Goal: Communication & Community: Answer question/provide support

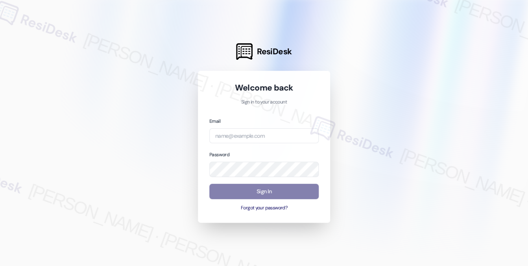
click at [86, 19] on div at bounding box center [264, 133] width 528 height 266
click at [256, 131] on input "email" at bounding box center [263, 135] width 109 height 15
click at [0, 265] on com-1password-button at bounding box center [0, 266] width 0 height 0
click at [264, 139] on input "email" at bounding box center [263, 135] width 109 height 15
type input "s"
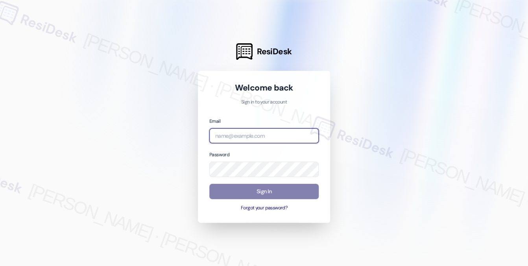
type input "a"
type input "automated-surveys-apartment_management_pros-katrina.lopez@apartment_management_…"
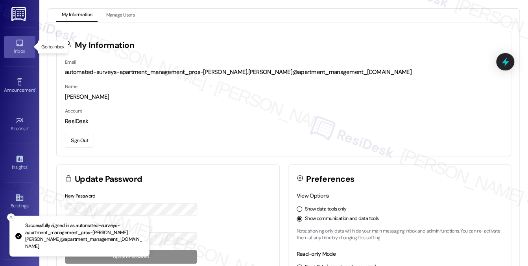
click at [20, 47] on icon at bounding box center [19, 43] width 9 height 9
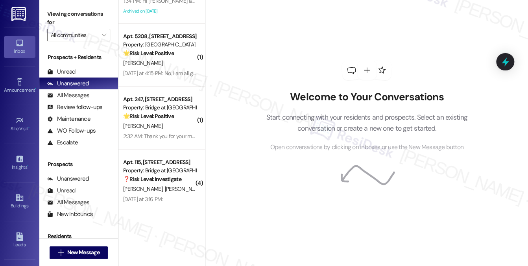
scroll to position [1299, 0]
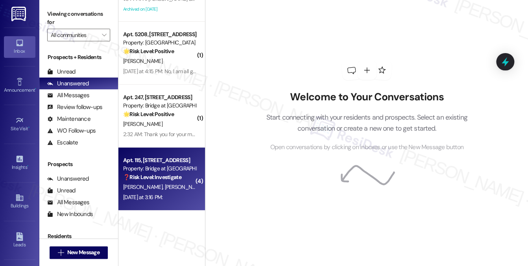
click at [177, 192] on div "Yesterday at 3:16 PM: Yesterday at 3:16 PM:" at bounding box center [159, 197] width 74 height 10
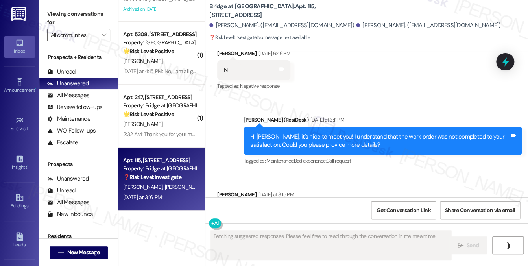
scroll to position [162, 0]
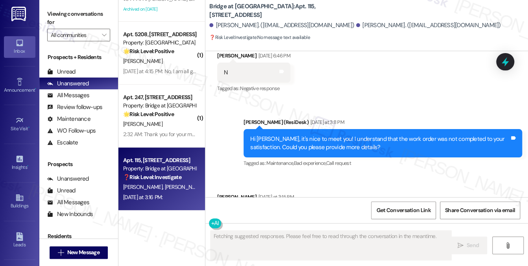
click at [292, 135] on div "Hi Nenette, it's nice to meet you! I understand that the work order was not com…" at bounding box center [379, 143] width 259 height 17
click at [291, 135] on div "Hi Nenette, it's nice to meet you! I understand that the work order was not com…" at bounding box center [379, 143] width 259 height 17
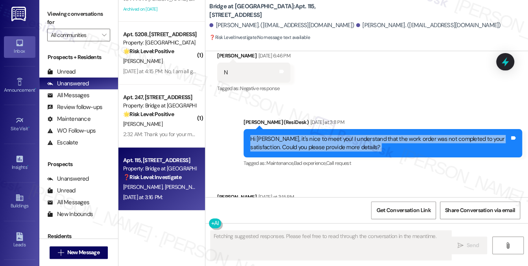
click at [291, 135] on div "Hi Nenette, it's nice to meet you! I understand that the work order was not com…" at bounding box center [379, 143] width 259 height 17
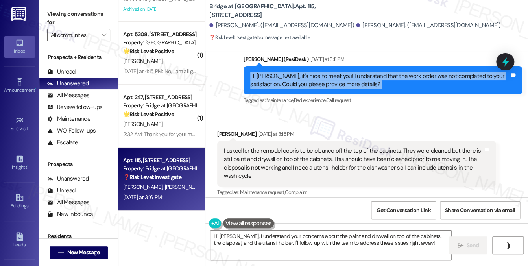
scroll to position [280, 0]
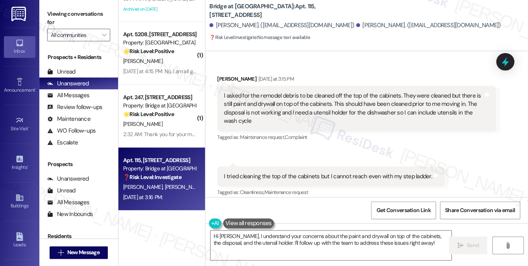
click at [273, 98] on div "I asked for the remodel debris to be cleaned off the top of the cabinets. They …" at bounding box center [353, 109] width 259 height 34
click at [272, 98] on div "I asked for the remodel debris to be cleaned off the top of the cabinets. They …" at bounding box center [353, 109] width 259 height 34
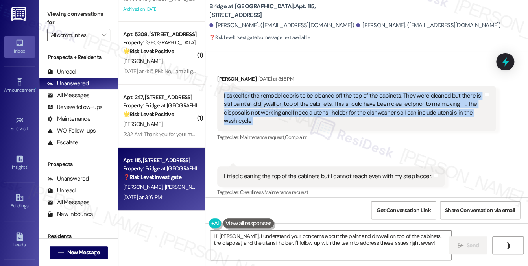
click at [272, 98] on div "I asked for the remodel debris to be cleaned off the top of the cabinets. They …" at bounding box center [353, 109] width 259 height 34
click at [393, 94] on div "I asked for the remodel debris to be cleaned off the top of the cabinets. They …" at bounding box center [353, 109] width 259 height 34
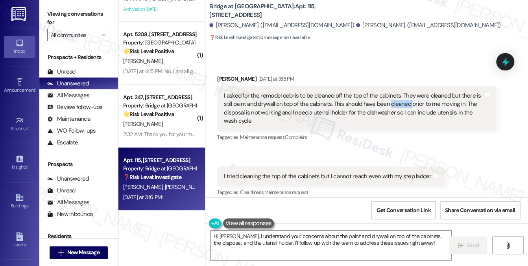
click at [393, 94] on div "I asked for the remodel debris to be cleaned off the top of the cabinets. They …" at bounding box center [353, 109] width 259 height 34
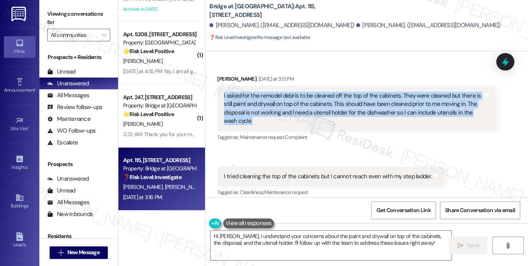
click at [393, 94] on div "I asked for the remodel debris to be cleaned off the top of the cabinets. They …" at bounding box center [353, 109] width 259 height 34
click at [241, 95] on div "I asked for the remodel debris to be cleaned off the top of the cabinets. They …" at bounding box center [353, 109] width 259 height 34
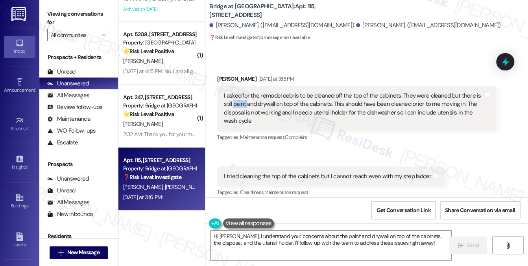
click at [241, 95] on div "I asked for the remodel debris to be cleaned off the top of the cabinets. They …" at bounding box center [353, 109] width 259 height 34
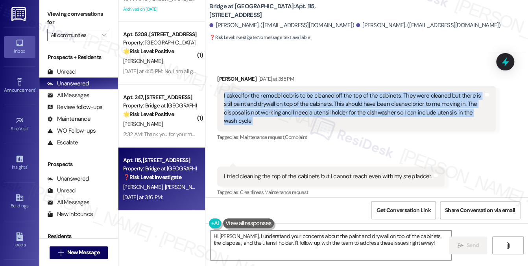
click at [241, 95] on div "I asked for the remodel debris to be cleaned off the top of the cabinets. They …" at bounding box center [353, 109] width 259 height 34
click at [346, 96] on div "I asked for the remodel debris to be cleaned off the top of the cabinets. They …" at bounding box center [353, 109] width 259 height 34
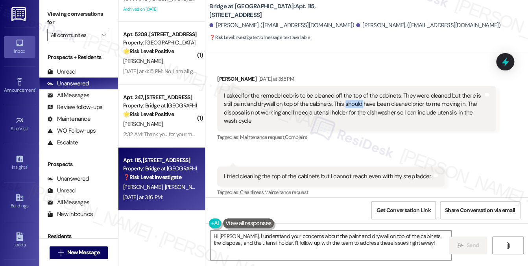
click at [346, 96] on div "I asked for the remodel debris to be cleaned off the top of the cabinets. They …" at bounding box center [353, 109] width 259 height 34
click at [398, 98] on div "I asked for the remodel debris to be cleaned off the top of the cabinets. They …" at bounding box center [353, 109] width 259 height 34
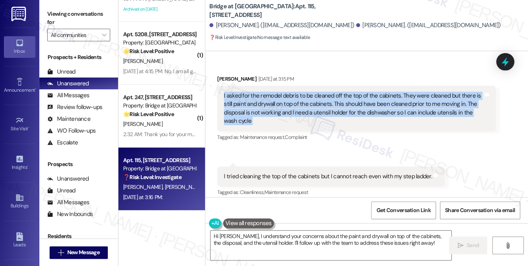
click at [398, 98] on div "I asked for the remodel debris to be cleaned off the top of the cabinets. They …" at bounding box center [353, 109] width 259 height 34
click at [258, 100] on div "I asked for the remodel debris to be cleaned off the top of the cabinets. They …" at bounding box center [353, 109] width 259 height 34
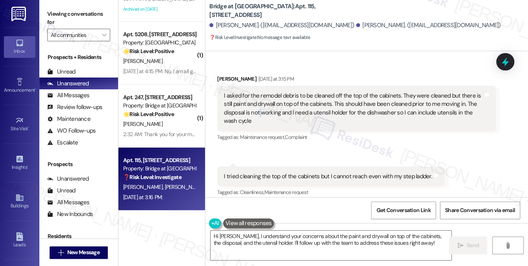
click at [258, 100] on div "I asked for the remodel debris to be cleaned off the top of the cabinets. They …" at bounding box center [353, 109] width 259 height 34
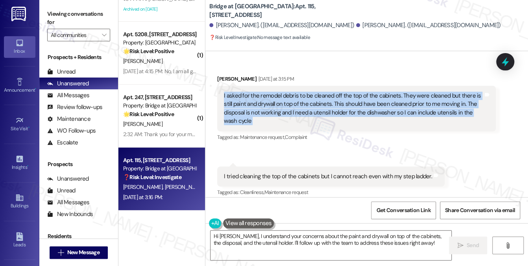
click at [258, 100] on div "I asked for the remodel debris to be cleaned off the top of the cabinets. They …" at bounding box center [353, 109] width 259 height 34
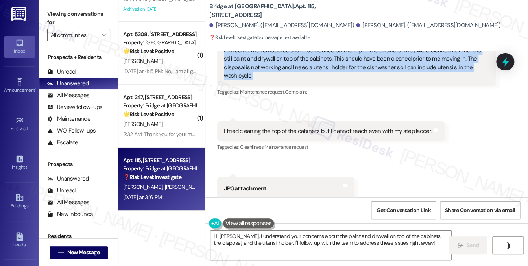
scroll to position [358, 0]
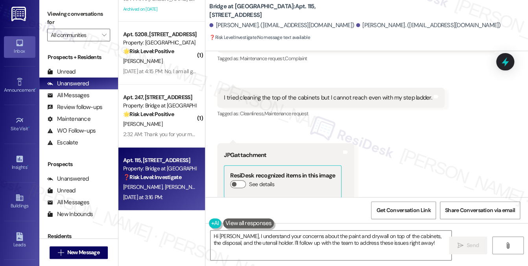
click at [294, 88] on div "I tried cleaning the top of the cabinets but I cannot reach even with my step l…" at bounding box center [330, 98] width 227 height 20
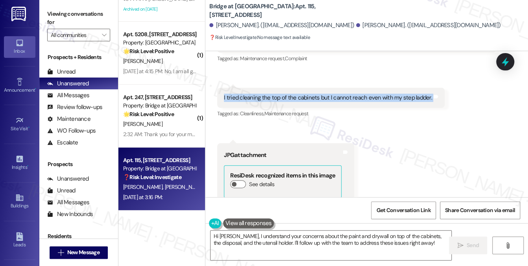
click at [294, 88] on div "I tried cleaning the top of the cabinets but I cannot reach even with my step l…" at bounding box center [330, 98] width 227 height 20
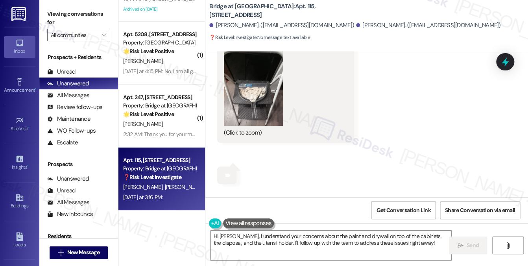
scroll to position [515, 0]
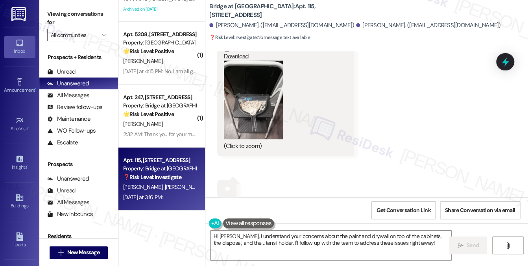
click at [250, 94] on button "Zoom image" at bounding box center [253, 100] width 59 height 79
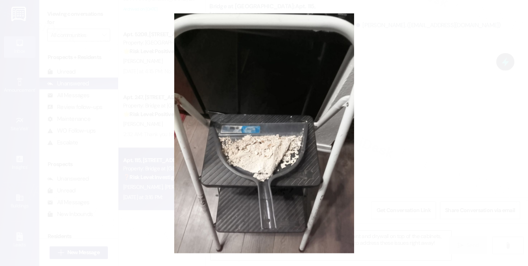
click at [434, 120] on button "Unzoom image" at bounding box center [264, 133] width 528 height 266
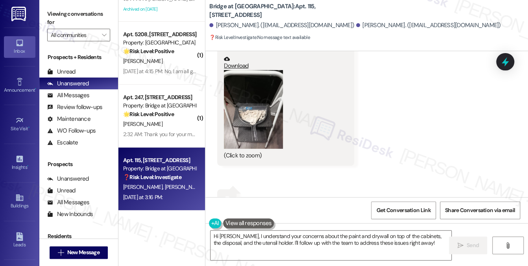
scroll to position [398, 0]
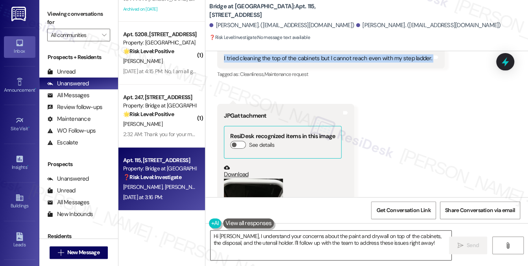
click at [236, 234] on textarea "Hi Nenette, I understand your concerns about the paint and drywall on top of th…" at bounding box center [330, 244] width 241 height 29
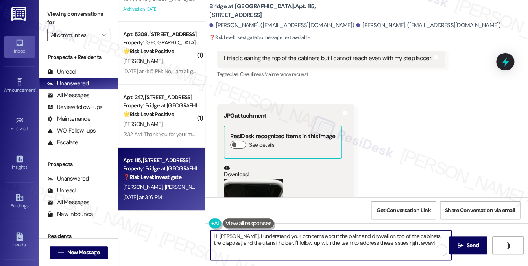
click at [238, 235] on textarea "Hi Nenette, I understand your concerns about the paint and drywall on top of th…" at bounding box center [330, 244] width 241 height 29
click at [365, 239] on textarea "Hi Nenette, thanks for sending the photo! I understand your concerns about the …" at bounding box center [330, 244] width 241 height 29
click at [272, 246] on textarea "Hi Nenette, thanks for sending the photo! I understand your concerns about the …" at bounding box center [330, 244] width 241 height 29
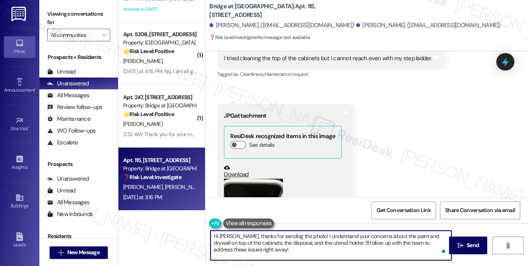
click at [284, 243] on textarea "Hi Nenette, thanks for sending the photo! I understand your concerns about the …" at bounding box center [330, 244] width 241 height 29
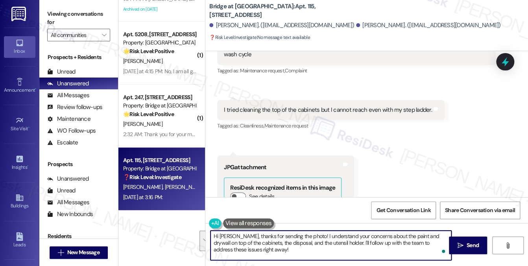
scroll to position [280, 0]
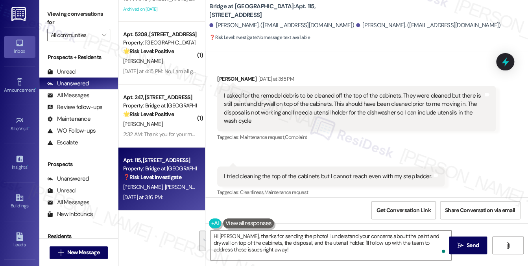
click at [351, 172] on div "I tried cleaning the top of the cabinets but I cannot reach even with my step l…" at bounding box center [328, 176] width 208 height 8
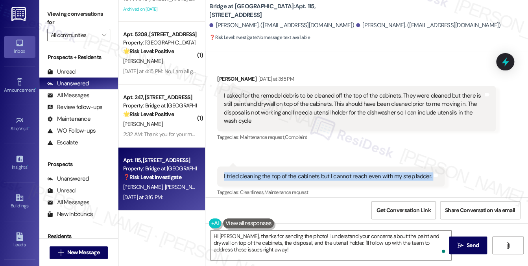
click at [351, 172] on div "I tried cleaning the top of the cabinets but I cannot reach even with my step l…" at bounding box center [328, 176] width 208 height 8
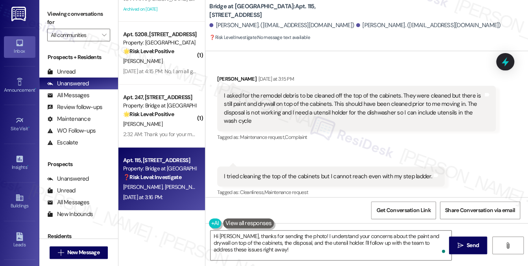
click at [349, 101] on div "I asked for the remodel debris to be cleaned off the top of the cabinets. They …" at bounding box center [353, 109] width 259 height 34
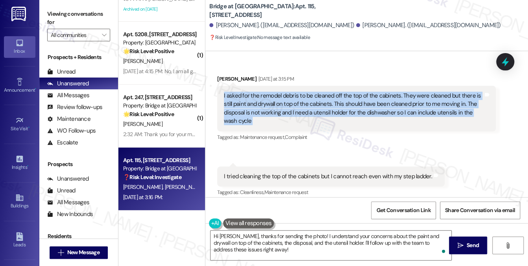
click at [349, 101] on div "I asked for the remodel debris to be cleaned off the top of the cabinets. They …" at bounding box center [353, 109] width 259 height 34
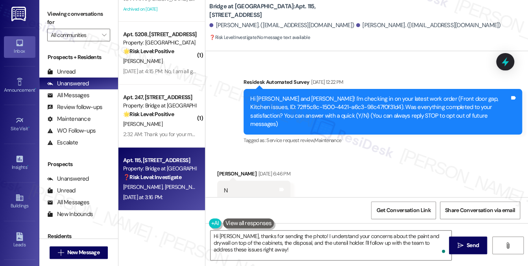
scroll to position [240, 0]
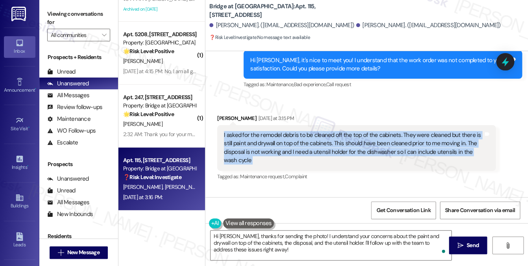
click at [281, 133] on div "I asked for the remodel debris to be cleaned off the top of the cabinets. They …" at bounding box center [353, 148] width 259 height 34
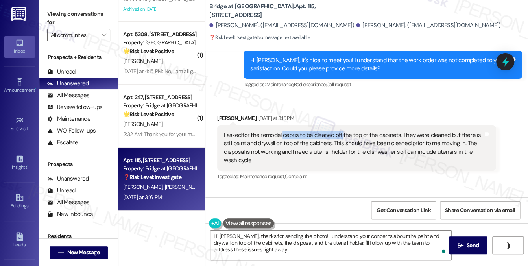
drag, startPoint x: 282, startPoint y: 127, endPoint x: 341, endPoint y: 128, distance: 59.4
click at [341, 131] on div "I asked for the remodel debris to be cleaned off the top of the cabinets. They …" at bounding box center [353, 148] width 259 height 34
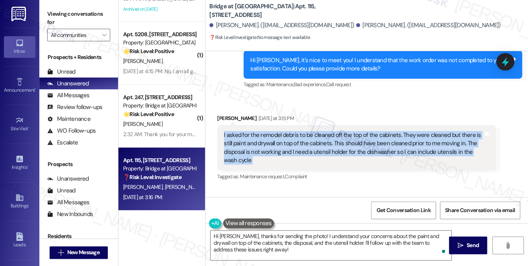
click at [341, 131] on div "I asked for the remodel debris to be cleaned off the top of the cabinets. They …" at bounding box center [353, 148] width 259 height 34
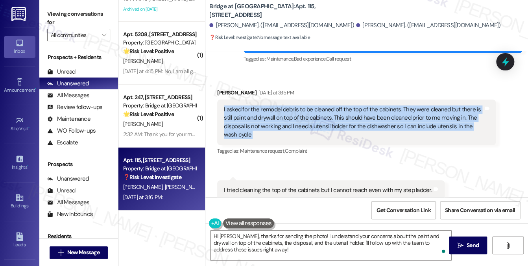
scroll to position [280, 0]
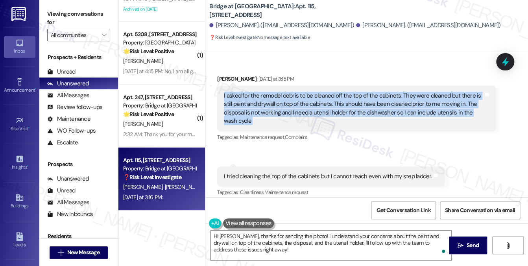
click at [315, 92] on div "I asked for the remodel debris to be cleaned off the top of the cabinets. They …" at bounding box center [353, 109] width 259 height 34
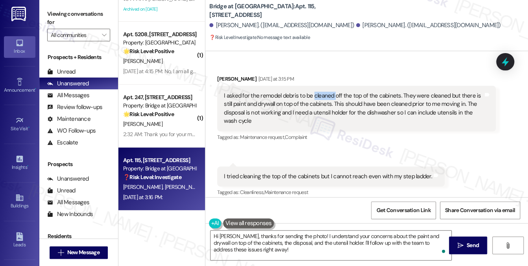
click at [315, 92] on div "I asked for the remodel debris to be cleaned off the top of the cabinets. They …" at bounding box center [353, 109] width 259 height 34
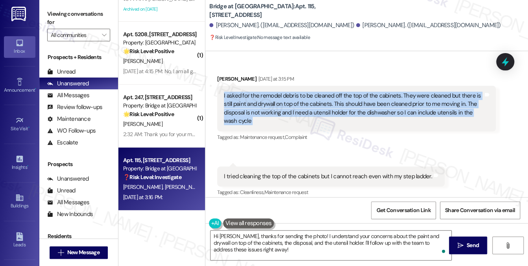
click at [315, 92] on div "I asked for the remodel debris to be cleaned off the top of the cabinets. They …" at bounding box center [353, 109] width 259 height 34
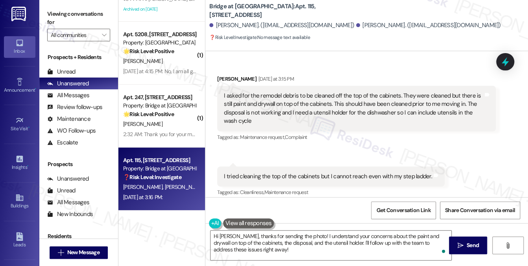
click at [304, 172] on div "I tried cleaning the top of the cabinets but I cannot reach even with my step l…" at bounding box center [328, 176] width 208 height 8
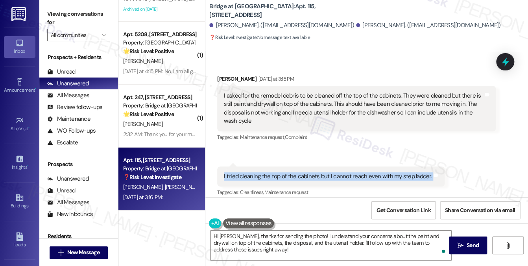
click at [304, 172] on div "I tried cleaning the top of the cabinets but I cannot reach even with my step l…" at bounding box center [328, 176] width 208 height 8
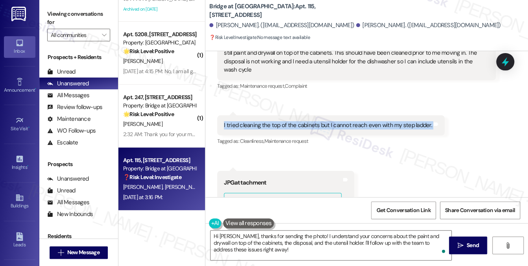
scroll to position [240, 0]
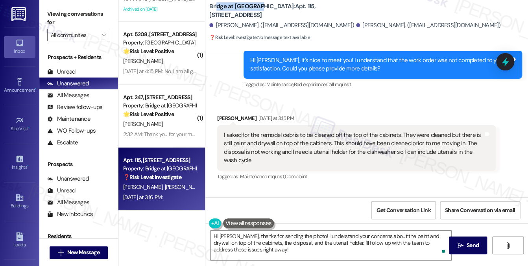
drag, startPoint x: 217, startPoint y: 10, endPoint x: 256, endPoint y: 12, distance: 39.4
click at [256, 12] on b "Bridge at South Point: Apt. 115, 6808 S IH 35 Frontage Rd" at bounding box center [287, 10] width 157 height 17
click at [468, 34] on div "Bridge at South Point: Apt. 115, 6808 S IH 35 Frontage Rd Nenette Estrada Gore.…" at bounding box center [368, 22] width 318 height 40
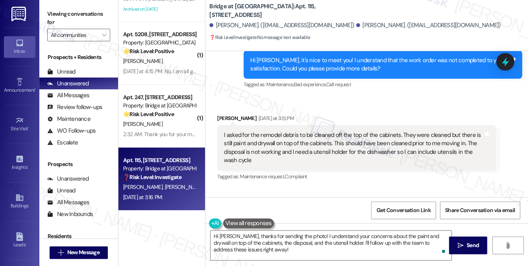
click at [83, 25] on label "Viewing conversations for" at bounding box center [78, 18] width 63 height 21
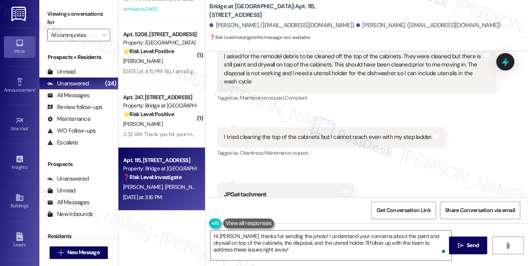
scroll to position [280, 0]
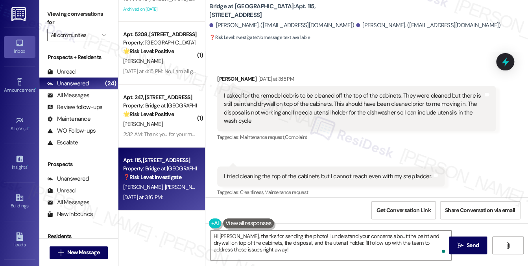
click at [280, 108] on div "I asked for the remodel debris to be cleaned off the top of the cabinets. They …" at bounding box center [353, 109] width 259 height 34
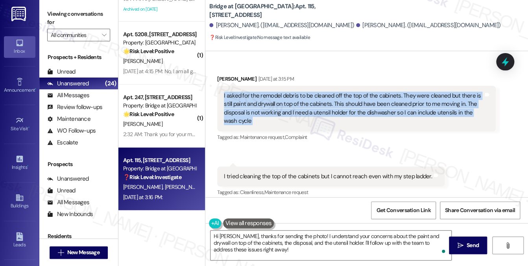
click at [280, 108] on div "I asked for the remodel debris to be cleaned off the top of the cabinets. They …" at bounding box center [353, 109] width 259 height 34
click at [283, 112] on div "I asked for the remodel debris to be cleaned off the top of the cabinets. They …" at bounding box center [353, 109] width 259 height 34
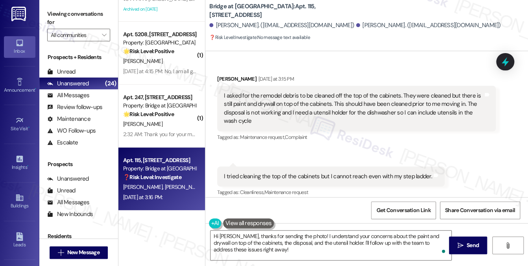
click at [283, 112] on div "I asked for the remodel debris to be cleaned off the top of the cabinets. They …" at bounding box center [353, 109] width 259 height 34
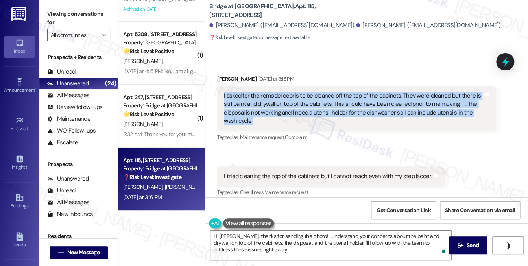
click at [283, 112] on div "I asked for the remodel debris to be cleaned off the top of the cabinets. They …" at bounding box center [353, 109] width 259 height 34
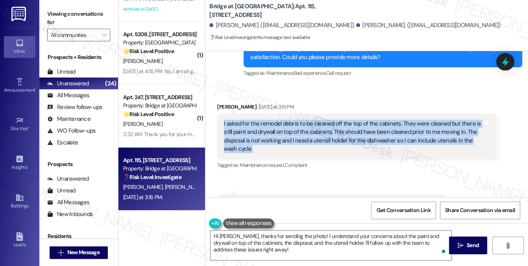
scroll to position [201, 0]
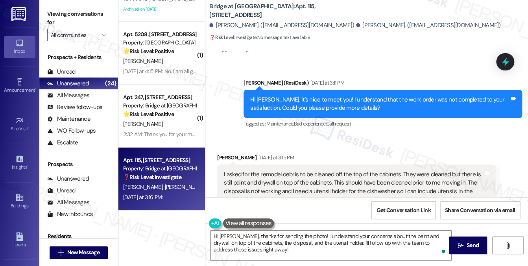
click at [296, 170] on div "I asked for the remodel debris to be cleaned off the top of the cabinets. They …" at bounding box center [353, 187] width 259 height 34
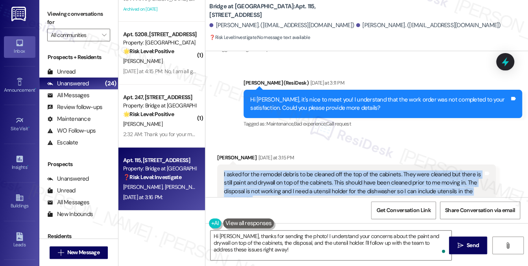
click at [296, 170] on div "I asked for the remodel debris to be cleaned off the top of the cabinets. They …" at bounding box center [353, 187] width 259 height 34
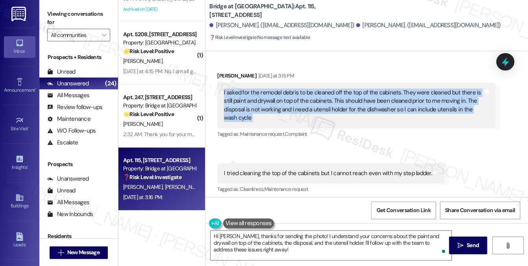
scroll to position [280, 0]
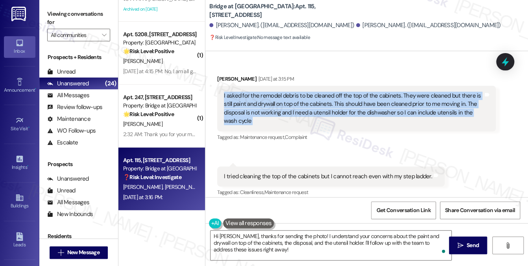
click at [283, 99] on div "I asked for the remodel debris to be cleaned off the top of the cabinets. They …" at bounding box center [353, 109] width 259 height 34
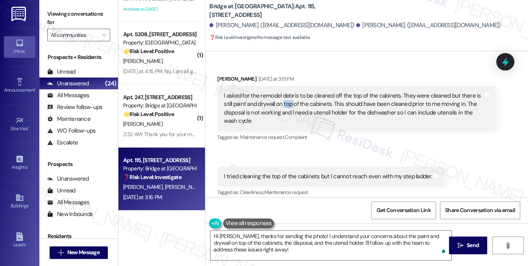
click at [283, 99] on div "I asked for the remodel debris to be cleaned off the top of the cabinets. They …" at bounding box center [353, 109] width 259 height 34
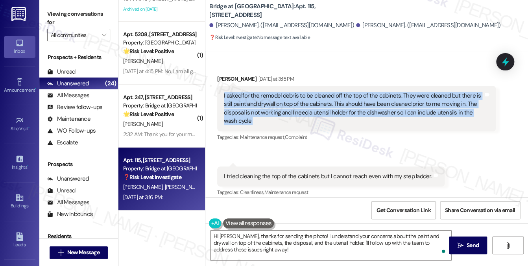
click at [283, 99] on div "I asked for the remodel debris to be cleaned off the top of the cabinets. They …" at bounding box center [353, 109] width 259 height 34
click at [266, 95] on div "I asked for the remodel debris to be cleaned off the top of the cabinets. They …" at bounding box center [353, 109] width 259 height 34
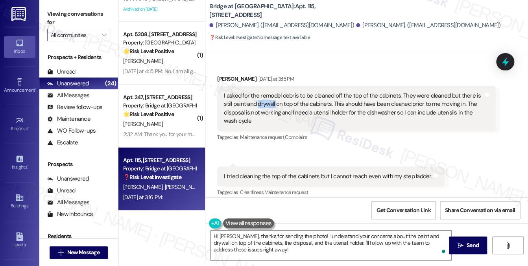
click at [266, 95] on div "I asked for the remodel debris to be cleaned off the top of the cabinets. They …" at bounding box center [353, 109] width 259 height 34
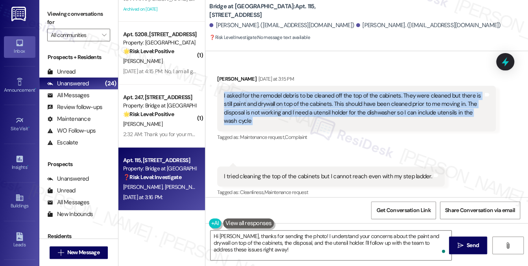
click at [266, 95] on div "I asked for the remodel debris to be cleaned off the top of the cabinets. They …" at bounding box center [353, 109] width 259 height 34
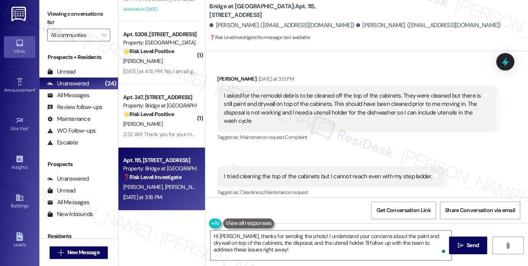
click at [87, 19] on label "Viewing conversations for" at bounding box center [78, 18] width 63 height 21
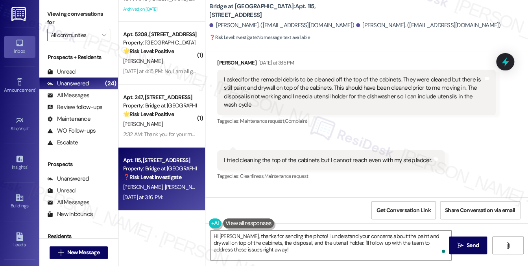
scroll to position [319, 0]
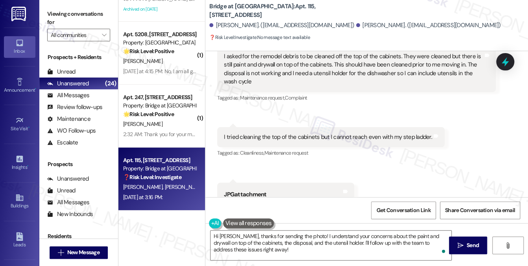
click at [284, 133] on div "I tried cleaning the top of the cabinets but I cannot reach even with my step l…" at bounding box center [328, 137] width 208 height 8
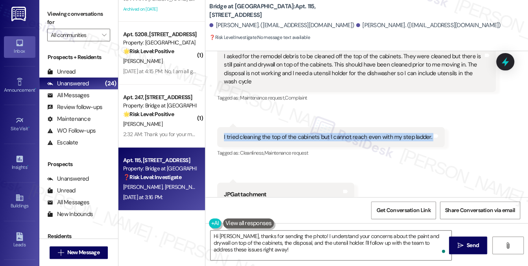
click at [284, 133] on div "I tried cleaning the top of the cabinets but I cannot reach even with my step l…" at bounding box center [328, 137] width 208 height 8
copy div "I tried cleaning the top of the cabinets but I cannot reach even with my step l…"
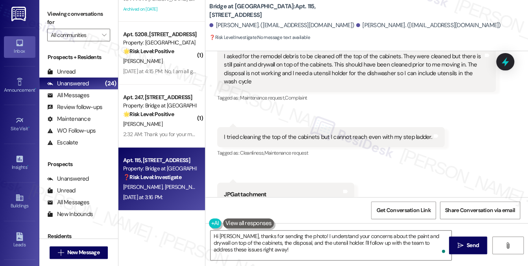
click at [92, 1] on div "Viewing conversations for All communities " at bounding box center [78, 24] width 79 height 49
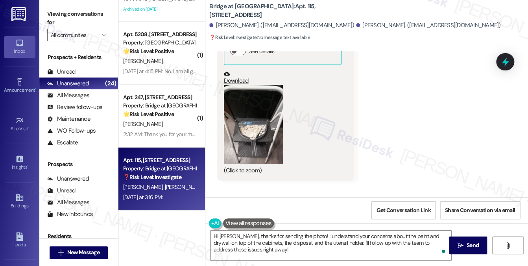
scroll to position [476, 0]
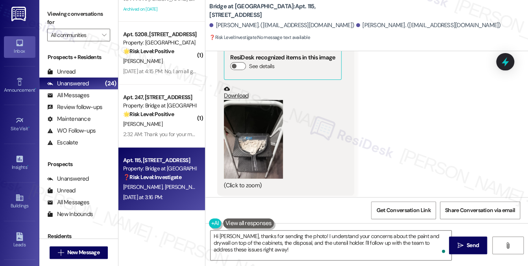
click at [57, 18] on label "Viewing conversations for" at bounding box center [78, 18] width 63 height 21
drag, startPoint x: 66, startPoint y: 17, endPoint x: 73, endPoint y: 18, distance: 6.7
click at [66, 17] on label "Viewing conversations for" at bounding box center [78, 18] width 63 height 21
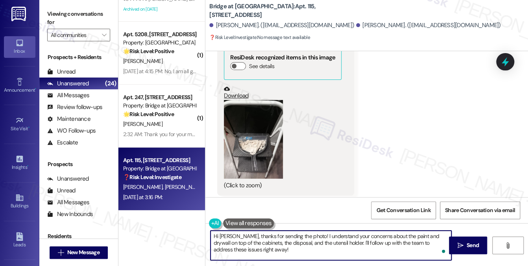
click at [289, 236] on textarea "Hi Nenette, thanks for sending the photo! I understand your concerns about the …" at bounding box center [330, 244] width 241 height 29
click at [283, 255] on textarea "Hi Nenette, thanks for sending the photo! I understand your concerns about the …" at bounding box center [330, 244] width 241 height 29
drag, startPoint x: 286, startPoint y: 253, endPoint x: 307, endPoint y: 236, distance: 27.3
click at [307, 236] on textarea "Hi Nenette, thanks for sending the photo! I understand your concerns about the …" at bounding box center [330, 244] width 241 height 29
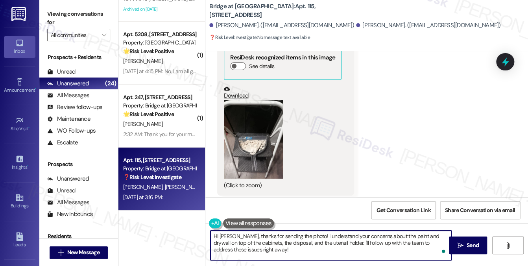
paste textarea "Thank you for reaching out and sharing these concerns. I’m really sorry to hear…"
drag, startPoint x: 318, startPoint y: 236, endPoint x: 356, endPoint y: 240, distance: 37.6
click at [356, 240] on textarea "Hi Nenette, thanks for sending the photo! Thank you for reaching out and sharin…" at bounding box center [330, 244] width 241 height 29
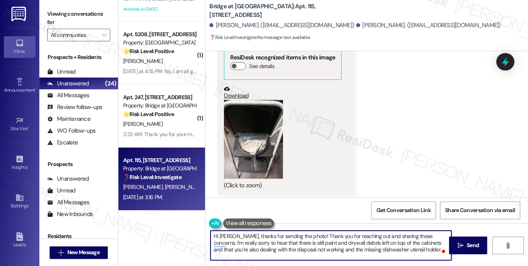
click at [357, 240] on textarea "Hi Nenette, thanks for sending the photo! Thank you for reaching out and sharin…" at bounding box center [330, 244] width 241 height 29
click at [345, 238] on textarea "Hi Nenette, thanks for sending the photo! Thank you for reaching out and sharin…" at bounding box center [330, 244] width 241 height 29
click at [317, 258] on textarea "Hi Nenette, thanks for sending the photo! Thank you for reaching out and sharin…" at bounding box center [330, 244] width 241 height 29
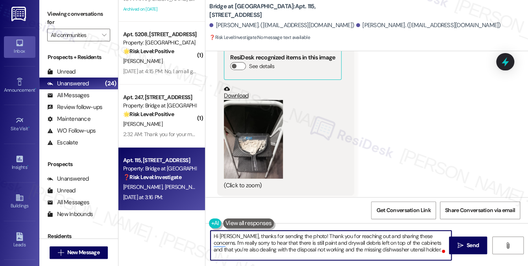
click at [325, 243] on textarea "Hi Nenette, thanks for sending the photo! Thank you for reaching out and sharin…" at bounding box center [330, 244] width 241 height 29
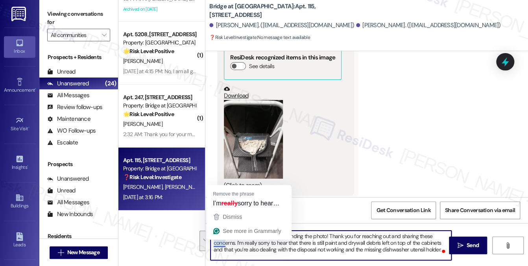
click at [219, 243] on textarea "Hi Nenette, thanks for sending the photo! Thank you for reaching out and sharin…" at bounding box center [330, 244] width 241 height 29
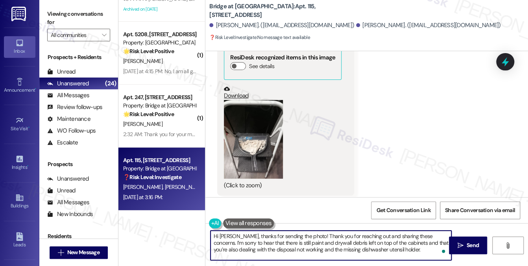
click at [271, 239] on textarea "Hi Nenette, thanks for sending the photo! Thank you for reaching out and sharin…" at bounding box center [330, 244] width 241 height 29
click at [381, 254] on textarea "Hi Nenette, thanks for sending the photo! Thank you for reaching out and sharin…" at bounding box center [330, 244] width 241 height 29
click at [399, 243] on textarea "Hi Nenette, thanks for sending the photo! Thank you for reaching out and sharin…" at bounding box center [330, 244] width 241 height 29
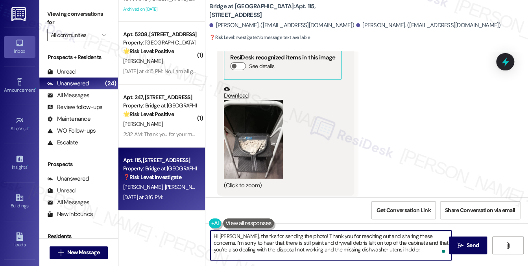
click at [399, 243] on textarea "Hi Nenette, thanks for sending the photo! Thank you for reaching out and sharin…" at bounding box center [330, 244] width 241 height 29
click at [396, 248] on textarea "Hi Nenette, thanks for sending the photo! Thank you for reaching out and sharin…" at bounding box center [330, 244] width 241 height 29
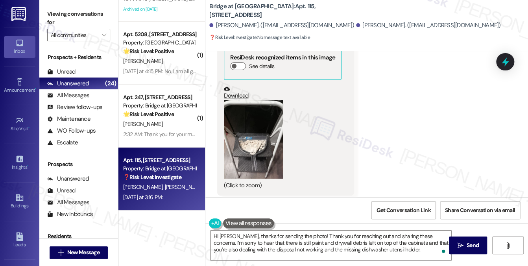
drag, startPoint x: 71, startPoint y: 16, endPoint x: 82, endPoint y: 18, distance: 11.3
click at [71, 16] on label "Viewing conversations for" at bounding box center [78, 18] width 63 height 21
click at [405, 245] on textarea "Hi Nenette, thanks for sending the photo! Thank you for reaching out and sharin…" at bounding box center [330, 244] width 241 height 29
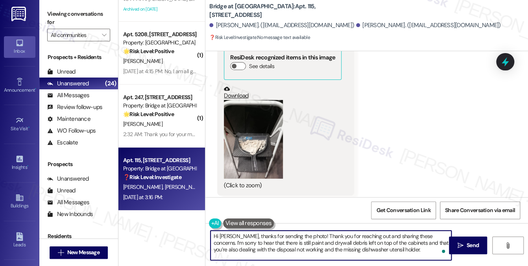
click at [403, 250] on textarea "Hi Nenette, thanks for sending the photo! Thank you for reaching out and sharin…" at bounding box center [330, 244] width 241 height 29
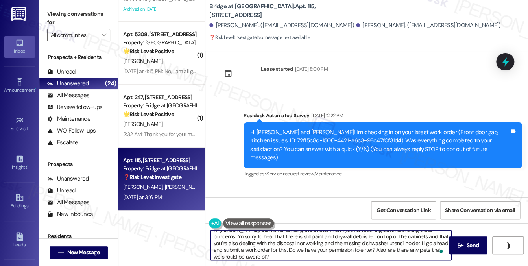
scroll to position [4, 0]
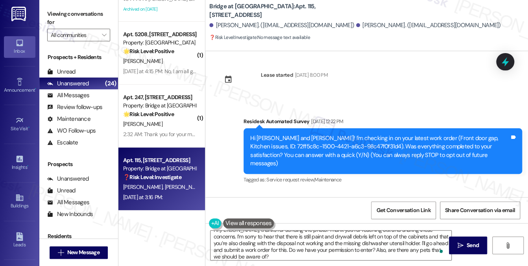
click at [422, 138] on div "Hi Nenette and Charisse! I'm checking in on your latest work order (Front door …" at bounding box center [379, 151] width 259 height 34
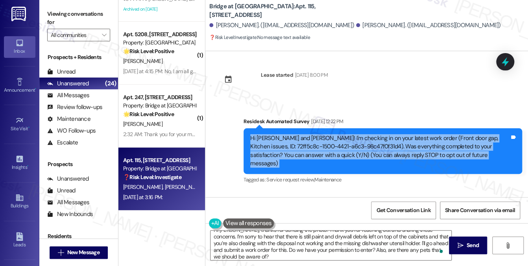
click at [422, 138] on div "Hi Nenette and Charisse! I'm checking in on your latest work order (Front door …" at bounding box center [379, 151] width 259 height 34
click at [394, 143] on div "Hi Nenette and Charisse! I'm checking in on your latest work order (Front door …" at bounding box center [379, 151] width 259 height 34
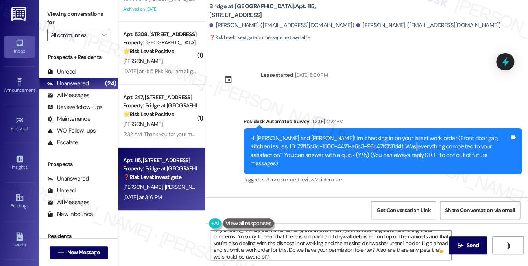
click at [394, 143] on div "Hi Nenette and Charisse! I'm checking in on your latest work order (Front door …" at bounding box center [379, 151] width 259 height 34
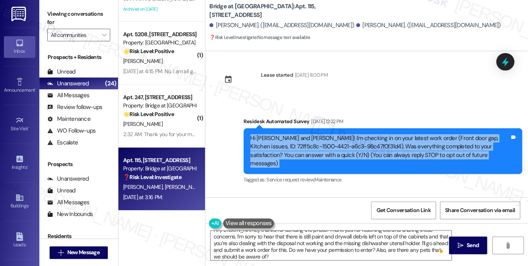
click at [394, 143] on div "Hi Nenette and Charisse! I'm checking in on your latest work order (Front door …" at bounding box center [379, 151] width 259 height 34
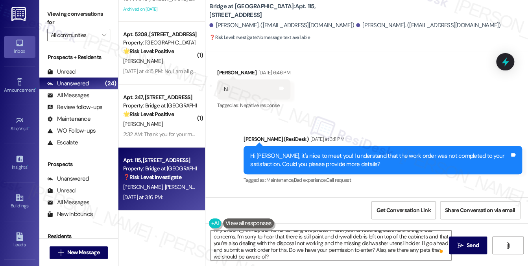
scroll to position [157, 0]
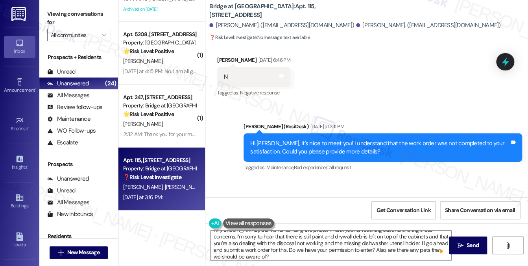
click at [333, 139] on div "Hi Nenette, it's nice to meet you! I understand that the work order was not com…" at bounding box center [379, 147] width 259 height 17
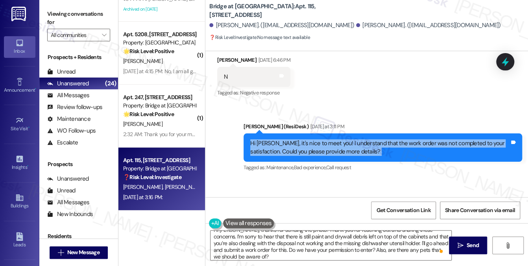
click at [333, 139] on div "Hi Nenette, it's nice to meet you! I understand that the work order was not com…" at bounding box center [379, 147] width 259 height 17
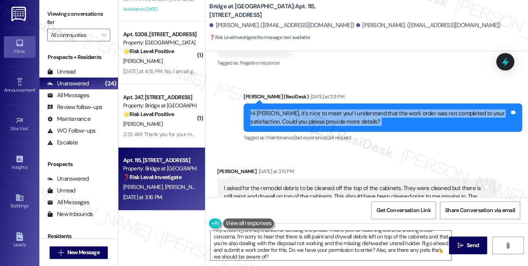
scroll to position [275, 0]
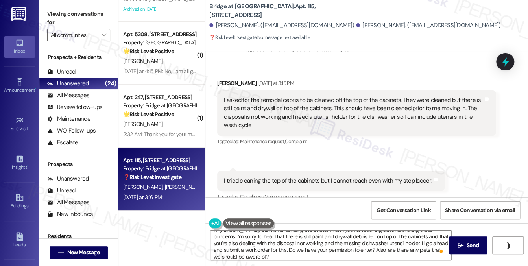
click at [275, 102] on div "I asked for the remodel debris to be cleaned off the top of the cabinets. They …" at bounding box center [353, 113] width 259 height 34
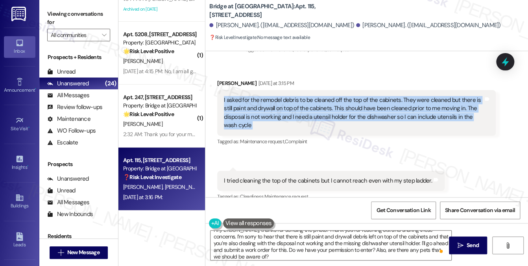
click at [275, 102] on div "I asked for the remodel debris to be cleaned off the top of the cabinets. They …" at bounding box center [353, 113] width 259 height 34
click at [292, 107] on div "I asked for the remodel debris to be cleaned off the top of the cabinets. They …" at bounding box center [353, 113] width 259 height 34
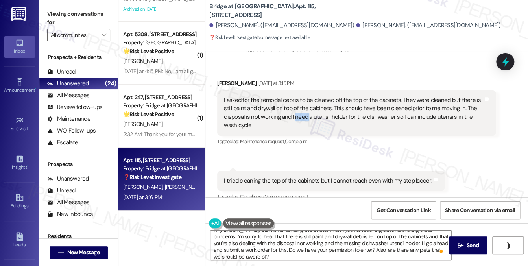
click at [292, 107] on div "I asked for the remodel debris to be cleaned off the top of the cabinets. They …" at bounding box center [353, 113] width 259 height 34
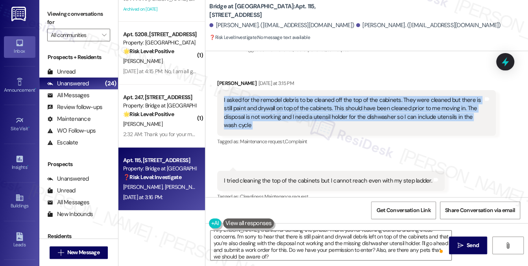
click at [292, 107] on div "I asked for the remodel debris to be cleaned off the top of the cabinets. They …" at bounding box center [353, 113] width 259 height 34
click at [351, 105] on div "I asked for the remodel debris to be cleaned off the top of the cabinets. They …" at bounding box center [353, 113] width 259 height 34
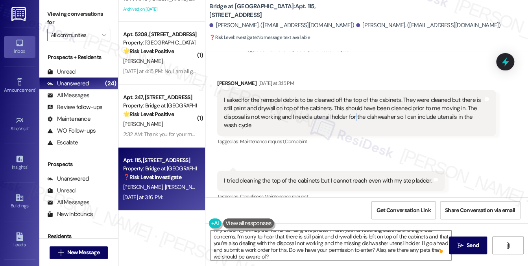
click at [351, 105] on div "I asked for the remodel debris to be cleaned off the top of the cabinets. They …" at bounding box center [353, 113] width 259 height 34
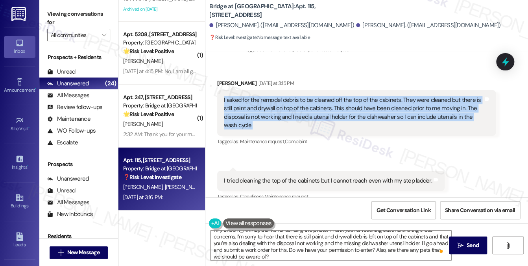
click at [351, 105] on div "I asked for the remodel debris to be cleaned off the top of the cabinets. They …" at bounding box center [353, 113] width 259 height 34
click at [432, 109] on div "I asked for the remodel debris to be cleaned off the top of the cabinets. They …" at bounding box center [353, 113] width 259 height 34
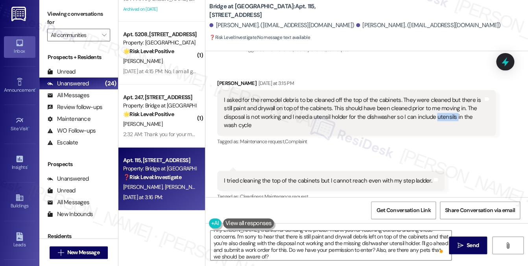
click at [432, 109] on div "I asked for the remodel debris to be cleaned off the top of the cabinets. They …" at bounding box center [353, 113] width 259 height 34
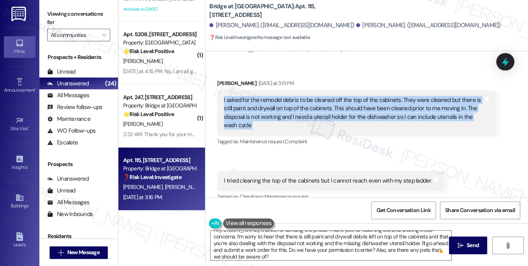
click at [432, 109] on div "I asked for the remodel debris to be cleaned off the top of the cabinets. They …" at bounding box center [353, 113] width 259 height 34
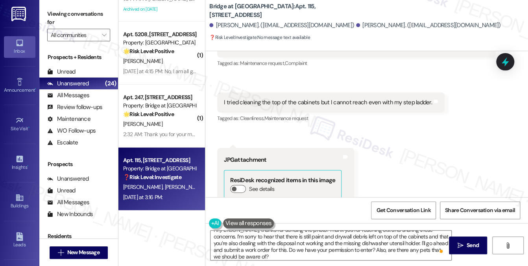
scroll to position [354, 0]
click at [305, 98] on div "I tried cleaning the top of the cabinets but I cannot reach even with my step l…" at bounding box center [328, 102] width 208 height 8
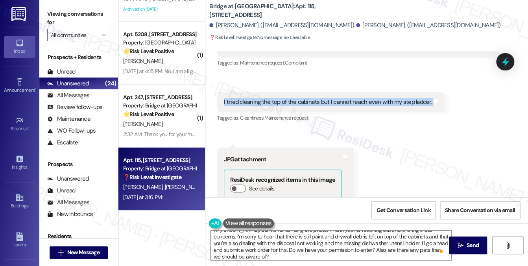
click at [305, 98] on div "I tried cleaning the top of the cabinets but I cannot reach even with my step l…" at bounding box center [328, 102] width 208 height 8
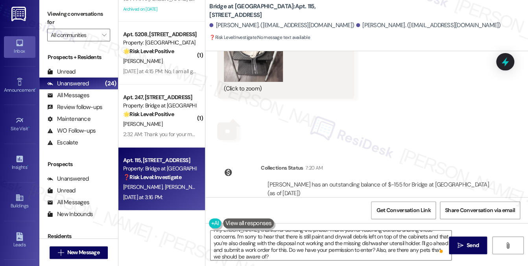
scroll to position [594, 0]
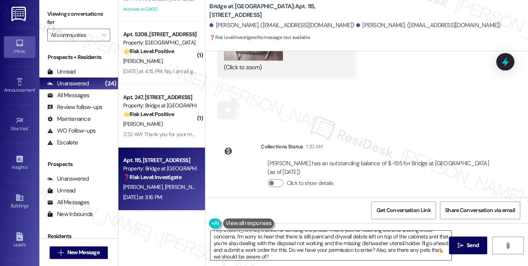
click at [295, 242] on textarea "Hi Nenette, thanks for sending the photo! Thank you for reaching out and sharin…" at bounding box center [330, 244] width 241 height 29
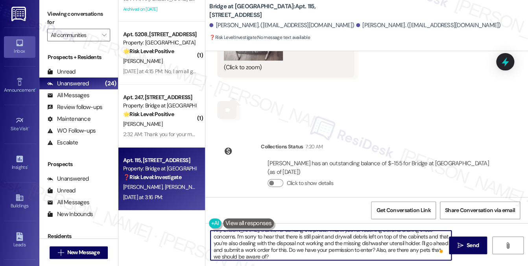
scroll to position [0, 0]
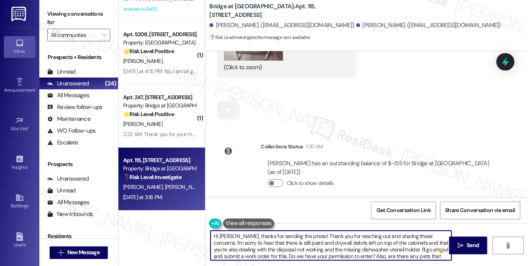
click at [269, 236] on textarea "Hi Nenette, thanks for sending the photo! Thank you for reaching out and sharin…" at bounding box center [330, 244] width 241 height 29
click at [307, 243] on textarea "Hi Nenette, thanks for sending the photo! Thank you for reaching out and sharin…" at bounding box center [330, 244] width 241 height 29
drag, startPoint x: 310, startPoint y: 234, endPoint x: 239, endPoint y: 234, distance: 71.2
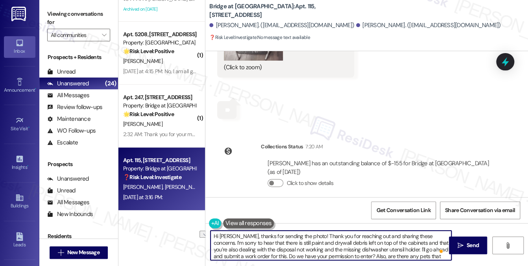
click at [239, 234] on textarea "Hi Nenette, thanks for sending the photo! Thank you for reaching out and sharin…" at bounding box center [330, 244] width 241 height 29
click at [276, 241] on textarea "Hi Nenette, thank you for reaching out and sharing these concerns. I’m sorry to…" at bounding box center [330, 244] width 241 height 29
click at [389, 247] on textarea "Hi Nenette, thank you for reaching out and sharing these concerns. I’m sorry to…" at bounding box center [330, 244] width 241 height 29
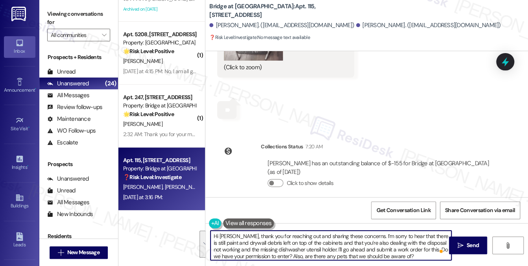
click at [389, 247] on textarea "Hi Nenette, thank you for reaching out and sharing these concerns. I’m sorry to…" at bounding box center [330, 244] width 241 height 29
click at [300, 245] on textarea "Hi Nenette, thank you for reaching out and sharing these concerns. I’m sorry to…" at bounding box center [330, 244] width 241 height 29
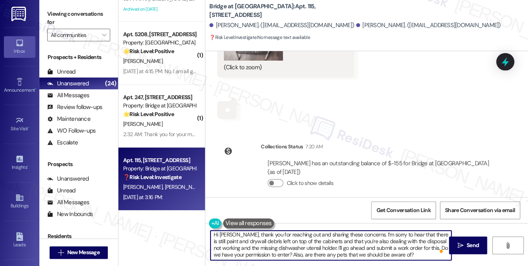
click at [300, 245] on textarea "Hi Nenette, thank you for reaching out and sharing these concerns. I’m sorry to…" at bounding box center [330, 244] width 241 height 29
click at [345, 243] on textarea "Hi Nenette, thank you for reaching out and sharing these concerns. I’m sorry to…" at bounding box center [330, 244] width 241 height 29
click at [382, 244] on textarea "Hi Nenette, thank you for reaching out and sharing these concerns. I’m sorry to…" at bounding box center [330, 244] width 241 height 29
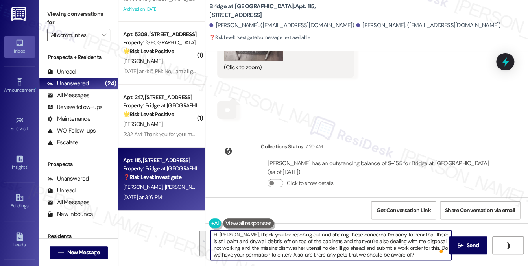
click at [382, 244] on textarea "Hi Nenette, thank you for reaching out and sharing these concerns. I’m sorry to…" at bounding box center [330, 244] width 241 height 29
click at [320, 242] on textarea "Hi Nenette, thank you for reaching out and sharing these concerns. I’m sorry to…" at bounding box center [330, 244] width 241 height 29
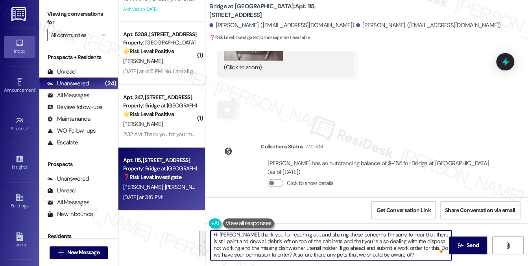
click at [396, 252] on textarea "Hi Nenette, thank you for reaching out and sharing these concerns. I’m sorry to…" at bounding box center [330, 244] width 241 height 29
click at [402, 251] on textarea "Hi Nenette, thank you for reaching out and sharing these concerns. I’m sorry to…" at bounding box center [330, 244] width 241 height 29
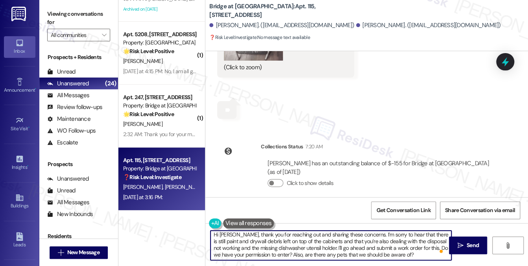
click at [382, 245] on textarea "Hi Nenette, thank you for reaching out and sharing these concerns. I’m sorry to…" at bounding box center [330, 244] width 241 height 29
click at [410, 250] on textarea "Hi Nenette, thank you for reaching out and sharing these concerns. I’m sorry to…" at bounding box center [330, 244] width 241 height 29
click at [425, 250] on textarea "Hi Nenette, thank you for reaching out and sharing these concerns. I’m sorry to…" at bounding box center [330, 244] width 241 height 29
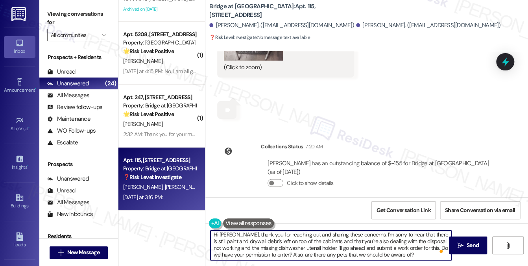
click at [425, 250] on textarea "Hi Nenette, thank you for reaching out and sharing these concerns. I’m sorry to…" at bounding box center [330, 244] width 241 height 29
click at [422, 256] on textarea "Hi Nenette, thank you for reaching out and sharing these concerns. I’m sorry to…" at bounding box center [330, 244] width 241 height 29
click at [424, 247] on textarea "Hi Nenette, thank you for reaching out and sharing these concerns. I’m sorry to…" at bounding box center [330, 244] width 241 height 29
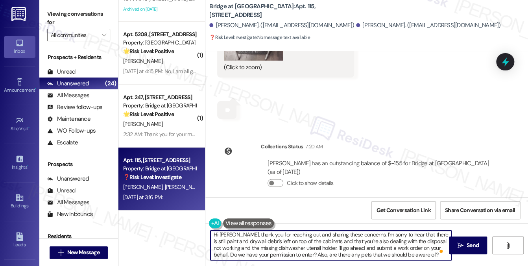
click at [230, 252] on textarea "Hi Nenette, thank you for reaching out and sharing these concerns. I’m sorry to…" at bounding box center [330, 244] width 241 height 29
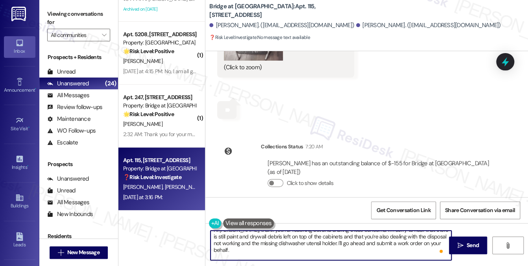
scroll to position [13, 0]
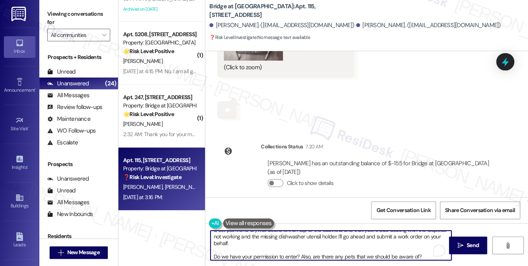
click at [284, 254] on textarea "Hi Nenette, thank you for reaching out and sharing these concerns. I’m sorry to…" at bounding box center [330, 244] width 241 height 29
click at [288, 241] on textarea "Hi Nenette, thank you for reaching out and sharing these concerns. I’m sorry to…" at bounding box center [330, 244] width 241 height 29
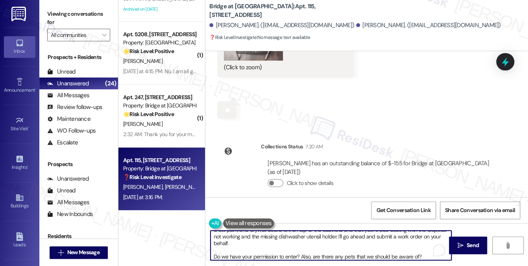
click at [288, 241] on textarea "Hi Nenette, thank you for reaching out and sharing these concerns. I’m sorry to…" at bounding box center [330, 244] width 241 height 29
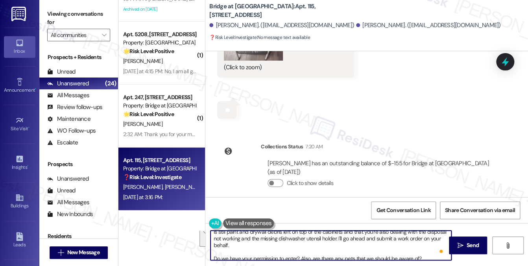
scroll to position [0, 0]
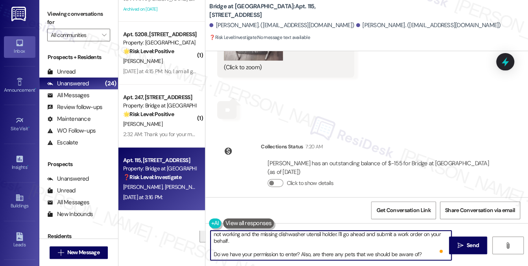
click at [263, 252] on textarea "Hi Nenette, thank you for reaching out and sharing these concerns. I’m sorry to…" at bounding box center [330, 244] width 241 height 29
click at [290, 241] on textarea "Hi Nenette, thank you for reaching out and sharing these concerns. I’m sorry to…" at bounding box center [330, 244] width 241 height 29
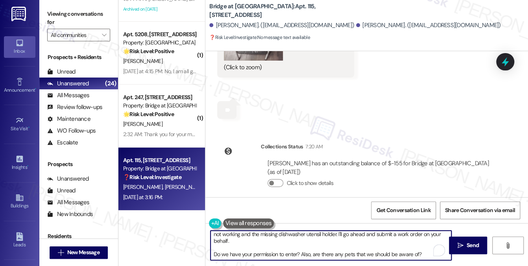
click at [290, 241] on textarea "Hi Nenette, thank you for reaching out and sharing these concerns. I’m sorry to…" at bounding box center [330, 244] width 241 height 29
click at [315, 256] on textarea "Hi Nenette, thank you for reaching out and sharing these concerns. I’m sorry to…" at bounding box center [330, 244] width 241 height 29
click at [311, 254] on textarea "Hi Nenette, thank you for reaching out and sharing these concerns. I’m sorry to…" at bounding box center [330, 244] width 241 height 29
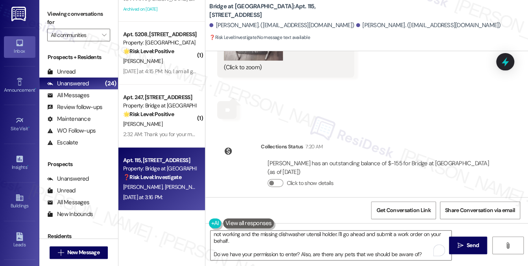
click at [83, 16] on label "Viewing conversations for" at bounding box center [78, 18] width 63 height 21
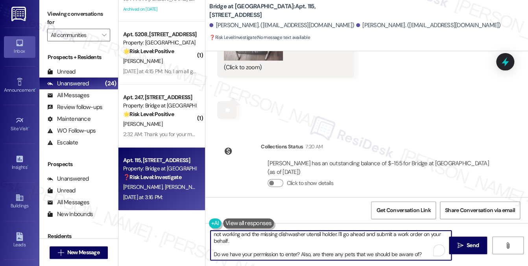
click at [272, 251] on textarea "Hi Nenette, thank you for reaching out and sharing these concerns. I’m sorry to…" at bounding box center [330, 244] width 241 height 29
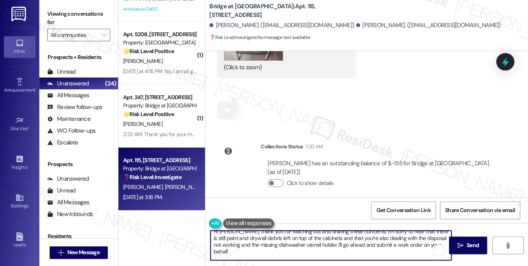
scroll to position [0, 0]
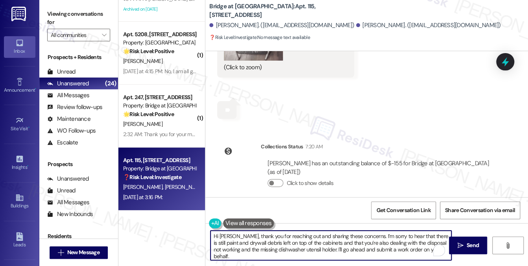
click at [269, 247] on textarea "Hi Nenette, thank you for reaching out and sharing these concerns. I’m sorry to…" at bounding box center [330, 244] width 241 height 29
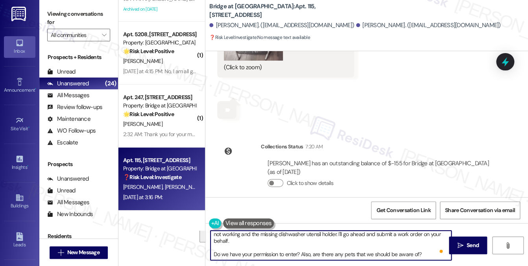
click at [264, 250] on textarea "Hi Nenette, thank you for reaching out and sharing these concerns. I’m sorry to…" at bounding box center [330, 244] width 241 height 29
click at [294, 253] on textarea "Hi Nenette, thank you for reaching out and sharing these concerns. I’m sorry to…" at bounding box center [330, 244] width 241 height 29
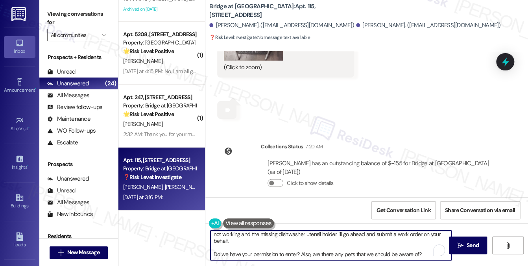
click at [294, 253] on textarea "Hi Nenette, thank you for reaching out and sharing these concerns. I’m sorry to…" at bounding box center [330, 244] width 241 height 29
click at [310, 240] on textarea "Hi Nenette, thank you for reaching out and sharing these concerns. I’m sorry to…" at bounding box center [330, 244] width 241 height 29
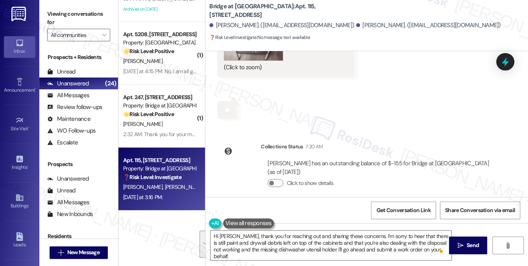
click at [88, 12] on label "Viewing conversations for" at bounding box center [78, 18] width 63 height 21
click at [277, 10] on b "Bridge at South Point: Apt. 115, 6808 S IH 35 Frontage Rd" at bounding box center [287, 10] width 157 height 17
copy b "115"
click at [71, 5] on div "Viewing conversations for All communities " at bounding box center [78, 24] width 79 height 49
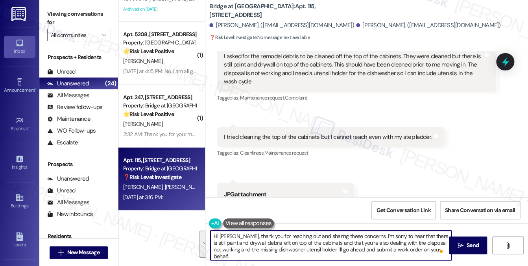
drag, startPoint x: 421, startPoint y: 254, endPoint x: 329, endPoint y: 249, distance: 92.9
click at [329, 249] on textarea "Hi Nenette, thank you for reaching out and sharing these concerns. I’m sorry to…" at bounding box center [330, 244] width 241 height 29
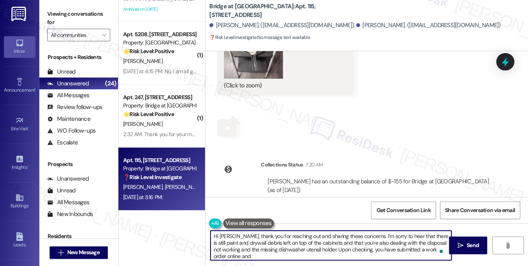
scroll to position [594, 0]
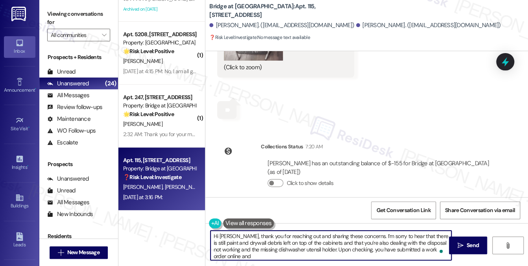
click at [256, 243] on textarea "Hi Nenette, thank you for reaching out and sharing these concerns. I’m sorry to…" at bounding box center [330, 244] width 241 height 29
click at [374, 239] on textarea "Hi Nenette, thank you for reaching out and sharing these concerns. I’m sorry to…" at bounding box center [330, 244] width 241 height 29
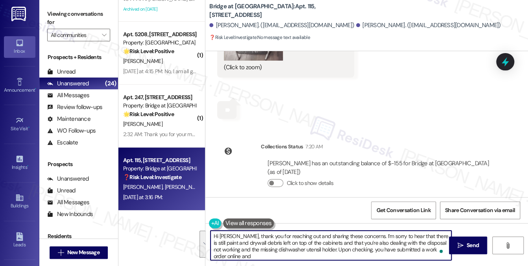
click at [374, 239] on textarea "Hi Nenette, thank you for reaching out and sharing these concerns. I’m sorry to…" at bounding box center [330, 244] width 241 height 29
click at [288, 250] on textarea "Hi Nenette, thank you for reaching out and sharing these concerns. I’m sorry to…" at bounding box center [330, 244] width 241 height 29
drag, startPoint x: 273, startPoint y: 245, endPoint x: 339, endPoint y: 243, distance: 66.5
click at [339, 243] on textarea "Hi Nenette, thank you for reaching out and sharing these concerns. I’m sorry to…" at bounding box center [330, 244] width 241 height 29
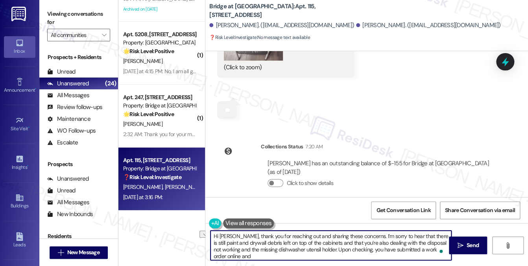
click at [339, 243] on textarea "Hi Nenette, thank you for reaching out and sharing these concerns. I’m sorry to…" at bounding box center [330, 244] width 241 height 29
click at [361, 240] on textarea "Hi Nenette, thank you for reaching out and sharing these concerns. I’m sorry to…" at bounding box center [330, 244] width 241 height 29
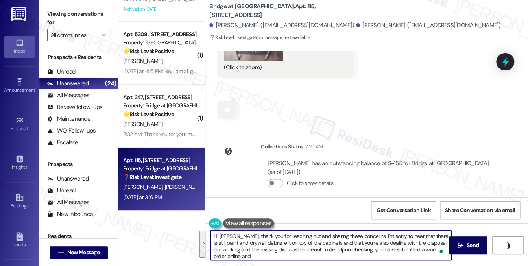
click at [346, 250] on textarea "Hi Nenette, thank you for reaching out and sharing these concerns. I’m sorry to…" at bounding box center [330, 244] width 241 height 29
click at [353, 242] on textarea "Hi Nenette, thank you for reaching out and sharing these concerns. I’m sorry to…" at bounding box center [330, 244] width 241 height 29
drag, startPoint x: 353, startPoint y: 242, endPoint x: 339, endPoint y: 242, distance: 14.9
click at [353, 242] on textarea "Hi Nenette, thank you for reaching out and sharing these concerns. I’m sorry to…" at bounding box center [330, 244] width 241 height 29
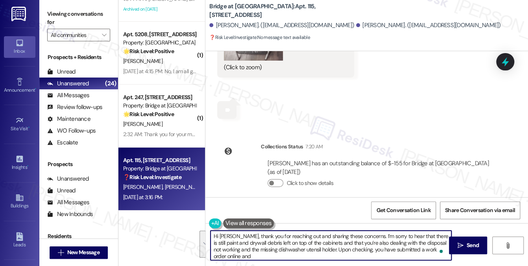
click at [278, 256] on textarea "Hi Nenette, thank you for reaching out and sharing these concerns. I’m sorry to…" at bounding box center [330, 244] width 241 height 29
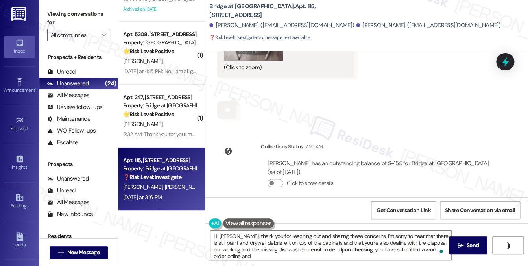
click at [74, 17] on label "Viewing conversations for" at bounding box center [78, 18] width 63 height 21
click at [272, 251] on textarea "Hi Nenette, thank you for reaching out and sharing these concerns. I’m sorry to…" at bounding box center [330, 244] width 241 height 29
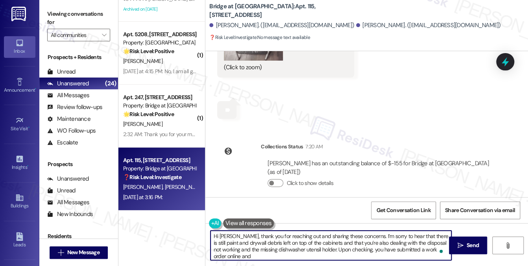
click at [247, 253] on textarea "Hi Nenette, thank you for reaching out and sharing these concerns. I’m sorry to…" at bounding box center [330, 244] width 241 height 29
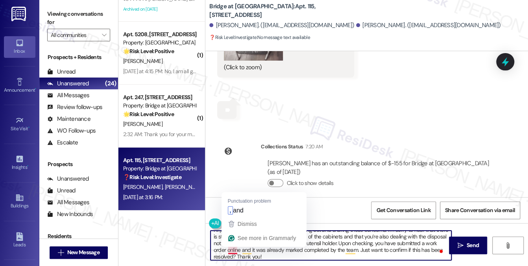
type textarea "Hi Nenette, thank you for reaching out and sharing these concerns. I’m sorry to…"
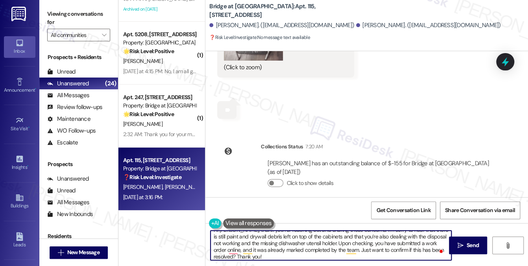
click at [266, 245] on textarea "Hi Nenette, thank you for reaching out and sharing these concerns. I’m sorry to…" at bounding box center [330, 244] width 241 height 29
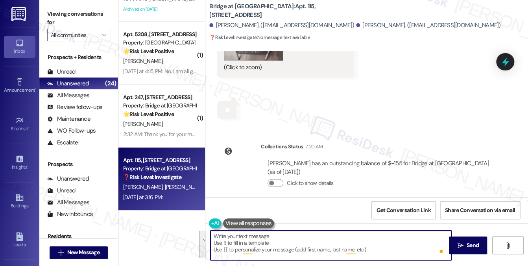
scroll to position [0, 0]
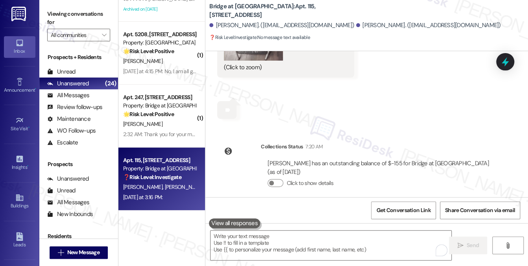
click at [86, 17] on label "Viewing conversations for" at bounding box center [78, 18] width 63 height 21
click at [93, 9] on label "Viewing conversations for" at bounding box center [78, 18] width 63 height 21
click at [286, 246] on textarea "To enrich screen reader interactions, please activate Accessibility in Grammarl…" at bounding box center [330, 244] width 241 height 29
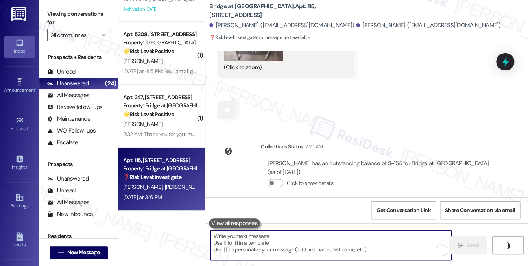
paste textarea "Hi Nenette, thanks for reaching out and letting me know about this. I’m sorry y…"
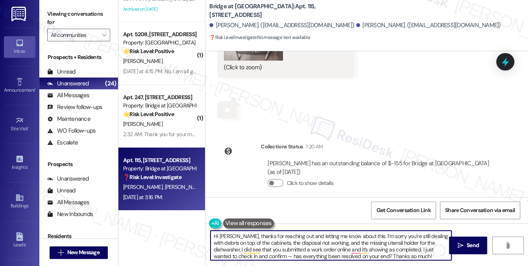
scroll to position [2, 0]
drag, startPoint x: 285, startPoint y: 254, endPoint x: 291, endPoint y: 254, distance: 5.1
click at [291, 254] on textarea "Hi Nenette, thanks for reaching out and letting me know about this. I’m sorry y…" at bounding box center [330, 244] width 241 height 29
drag, startPoint x: 428, startPoint y: 253, endPoint x: 387, endPoint y: 254, distance: 40.9
click at [387, 254] on textarea "Hi Nenette, thanks for reaching out and letting me know about this. I’m sorry y…" at bounding box center [330, 244] width 241 height 29
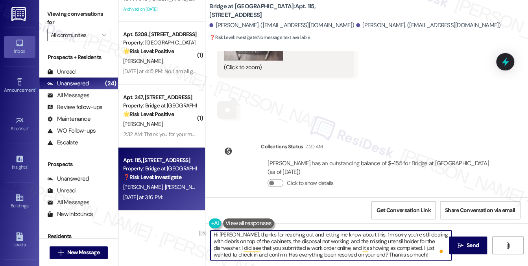
type textarea "Hi Nenette, thanks for reaching out and letting me know about this. I’m sorry y…"
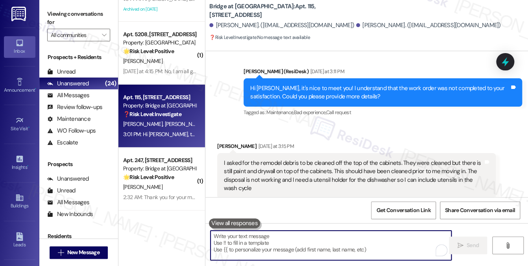
scroll to position [281, 0]
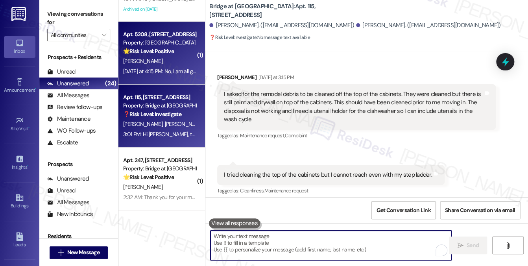
click at [168, 72] on div "Yesterday at 4:15 PM: No, I am all good. Thank you. Yesterday at 4:15 PM: No, I…" at bounding box center [175, 71] width 105 height 7
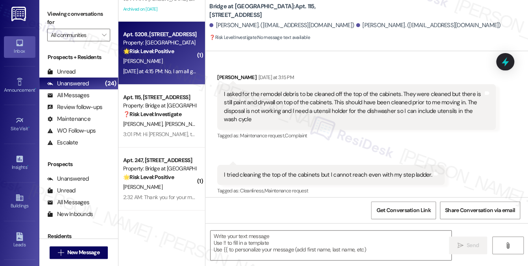
type textarea "Fetching suggested responses. Please feel free to read through the conversation…"
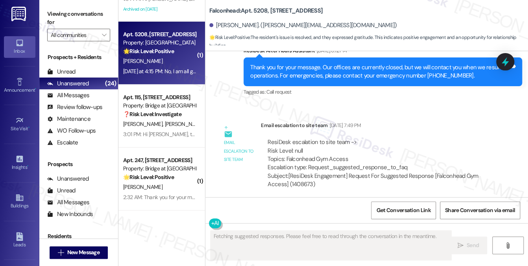
scroll to position [1393, 0]
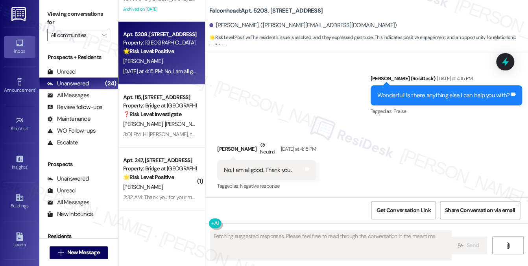
click at [256, 163] on div "No, I am all good. Thank you. Tags and notes" at bounding box center [266, 170] width 99 height 20
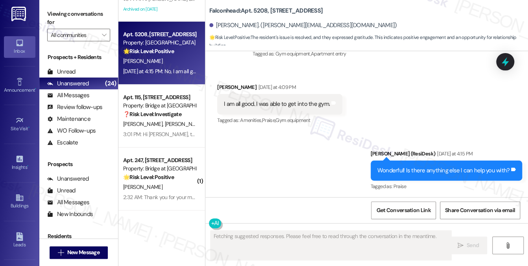
scroll to position [1314, 0]
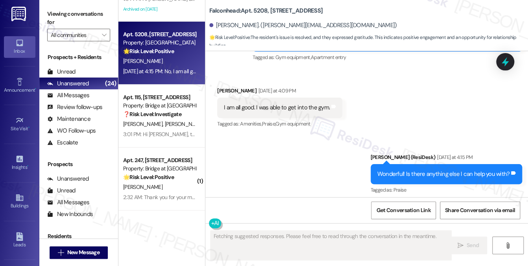
click at [265, 111] on div "I am all good. I was able to get into the gym. Tags and notes" at bounding box center [279, 108] width 125 height 20
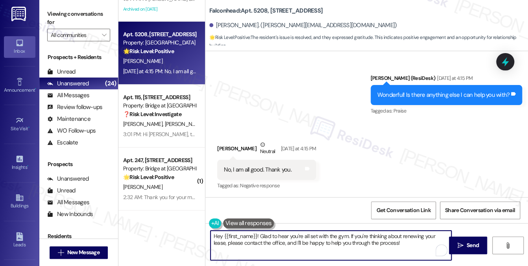
drag, startPoint x: 258, startPoint y: 235, endPoint x: 154, endPoint y: 232, distance: 104.2
click at [154, 232] on div "( 1 ) Apt. 914, 1773 Wells Branch Pkwy Property: Preserve at Wells Branch ⚠️ Ri…" at bounding box center [322, 133] width 409 height 266
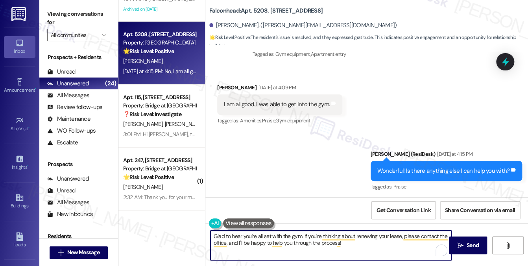
scroll to position [1314, 0]
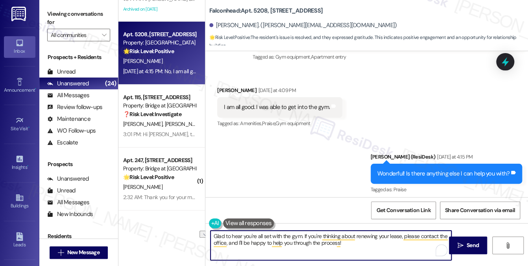
drag, startPoint x: 269, startPoint y: 234, endPoint x: 302, endPoint y: 228, distance: 32.8
click at [302, 228] on div "Glad to hear you're all set with the gym. If you're thinking about renewing you…" at bounding box center [366, 252] width 322 height 59
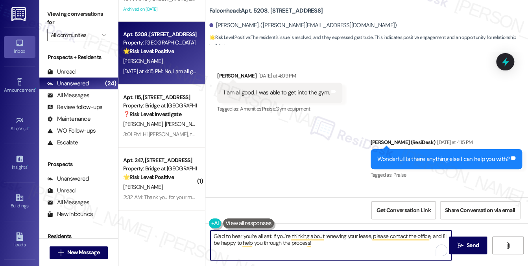
scroll to position [1393, 0]
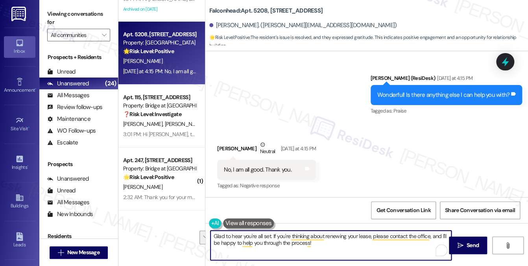
drag, startPoint x: 343, startPoint y: 243, endPoint x: 283, endPoint y: 234, distance: 60.4
click at [283, 234] on textarea "Glad to hear you're all set. If you're thinking about renewing your lease, plea…" at bounding box center [330, 244] width 241 height 29
click at [214, 237] on textarea "Glad to hear you're all set. If you have any other questions or concerns, feel …" at bounding box center [330, 244] width 241 height 29
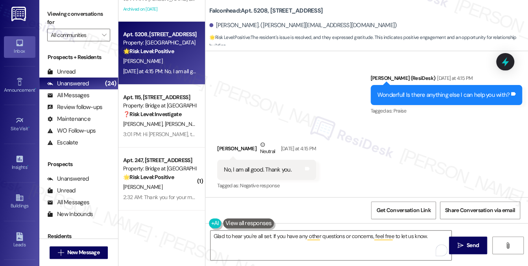
click at [229, 150] on div "Brianna Tutt Neutral Yesterday at 4:15 PM" at bounding box center [266, 149] width 99 height 19
copy div "Brianna"
click at [270, 237] on textarea "Glad to hear you're all set. If you have any other questions or concerns, feel …" at bounding box center [330, 244] width 241 height 29
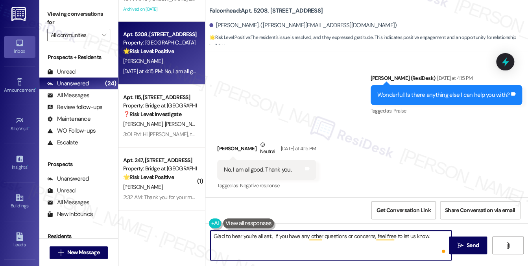
paste textarea "Brianna"
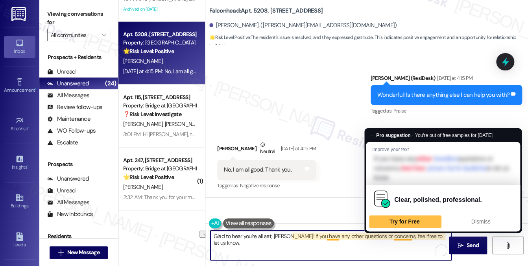
drag, startPoint x: 445, startPoint y: 235, endPoint x: 393, endPoint y: 236, distance: 52.3
click at [393, 236] on textarea "Glad to hear you're all set, Brianna! If you have any other questions or concer…" at bounding box center [330, 244] width 241 height 29
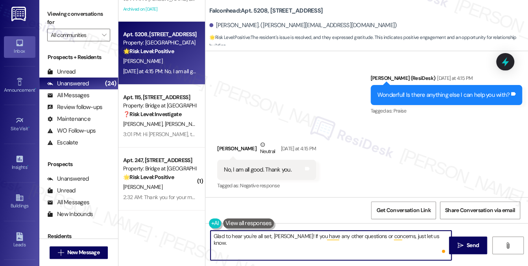
type textarea "Glad to hear you're all set, Brianna! If you have any other questions or concer…"
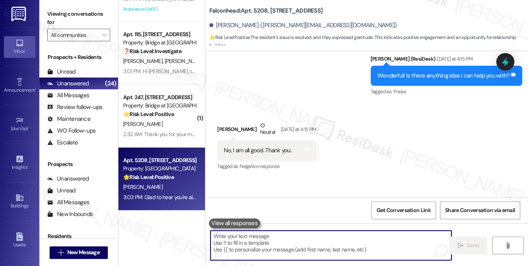
scroll to position [1448, 0]
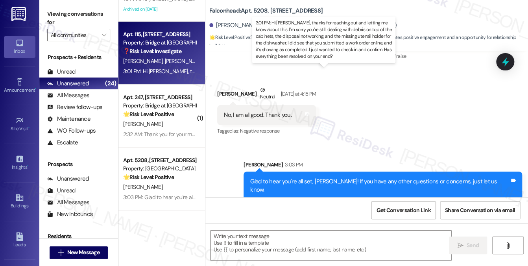
type textarea "Fetching suggested responses. Please feel free to read through the conversation…"
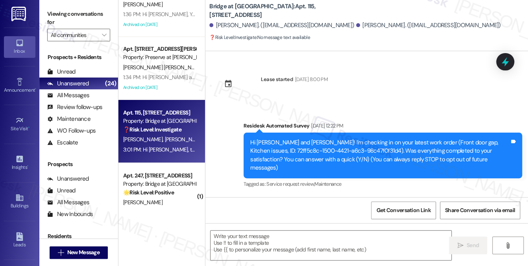
scroll to position [686, 0]
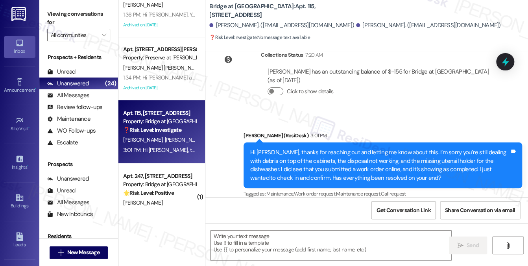
type textarea "Fetching suggested responses. Please feel free to read through the conversation…"
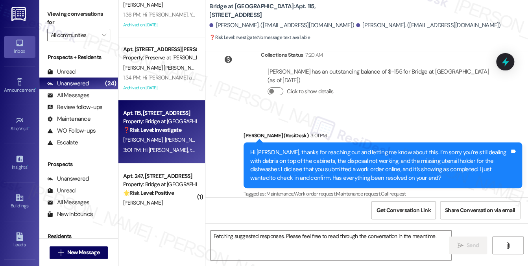
scroll to position [1181, 0]
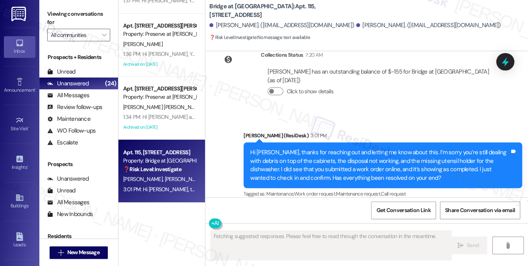
click at [171, 109] on span "L. Hechavarria Alvarez" at bounding box center [164, 106] width 82 height 7
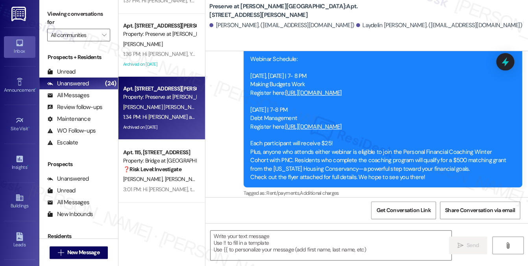
type textarea "Fetching suggested responses. Please feel free to read through the conversation…"
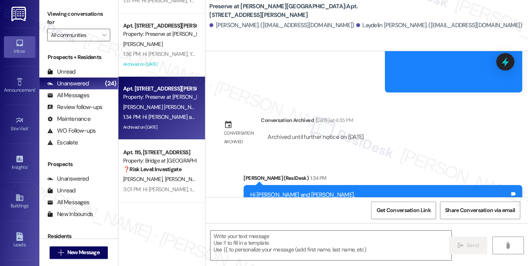
scroll to position [1064, 0]
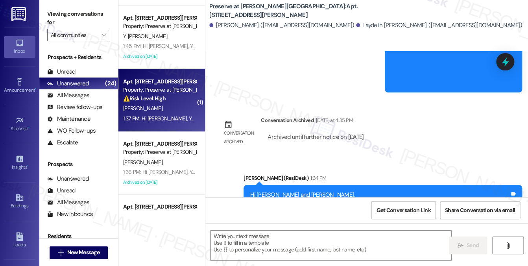
type textarea "Fetching suggested responses. Please feel free to read through the conversation…"
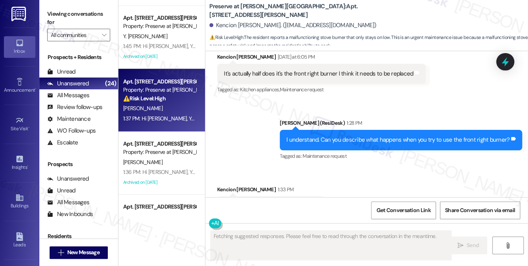
scroll to position [5127, 0]
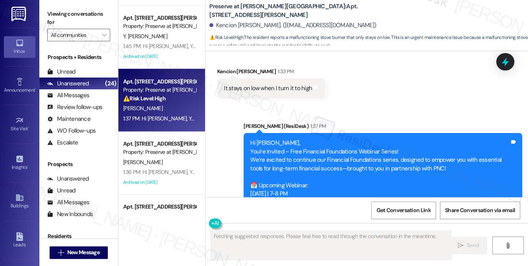
click at [258, 84] on div "It stays on low when I turn it to high" at bounding box center [268, 88] width 88 height 8
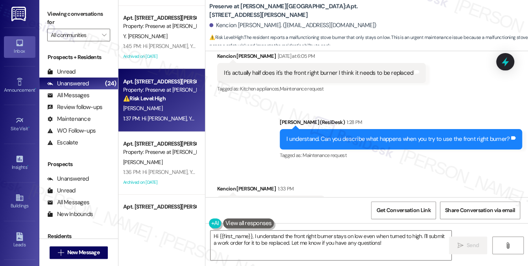
scroll to position [5009, 0]
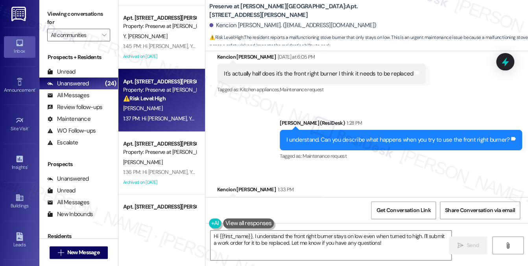
click at [346, 119] on div "Sarah (ResiDesk) 1:28 PM" at bounding box center [401, 124] width 242 height 11
click at [367, 136] on div "I understand. Can you describe what happens when you try to use the front right…" at bounding box center [397, 140] width 223 height 8
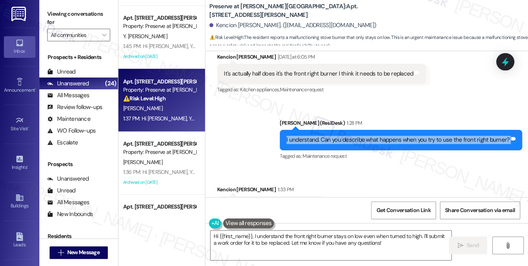
click at [367, 136] on div "I understand. Can you describe what happens when you try to use the front right…" at bounding box center [397, 140] width 223 height 8
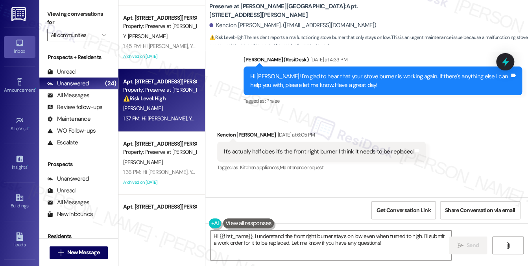
scroll to position [4930, 0]
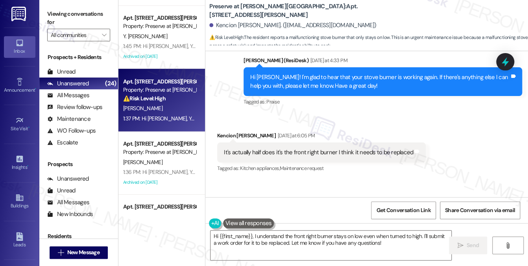
click at [357, 148] on div "It's actually half does it's the front right burner I think it needs to be repl…" at bounding box center [318, 152] width 189 height 8
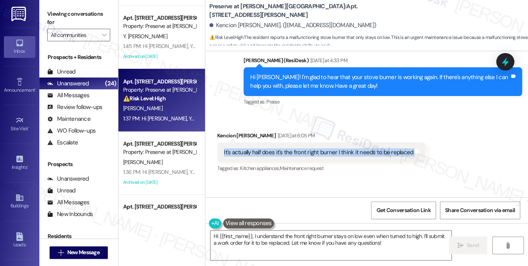
click at [357, 148] on div "It's actually half does it's the front right burner I think it needs to be repl…" at bounding box center [318, 152] width 189 height 8
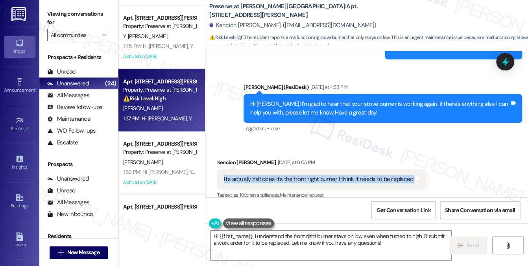
scroll to position [4891, 0]
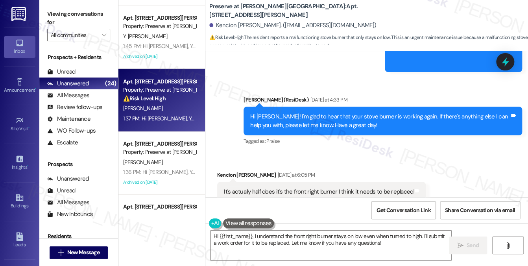
click at [329, 112] on div "Hi Kencion! I'm glad to hear that your stove burner is working again. If there'…" at bounding box center [379, 120] width 259 height 17
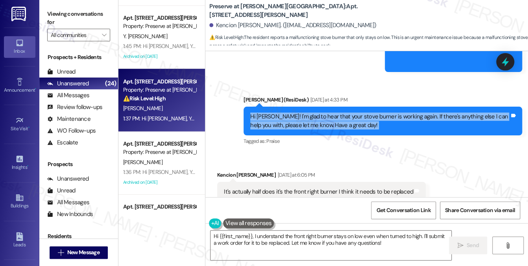
click at [329, 112] on div "Hi Kencion! I'm glad to hear that your stove burner is working again. If there'…" at bounding box center [379, 120] width 259 height 17
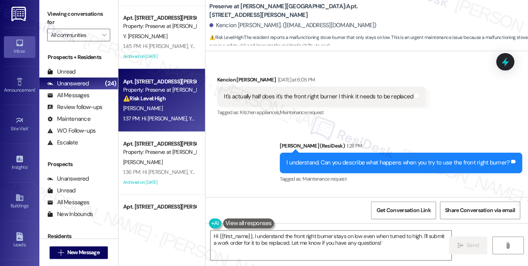
scroll to position [4970, 0]
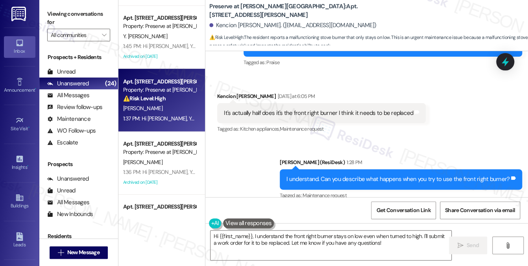
click at [274, 109] on div "It's actually half does it's the front right burner I think it needs to be repl…" at bounding box center [318, 113] width 189 height 8
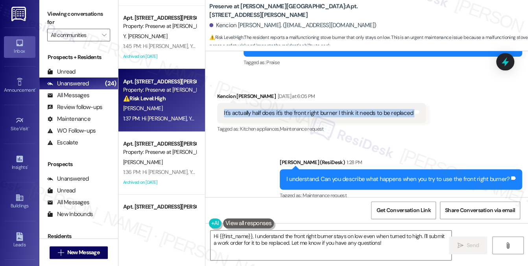
click at [274, 109] on div "It's actually half does it's the front right burner I think it needs to be repl…" at bounding box center [318, 113] width 189 height 8
click at [296, 109] on div "It's actually half does it's the front right burner I think it needs to be repl…" at bounding box center [318, 113] width 189 height 8
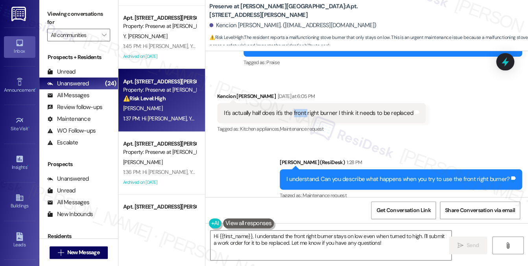
click at [296, 109] on div "It's actually half does it's the front right burner I think it needs to be repl…" at bounding box center [318, 113] width 189 height 8
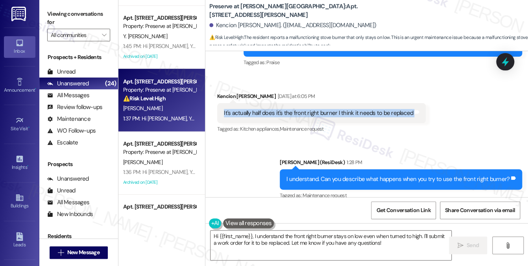
click at [296, 109] on div "It's actually half does it's the front right burner I think it needs to be repl…" at bounding box center [318, 113] width 189 height 8
click at [298, 109] on div "It's actually half does it's the front right burner I think it needs to be repl…" at bounding box center [318, 113] width 189 height 8
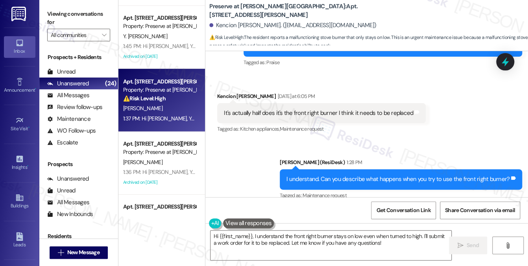
click at [298, 109] on div "It's actually half does it's the front right burner I think it needs to be repl…" at bounding box center [318, 113] width 189 height 8
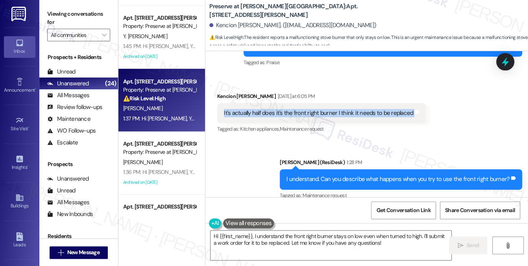
click at [298, 109] on div "It's actually half does it's the front right burner I think it needs to be repl…" at bounding box center [318, 113] width 189 height 8
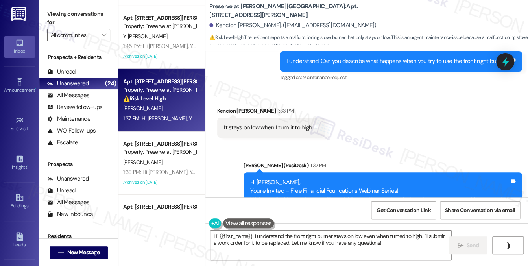
click at [291, 123] on div "It stays on low when I turn it to high" at bounding box center [268, 127] width 88 height 8
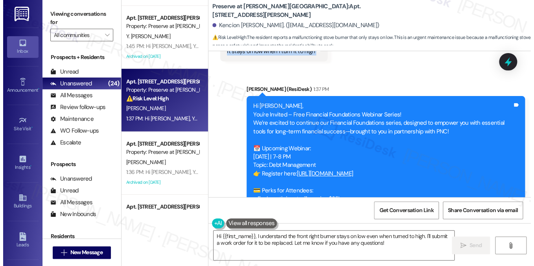
scroll to position [5061, 0]
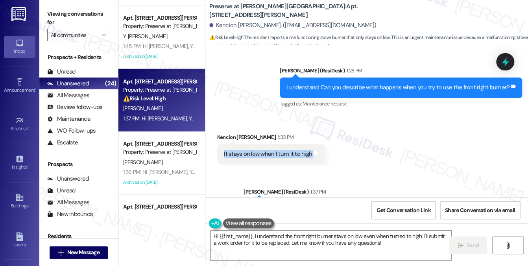
click at [282, 150] on div "It stays on low when I turn it to high" at bounding box center [268, 154] width 88 height 8
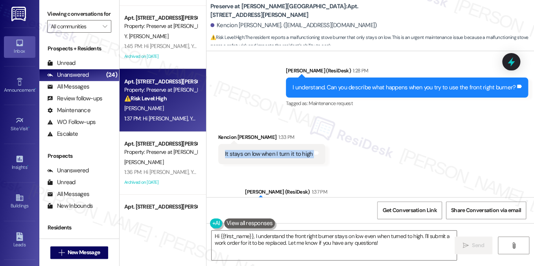
scroll to position [5014, 0]
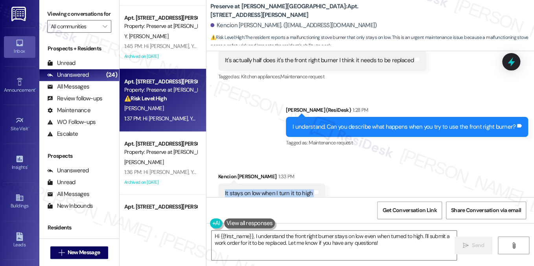
click at [263, 189] on div "It stays on low when I turn it to high" at bounding box center [269, 193] width 88 height 8
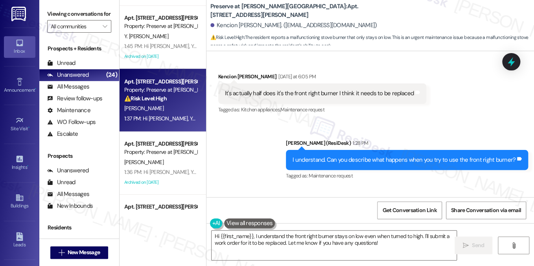
scroll to position [4935, 0]
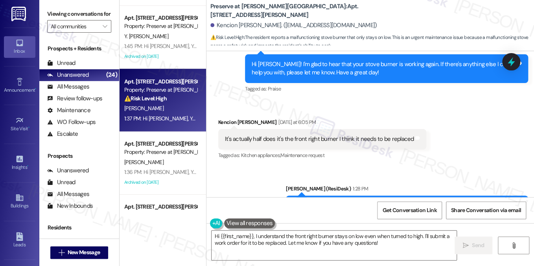
click at [299, 129] on div "It's actually half does it's the front right burner I think it needs to be repl…" at bounding box center [322, 139] width 208 height 20
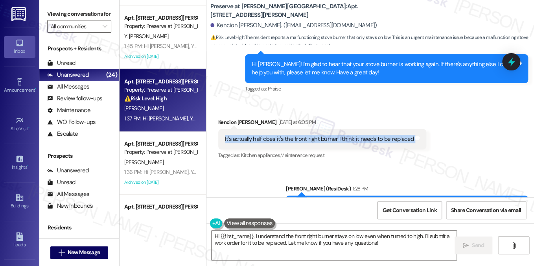
click at [299, 129] on div "It's actually half does it's the front right burner I think it needs to be repl…" at bounding box center [322, 139] width 208 height 20
copy div "It's actually half does it's the front right burner I think it needs to be repl…"
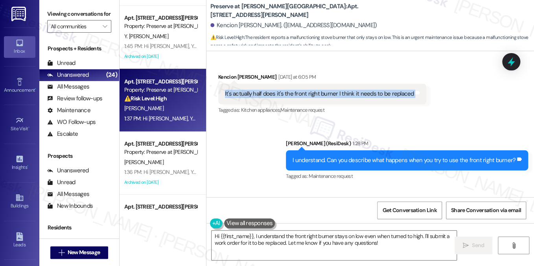
scroll to position [5014, 0]
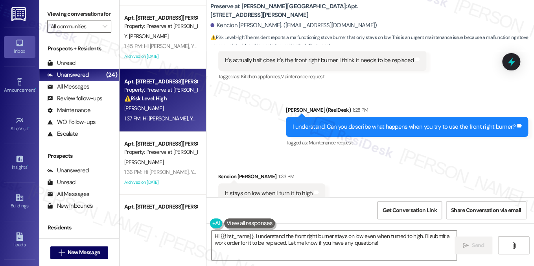
click at [373, 123] on div "I understand. Can you describe what happens when you try to use the front right…" at bounding box center [404, 127] width 223 height 8
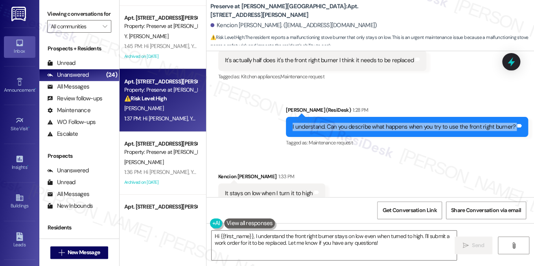
click at [373, 123] on div "I understand. Can you describe what happens when you try to use the front right…" at bounding box center [404, 127] width 223 height 8
copy div "I understand. Can you describe what happens when you try to use the front right…"
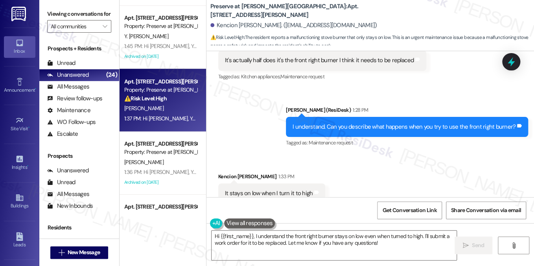
click at [82, 11] on label "Viewing conversations for" at bounding box center [79, 14] width 64 height 12
click at [288, 189] on div "It stays on low when I turn it to high" at bounding box center [269, 193] width 88 height 8
copy div "It stays on low when I turn it to high Tags and notes Announcement, sent via SMS"
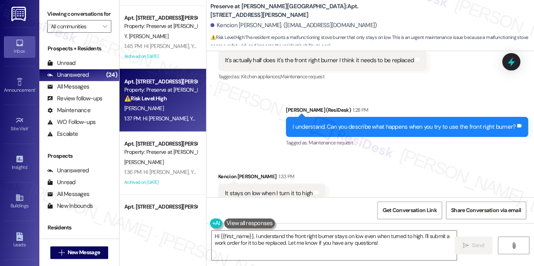
click at [94, 15] on label "Viewing conversations for" at bounding box center [79, 14] width 64 height 12
click at [86, 18] on label "Viewing conversations for" at bounding box center [79, 14] width 64 height 12
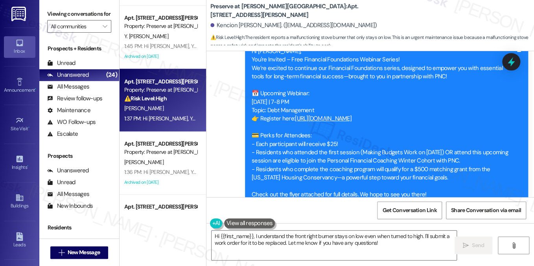
scroll to position [5053, 0]
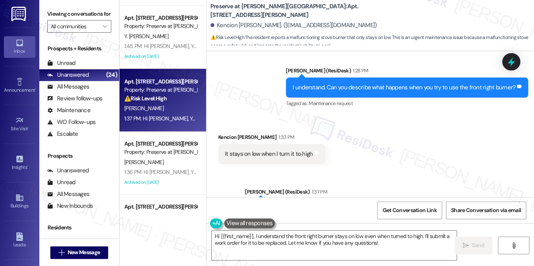
click at [259, 150] on div "It stays on low when I turn it to high" at bounding box center [269, 154] width 88 height 8
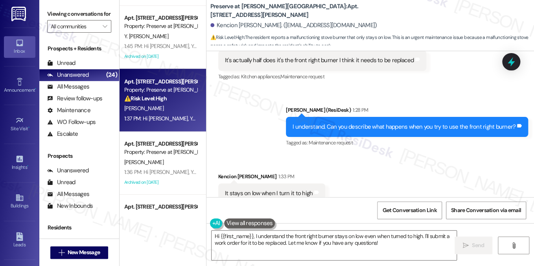
click at [371, 117] on div "I understand. Can you describe what happens when you try to use the front right…" at bounding box center [407, 127] width 242 height 20
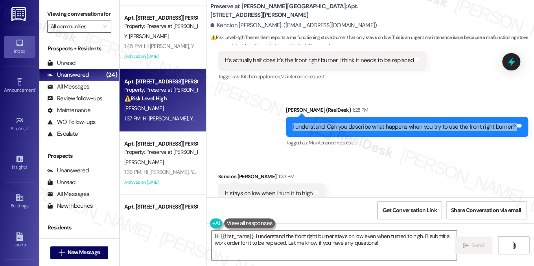
click at [371, 117] on div "I understand. Can you describe what happens when you try to use the front right…" at bounding box center [407, 127] width 242 height 20
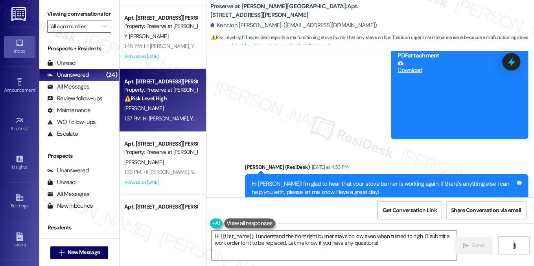
scroll to position [4857, 0]
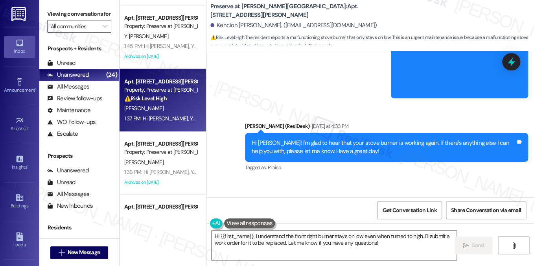
click at [291, 139] on div "Hi Kencion! I'm glad to hear that your stove burner is working again. If there'…" at bounding box center [384, 147] width 264 height 17
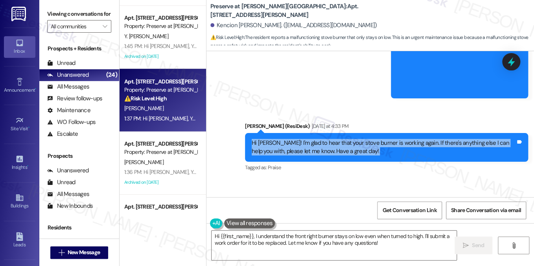
click at [291, 139] on div "Hi Kencion! I'm glad to hear that your stove burner is working again. If there'…" at bounding box center [384, 147] width 264 height 17
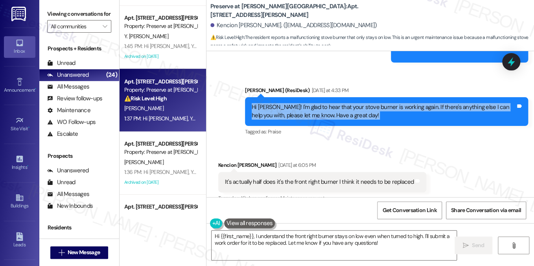
scroll to position [4935, 0]
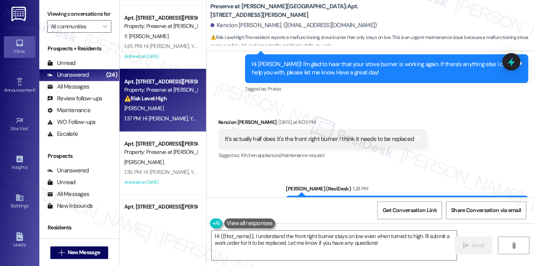
click at [259, 129] on div "It's actually half does it's the front right burner I think it needs to be repl…" at bounding box center [322, 139] width 208 height 20
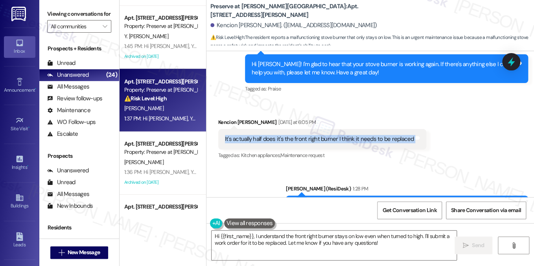
click at [259, 129] on div "It's actually half does it's the front right burner I think it needs to be repl…" at bounding box center [322, 139] width 208 height 20
click at [299, 135] on div "It's actually half does it's the front right burner I think it needs to be repl…" at bounding box center [319, 139] width 189 height 8
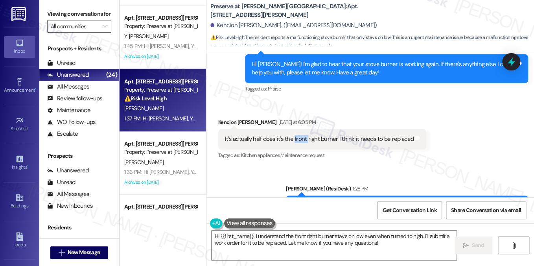
click at [299, 135] on div "It's actually half does it's the front right burner I think it needs to be repl…" at bounding box center [319, 139] width 189 height 8
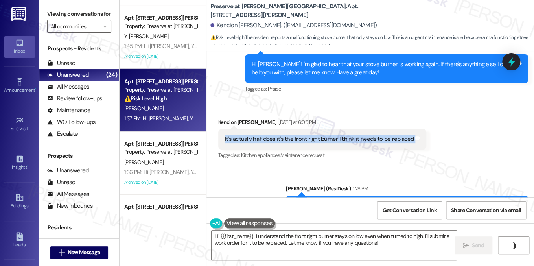
click at [299, 135] on div "It's actually half does it's the front right burner I think it needs to be repl…" at bounding box center [319, 139] width 189 height 8
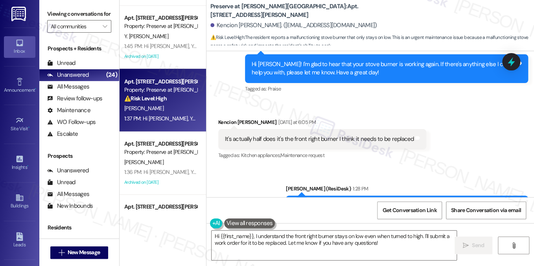
click at [359, 201] on div "I understand. Can you describe what happens when you try to use the front right…" at bounding box center [404, 205] width 223 height 8
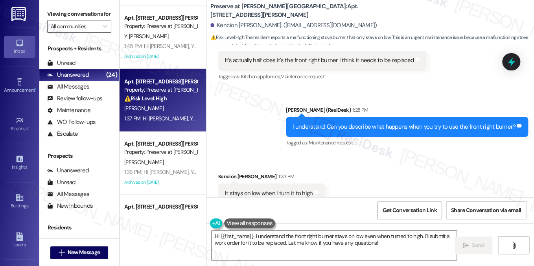
click at [278, 189] on div "It stays on low when I turn it to high" at bounding box center [269, 193] width 88 height 8
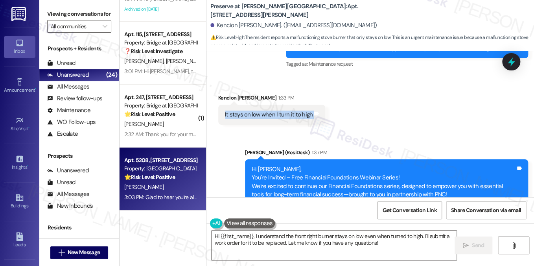
scroll to position [1181, 0]
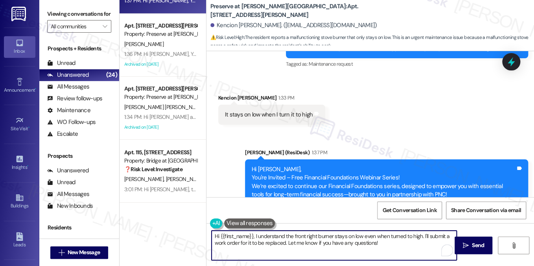
drag, startPoint x: 252, startPoint y: 236, endPoint x: 196, endPoint y: 230, distance: 56.2
click at [197, 230] on div "Apt. 112, 1773 Wells Branch Pkwy Property: Preserve at Wells Branch ⚠️ Risk Lev…" at bounding box center [327, 133] width 414 height 266
click at [300, 236] on textarea "Sorry about that. I understand the front right burner stays on low even when tu…" at bounding box center [334, 244] width 245 height 29
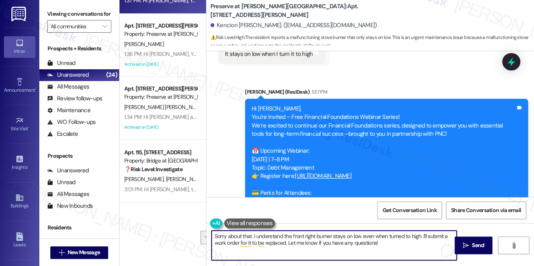
scroll to position [5210, 0]
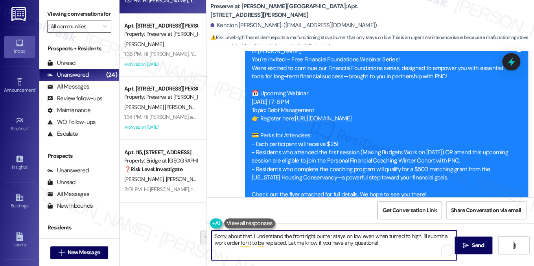
click at [331, 241] on textarea "Sorry about that. I understand the front right burner stays on low even when tu…" at bounding box center [334, 244] width 245 height 29
type textarea "Sorry about that. I understand the front right burner stays on low even when tu…"
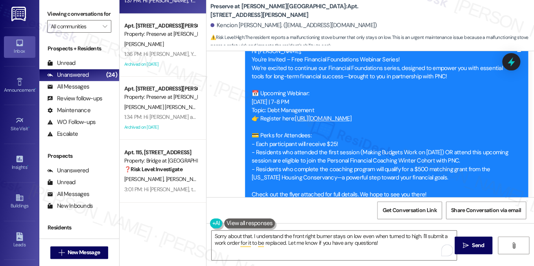
click at [66, 20] on label "Viewing conversations for" at bounding box center [79, 14] width 64 height 12
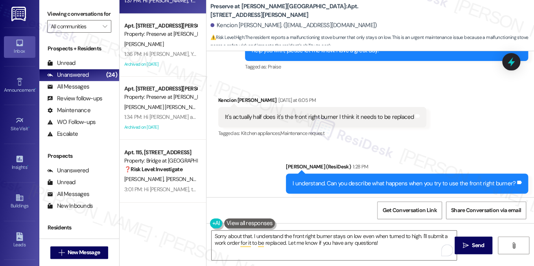
scroll to position [5014, 0]
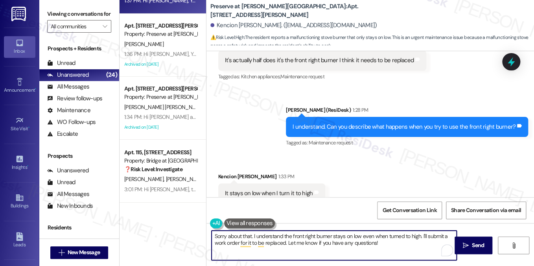
click at [277, 235] on textarea "Sorry about that. I understand the front right burner stays on low even when tu…" at bounding box center [334, 244] width 245 height 29
click at [349, 236] on textarea "Sorry about that. I understand the front right burner stays on low even when tu…" at bounding box center [334, 244] width 245 height 29
drag, startPoint x: 394, startPoint y: 245, endPoint x: 316, endPoint y: 236, distance: 78.1
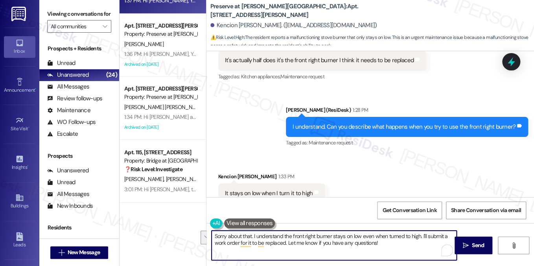
click at [316, 236] on textarea "Sorry about that. I understand the front right burner stays on low even when tu…" at bounding box center [334, 244] width 245 height 29
click at [401, 248] on textarea "Sorry about that. I understand the front right burner stays on low even when tu…" at bounding box center [334, 244] width 245 height 29
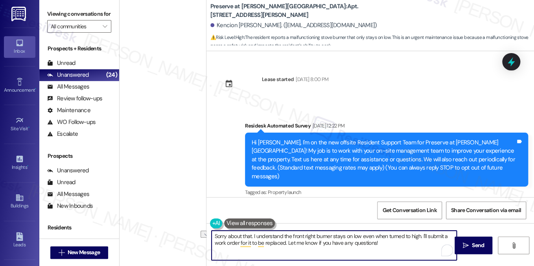
scroll to position [5014, 0]
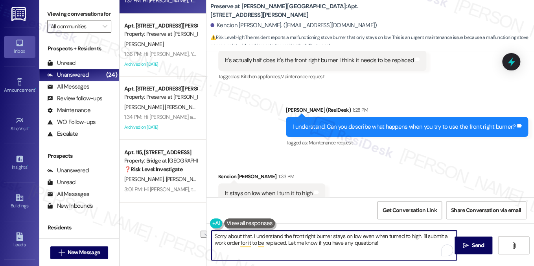
click at [249, 243] on textarea "Sorry about that. I understand the front right burner stays on low even when tu…" at bounding box center [334, 244] width 245 height 29
click at [426, 236] on textarea "Sorry about that. I understand the front right burner stays on low even when tu…" at bounding box center [334, 244] width 245 height 29
click at [243, 241] on textarea "Sorry about that. I understand the front right burner stays on low even when tu…" at bounding box center [334, 244] width 245 height 29
click at [295, 243] on textarea "Sorry about that. I understand the front right burner stays on low even when tu…" at bounding box center [334, 244] width 245 height 29
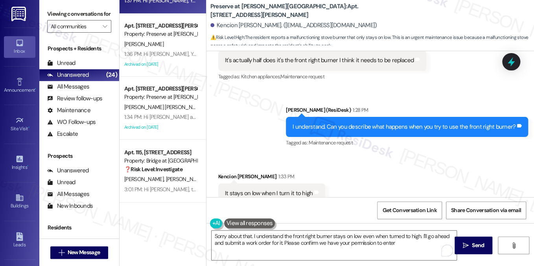
click at [292, 12] on b "Preserve at Wells Branch: Apt. 914, 1773 Wells Branch Pkwy" at bounding box center [288, 10] width 157 height 17
copy b "914"
click at [69, 13] on label "Viewing conversations for" at bounding box center [79, 14] width 64 height 12
drag, startPoint x: 82, startPoint y: 13, endPoint x: 116, endPoint y: 17, distance: 34.7
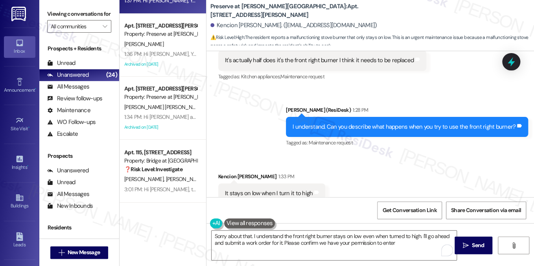
click at [82, 13] on label "Viewing conversations for" at bounding box center [79, 14] width 64 height 12
click at [87, 15] on label "Viewing conversations for" at bounding box center [79, 14] width 64 height 12
click at [85, 13] on label "Viewing conversations for" at bounding box center [79, 14] width 64 height 12
click at [93, 11] on label "Viewing conversations for" at bounding box center [79, 14] width 64 height 12
click at [90, 18] on label "Viewing conversations for" at bounding box center [79, 14] width 64 height 12
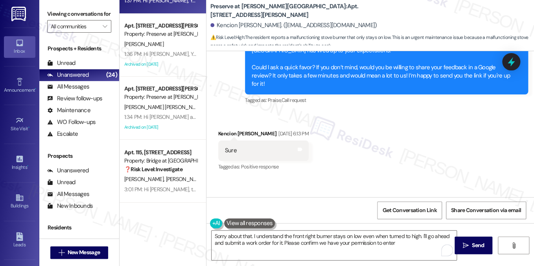
scroll to position [3284, 0]
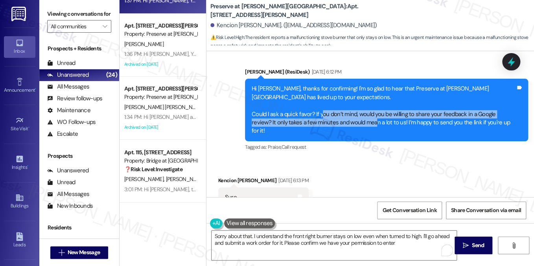
drag, startPoint x: 320, startPoint y: 99, endPoint x: 352, endPoint y: 107, distance: 33.5
click at [352, 107] on div "Hi Kencion, thanks for confirming! I'm so glad to hear that Preserve at Wells B…" at bounding box center [384, 110] width 264 height 51
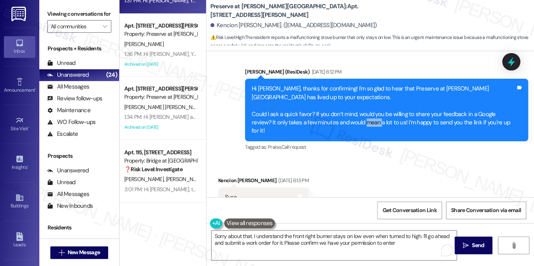
click at [352, 107] on div "Hi Kencion, thanks for confirming! I'm so glad to hear that Preserve at Wells B…" at bounding box center [384, 110] width 264 height 51
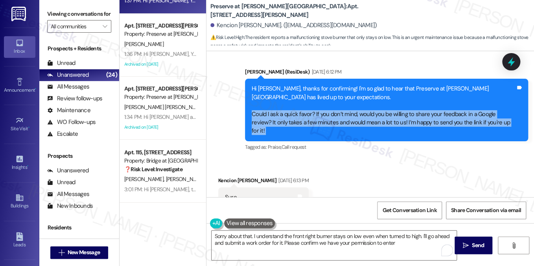
click at [352, 107] on div "Hi Kencion, thanks for confirming! I'm so glad to hear that Preserve at Wells B…" at bounding box center [384, 110] width 264 height 51
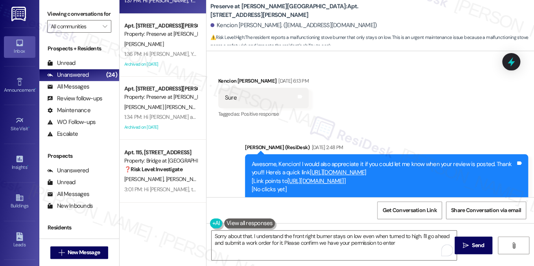
scroll to position [3441, 0]
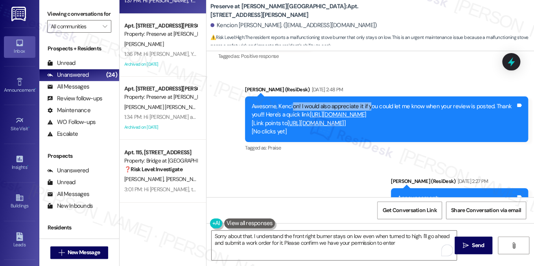
drag, startPoint x: 291, startPoint y: 79, endPoint x: 369, endPoint y: 81, distance: 78.7
click at [368, 102] on div "Awesome, Kencion! I would also appreciate it if you could let me know when your…" at bounding box center [384, 119] width 264 height 34
click at [392, 102] on div "Awesome, Kencion! I would also appreciate it if you could let me know when your…" at bounding box center [384, 119] width 264 height 34
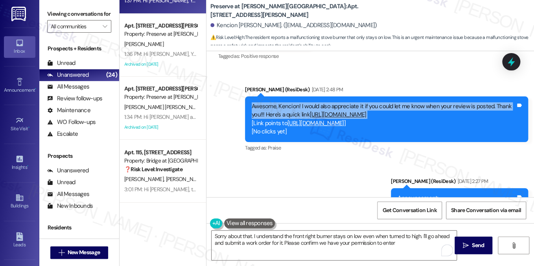
click at [392, 102] on div "Awesome, Kencion! I would also appreciate it if you could let me know when your…" at bounding box center [384, 119] width 264 height 34
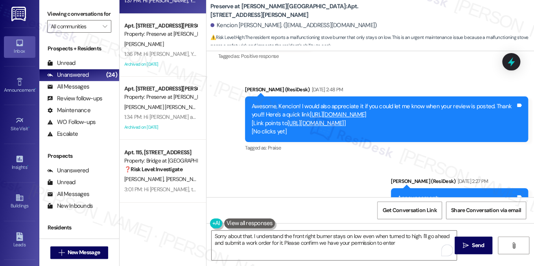
click at [414, 85] on div "Sarah (ResiDesk) Aug 09, 2025 at 2:48 PM" at bounding box center [386, 90] width 283 height 11
click at [443, 102] on div "Awesome, Kencion! I would also appreciate it if you could let me know when your…" at bounding box center [384, 119] width 264 height 34
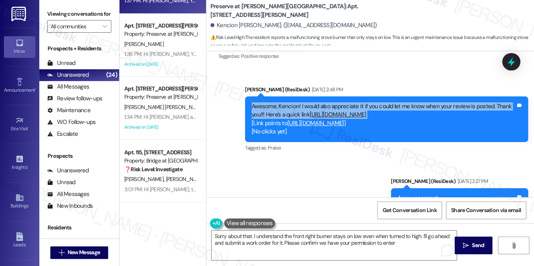
click at [443, 102] on div "Awesome, Kencion! I would also appreciate it if you could let me know when your…" at bounding box center [384, 119] width 264 height 34
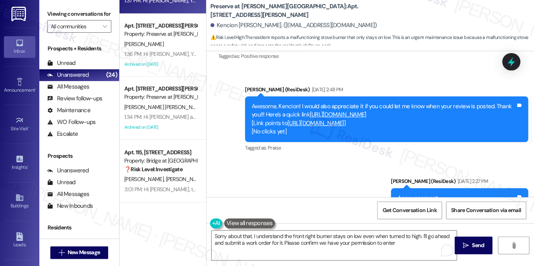
click at [339, 142] on div "Tagged as: Praise Click to highlight conversations about Praise" at bounding box center [386, 147] width 283 height 11
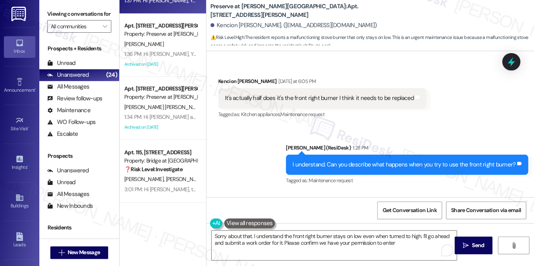
scroll to position [4904, 0]
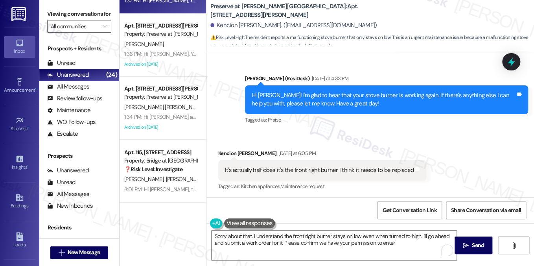
click at [363, 166] on div "It's actually half does it's the front right burner I think it needs to be repl…" at bounding box center [319, 170] width 189 height 8
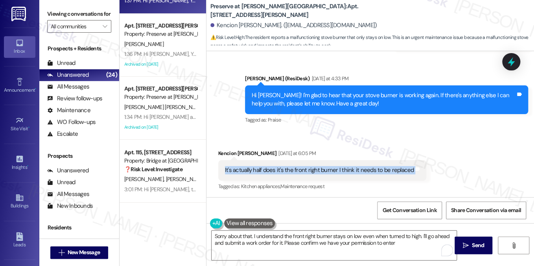
click at [363, 166] on div "It's actually half does it's the front right burner I think it needs to be repl…" at bounding box center [319, 170] width 189 height 8
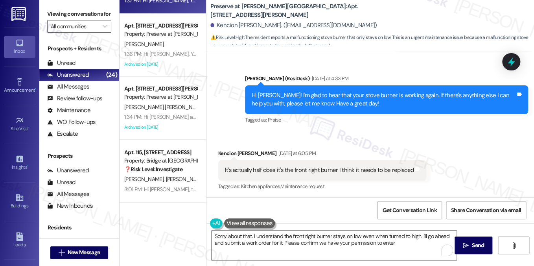
click at [93, 15] on label "Viewing conversations for" at bounding box center [79, 14] width 64 height 12
click at [369, 237] on textarea "Sorry about that. I understand the front right burner stays on low even when tu…" at bounding box center [334, 244] width 245 height 29
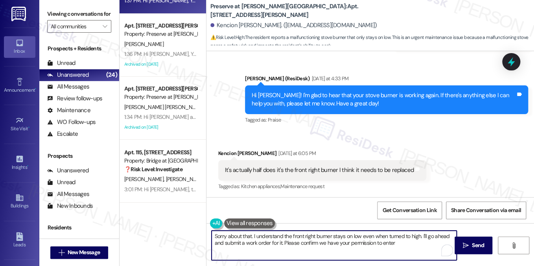
click at [369, 237] on textarea "Sorry about that. I understand the front right burner stays on low even when tu…" at bounding box center [334, 244] width 245 height 29
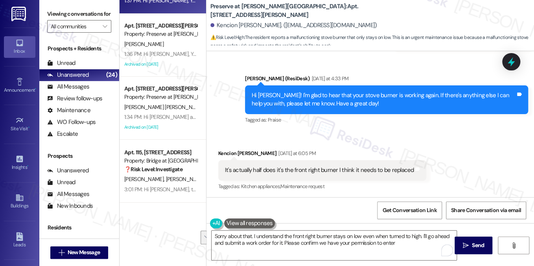
click at [459, 154] on div "Received via SMS Kencion Mcpherson Yesterday at 6:05 PM It's actually half does…" at bounding box center [370, 164] width 328 height 66
click at [363, 240] on textarea "Sorry about that. I understand the front right burner stays on low even when tu…" at bounding box center [334, 244] width 245 height 29
click at [304, 160] on div "It's actually half does it's the front right burner I think it needs to be repl…" at bounding box center [322, 170] width 208 height 20
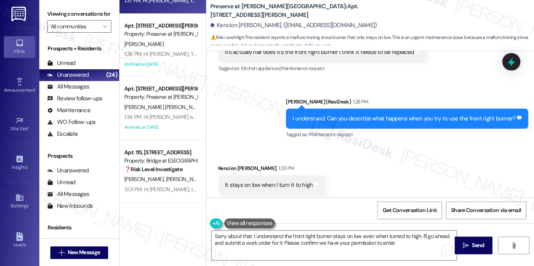
click at [264, 175] on div "It stays on low when I turn it to high Tags and notes" at bounding box center [271, 185] width 107 height 20
click at [308, 237] on textarea "Sorry about that. I understand the front right burner stays on low even when tu…" at bounding box center [334, 244] width 245 height 29
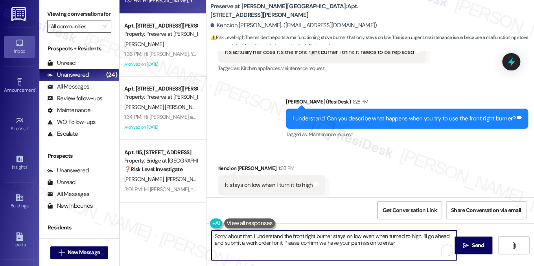
click at [308, 237] on textarea "Sorry about that. I understand the front right burner stays on low even when tu…" at bounding box center [334, 244] width 245 height 29
click at [310, 236] on textarea "Sorry about that. I understand the front right burner stays on low even when tu…" at bounding box center [334, 244] width 245 height 29
drag, startPoint x: 251, startPoint y: 236, endPoint x: 405, endPoint y: 239, distance: 153.8
click at [405, 239] on textarea "Sorry about that. I understand the front right burner stays on low even when tu…" at bounding box center [334, 244] width 245 height 29
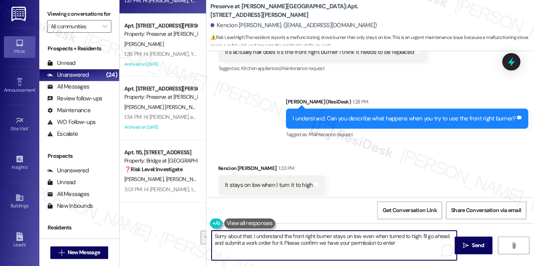
click at [412, 237] on textarea "Sorry about that. I understand the front right burner stays on low even when tu…" at bounding box center [334, 244] width 245 height 29
drag, startPoint x: 420, startPoint y: 236, endPoint x: 259, endPoint y: 231, distance: 160.5
click at [259, 231] on textarea "Sorry about that. I understand the front right burner stays on low even when tu…" at bounding box center [334, 244] width 245 height 29
click at [305, 237] on textarea "Sorry about that. I understand the front right burner stays on low even when tu…" at bounding box center [334, 244] width 245 height 29
drag, startPoint x: 419, startPoint y: 236, endPoint x: 252, endPoint y: 236, distance: 167.1
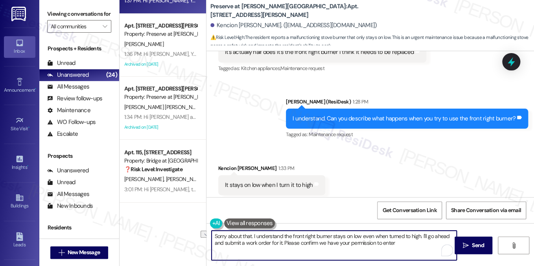
click at [252, 236] on textarea "Sorry about that. I understand the front right burner stays on low even when tu…" at bounding box center [334, 244] width 245 height 29
click at [410, 233] on textarea "Sorry about that. I understand the front right burner stays on low even when tu…" at bounding box center [334, 244] width 245 height 29
drag, startPoint x: 419, startPoint y: 236, endPoint x: 252, endPoint y: 231, distance: 166.8
click at [252, 231] on textarea "Sorry about that. I understand the front right burner stays on low even when tu…" at bounding box center [334, 244] width 245 height 29
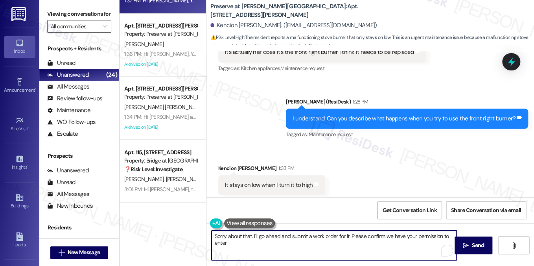
click at [356, 243] on textarea "Sorry about that. I'll go ahead and submit a work order for it. Please confirm …" at bounding box center [334, 244] width 245 height 29
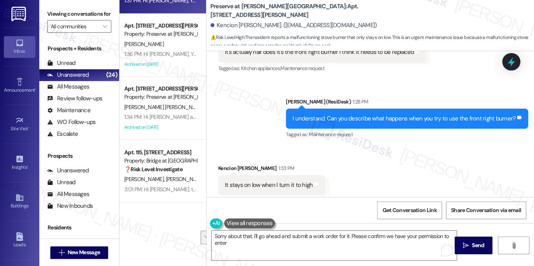
click at [372, 149] on div "Received via SMS Kencion Mcpherson 1:33 PM It stays on low when I turn it to hi…" at bounding box center [370, 173] width 328 height 55
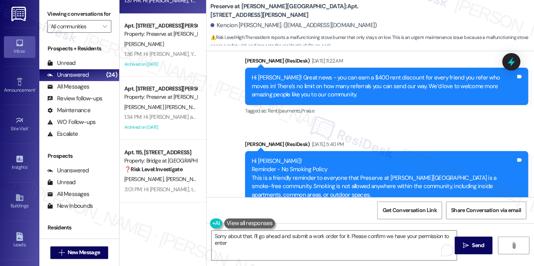
scroll to position [1573, 0]
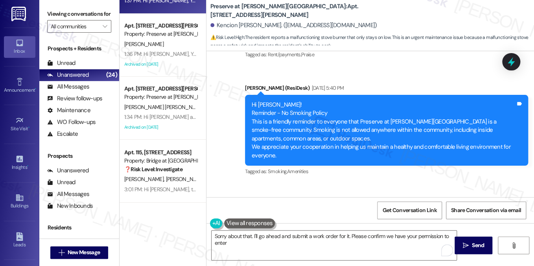
click at [82, 17] on label "Viewing conversations for" at bounding box center [79, 14] width 64 height 12
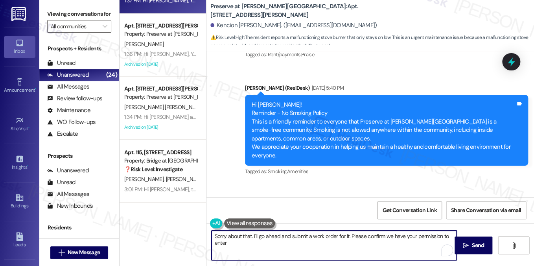
click at [311, 241] on textarea "Sorry about that. I'll go ahead and submit a work order for it. Please confirm …" at bounding box center [334, 244] width 245 height 29
drag, startPoint x: 350, startPoint y: 234, endPoint x: 363, endPoint y: 245, distance: 17.4
click at [363, 245] on textarea "Sorry about that. I'll go ahead and submit a work order for it. Please confirm …" at bounding box center [334, 244] width 245 height 29
click at [348, 235] on textarea "Sorry about that. I'll go ahead and submit a work order for it. May I please co…" at bounding box center [334, 244] width 245 height 29
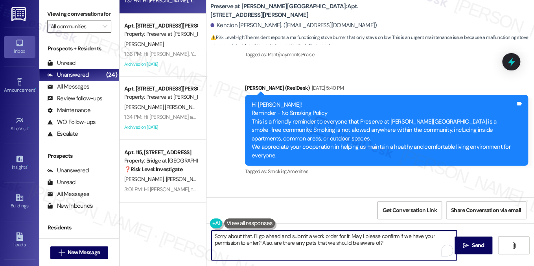
click at [348, 235] on textarea "Sorry about that. I'll go ahead and submit a work order for it. May I please co…" at bounding box center [334, 244] width 245 height 29
type textarea "Sorry about that. I'll go ahead and submit a work order for it. May I please co…"
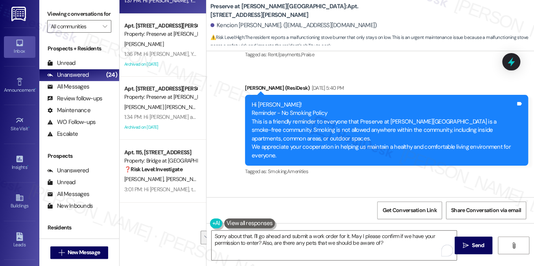
click at [318, 206] on div "Get Conversation Link Share Conversation via email" at bounding box center [370, 210] width 328 height 26
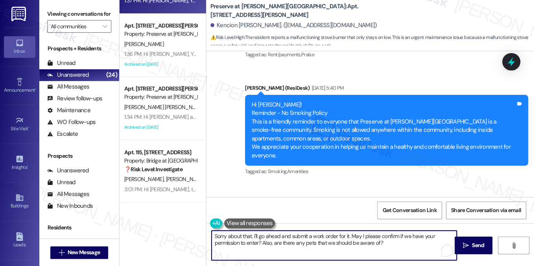
click at [313, 233] on textarea "Sorry about that. I'll go ahead and submit a work order for it. May I please co…" at bounding box center [334, 244] width 245 height 29
click at [274, 239] on textarea "Sorry about that. I'll go ahead and submit a work order for it. May I please co…" at bounding box center [334, 244] width 245 height 29
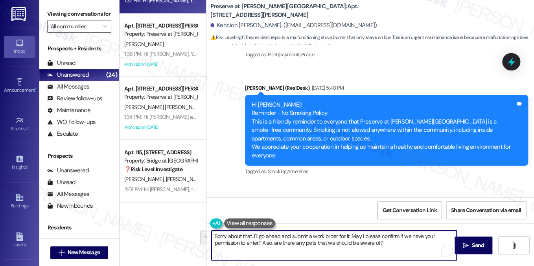
click at [274, 239] on textarea "Sorry about that. I'll go ahead and submit a work order for it. May I please co…" at bounding box center [334, 244] width 245 height 29
click at [342, 238] on textarea "Sorry about that. I'll go ahead and submit a work order for it. May I please co…" at bounding box center [334, 244] width 245 height 29
click at [386, 241] on textarea "Sorry about that. I'll go ahead and submit a work order for it. May I please co…" at bounding box center [334, 244] width 245 height 29
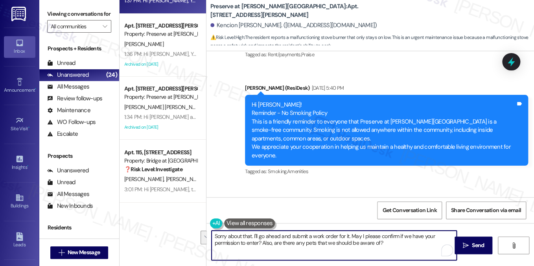
drag, startPoint x: 403, startPoint y: 242, endPoint x: 342, endPoint y: 237, distance: 61.9
click at [342, 237] on textarea "Sorry about that. I'll go ahead and submit a work order for it. May I please co…" at bounding box center [334, 244] width 245 height 29
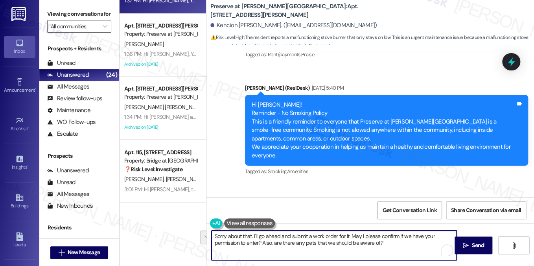
click at [331, 237] on textarea "Sorry about that. I'll go ahead and submit a work order for it. May I please co…" at bounding box center [334, 244] width 245 height 29
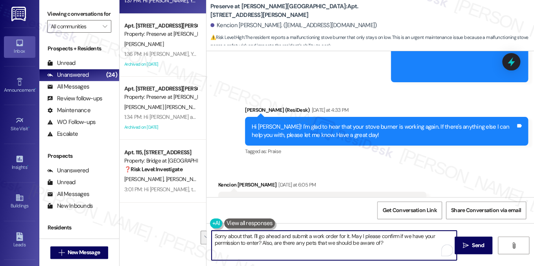
scroll to position [4875, 0]
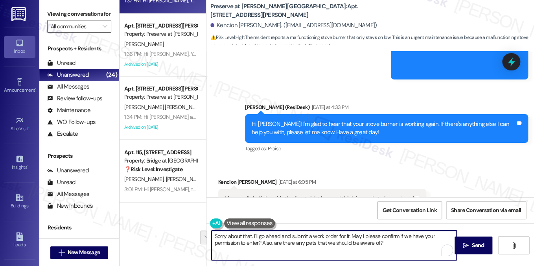
click at [348, 189] on div "It's actually half does it's the front right burner I think it needs to be repl…" at bounding box center [322, 199] width 208 height 20
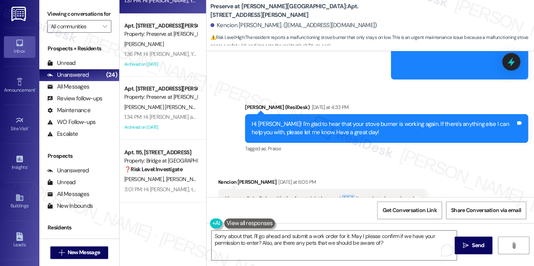
click at [348, 189] on div "It's actually half does it's the front right burner I think it needs to be repl…" at bounding box center [322, 199] width 208 height 20
click at [348, 195] on div "It's actually half does it's the front right burner I think it needs to be repl…" at bounding box center [319, 199] width 189 height 8
click at [70, 20] on label "Viewing conversations for" at bounding box center [79, 14] width 64 height 12
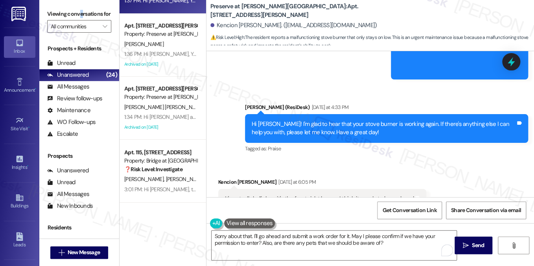
click at [81, 9] on label "Viewing conversations for" at bounding box center [79, 14] width 64 height 12
click at [309, 195] on div "It's actually half does it's the front right burner I think it needs to be repl…" at bounding box center [319, 199] width 189 height 8
click at [82, 6] on div "Viewing conversations for All communities " at bounding box center [79, 20] width 80 height 40
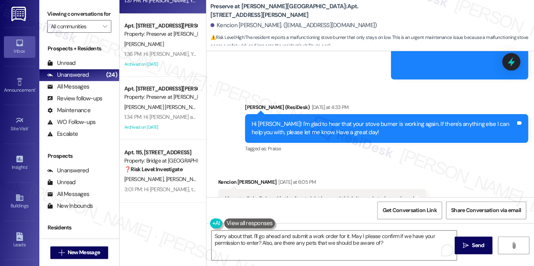
scroll to position [4993, 0]
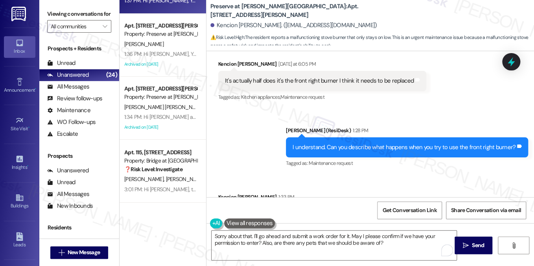
click at [265, 210] on div "It stays on low when I turn it to high" at bounding box center [269, 214] width 88 height 8
click at [372, 143] on div "I understand. Can you describe what happens when you try to use the front right…" at bounding box center [404, 147] width 223 height 8
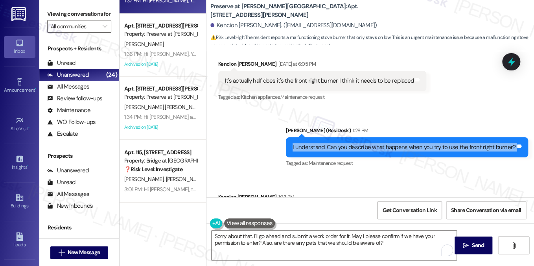
click at [372, 143] on div "I understand. Can you describe what happens when you try to use the front right…" at bounding box center [404, 147] width 223 height 8
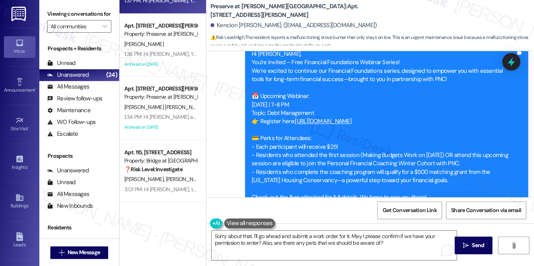
scroll to position [5210, 0]
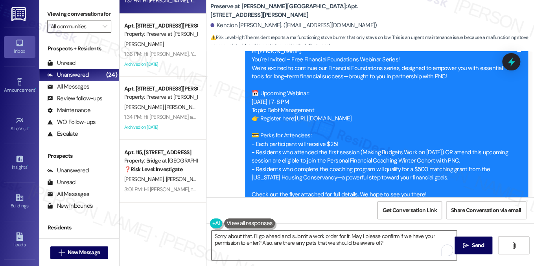
click at [353, 237] on textarea "Sorry about that. I'll go ahead and submit a work order for it. May I please co…" at bounding box center [334, 244] width 245 height 29
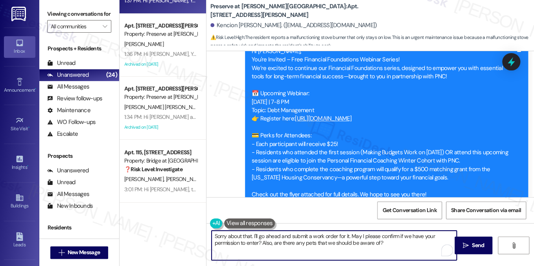
click at [353, 237] on textarea "Sorry about that. I'll go ahead and submit a work order for it. May I please co…" at bounding box center [334, 244] width 245 height 29
click at [400, 237] on textarea "Sorry about that. I'll go ahead and submit a work order for it. May I please co…" at bounding box center [334, 244] width 245 height 29
click at [399, 239] on textarea "Sorry about that. I'll go ahead and submit a work order for it. May I please co…" at bounding box center [334, 244] width 245 height 29
click at [414, 247] on textarea "Sorry about that. I'll go ahead and submit a work order for it. May I please co…" at bounding box center [334, 244] width 245 height 29
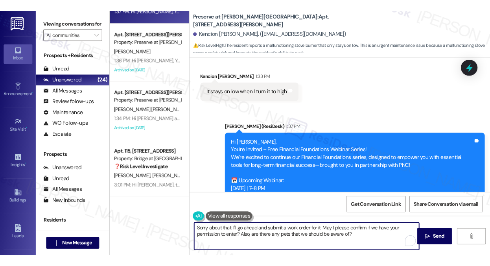
scroll to position [5053, 0]
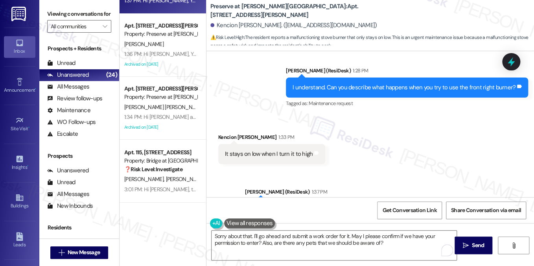
click at [92, 15] on label "Viewing conversations for" at bounding box center [79, 14] width 64 height 12
click at [81, 17] on label "Viewing conversations for" at bounding box center [79, 14] width 64 height 12
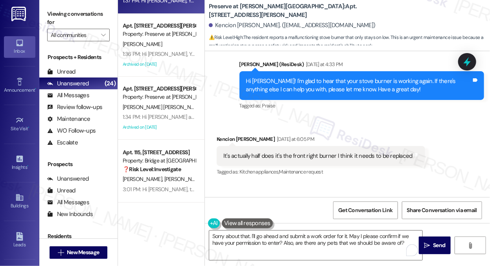
scroll to position [5221, 0]
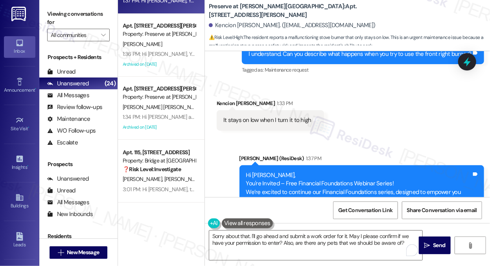
drag, startPoint x: 83, startPoint y: 15, endPoint x: 81, endPoint y: 4, distance: 11.1
click at [83, 15] on label "Viewing conversations for" at bounding box center [78, 18] width 63 height 21
click at [89, 15] on label "Viewing conversations for" at bounding box center [78, 18] width 63 height 21
click at [347, 236] on textarea "Sorry about that. I'll go ahead and submit a work order for it. May I please co…" at bounding box center [315, 244] width 213 height 29
drag, startPoint x: 75, startPoint y: 15, endPoint x: 90, endPoint y: 17, distance: 14.4
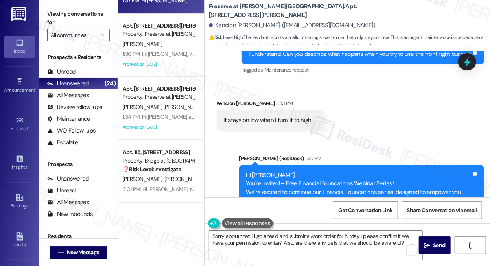
click at [75, 15] on label "Viewing conversations for" at bounding box center [78, 18] width 63 height 21
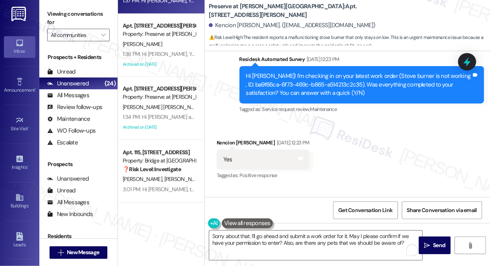
scroll to position [4474, 0]
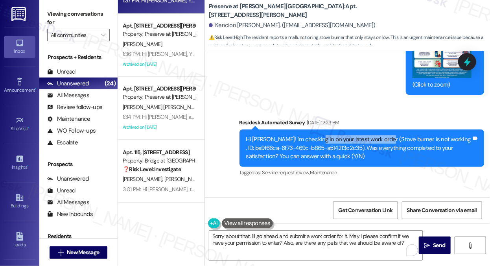
drag, startPoint x: 315, startPoint y: 148, endPoint x: 382, endPoint y: 151, distance: 67.3
click at [382, 151] on div "Hi Kencion! I'm checking in on your latest work order (Stove burner is not work…" at bounding box center [359, 147] width 226 height 25
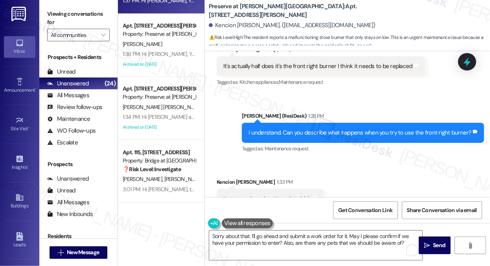
scroll to position [5261, 0]
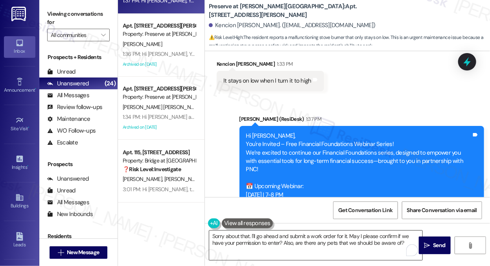
click at [338, 236] on textarea "Sorry about that. I'll go ahead and submit a work order for it. May I please co…" at bounding box center [315, 244] width 213 height 29
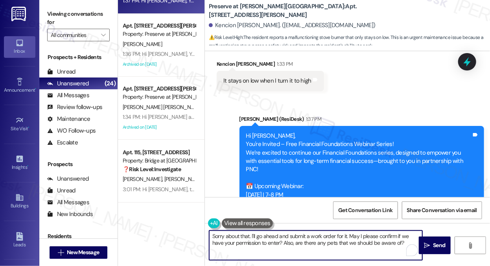
click at [338, 236] on textarea "Sorry about that. I'll go ahead and submit a work order for it. May I please co…" at bounding box center [315, 244] width 213 height 29
click at [395, 242] on textarea "Sorry about that. I'll go ahead and submit a work order for it. May I please co…" at bounding box center [315, 244] width 213 height 29
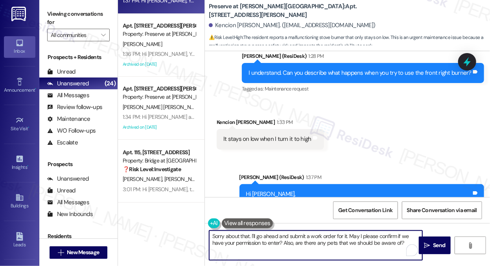
scroll to position [5143, 0]
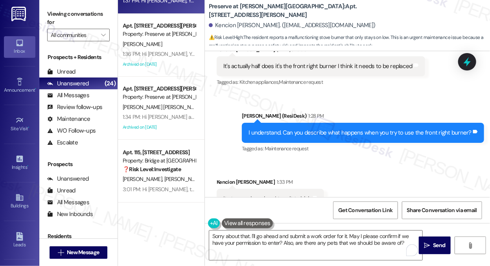
click at [64, 19] on label "Viewing conversations for" at bounding box center [78, 18] width 63 height 21
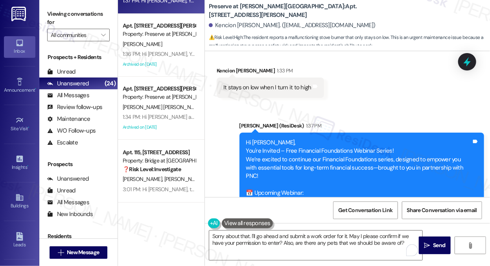
scroll to position [5261, 0]
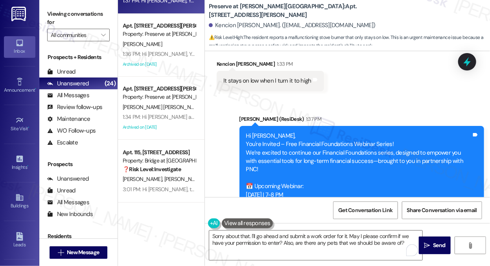
click at [280, 85] on div "It stays on low when I turn it to high" at bounding box center [267, 81] width 88 height 8
click at [366, 119] on div "Announcement, sent via SMS Sarah (ResiDesk) 1:37 PM Hi Kencion, You're Invited …" at bounding box center [362, 216] width 257 height 215
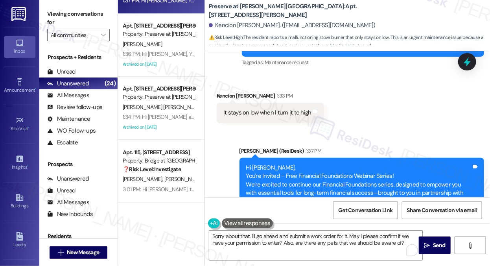
scroll to position [5191, 0]
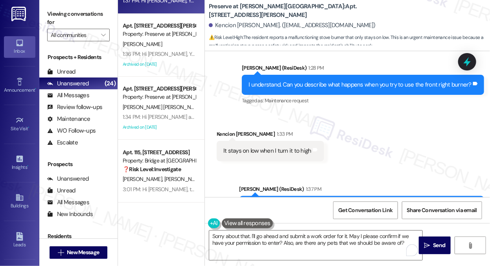
click at [302, 89] on div "I understand. Can you describe what happens when you try to use the front right…" at bounding box center [359, 85] width 223 height 8
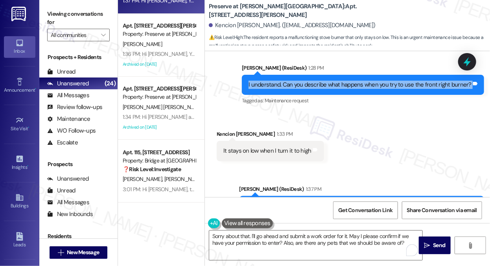
click at [302, 89] on div "I understand. Can you describe what happens when you try to use the front right…" at bounding box center [359, 85] width 223 height 8
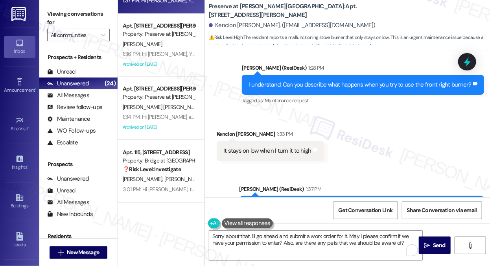
click at [332, 125] on div "Received via SMS Kencion Mcpherson 1:33 PM It stays on low when I turn it to hi…" at bounding box center [347, 139] width 285 height 55
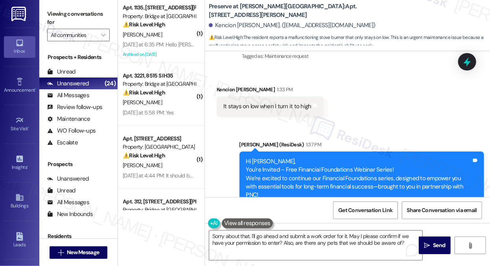
scroll to position [5309, 0]
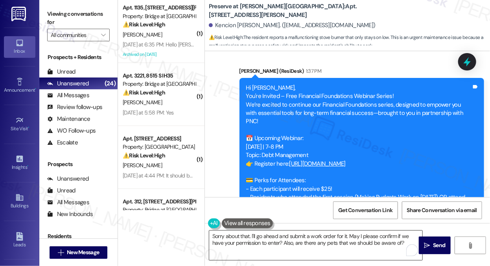
click at [337, 232] on textarea "Sorry about that. I'll go ahead and submit a work order for it. May I please co…" at bounding box center [315, 244] width 213 height 29
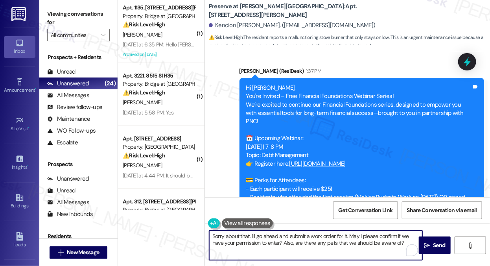
click at [337, 232] on textarea "Sorry about that. I'll go ahead and submit a work order for it. May I please co…" at bounding box center [315, 244] width 213 height 29
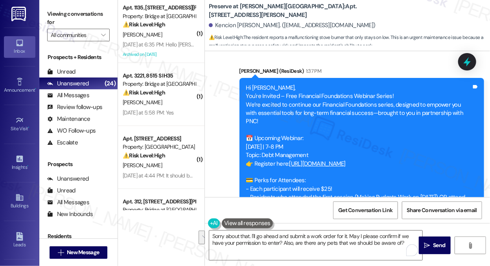
click at [330, 62] on div "Announcement, sent via SMS Sarah (ResiDesk) 1:37 PM Hi Kencion, You're Invited …" at bounding box center [347, 162] width 285 height 226
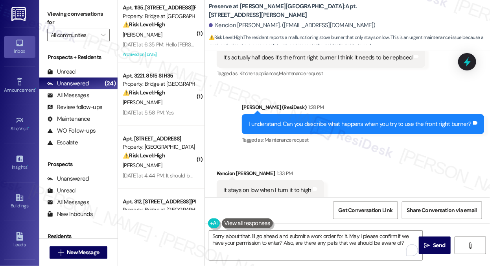
click at [392, 128] on div "I understand. Can you describe what happens when you try to use the front right…" at bounding box center [359, 124] width 223 height 8
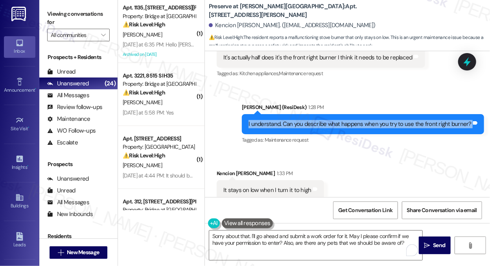
click at [392, 128] on div "I understand. Can you describe what happens when you try to use the front right…" at bounding box center [359, 124] width 223 height 8
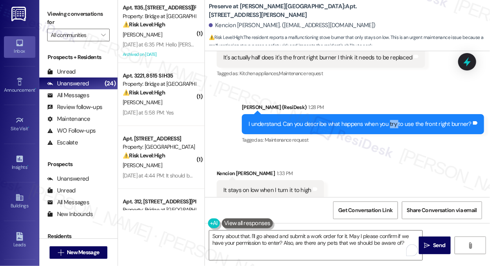
click at [392, 128] on div "I understand. Can you describe what happens when you try to use the front right…" at bounding box center [359, 124] width 223 height 8
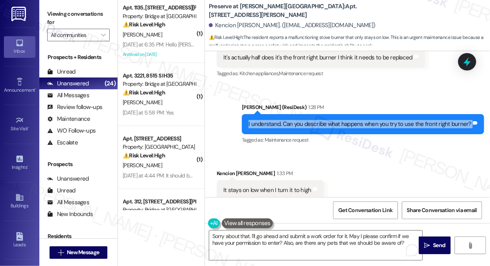
click at [392, 128] on div "I understand. Can you describe what happens when you try to use the front right…" at bounding box center [359, 124] width 223 height 8
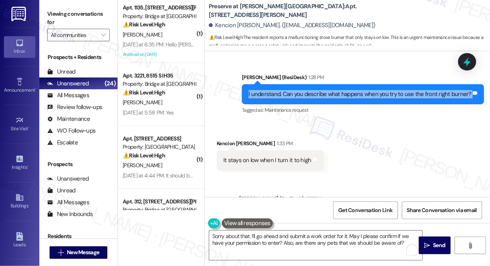
scroll to position [5230, 0]
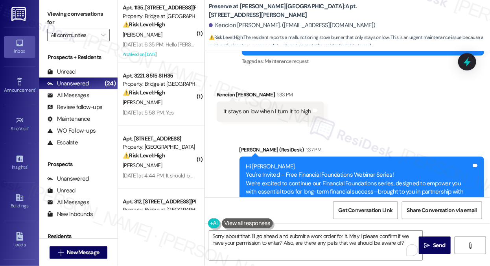
click at [276, 116] on div "It stays on low when I turn it to high" at bounding box center [267, 111] width 88 height 8
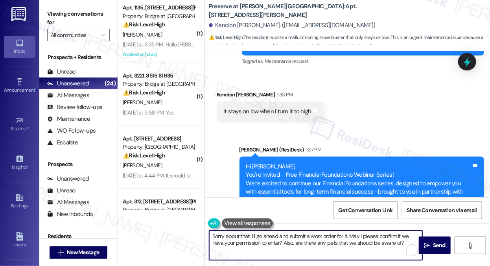
click at [278, 241] on textarea "Sorry about that. I'll go ahead and submit a work order for it. May I please co…" at bounding box center [315, 244] width 213 height 29
click at [344, 235] on textarea "Sorry about that. I'll go ahead and submit a work order for it. May I please co…" at bounding box center [315, 244] width 213 height 29
drag, startPoint x: 346, startPoint y: 236, endPoint x: 336, endPoint y: 236, distance: 9.8
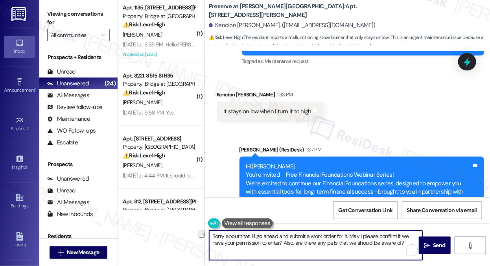
click at [337, 236] on textarea "Sorry about that. I'll go ahead and submit a work order for it. May I please co…" at bounding box center [315, 244] width 213 height 29
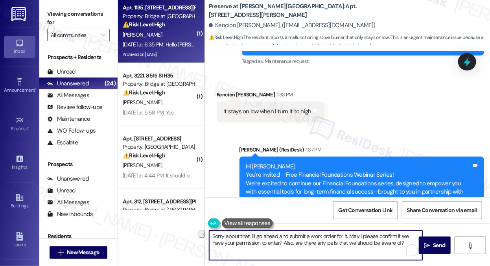
click at [175, 37] on div "R. Starks" at bounding box center [159, 35] width 74 height 10
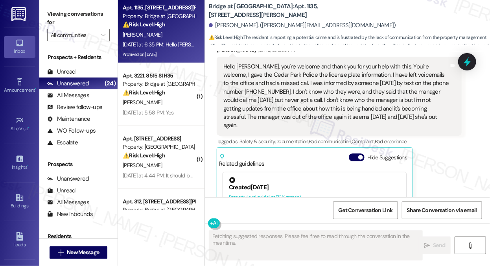
scroll to position [3564, 0]
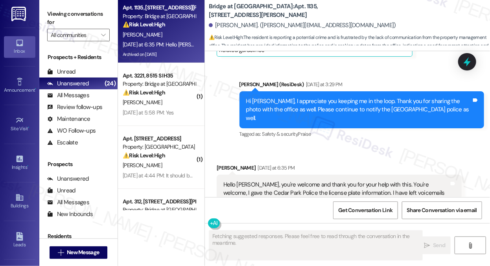
click at [354, 180] on div "Hello Sarah, you're welcome and thank you for your help with this. You're welco…" at bounding box center [336, 213] width 226 height 67
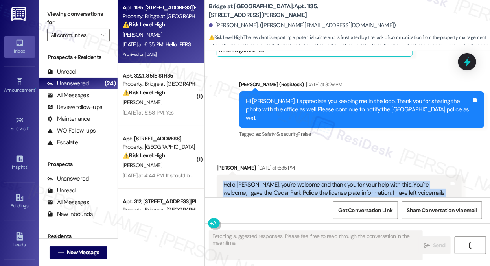
click at [354, 180] on div "Hello Sarah, you're welcome and thank you for your help with this. You're welco…" at bounding box center [336, 213] width 226 height 67
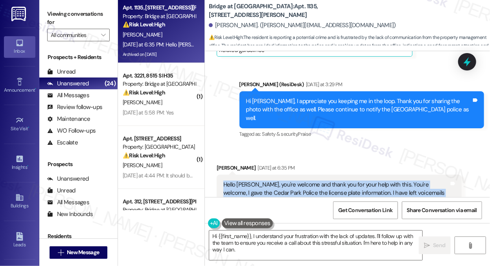
click at [335, 180] on div "Hello Sarah, you're welcome and thank you for your help with this. You're welco…" at bounding box center [336, 213] width 226 height 67
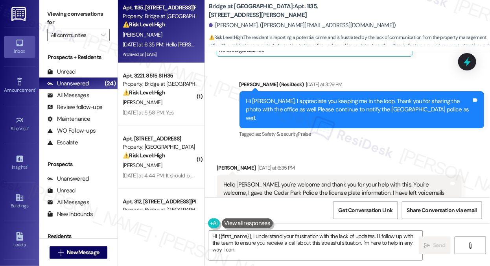
click at [335, 180] on div "Hello Sarah, you're welcome and thank you for your help with this. You're welco…" at bounding box center [336, 213] width 226 height 67
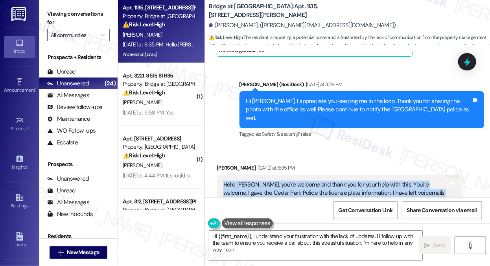
click at [335, 180] on div "Hello Sarah, you're welcome and thank you for your help with this. You're welco…" at bounding box center [336, 213] width 226 height 67
click at [394, 180] on div "Hello Sarah, you're welcome and thank you for your help with this. You're welco…" at bounding box center [336, 213] width 226 height 67
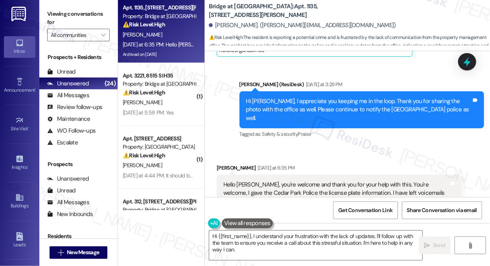
click at [394, 180] on div "Hello Sarah, you're welcome and thank you for your help with this. You're welco…" at bounding box center [336, 213] width 226 height 67
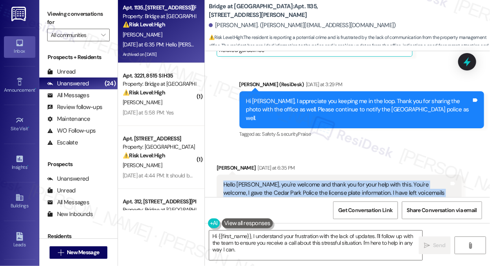
click at [394, 180] on div "Hello Sarah, you're welcome and thank you for your help with this. You're welco…" at bounding box center [336, 213] width 226 height 67
click at [293, 180] on div "Hello Sarah, you're welcome and thank you for your help with this. You're welco…" at bounding box center [336, 213] width 226 height 67
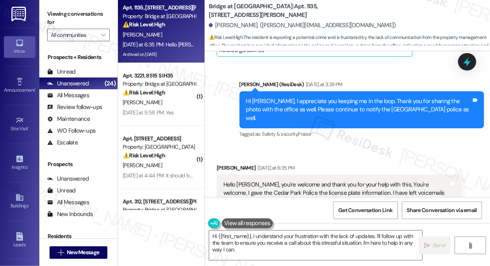
click at [293, 180] on div "Hello Sarah, you're welcome and thank you for your help with this. You're welco…" at bounding box center [336, 213] width 226 height 67
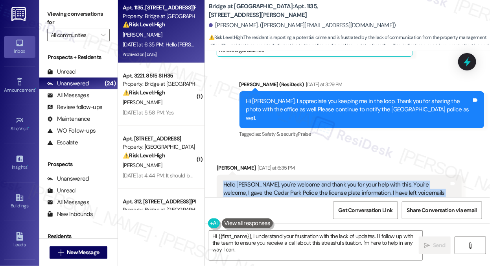
click at [293, 180] on div "Hello Sarah, you're welcome and thank you for your help with this. You're welco…" at bounding box center [336, 213] width 226 height 67
click at [334, 180] on div "Hello Sarah, you're welcome and thank you for your help with this. You're welco…" at bounding box center [336, 213] width 226 height 67
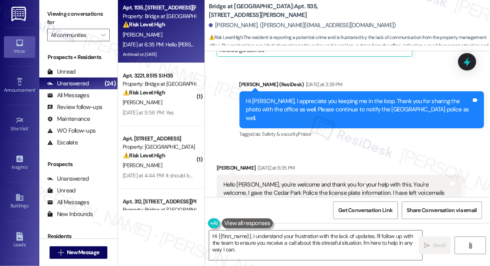
click at [334, 180] on div "Hello Sarah, you're welcome and thank you for your help with this. You're welco…" at bounding box center [336, 213] width 226 height 67
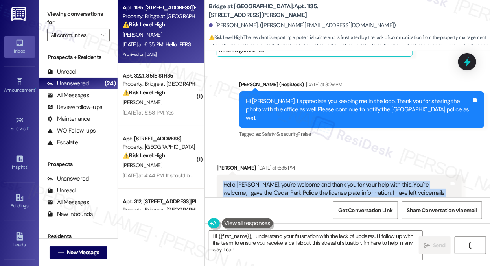
click at [334, 180] on div "Hello Sarah, you're welcome and thank you for your help with this. You're welco…" at bounding box center [336, 213] width 226 height 67
click at [302, 180] on div "Hello Sarah, you're welcome and thank you for your help with this. You're welco…" at bounding box center [336, 213] width 226 height 67
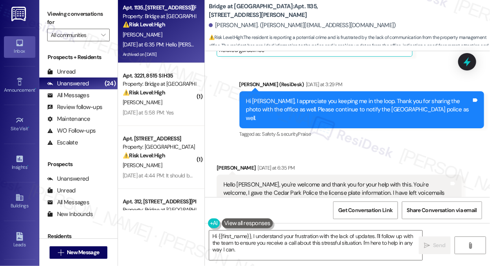
click at [302, 180] on div "Hello Sarah, you're welcome and thank you for your help with this. You're welco…" at bounding box center [336, 213] width 226 height 67
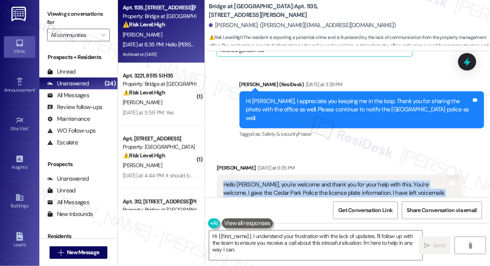
click at [302, 180] on div "Hello Sarah, you're welcome and thank you for your help with this. You're welco…" at bounding box center [336, 213] width 226 height 67
click at [326, 180] on div "Hello Sarah, you're welcome and thank you for your help with this. You're welco…" at bounding box center [336, 213] width 226 height 67
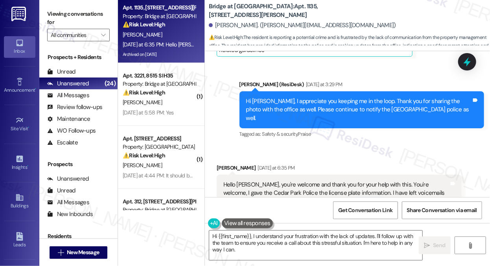
click at [326, 180] on div "Hello Sarah, you're welcome and thank you for your help with this. You're welco…" at bounding box center [336, 213] width 226 height 67
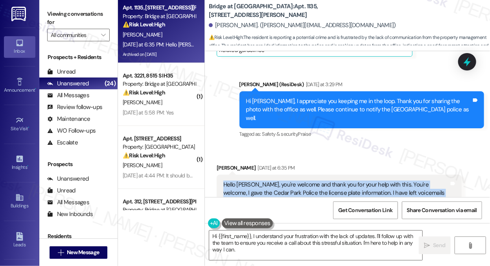
click at [326, 180] on div "Hello Sarah, you're welcome and thank you for your help with this. You're welco…" at bounding box center [336, 213] width 226 height 67
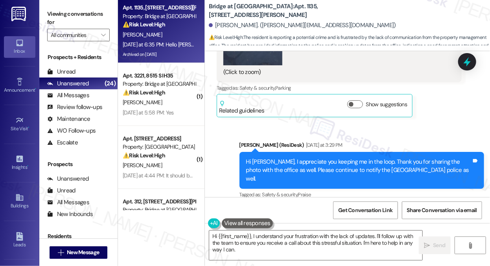
scroll to position [3446, 0]
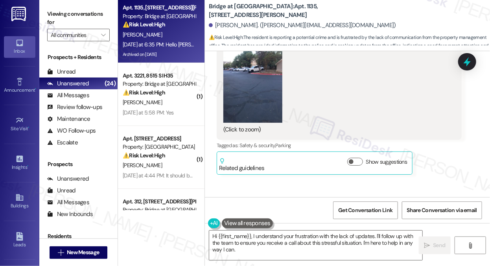
click at [306, 215] on div "Hi Rachel, I appreciate you keeping me in the loop. Thank you for sharing the p…" at bounding box center [359, 227] width 226 height 25
click at [348, 215] on div "Hi Rachel, I appreciate you keeping me in the loop. Thank you for sharing the p…" at bounding box center [359, 227] width 226 height 25
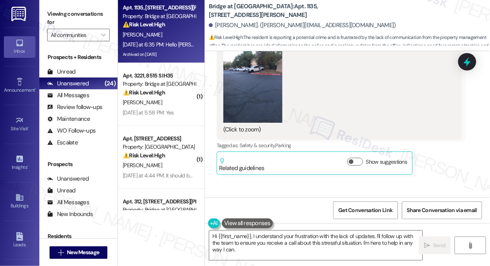
click at [348, 215] on div "Hi Rachel, I appreciate you keeping me in the loop. Thank you for sharing the p…" at bounding box center [359, 227] width 226 height 25
click at [423, 209] on div "Hi Rachel, I appreciate you keeping me in the loop. Thank you for sharing the p…" at bounding box center [361, 227] width 245 height 37
click at [337, 215] on div "Hi Rachel, I appreciate you keeping me in the loop. Thank you for sharing the p…" at bounding box center [359, 227] width 226 height 25
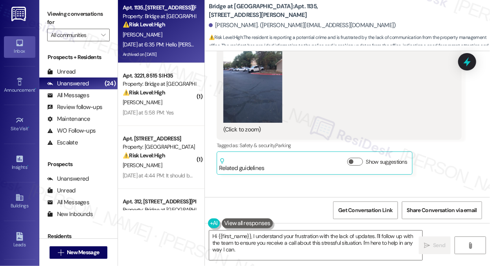
click at [337, 215] on div "Hi Rachel, I appreciate you keeping me in the loop. Thank you for sharing the p…" at bounding box center [359, 227] width 226 height 25
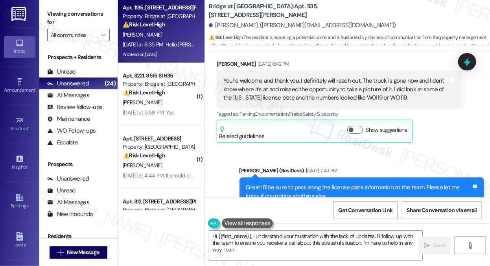
scroll to position [2974, 0]
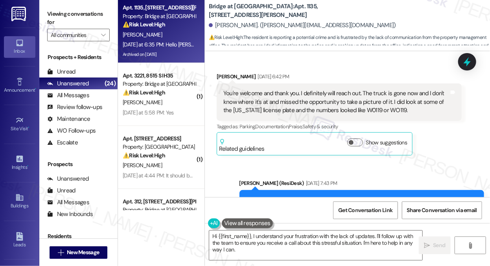
click at [291, 190] on div "Great! I'll be sure to pass along the license plate information to the team. Pl…" at bounding box center [361, 204] width 245 height 29
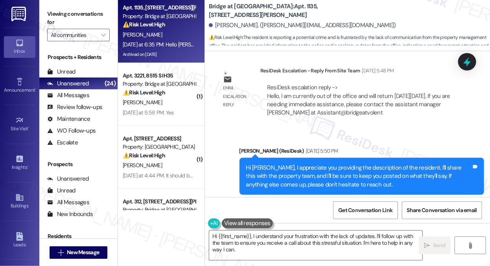
scroll to position [2896, 0]
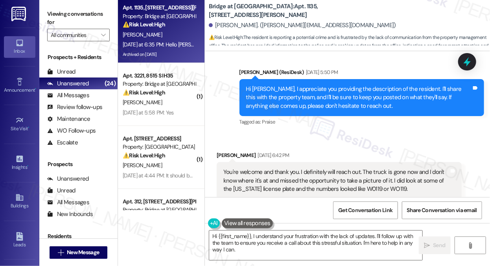
click at [292, 168] on div "You're welcome and thank you. I definitely will reach out. The truck is gone no…" at bounding box center [336, 180] width 226 height 25
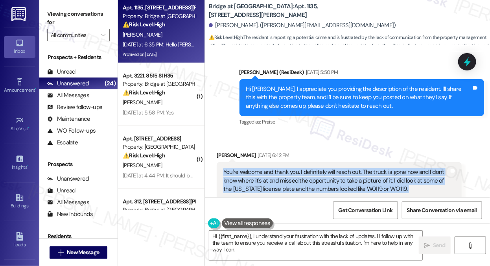
click at [292, 168] on div "You're welcome and thank you. I definitely will reach out. The truck is gone no…" at bounding box center [336, 180] width 226 height 25
click at [395, 168] on div "You're welcome and thank you. I definitely will reach out. The truck is gone no…" at bounding box center [336, 180] width 226 height 25
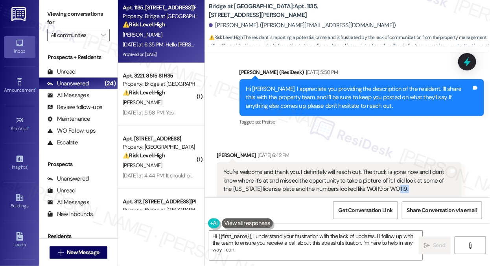
click at [395, 168] on div "You're welcome and thank you. I definitely will reach out. The truck is gone no…" at bounding box center [336, 180] width 226 height 25
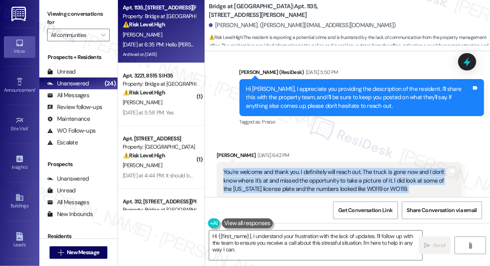
click at [395, 168] on div "You're welcome and thank you. I definitely will reach out. The truck is gone no…" at bounding box center [336, 180] width 226 height 25
click at [341, 168] on div "You're welcome and thank you. I definitely will reach out. The truck is gone no…" at bounding box center [336, 180] width 226 height 25
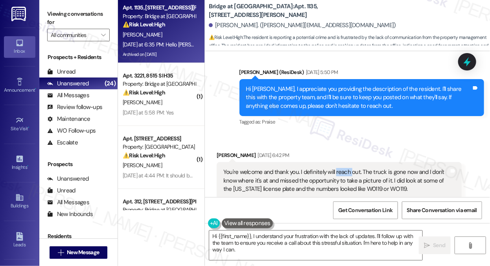
click at [341, 168] on div "You're welcome and thank you. I definitely will reach out. The truck is gone no…" at bounding box center [336, 180] width 226 height 25
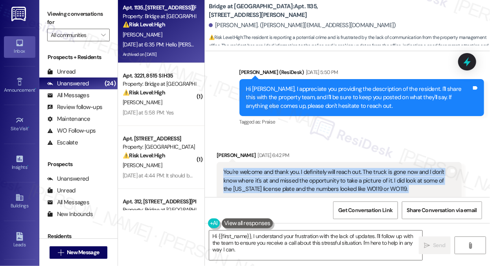
click at [341, 168] on div "You're welcome and thank you. I definitely will reach out. The truck is gone no…" at bounding box center [336, 180] width 226 height 25
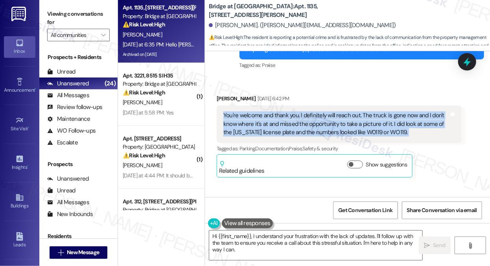
scroll to position [2935, 0]
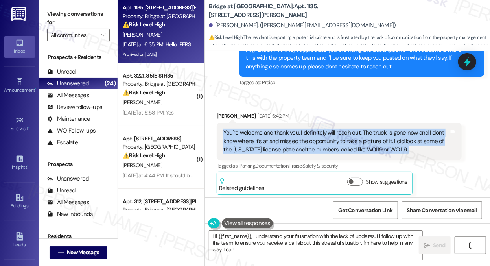
click at [400, 129] on div "You're welcome and thank you. I definitely will reach out. The truck is gone no…" at bounding box center [336, 141] width 226 height 25
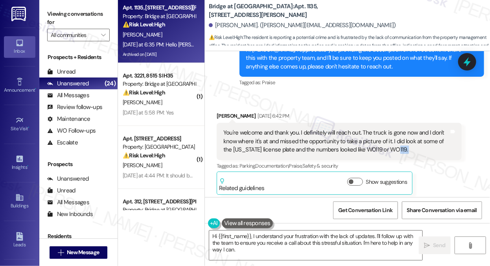
click at [400, 129] on div "You're welcome and thank you. I definitely will reach out. The truck is gone no…" at bounding box center [336, 141] width 226 height 25
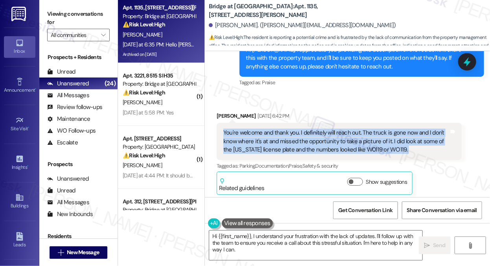
click at [400, 129] on div "You're welcome and thank you. I definitely will reach out. The truck is gone no…" at bounding box center [336, 141] width 226 height 25
click at [318, 129] on div "You're welcome and thank you. I definitely will reach out. The truck is gone no…" at bounding box center [336, 141] width 226 height 25
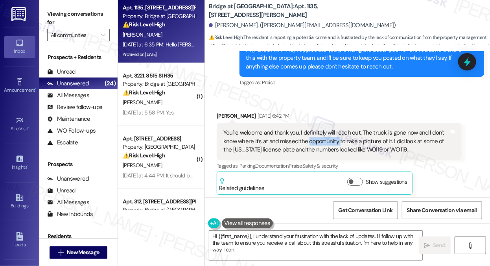
click at [318, 129] on div "You're welcome and thank you. I definitely will reach out. The truck is gone no…" at bounding box center [336, 141] width 226 height 25
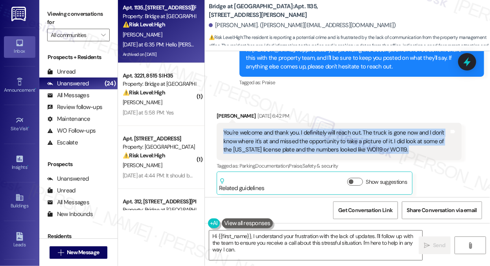
click at [318, 129] on div "You're welcome and thank you. I definitely will reach out. The truck is gone no…" at bounding box center [336, 141] width 226 height 25
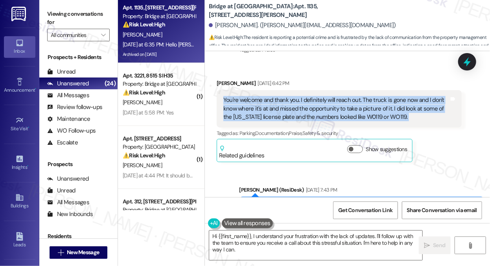
scroll to position [3014, 0]
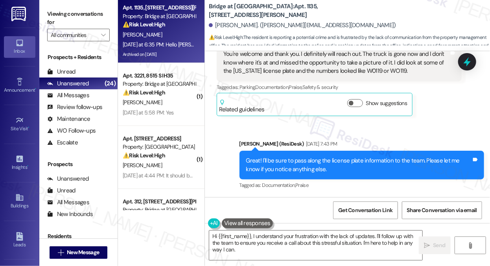
click at [266, 156] on div "Great! I'll be sure to pass along the license plate information to the team. Pl…" at bounding box center [359, 164] width 226 height 17
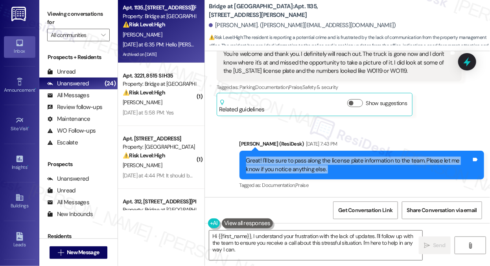
click at [266, 156] on div "Great! I'll be sure to pass along the license plate information to the team. Pl…" at bounding box center [359, 164] width 226 height 17
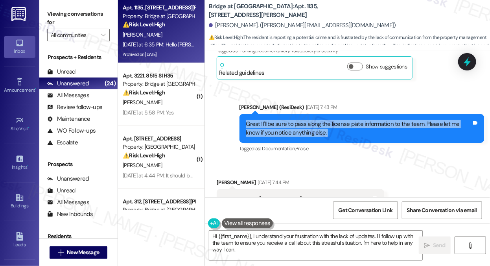
scroll to position [3092, 0]
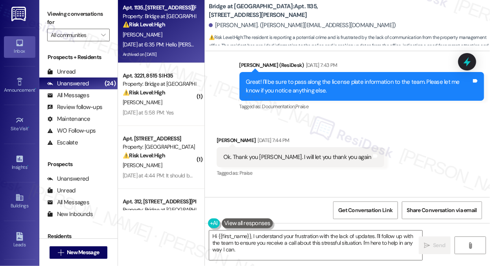
click at [275, 153] on div "Ok. Thank you Sarah. I will let you thank you again" at bounding box center [297, 157] width 148 height 8
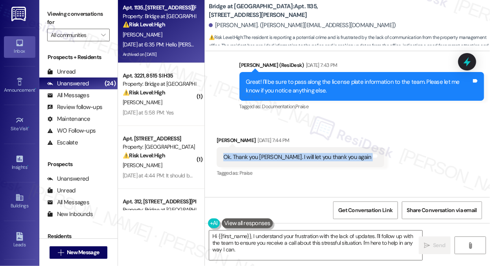
click at [275, 153] on div "Ok. Thank you Sarah. I will let you thank you again" at bounding box center [297, 157] width 148 height 8
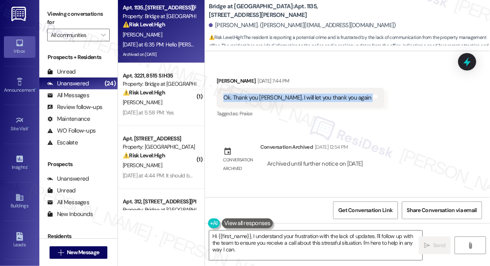
scroll to position [3250, 0]
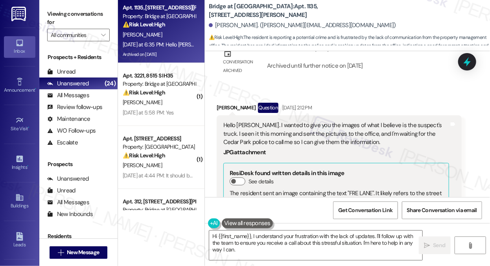
click at [280, 121] on div "Hello Sarah. I wanted to give you the images of what I believe is the suspect's…" at bounding box center [336, 133] width 226 height 25
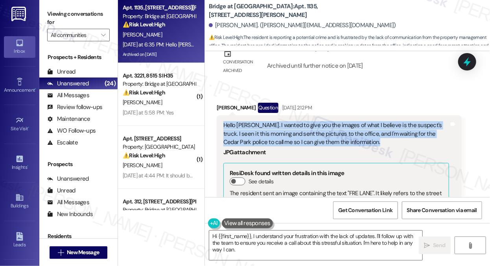
click at [280, 121] on div "Hello Sarah. I wanted to give you the images of what I believe is the suspect's…" at bounding box center [336, 133] width 226 height 25
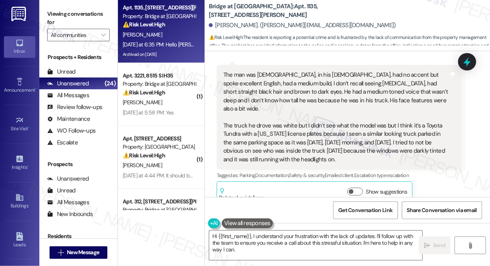
scroll to position [2503, 0]
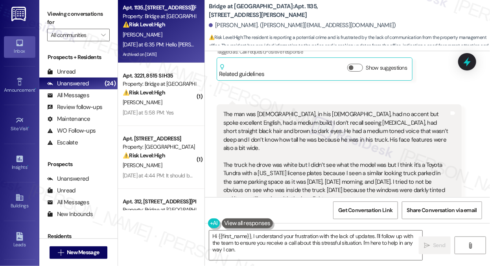
drag, startPoint x: 300, startPoint y: 72, endPoint x: 381, endPoint y: 144, distance: 108.9
click at [381, 144] on div "The man was Hispanic, in his 30s, had no accent but spoke excellent English, ha…" at bounding box center [336, 156] width 226 height 93
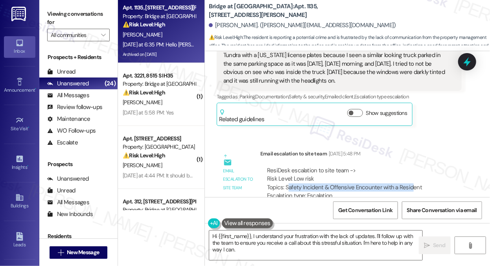
drag, startPoint x: 289, startPoint y: 135, endPoint x: 408, endPoint y: 138, distance: 119.2
click at [408, 166] on div "ResiDesk escalation to site team -> Risk Level: Low risk Topics: Safety Inciden…" at bounding box center [361, 183] width 188 height 34
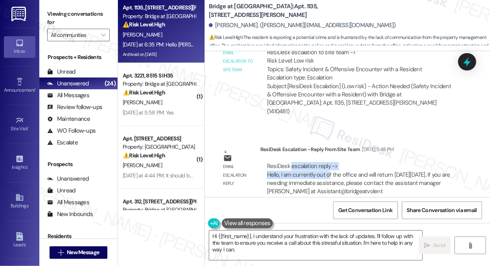
drag, startPoint x: 291, startPoint y: 109, endPoint x: 357, endPoint y: 118, distance: 66.6
click at [357, 162] on div "ResiDesk escalation reply -> Hello, I am currently out of the office and will r…" at bounding box center [358, 178] width 183 height 33
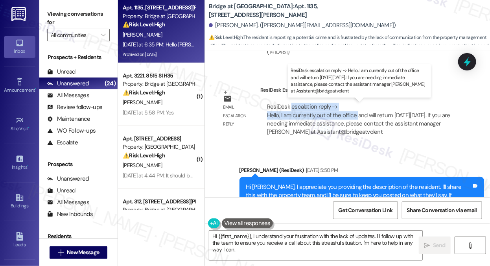
scroll to position [2856, 0]
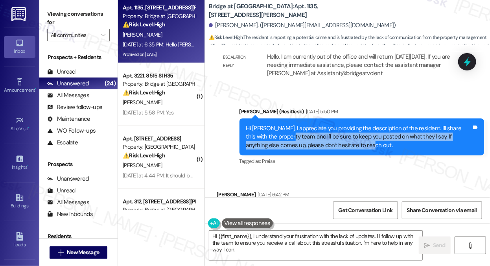
drag, startPoint x: 280, startPoint y: 75, endPoint x: 356, endPoint y: 88, distance: 77.3
click at [356, 124] on div "Hi Rachel, I appreciate you providing the description of the resident. I'll sha…" at bounding box center [359, 136] width 226 height 25
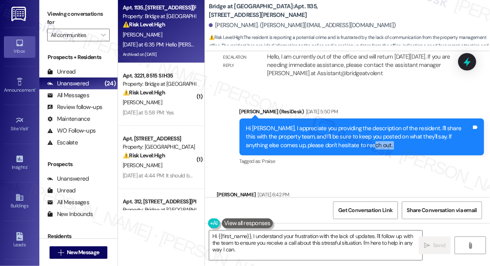
click at [357, 124] on div "Hi Rachel, I appreciate you providing the description of the resident. I'll sha…" at bounding box center [359, 136] width 226 height 25
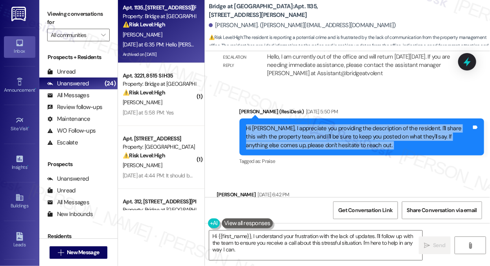
click at [357, 124] on div "Hi Rachel, I appreciate you providing the description of the resident. I'll sha…" at bounding box center [359, 136] width 226 height 25
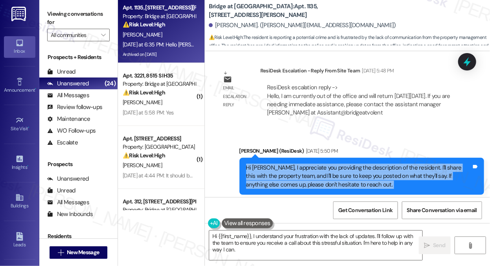
click at [318, 164] on div "Hi Rachel, I appreciate you providing the description of the resident. I'll sha…" at bounding box center [359, 176] width 226 height 25
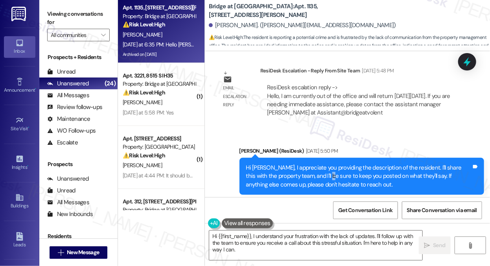
click at [318, 164] on div "Hi Rachel, I appreciate you providing the description of the resident. I'll sha…" at bounding box center [359, 176] width 226 height 25
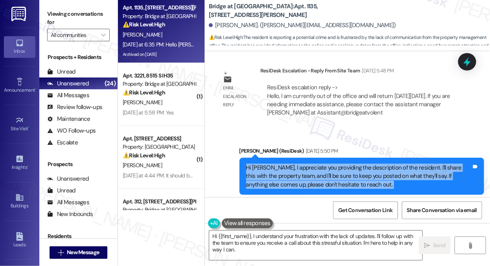
click at [318, 164] on div "Hi Rachel, I appreciate you providing the description of the resident. I'll sha…" at bounding box center [359, 176] width 226 height 25
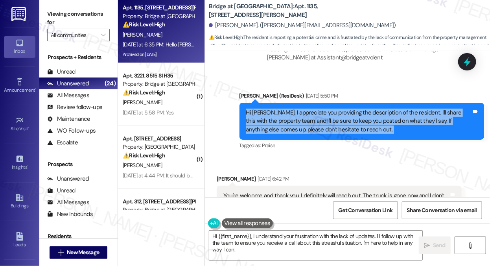
scroll to position [2896, 0]
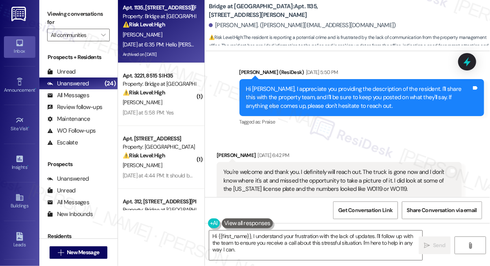
click at [281, 168] on div "You're welcome and thank you. I definitely will reach out. The truck is gone no…" at bounding box center [336, 180] width 226 height 25
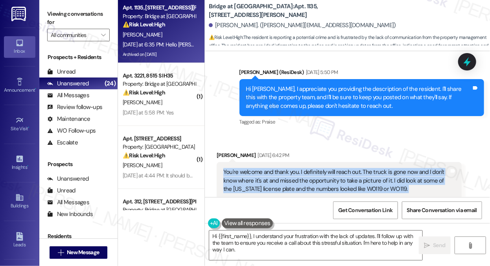
click at [280, 168] on div "You're welcome and thank you. I definitely will reach out. The truck is gone no…" at bounding box center [336, 180] width 226 height 25
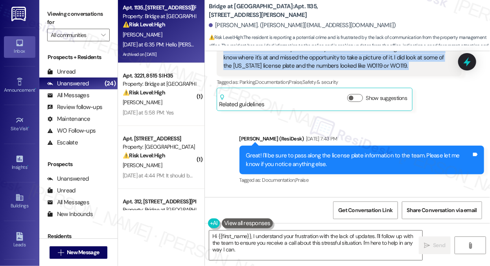
scroll to position [3014, 0]
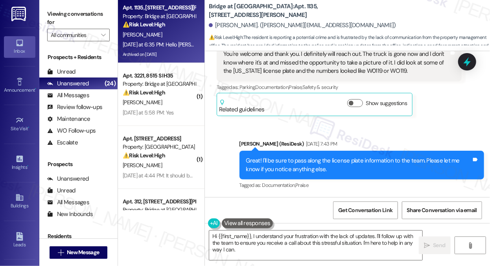
click at [289, 156] on div "Great! I'll be sure to pass along the license plate information to the team. Pl…" at bounding box center [359, 164] width 226 height 17
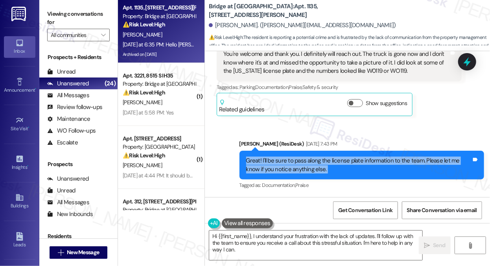
click at [289, 156] on div "Great! I'll be sure to pass along the license plate information to the team. Pl…" at bounding box center [359, 164] width 226 height 17
click at [333, 156] on div "Great! I'll be sure to pass along the license plate information to the team. Pl…" at bounding box center [359, 164] width 226 height 17
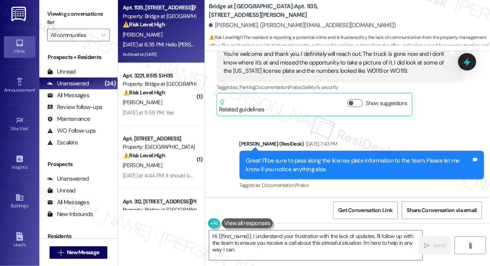
click at [333, 156] on div "Great! I'll be sure to pass along the license plate information to the team. Pl…" at bounding box center [359, 164] width 226 height 17
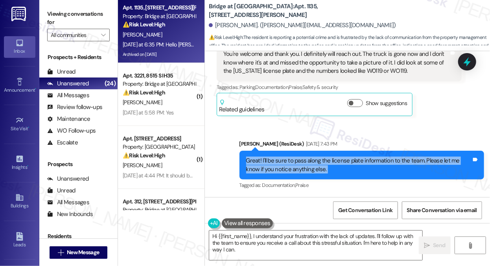
click at [333, 156] on div "Great! I'll be sure to pass along the license plate information to the team. Pl…" at bounding box center [359, 164] width 226 height 17
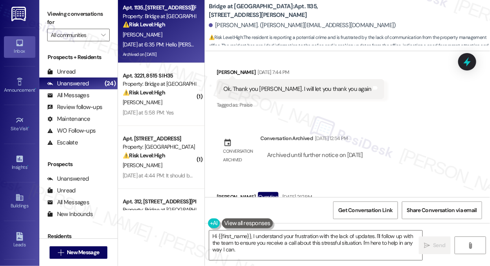
scroll to position [3210, 0]
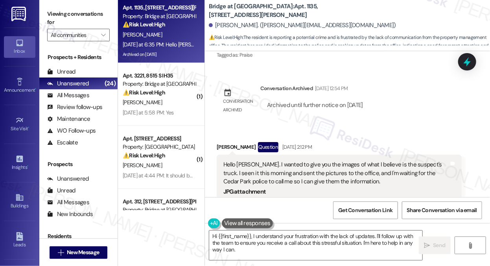
click at [277, 160] on div "Hello Sarah. I wanted to give you the images of what I believe is the suspect's…" at bounding box center [336, 172] width 226 height 25
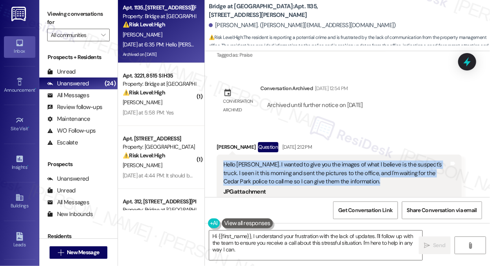
click at [277, 160] on div "Hello Sarah. I wanted to give you the images of what I believe is the suspect's…" at bounding box center [336, 172] width 226 height 25
click at [276, 160] on div "Hello Sarah. I wanted to give you the images of what I believe is the suspect's…" at bounding box center [336, 172] width 226 height 25
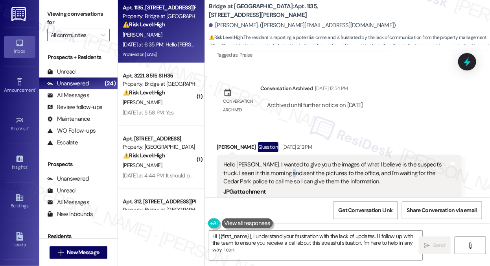
click at [276, 160] on div "Hello Sarah. I wanted to give you the images of what I believe is the suspect's…" at bounding box center [336, 172] width 226 height 25
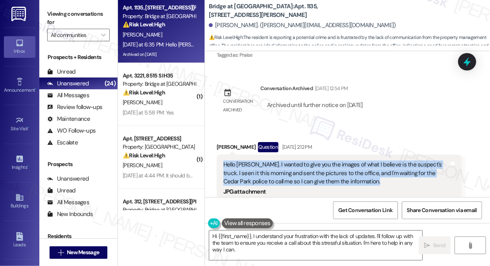
click at [276, 160] on div "Hello Sarah. I wanted to give you the images of what I believe is the suspect's…" at bounding box center [336, 172] width 226 height 25
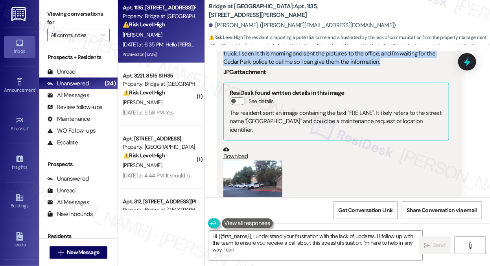
scroll to position [3328, 0]
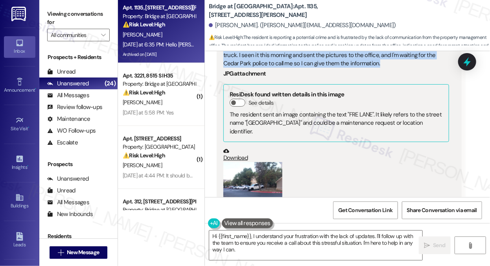
click at [256, 162] on button "Zoom image" at bounding box center [252, 201] width 59 height 79
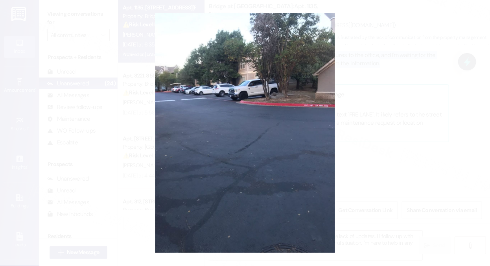
click at [368, 128] on button "Unzoom image" at bounding box center [245, 133] width 490 height 266
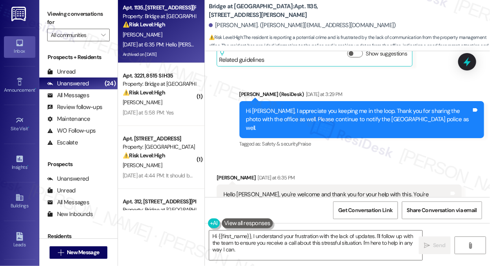
click at [298, 84] on div "Sent via SMS Sarah (ResiDesk) Yesterday at 3:29 PM Hi Rachel, I appreciate you …" at bounding box center [362, 120] width 257 height 72
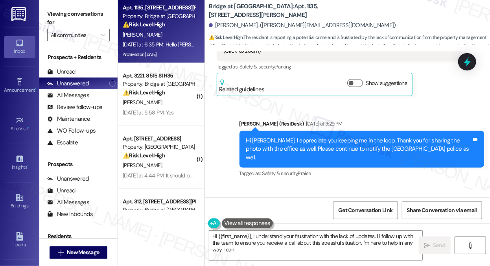
scroll to position [3446, 0]
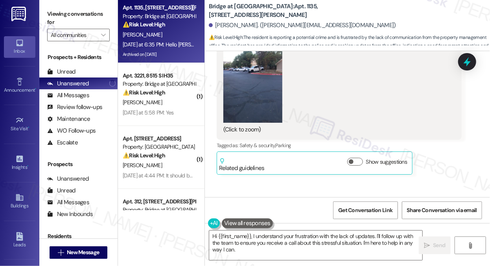
click at [318, 215] on div "Hi Rachel, I appreciate you keeping me in the loop. Thank you for sharing the p…" at bounding box center [359, 227] width 226 height 25
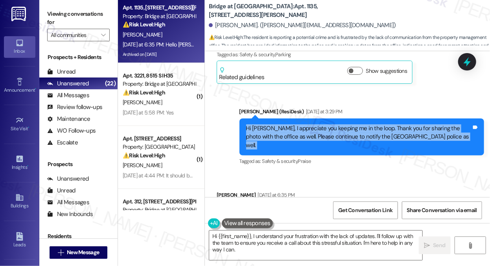
scroll to position [3525, 0]
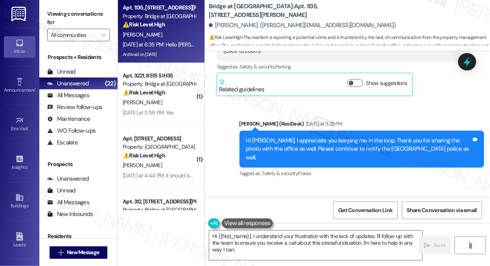
click at [323, 220] on div "Hello Sarah, you're welcome and thank you for your help with this. You're welco…" at bounding box center [336, 253] width 226 height 67
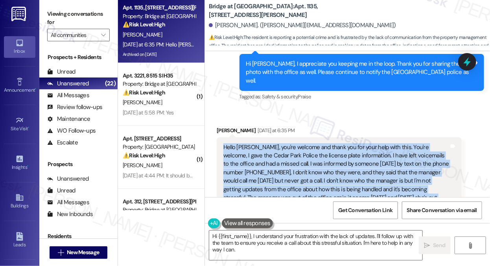
scroll to position [3603, 0]
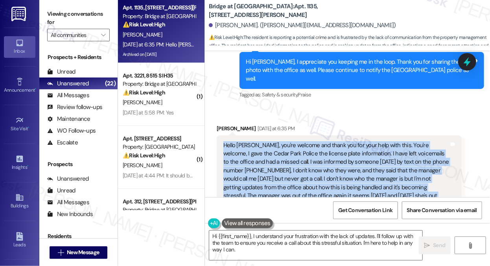
click at [332, 141] on div "Hello Sarah, you're welcome and thank you for your help with this. You're welco…" at bounding box center [336, 174] width 226 height 67
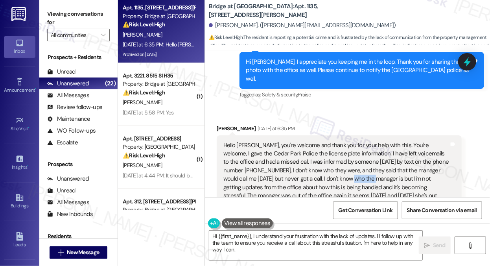
click at [332, 141] on div "Hello Sarah, you're welcome and thank you for your help with this. You're welco…" at bounding box center [336, 174] width 226 height 67
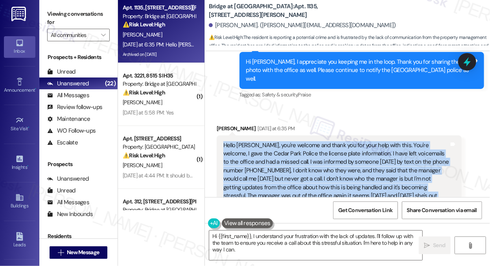
click at [332, 141] on div "Hello Sarah, you're welcome and thank you for your help with this. You're welco…" at bounding box center [336, 174] width 226 height 67
click at [384, 141] on div "Hello Sarah, you're welcome and thank you for your help with this. You're welco…" at bounding box center [336, 174] width 226 height 67
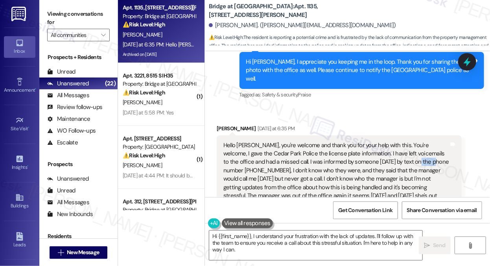
click at [384, 141] on div "Hello Sarah, you're welcome and thank you for your help with this. You're welco…" at bounding box center [336, 174] width 226 height 67
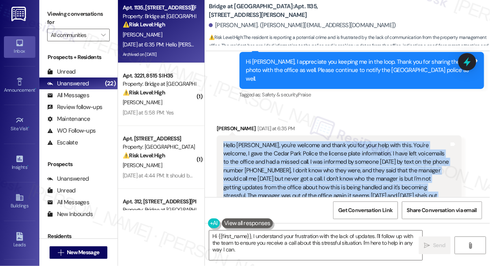
click at [384, 141] on div "Hello Sarah, you're welcome and thank you for your help with this. You're welco…" at bounding box center [336, 174] width 226 height 67
click at [430, 141] on div "Hello Sarah, you're welcome and thank you for your help with this. You're welco…" at bounding box center [336, 174] width 226 height 67
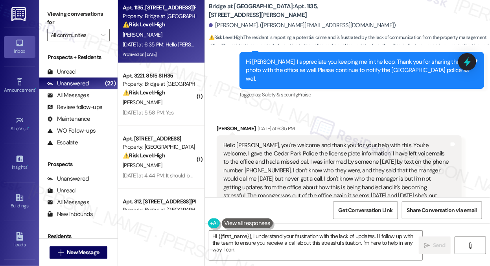
click at [59, 13] on label "Viewing conversations for" at bounding box center [78, 18] width 63 height 21
click at [81, 12] on label "Viewing conversations for" at bounding box center [78, 18] width 63 height 21
drag, startPoint x: 421, startPoint y: 85, endPoint x: 237, endPoint y: 92, distance: 183.4
click at [237, 141] on div "Hello Sarah, you're welcome and thank you for your help with this. You're welco…" at bounding box center [336, 174] width 226 height 67
copy div "737-227-0596,"
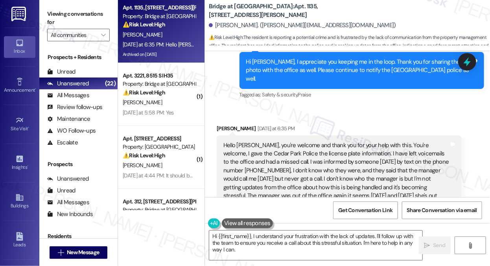
click at [94, 17] on label "Viewing conversations for" at bounding box center [78, 18] width 63 height 21
drag, startPoint x: 210, startPoint y: 14, endPoint x: 216, endPoint y: 13, distance: 6.3
click at [216, 13] on b "Bridge at Volente: Apt. 1135, 11908 Anderson Mill Rd" at bounding box center [287, 10] width 157 height 17
click at [212, 16] on div "Bridge at Volente: Apt. 1135, 11908 Anderson Mill Rd Rachel Starks. (rachel.sta…" at bounding box center [349, 23] width 281 height 43
drag, startPoint x: 208, startPoint y: 11, endPoint x: 252, endPoint y: 8, distance: 43.3
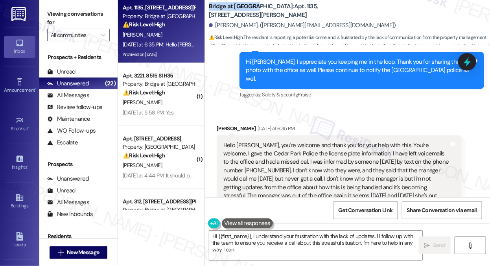
click at [252, 8] on b "Bridge at Volente: Apt. 1135, 11908 Anderson Mill Rd" at bounding box center [287, 10] width 157 height 17
copy b "Bridge at Volente"
click at [85, 13] on label "Viewing conversations for" at bounding box center [78, 18] width 63 height 21
click at [263, 141] on div "Hello Sarah, you're welcome and thank you for your help with this. You're welco…" at bounding box center [336, 174] width 226 height 67
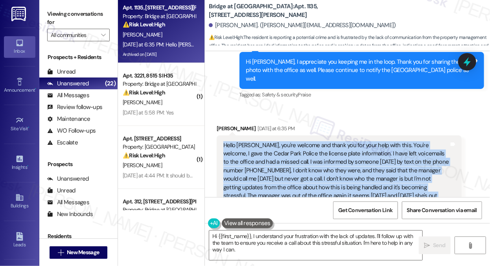
click at [263, 141] on div "Hello Sarah, you're welcome and thank you for your help with this. You're welco…" at bounding box center [336, 174] width 226 height 67
click at [316, 141] on div "Hello Sarah, you're welcome and thank you for your help with this. You're welco…" at bounding box center [336, 174] width 226 height 67
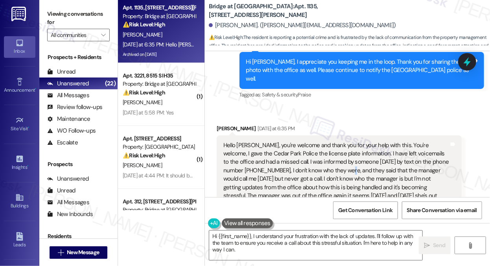
click at [316, 141] on div "Hello Sarah, you're welcome and thank you for your help with this. You're welco…" at bounding box center [336, 174] width 226 height 67
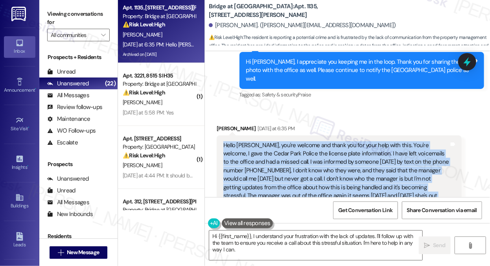
click at [316, 141] on div "Hello Sarah, you're welcome and thank you for your help with this. You're welco…" at bounding box center [336, 174] width 226 height 67
click at [291, 141] on div "Hello Sarah, you're welcome and thank you for your help with this. You're welco…" at bounding box center [336, 174] width 226 height 67
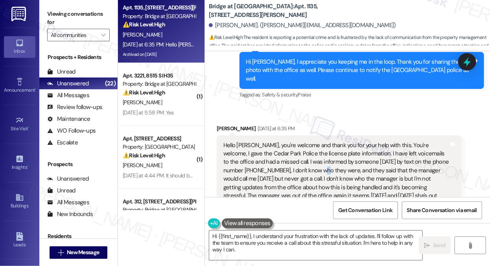
click at [291, 141] on div "Hello Sarah, you're welcome and thank you for your help with this. You're welco…" at bounding box center [336, 174] width 226 height 67
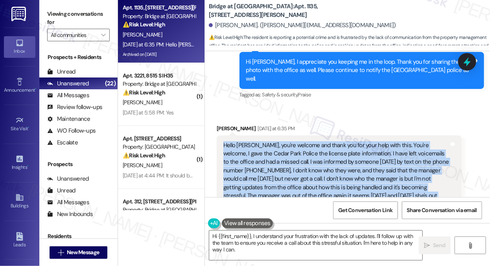
click at [291, 141] on div "Hello Sarah, you're welcome and thank you for your help with this. You're welco…" at bounding box center [336, 174] width 226 height 67
click at [351, 141] on div "Hello Sarah, you're welcome and thank you for your help with this. You're welco…" at bounding box center [336, 174] width 226 height 67
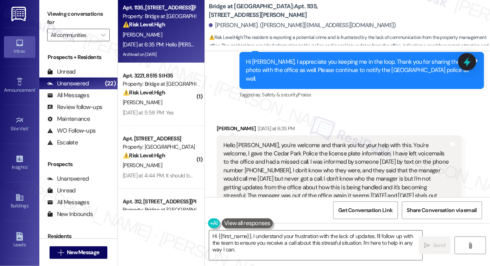
click at [319, 141] on div "Hello Sarah, you're welcome and thank you for your help with this. You're welco…" at bounding box center [336, 174] width 226 height 67
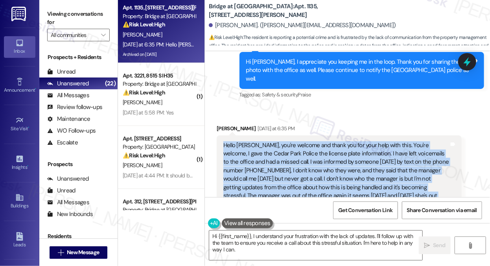
click at [319, 141] on div "Hello Sarah, you're welcome and thank you for your help with this. You're welco…" at bounding box center [336, 174] width 226 height 67
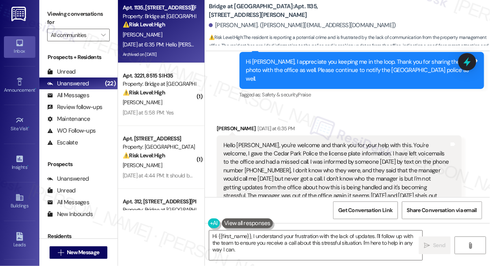
click at [77, 49] on div "Prospects + Residents Unread (0) Unread: Any message you haven't read yet will …" at bounding box center [78, 155] width 78 height 213
click at [300, 141] on div "Hello Sarah, you're welcome and thank you for your help with this. You're welco…" at bounding box center [336, 174] width 226 height 67
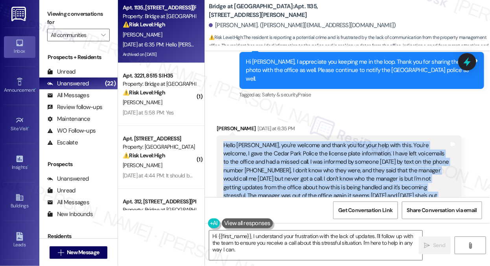
click at [300, 141] on div "Hello Sarah, you're welcome and thank you for your help with this. You're welco…" at bounding box center [336, 174] width 226 height 67
copy div "Hello Sarah, you're welcome and thank you for your help with this. You're welco…"
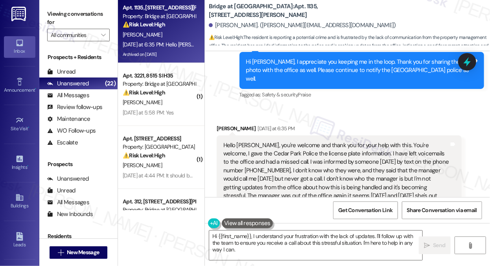
click at [70, 17] on label "Viewing conversations for" at bounding box center [78, 18] width 63 height 21
click at [87, 15] on label "Viewing conversations for" at bounding box center [78, 18] width 63 height 21
click at [290, 242] on textarea "Hi {{first_name}}, I understand your frustration with the lack of updates. I'll…" at bounding box center [315, 244] width 213 height 29
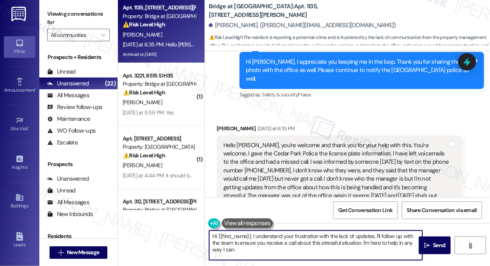
click at [290, 242] on textarea "Hi {{first_name}}, I understand your frustration with the lack of updates. I'll…" at bounding box center [315, 244] width 213 height 29
click at [320, 141] on div "Hello Sarah, you're welcome and thank you for your help with this. You're welco…" at bounding box center [336, 174] width 226 height 67
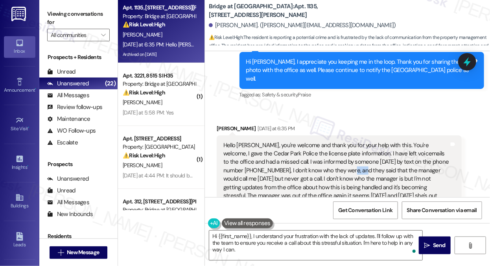
click at [320, 141] on div "Hello Sarah, you're welcome and thank you for your help with this. You're welco…" at bounding box center [336, 174] width 226 height 67
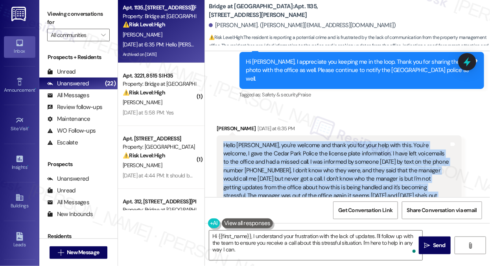
click at [320, 141] on div "Hello Sarah, you're welcome and thank you for your help with this. You're welco…" at bounding box center [336, 174] width 226 height 67
click at [311, 141] on div "Hello Sarah, you're welcome and thank you for your help with this. You're welco…" at bounding box center [336, 174] width 226 height 67
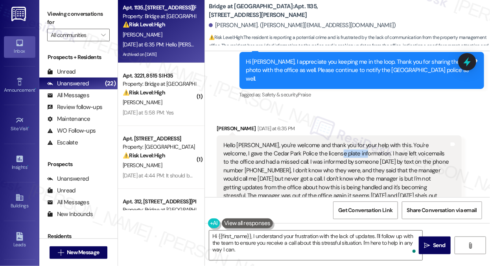
click at [311, 141] on div "Hello Sarah, you're welcome and thank you for your help with this. You're welco…" at bounding box center [336, 174] width 226 height 67
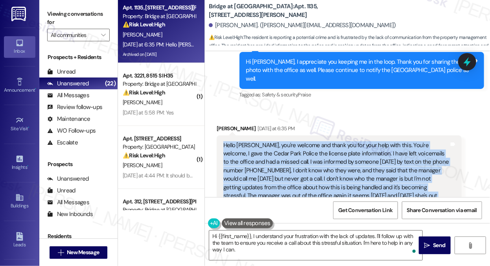
click at [311, 141] on div "Hello Sarah, you're welcome and thank you for your help with this. You're welco…" at bounding box center [336, 174] width 226 height 67
click at [319, 141] on div "Hello Sarah, you're welcome and thank you for your help with this. You're welco…" at bounding box center [336, 174] width 226 height 67
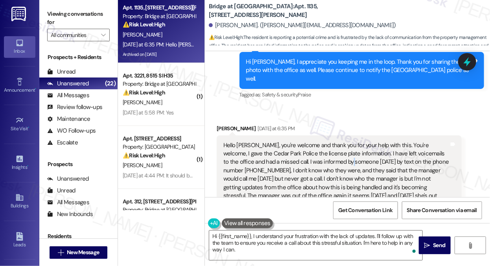
click at [319, 141] on div "Hello Sarah, you're welcome and thank you for your help with this. You're welco…" at bounding box center [336, 174] width 226 height 67
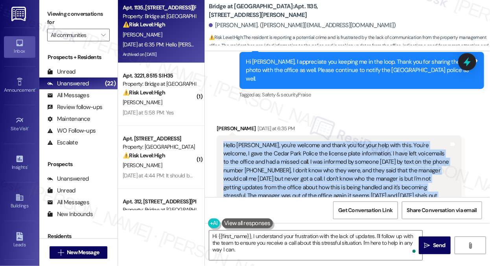
click at [319, 141] on div "Hello Sarah, you're welcome and thank you for your help with this. You're welco…" at bounding box center [336, 174] width 226 height 67
click at [316, 141] on div "Hello Sarah, you're welcome and thank you for your help with this. You're welco…" at bounding box center [336, 174] width 226 height 67
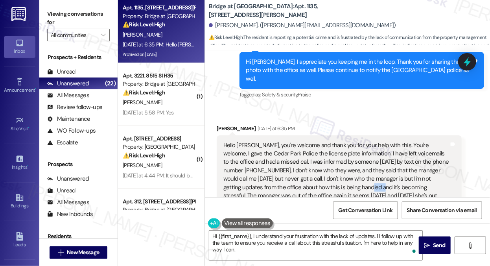
click at [316, 141] on div "Hello Sarah, you're welcome and thank you for your help with this. You're welco…" at bounding box center [336, 174] width 226 height 67
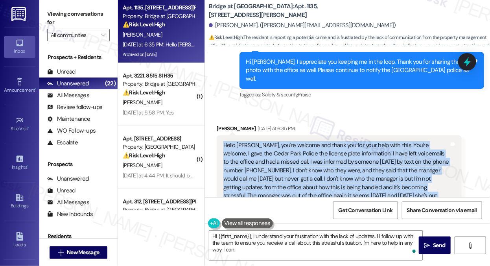
click at [316, 141] on div "Hello Sarah, you're welcome and thank you for your help with this. You're welco…" at bounding box center [336, 174] width 226 height 67
click at [381, 141] on div "Hello Sarah, you're welcome and thank you for your help with this. You're welco…" at bounding box center [336, 174] width 226 height 67
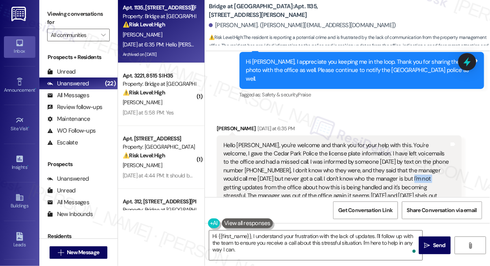
click at [381, 141] on div "Hello Sarah, you're welcome and thank you for your help with this. You're welco…" at bounding box center [336, 174] width 226 height 67
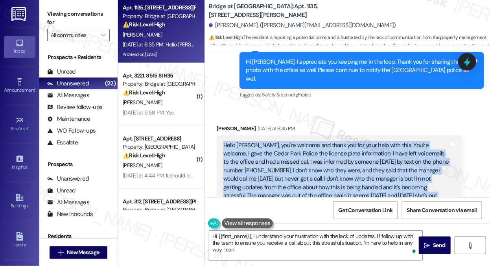
click at [381, 141] on div "Hello Sarah, you're welcome and thank you for your help with this. You're welco…" at bounding box center [336, 174] width 226 height 67
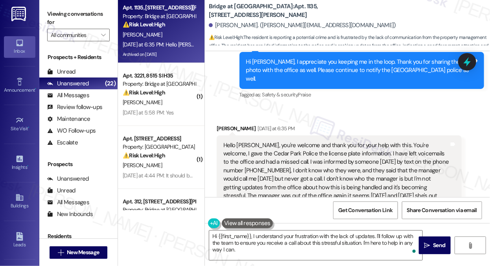
click at [90, 18] on label "Viewing conversations for" at bounding box center [78, 18] width 63 height 21
click at [374, 141] on div "Hello Sarah, you're welcome and thank you for your help with this. You're welco…" at bounding box center [336, 174] width 226 height 67
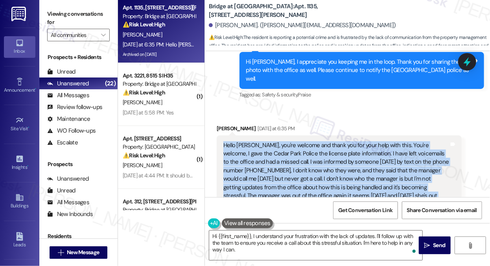
click at [374, 141] on div "Hello Sarah, you're welcome and thank you for your help with this. You're welco…" at bounding box center [336, 174] width 226 height 67
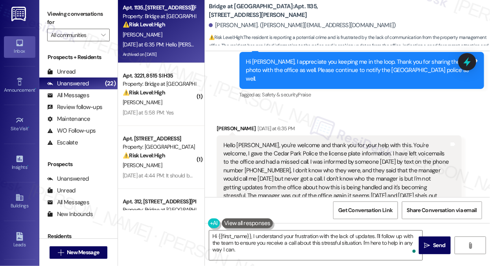
click at [99, 16] on label "Viewing conversations for" at bounding box center [78, 18] width 63 height 21
click at [101, 6] on div "Viewing conversations for All communities " at bounding box center [78, 24] width 78 height 49
click at [253, 141] on div "Hello Sarah, you're welcome and thank you for your help with this. You're welco…" at bounding box center [336, 174] width 226 height 67
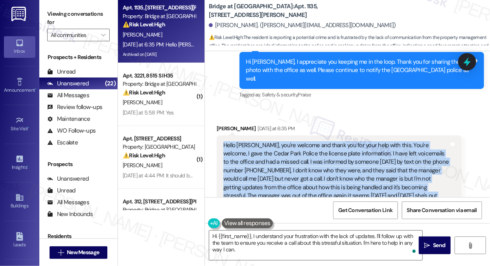
click at [253, 141] on div "Hello Sarah, you're welcome and thank you for your help with this. You're welco…" at bounding box center [336, 174] width 226 height 67
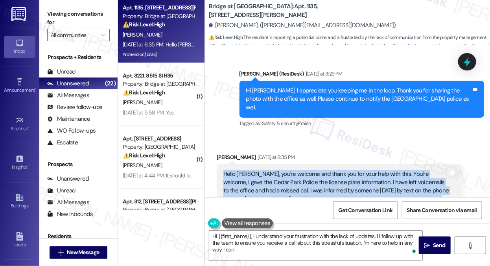
scroll to position [3564, 0]
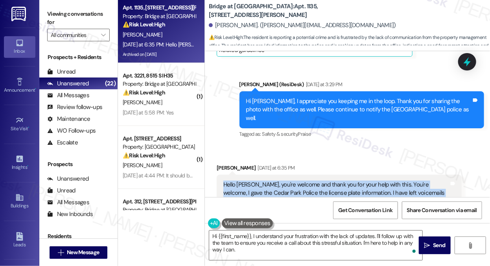
click at [308, 180] on div "Hello Sarah, you're welcome and thank you for your help with this. You're welco…" at bounding box center [336, 213] width 226 height 67
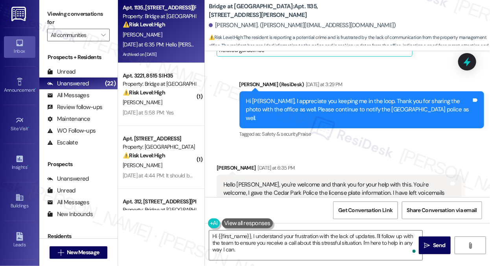
click at [308, 180] on div "Hello Sarah, you're welcome and thank you for your help with this. You're welco…" at bounding box center [336, 213] width 226 height 67
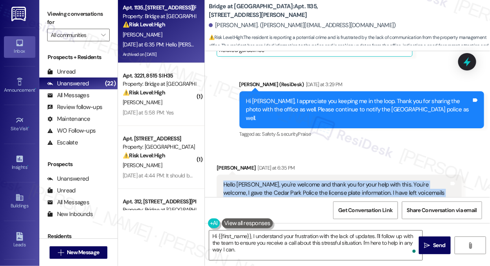
click at [308, 180] on div "Hello Sarah, you're welcome and thank you for your help with this. You're welco…" at bounding box center [336, 213] width 226 height 67
click at [266, 180] on div "Hello Sarah, you're welcome and thank you for your help with this. You're welco…" at bounding box center [336, 213] width 226 height 67
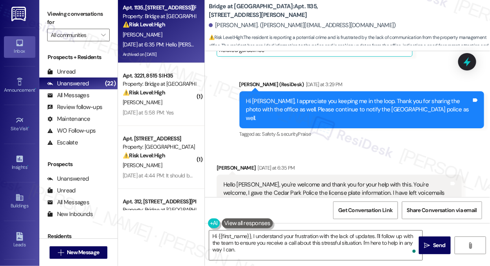
click at [266, 180] on div "Hello Sarah, you're welcome and thank you for your help with this. You're welco…" at bounding box center [336, 213] width 226 height 67
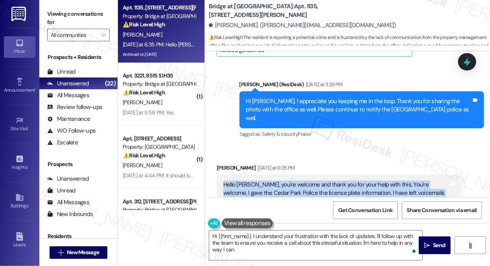
click at [266, 180] on div "Hello Sarah, you're welcome and thank you for your help with this. You're welco…" at bounding box center [336, 213] width 226 height 67
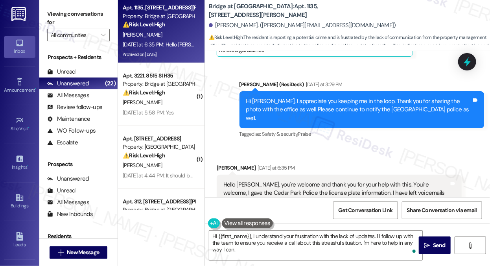
drag, startPoint x: 79, startPoint y: 13, endPoint x: 98, endPoint y: 29, distance: 24.8
click at [79, 13] on label "Viewing conversations for" at bounding box center [78, 18] width 63 height 21
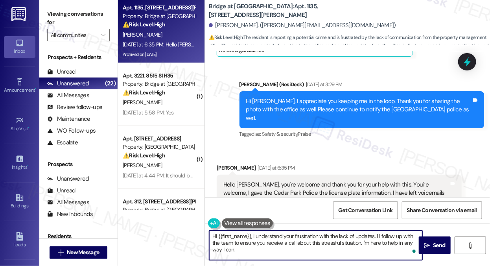
click at [267, 240] on textarea "Hi {{first_name}}, I understand your frustration with the lack of updates. I'll…" at bounding box center [315, 244] width 213 height 29
paste textarea "[Resident’s Name], I just wanted to check back in with you regarding your conce…"
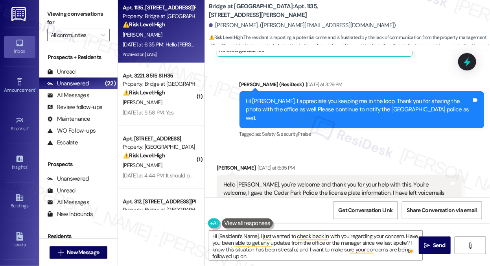
click at [227, 164] on div "Rachel Starks Yesterday at 6:35 PM" at bounding box center [339, 169] width 245 height 11
click at [226, 164] on div "Rachel Starks Yesterday at 6:35 PM" at bounding box center [339, 169] width 245 height 11
copy div "Rachel"
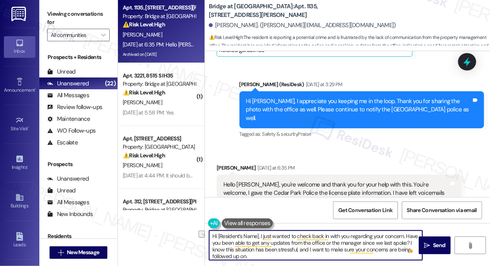
drag, startPoint x: 218, startPoint y: 235, endPoint x: 259, endPoint y: 231, distance: 41.1
click at [259, 231] on textarea "Hi [Resident’s Name], I just wanted to check back in with you regarding your co…" at bounding box center [315, 244] width 213 height 29
paste textarea "Rachel"
click at [379, 243] on textarea "Hi Rachel, I just wanted to check back in with you regarding your concern. Have…" at bounding box center [315, 244] width 213 height 29
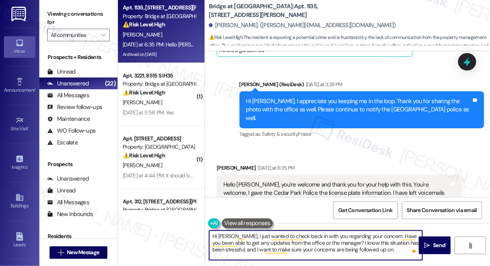
click at [225, 250] on textarea "Hi Rachel, I just wanted to check back in with you regarding your concern. Have…" at bounding box center [315, 244] width 213 height 29
click at [384, 248] on textarea "Hi Rachel, I just wanted to check back in with you regarding your concern. Have…" at bounding box center [315, 244] width 213 height 29
drag, startPoint x: 385, startPoint y: 248, endPoint x: 340, endPoint y: 245, distance: 45.7
click at [340, 245] on textarea "Hi Rachel, I just wanted to check back in with you regarding your concern. Have…" at bounding box center [315, 244] width 213 height 29
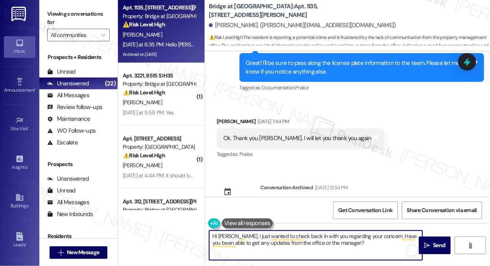
scroll to position [3053, 0]
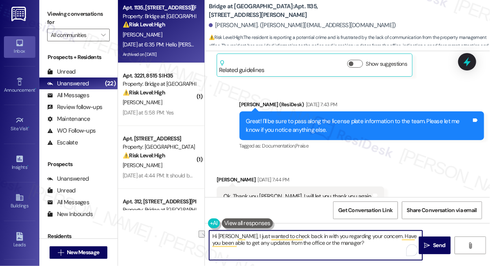
drag, startPoint x: 304, startPoint y: 237, endPoint x: 378, endPoint y: 228, distance: 74.9
click at [378, 228] on div "Hi Rachel, I just wanted to check back in with you regarding your concern. Have…" at bounding box center [347, 252] width 285 height 59
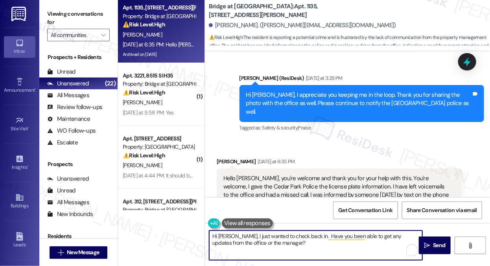
scroll to position [3525, 0]
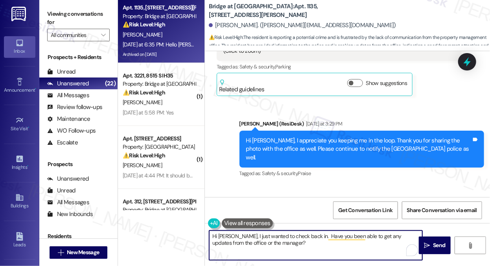
click at [326, 220] on div "Hello Sarah, you're welcome and thank you for your help with this. You're welco…" at bounding box center [336, 253] width 226 height 67
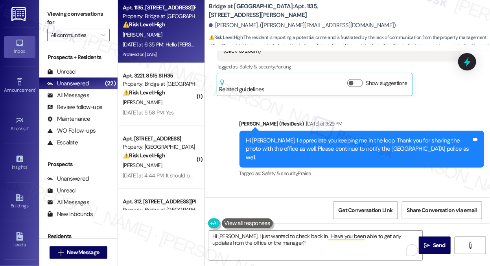
click at [326, 220] on div "Hello Sarah, you're welcome and thank you for your help with this. You're welco…" at bounding box center [336, 253] width 226 height 67
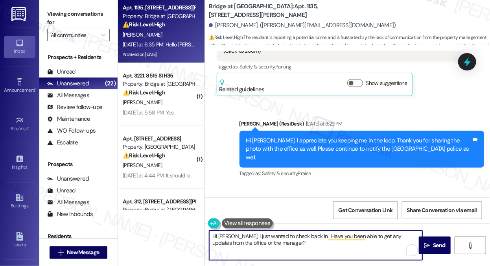
click at [234, 236] on textarea "Hi Rachel, I just wanted to check back in. Have you been able to get any update…" at bounding box center [315, 244] width 213 height 29
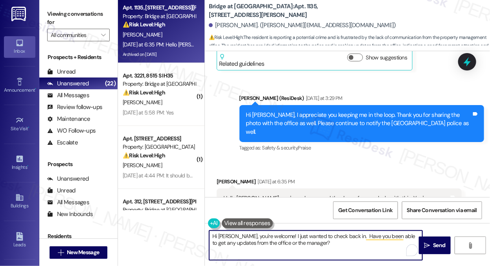
scroll to position [3603, 0]
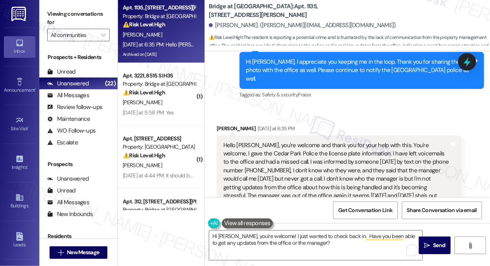
click at [305, 141] on div "Hello Sarah, you're welcome and thank you for your help with this. You're welco…" at bounding box center [336, 174] width 226 height 67
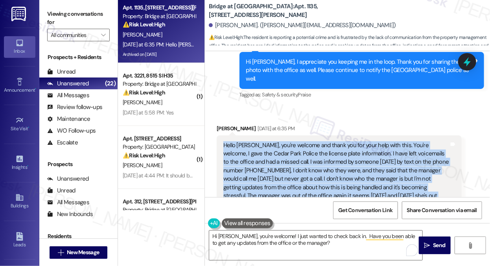
click at [305, 141] on div "Hello Sarah, you're welcome and thank you for your help with this. You're welco…" at bounding box center [336, 174] width 226 height 67
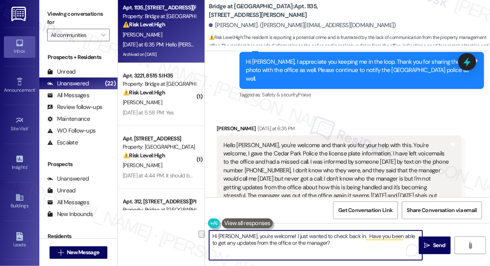
drag, startPoint x: 270, startPoint y: 234, endPoint x: 236, endPoint y: 235, distance: 34.2
click at [236, 235] on textarea "Hi Rachel, you're welcome! I just wanted to check back in. Have you been able t…" at bounding box center [315, 244] width 213 height 29
click at [337, 239] on textarea "Hi Rachel, I hope all is well! I just wanted to check back in. Have you been ab…" at bounding box center [315, 244] width 213 height 29
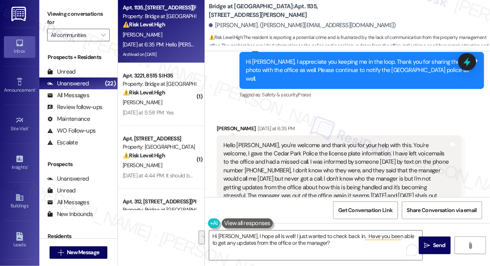
click at [362, 141] on div "Hello Sarah, you're welcome and thank you for your help with this. You're welco…" at bounding box center [336, 174] width 226 height 67
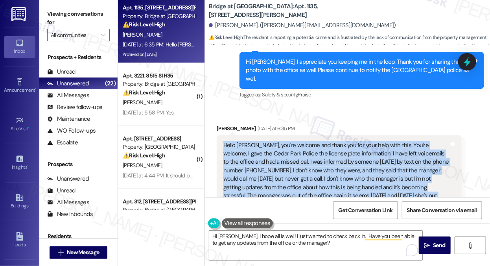
click at [362, 141] on div "Hello Sarah, you're welcome and thank you for your help with this. You're welco…" at bounding box center [336, 174] width 226 height 67
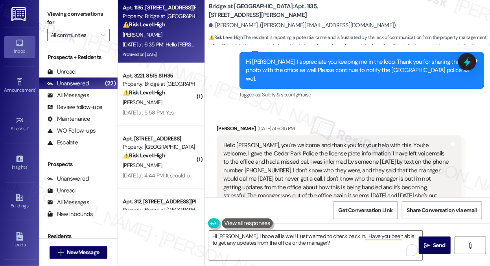
click at [327, 249] on textarea "Hi Rachel, I hope all is well! I just wanted to check back in. Have you been ab…" at bounding box center [315, 244] width 213 height 29
click at [78, 10] on label "Viewing conversations for" at bounding box center [78, 18] width 63 height 21
click at [323, 245] on textarea "Hi Rachel, I hope all is well! I just wanted to check back in. Have you been ab…" at bounding box center [315, 244] width 213 height 29
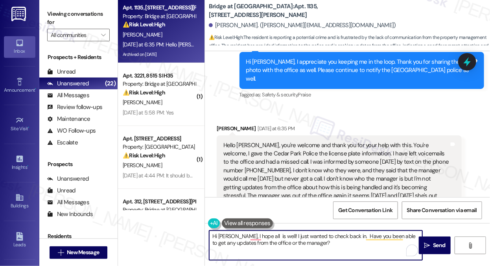
paste textarea "I know this situation has been stressful, and I want to make sure your concerns…"
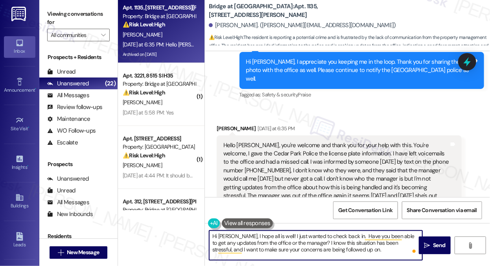
click at [285, 243] on textarea "Hi Rachel, I hope all is well! I just wanted to check back in. Have you been ab…" at bounding box center [315, 244] width 213 height 29
click at [323, 243] on textarea "Hi Rachel, I hope all is well! I just wanted to check back in. Have you been ab…" at bounding box center [315, 244] width 213 height 29
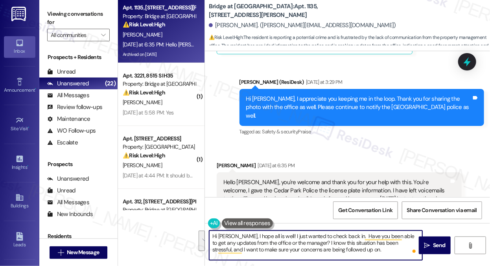
scroll to position [3525, 0]
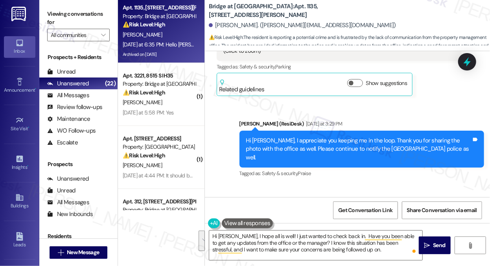
click at [358, 220] on div "Hello Sarah, you're welcome and thank you for your help with this. You're welco…" at bounding box center [336, 253] width 226 height 67
click at [326, 220] on div "Hello Sarah, you're welcome and thank you for your help with this. You're welco…" at bounding box center [336, 253] width 226 height 67
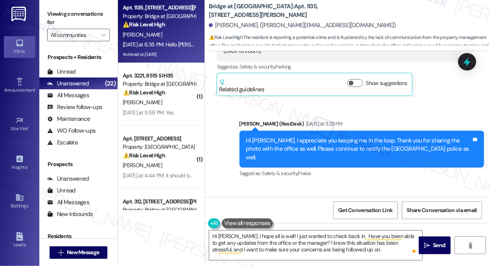
click at [326, 220] on div "Hello Sarah, you're welcome and thank you for your help with this. You're welco…" at bounding box center [336, 253] width 226 height 67
click at [296, 220] on div "Hello Sarah, you're welcome and thank you for your help with this. You're welco…" at bounding box center [336, 253] width 226 height 67
click at [304, 220] on div "Hello Sarah, you're welcome and thank you for your help with this. You're welco…" at bounding box center [336, 253] width 226 height 67
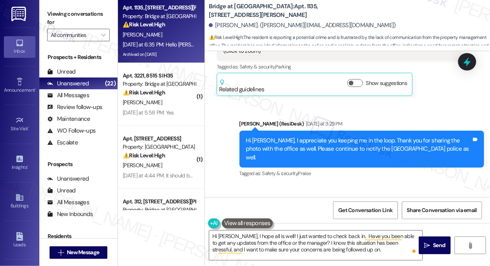
click at [267, 220] on div "Hello Sarah, you're welcome and thank you for your help with this. You're welco…" at bounding box center [336, 253] width 226 height 67
click at [258, 241] on textarea "Hi Rachel, I hope all is well! I just wanted to check back in. Have you been ab…" at bounding box center [315, 244] width 213 height 29
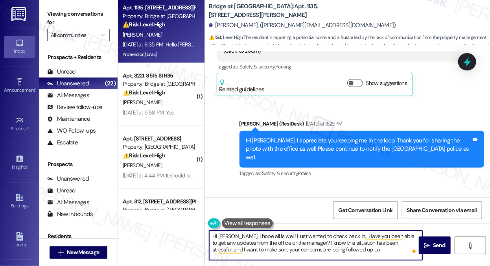
click at [258, 241] on textarea "Hi Rachel, I hope all is well! I just wanted to check back in. Have you been ab…" at bounding box center [315, 244] width 213 height 29
click at [267, 241] on textarea "Hi Rachel, I hope all is well! I just wanted to check back in. Have you been ab…" at bounding box center [315, 244] width 213 height 29
click at [288, 242] on textarea "Hi Rachel, I hope all is well! I just wanted to check back in. Have you been ab…" at bounding box center [315, 244] width 213 height 29
click at [318, 254] on textarea "Hi Rachel, I hope all is well! I just wanted to check back in. Have you been ab…" at bounding box center [315, 244] width 213 height 29
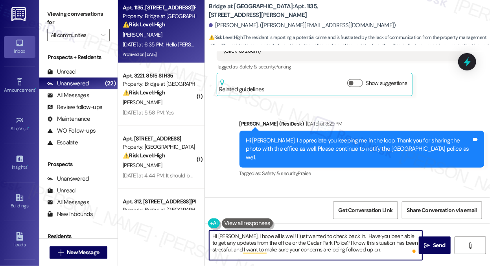
click at [318, 254] on textarea "Hi Rachel, I hope all is well! I just wanted to check back in. Have you been ab…" at bounding box center [315, 244] width 213 height 29
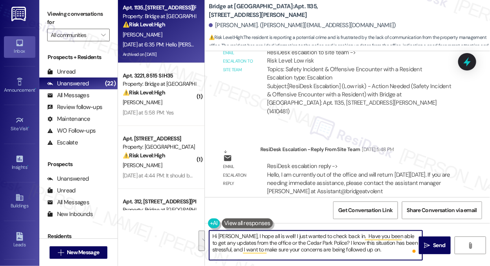
scroll to position [2621, 0]
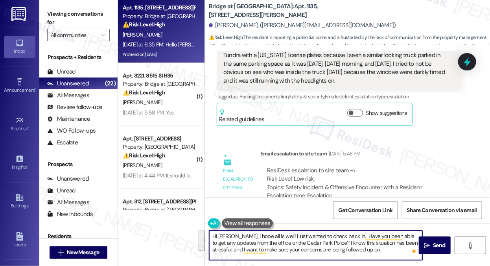
type textarea "Hi Rachel, I hope all is well! I just wanted to check back in. Have you been ab…"
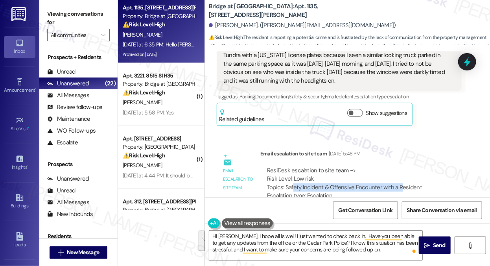
drag, startPoint x: 292, startPoint y: 137, endPoint x: 398, endPoint y: 138, distance: 105.4
click at [398, 166] on div "ResiDesk escalation to site team -> Risk Level: Low risk Topics: Safety Inciden…" at bounding box center [361, 183] width 188 height 34
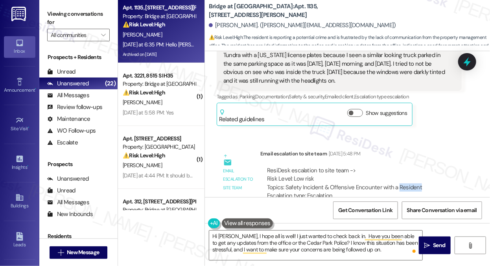
click at [398, 166] on div "ResiDesk escalation to site team -> Risk Level: Low risk Topics: Safety Inciden…" at bounding box center [361, 183] width 188 height 34
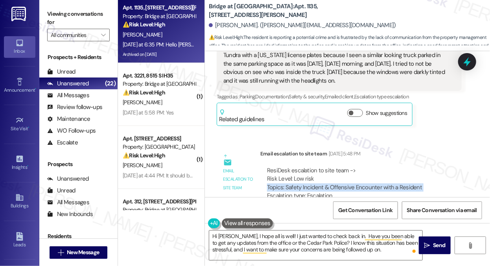
click at [398, 166] on div "ResiDesk escalation to site team -> Risk Level: Low risk Topics: Safety Inciden…" at bounding box center [361, 183] width 188 height 34
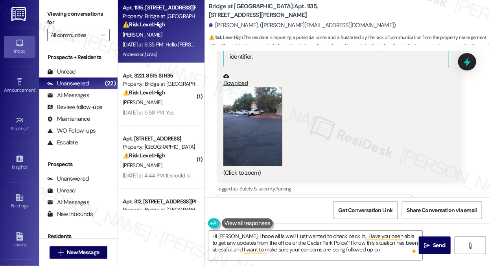
scroll to position [3407, 0]
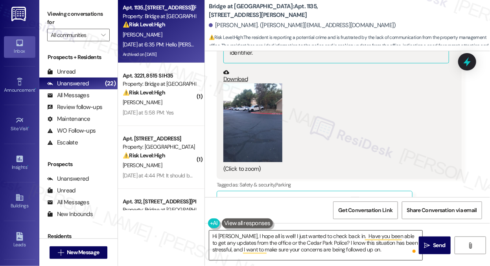
click at [291, 233] on textarea "Hi Rachel, I hope all is well! I just wanted to check back in. Have you been ab…" at bounding box center [315, 244] width 213 height 29
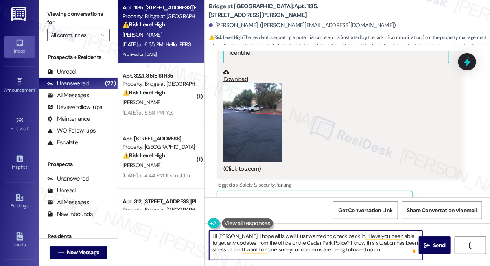
click at [291, 233] on textarea "Hi Rachel, I hope all is well! I just wanted to check back in. Have you been ab…" at bounding box center [315, 244] width 213 height 29
click at [305, 243] on textarea "Hi Rachel, I hope all is well! I just wanted to check back in. Have you been ab…" at bounding box center [315, 244] width 213 height 29
click at [282, 241] on textarea "Hi Rachel, I hope all is well! I just wanted to check back in. Have you been ab…" at bounding box center [315, 244] width 213 height 29
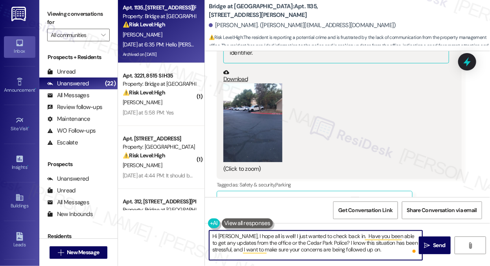
click at [282, 241] on textarea "Hi Rachel, I hope all is well! I just wanted to check back in. Have you been ab…" at bounding box center [315, 244] width 213 height 29
click at [326, 240] on textarea "Hi Rachel, I hope all is well! I just wanted to check back in. Have you been ab…" at bounding box center [315, 244] width 213 height 29
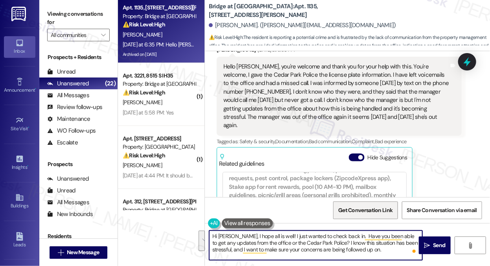
scroll to position [204, 0]
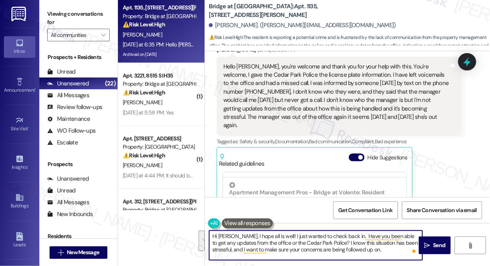
click at [373, 254] on textarea "Hi Rachel, I hope all is well! I just wanted to check back in. Have you been ab…" at bounding box center [315, 244] width 213 height 29
click at [424, 247] on icon "" at bounding box center [427, 245] width 6 height 6
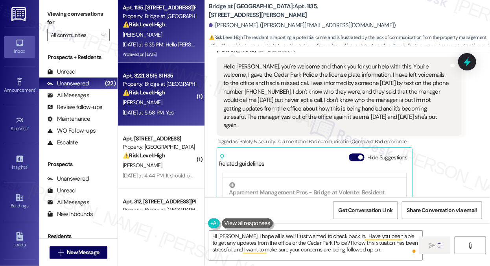
click at [177, 98] on div "[PERSON_NAME]" at bounding box center [159, 103] width 74 height 10
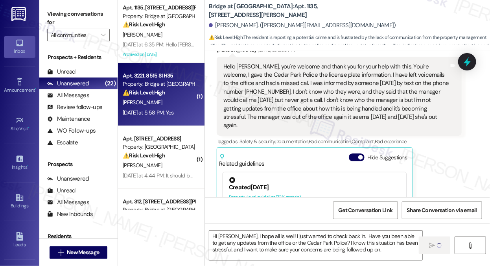
type textarea "Fetching suggested responses. Please feel free to read through the conversation…"
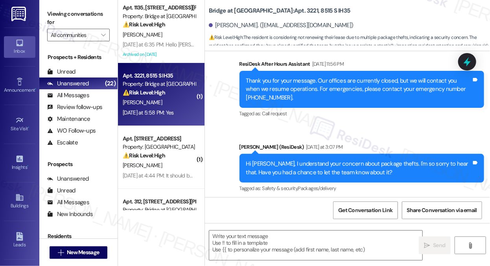
scroll to position [1234, 0]
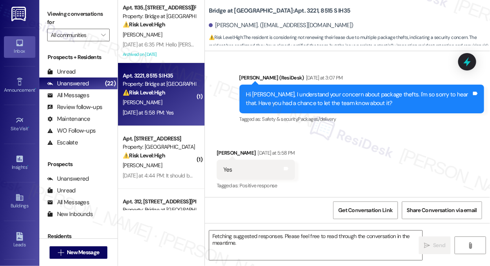
click at [331, 99] on div "Hi [PERSON_NAME], I understand your concern about package thefts. I'm so sorry …" at bounding box center [359, 98] width 226 height 17
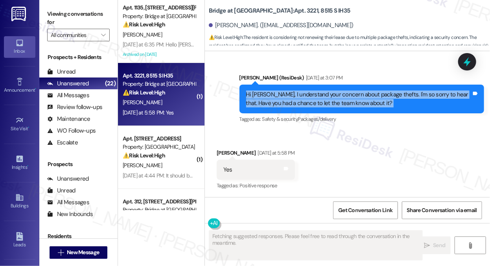
click at [331, 99] on div "Hi [PERSON_NAME], I understand your concern about package thefts. I'm so sorry …" at bounding box center [359, 98] width 226 height 17
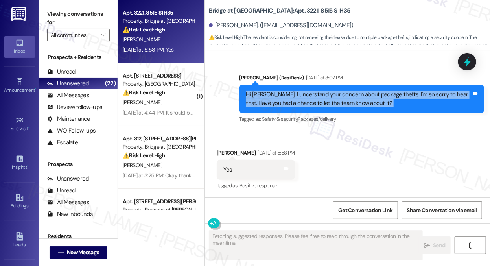
click at [316, 97] on div "Hi [PERSON_NAME], I understand your concern about package thefts. I'm so sorry …" at bounding box center [359, 98] width 226 height 17
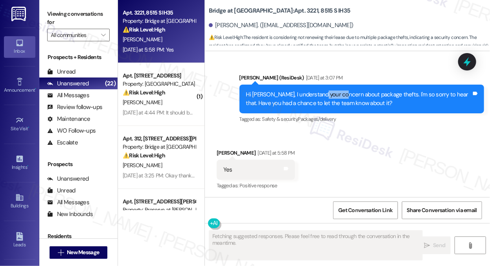
click at [316, 97] on div "Hi [PERSON_NAME], I understand your concern about package thefts. I'm so sorry …" at bounding box center [359, 98] width 226 height 17
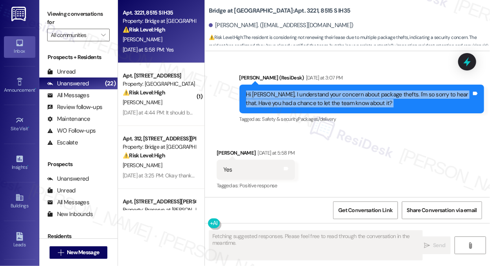
click at [316, 97] on div "Hi [PERSON_NAME], I understand your concern about package thefts. I'm so sorry …" at bounding box center [359, 98] width 226 height 17
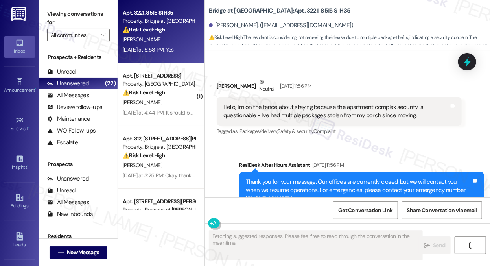
scroll to position [998, 0]
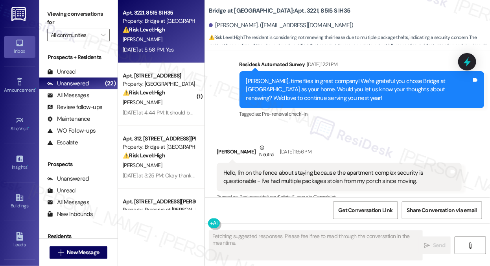
click at [260, 171] on div "Hello, I'm on the fence about staying because the apartment complex security is…" at bounding box center [336, 177] width 226 height 17
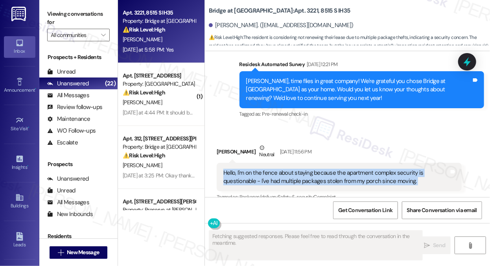
click at [260, 171] on div "Hello, I'm on the fence about staying because the apartment complex security is…" at bounding box center [336, 177] width 226 height 17
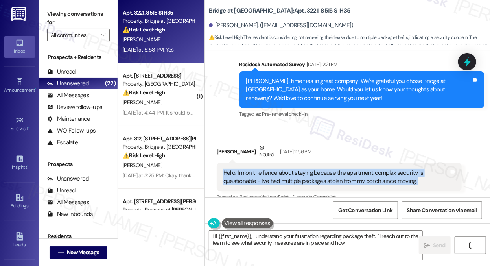
click at [318, 174] on div "Hello, I'm on the fence about staying because the apartment complex security is…" at bounding box center [336, 177] width 226 height 17
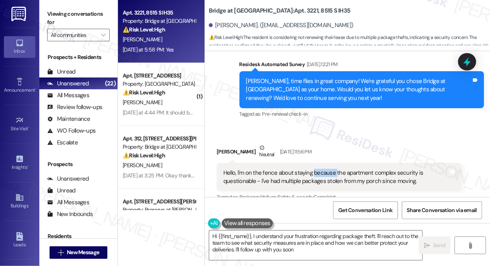
click at [318, 174] on div "Hello, I'm on the fence about staying because the apartment complex security is…" at bounding box center [336, 177] width 226 height 17
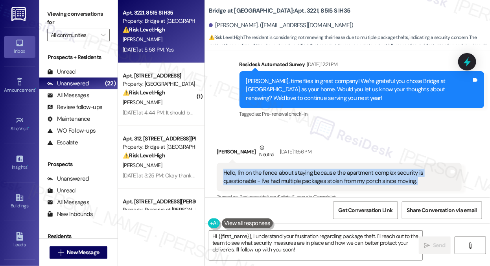
click at [318, 174] on div "Hello, I'm on the fence about staying because the apartment complex security is…" at bounding box center [336, 177] width 226 height 17
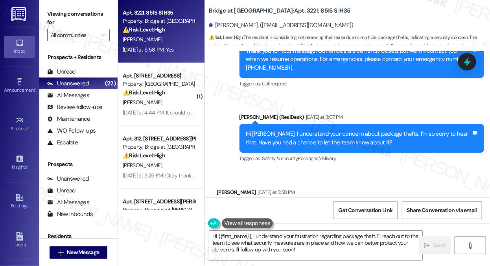
scroll to position [1234, 0]
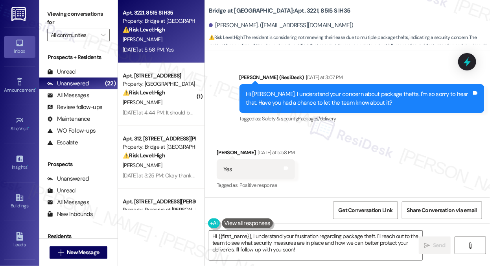
click at [295, 237] on textarea "Hi {{first_name}}, I understand your frustration regarding package theft. I'll …" at bounding box center [315, 244] width 213 height 29
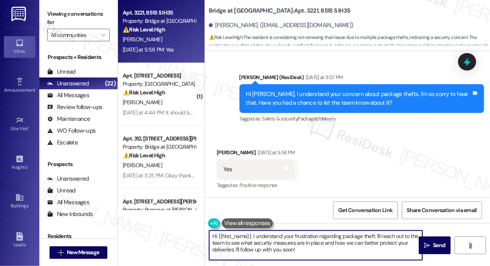
click at [295, 237] on textarea "Hi {{first_name}}, I understand your frustration regarding package theft. I'll …" at bounding box center [315, 244] width 213 height 29
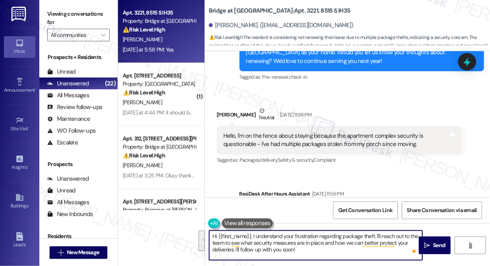
scroll to position [1077, 0]
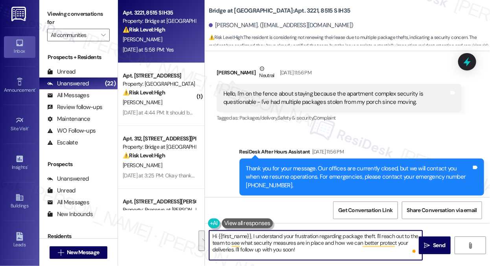
click at [258, 98] on div "Hello, I'm on the fence about staying because the apartment complex security is…" at bounding box center [336, 98] width 226 height 17
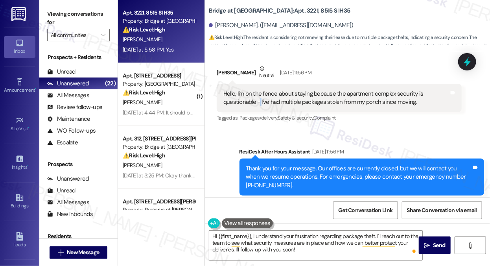
click at [258, 98] on div "Hello, I'm on the fence about staying because the apartment complex security is…" at bounding box center [336, 98] width 226 height 17
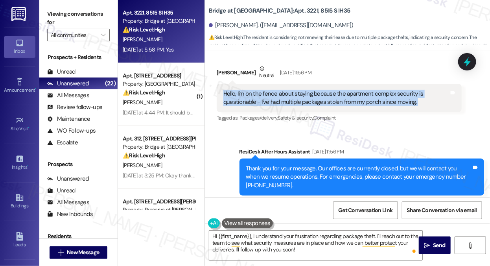
click at [258, 98] on div "Hello, I'm on the fence about staying because the apartment complex security is…" at bounding box center [336, 98] width 226 height 17
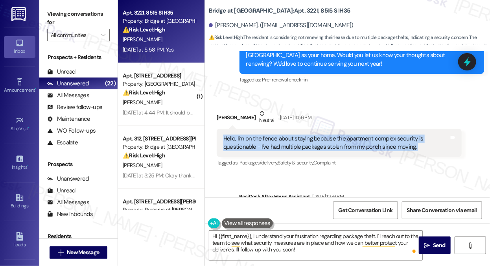
scroll to position [998, 0]
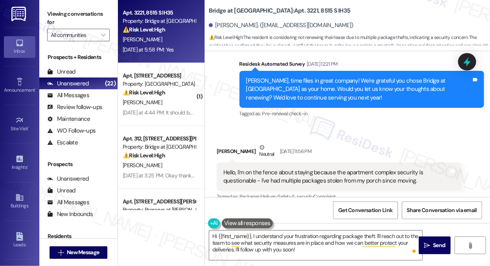
click at [301, 89] on div "[PERSON_NAME], time flies in great company! We're grateful you chose Bridge at …" at bounding box center [359, 89] width 226 height 25
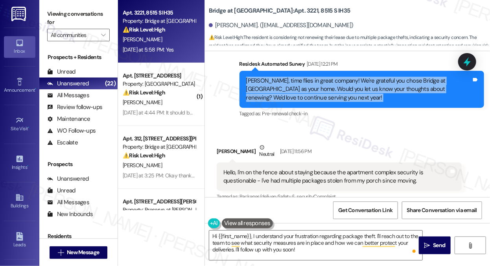
click at [301, 89] on div "[PERSON_NAME], time flies in great company! We're grateful you chose Bridge at …" at bounding box center [359, 89] width 226 height 25
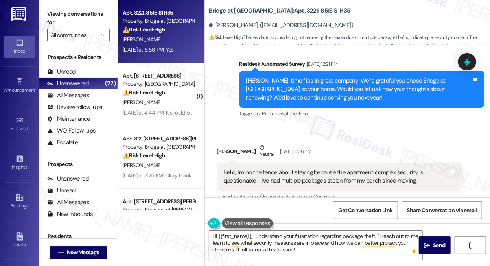
click at [281, 169] on div "Hello, I'm on the fence about staying because the apartment complex security is…" at bounding box center [336, 176] width 226 height 17
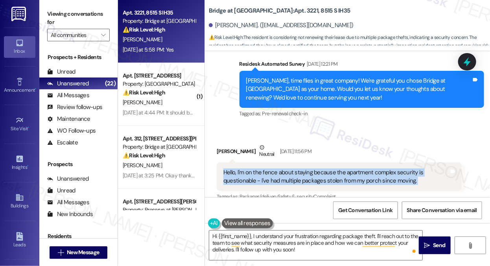
click at [281, 169] on div "Hello, I'm on the fence about staying because the apartment complex security is…" at bounding box center [336, 176] width 226 height 17
copy div "Hello, I'm on the fence about staying because the apartment complex security is…"
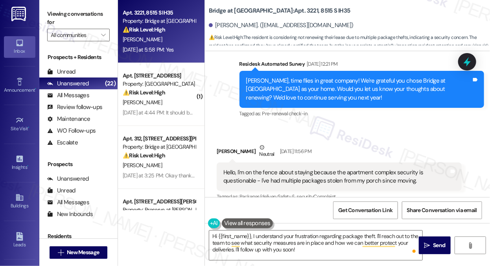
click at [82, 18] on label "Viewing conversations for" at bounding box center [78, 18] width 63 height 21
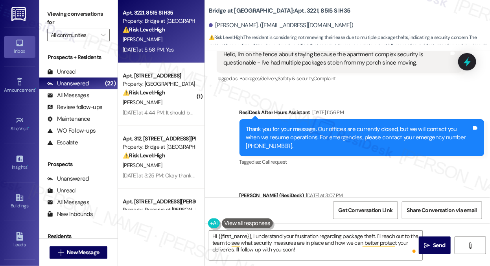
click at [302, 136] on div "Thank you for your message. Our offices are currently closed, but we will conta…" at bounding box center [359, 137] width 226 height 25
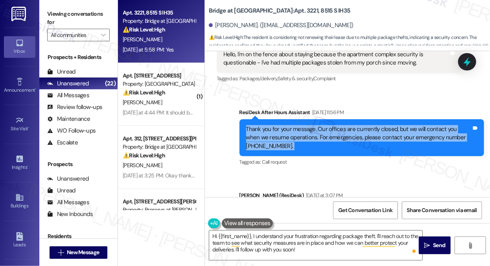
click at [302, 136] on div "Thank you for your message. Our offices are currently closed, but we will conta…" at bounding box center [359, 137] width 226 height 25
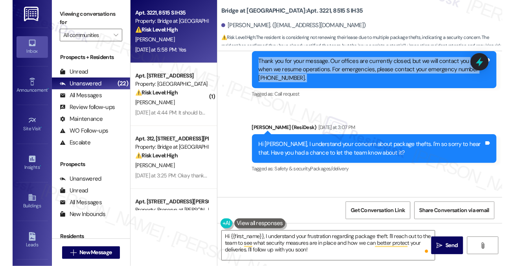
scroll to position [1234, 0]
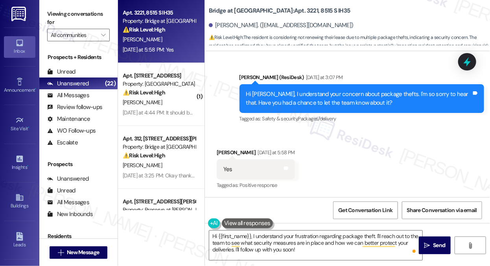
click at [297, 104] on div "Hi [PERSON_NAME], I understand your concern about package thefts. I'm so sorry …" at bounding box center [359, 98] width 226 height 17
click at [297, 103] on div "Hi [PERSON_NAME], I understand your concern about package thefts. I'm so sorry …" at bounding box center [359, 98] width 226 height 17
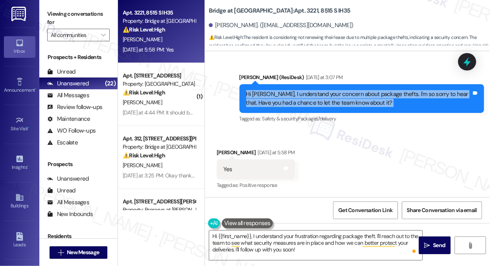
click at [297, 103] on div "Hi [PERSON_NAME], I understand your concern about package thefts. I'm so sorry …" at bounding box center [359, 98] width 226 height 17
copy div "Hi Garrett, I understand your concern about package thefts. I'm so sorry to hea…"
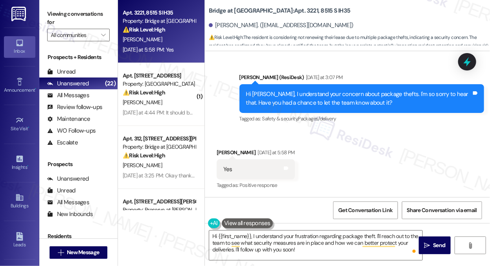
click at [76, 11] on label "Viewing conversations for" at bounding box center [78, 18] width 63 height 21
click at [84, 20] on label "Viewing conversations for" at bounding box center [78, 18] width 63 height 21
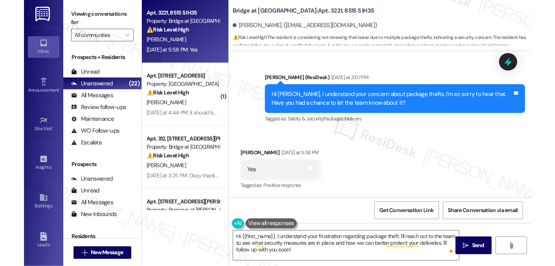
scroll to position [1184, 0]
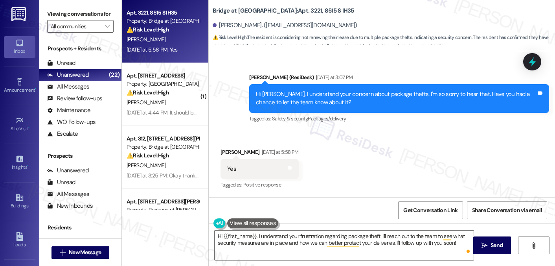
click at [100, 12] on label "Viewing conversations for" at bounding box center [80, 14] width 66 height 12
click at [254, 236] on textarea "Hi {{first_name}}, I understand your frustration regarding package theft. I'll …" at bounding box center [344, 244] width 259 height 29
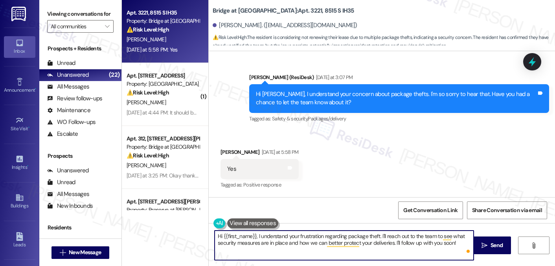
click at [305, 237] on textarea "Hi {{first_name}}, I understand your frustration regarding package theft. I'll …" at bounding box center [344, 244] width 259 height 29
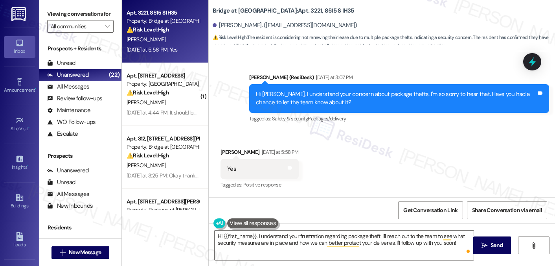
click at [78, 17] on label "Viewing conversations for" at bounding box center [80, 14] width 66 height 12
drag, startPoint x: 66, startPoint y: 22, endPoint x: 72, endPoint y: 25, distance: 6.9
click at [66, 20] on label "Viewing conversations for" at bounding box center [80, 14] width 66 height 12
click at [266, 243] on textarea "Hi {{first_name}}, I understand your frustration regarding package theft. I'll …" at bounding box center [344, 244] width 259 height 29
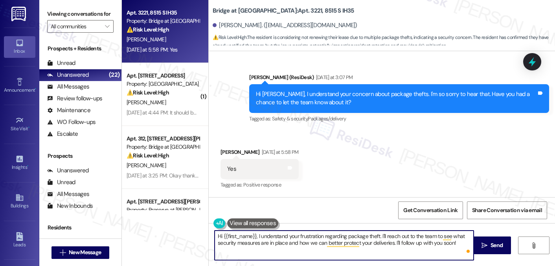
click at [266, 243] on textarea "Hi {{first_name}}, I understand your frustration regarding package theft. I'll …" at bounding box center [344, 244] width 259 height 29
paste textarea "Thanks for letting me know, Garrett. Can I ask what the team shared with you wh…"
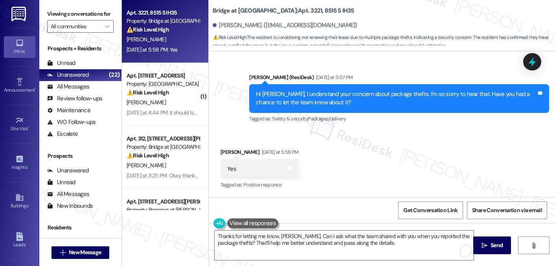
click at [232, 148] on div "Garrett Di Biase Yesterday at 5:58 PM" at bounding box center [260, 153] width 78 height 11
click at [320, 237] on textarea "Thanks for letting me know, Garrett. Can I ask what the team shared with you wh…" at bounding box center [344, 244] width 259 height 29
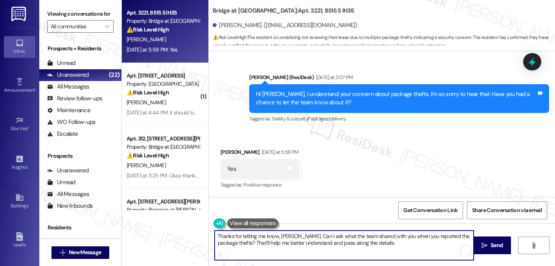
click at [320, 237] on textarea "Thanks for letting me know, Garrett. Can I ask what the team shared with you wh…" at bounding box center [344, 244] width 259 height 29
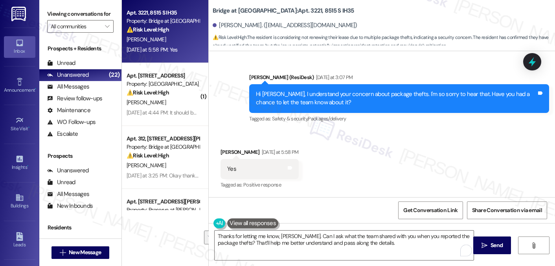
click at [363, 190] on div "Received via SMS Garrett Di Biase Yesterday at 5:58 PM Yes Tags and notes Tagge…" at bounding box center [382, 163] width 346 height 66
click at [394, 239] on textarea "Thanks for letting me know, Garrett. Can I ask what the team shared with you wh…" at bounding box center [344, 244] width 259 height 29
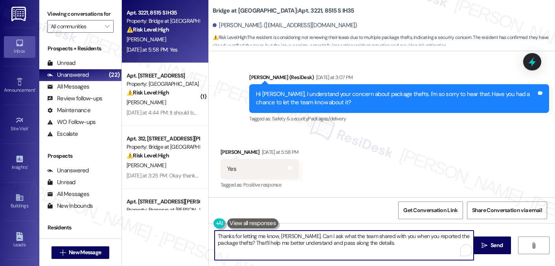
click at [394, 237] on textarea "Thanks for letting me know, Garrett. Can I ask what the team shared with you wh…" at bounding box center [344, 244] width 259 height 29
click at [347, 239] on textarea "Thanks for letting me know, Garrett. Can I ask what the team shared with you wh…" at bounding box center [344, 244] width 259 height 29
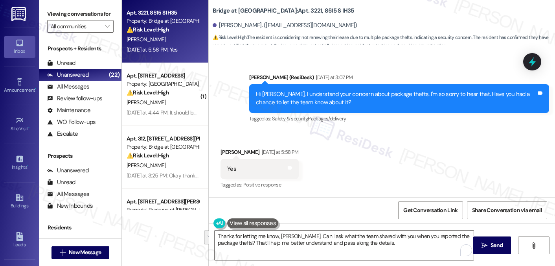
click at [349, 196] on div "Received via SMS Garrett Di Biase Yesterday at 5:58 PM Yes Tags and notes Tagge…" at bounding box center [382, 163] width 346 height 66
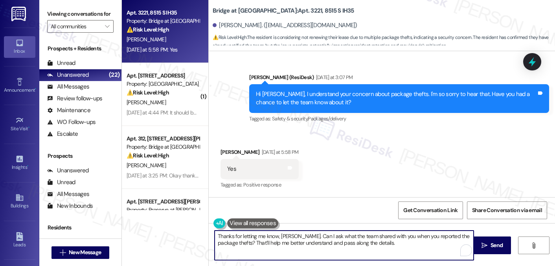
drag, startPoint x: 395, startPoint y: 241, endPoint x: 424, endPoint y: 240, distance: 28.7
click at [395, 241] on textarea "Thanks for letting me know, Garrett. Can I ask what the team shared with you wh…" at bounding box center [344, 244] width 259 height 29
drag, startPoint x: 382, startPoint y: 241, endPoint x: 231, endPoint y: 246, distance: 151.1
click at [231, 246] on textarea "Thanks for letting me know, Garrett. Can I ask what the team shared with you wh…" at bounding box center [344, 244] width 259 height 29
click at [374, 245] on textarea "Thanks for letting me know, Garrett. Can I ask what the team shared with you wh…" at bounding box center [344, 244] width 259 height 29
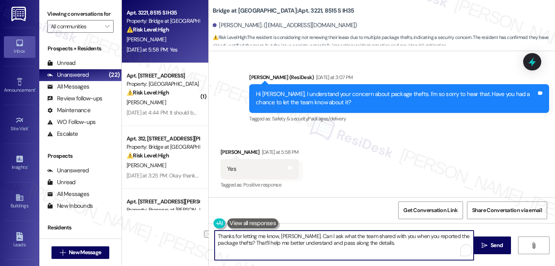
drag, startPoint x: 381, startPoint y: 245, endPoint x: 231, endPoint y: 245, distance: 149.8
click at [231, 245] on textarea "Thanks for letting me know, Garrett. Can I ask what the team shared with you wh…" at bounding box center [344, 244] width 259 height 29
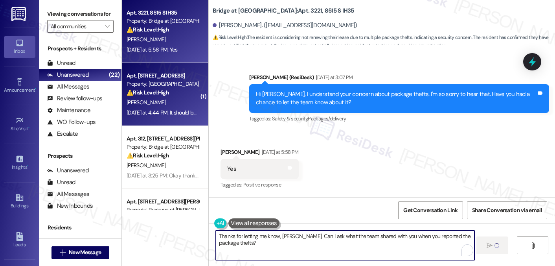
type textarea "Thanks for letting me know, [PERSON_NAME]. Can I ask what the team shared with …"
click at [179, 103] on div "[PERSON_NAME]" at bounding box center [163, 103] width 74 height 10
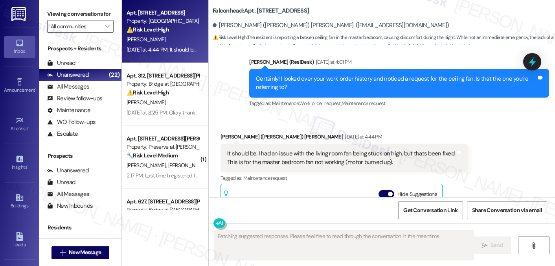
scroll to position [5228, 0]
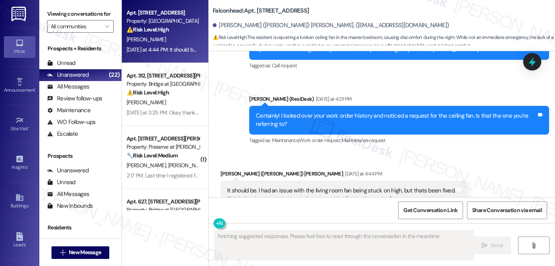
click at [282, 186] on div "It should be. I had an issue with the living room fan being stuck on high, but …" at bounding box center [341, 194] width 228 height 17
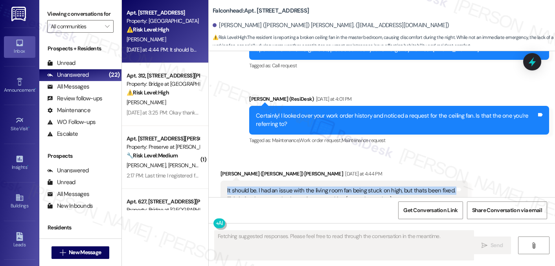
click at [282, 186] on div "It should be. I had an issue with the living room fan being stuck on high, but …" at bounding box center [341, 194] width 228 height 17
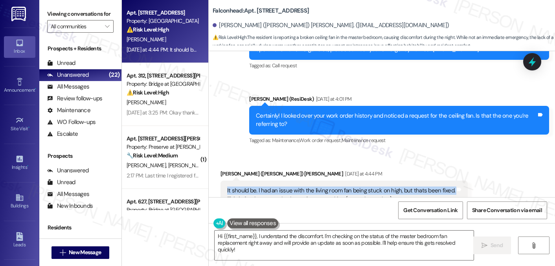
click at [282, 186] on div "It should be. I had an issue with the living room fan being stuck on high, but …" at bounding box center [341, 194] width 228 height 17
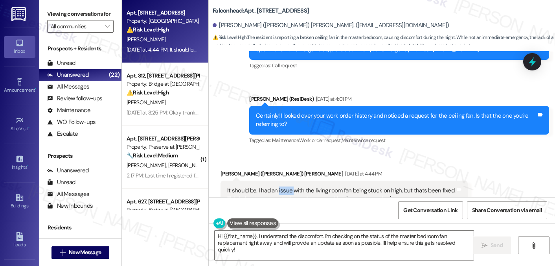
click at [282, 186] on div "It should be. I had an issue with the living room fan being stuck on high, but …" at bounding box center [341, 194] width 228 height 17
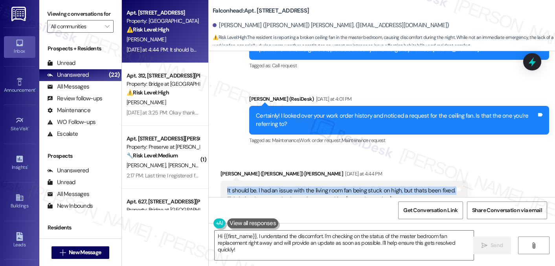
click at [282, 186] on div "It should be. I had an issue with the living room fan being stuck on high, but …" at bounding box center [341, 194] width 228 height 17
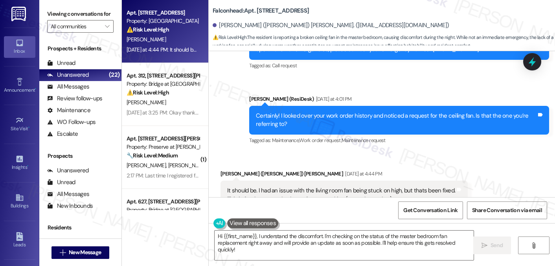
click at [311, 186] on div "It should be. I had an issue with the living room fan being stuck on high, but …" at bounding box center [341, 194] width 228 height 17
click at [327, 112] on div "Certainly! I looked over your work order history and noticed a request for the …" at bounding box center [396, 120] width 281 height 17
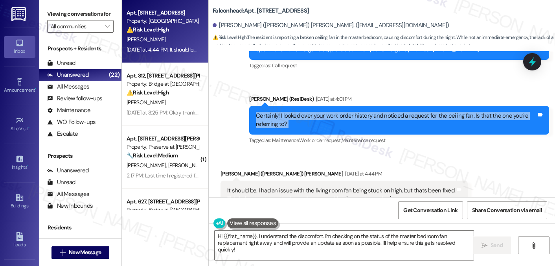
click at [327, 112] on div "Certainly! I looked over your work order history and noticed a request for the …" at bounding box center [396, 120] width 281 height 17
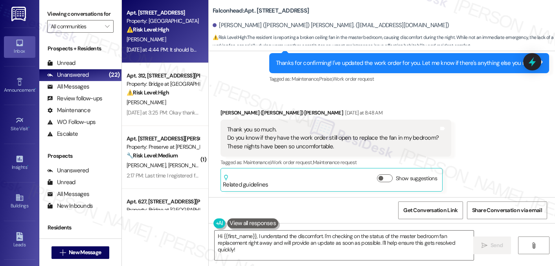
scroll to position [5031, 0]
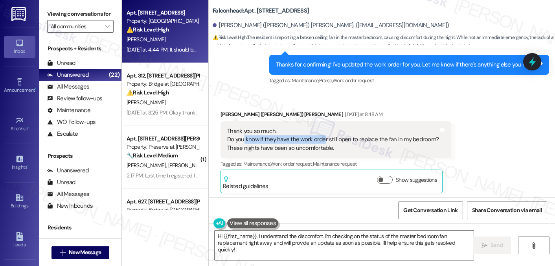
drag, startPoint x: 239, startPoint y: 102, endPoint x: 319, endPoint y: 106, distance: 80.3
click at [319, 127] on div "Thank you so much. Do you know if they have the work order still open to replac…" at bounding box center [333, 139] width 212 height 25
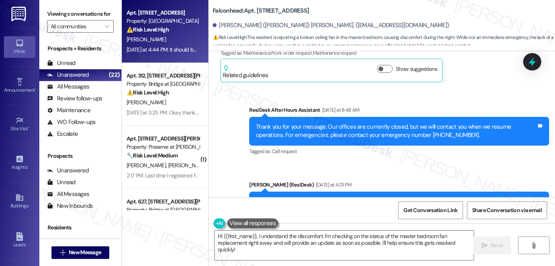
scroll to position [5228, 0]
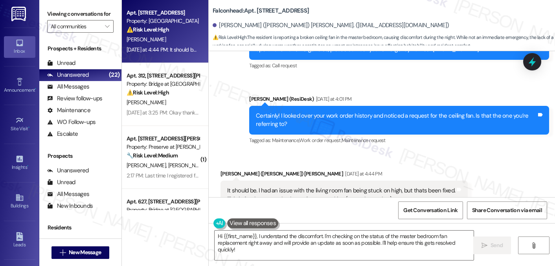
click at [248, 186] on div "It should be. I had an issue with the living room fan being stuck on high, but …" at bounding box center [341, 194] width 228 height 17
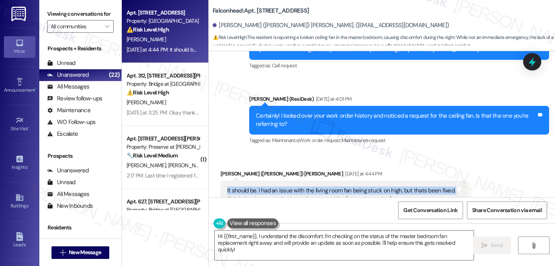
click at [248, 186] on div "It should be. I had an issue with the living room fan being stuck on high, but …" at bounding box center [341, 194] width 228 height 17
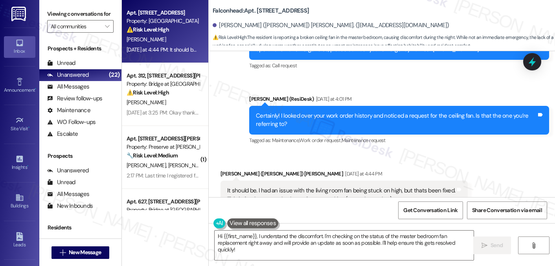
click at [261, 11] on b "Falconhead: Apt. [STREET_ADDRESS]" at bounding box center [261, 11] width 96 height 8
copy b "12201"
drag, startPoint x: 86, startPoint y: 18, endPoint x: 94, endPoint y: 19, distance: 7.5
click at [86, 18] on label "Viewing conversations for" at bounding box center [80, 14] width 66 height 12
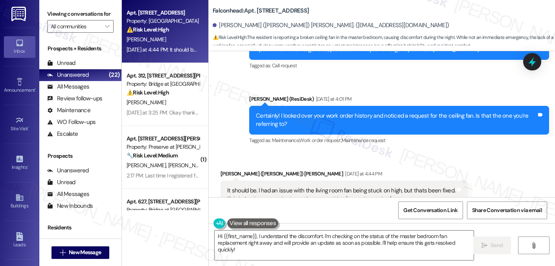
click at [71, 11] on label "Viewing conversations for" at bounding box center [80, 14] width 66 height 12
click at [281, 186] on div "It should be. I had an issue with the living room fan being stuck on high, but …" at bounding box center [341, 194] width 228 height 17
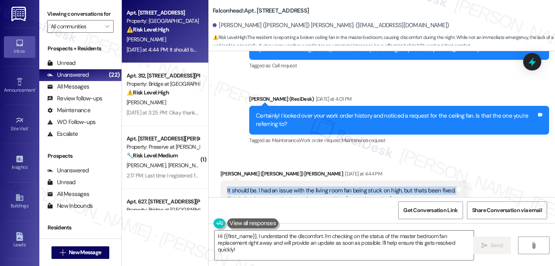
click at [281, 186] on div "It should be. I had an issue with the living room fan being stuck on high, but …" at bounding box center [341, 194] width 228 height 17
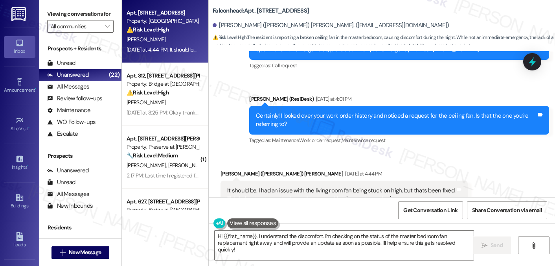
click at [310, 186] on div "It should be. I had an issue with the living room fan being stuck on high, but …" at bounding box center [341, 194] width 228 height 17
click at [60, 13] on label "Viewing conversations for" at bounding box center [80, 14] width 66 height 12
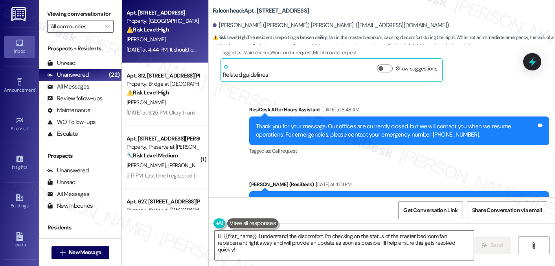
scroll to position [5188, 0]
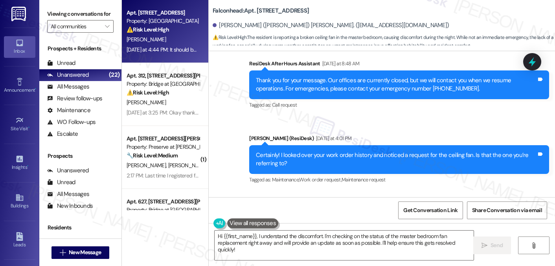
click at [354, 151] on div "Certainly! I looked over your work order history and noticed a request for the …" at bounding box center [396, 159] width 281 height 17
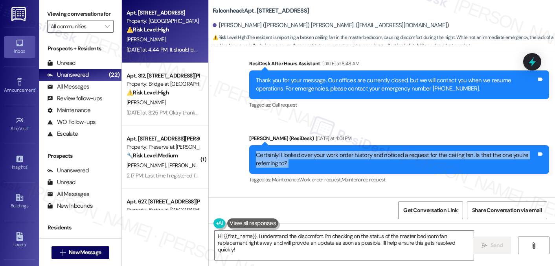
click at [354, 151] on div "Certainly! I looked over your work order history and noticed a request for the …" at bounding box center [396, 159] width 281 height 17
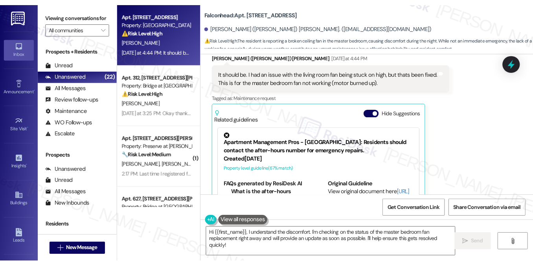
scroll to position [5267, 0]
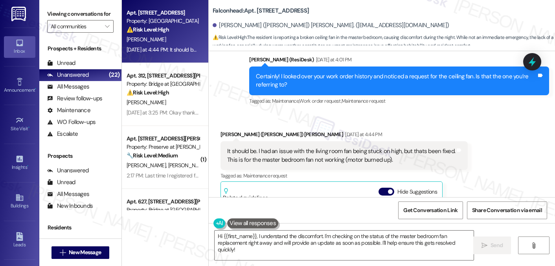
click at [309, 147] on div "It should be. I had an issue with the living room fan being stuck on high, but …" at bounding box center [341, 155] width 228 height 17
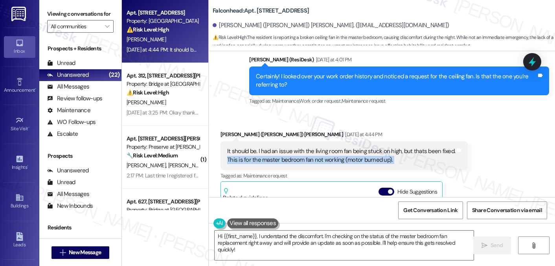
click at [309, 147] on div "It should be. I had an issue with the living room fan being stuck on high, but …" at bounding box center [341, 155] width 228 height 17
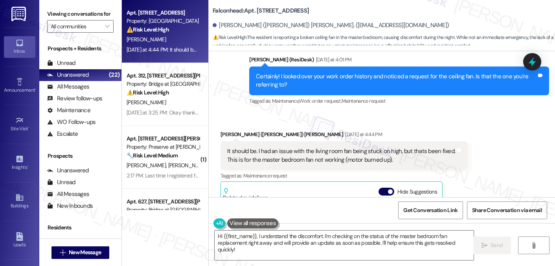
click at [305, 147] on div "It should be. I had an issue with the living room fan being stuck on high, but …" at bounding box center [341, 155] width 228 height 17
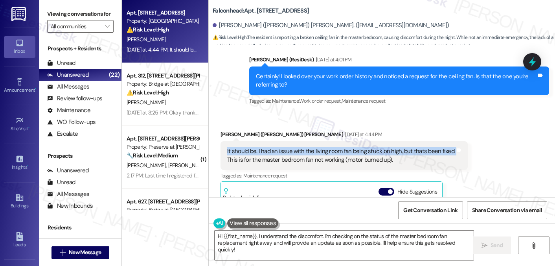
click at [305, 147] on div "It should be. I had an issue with the living room fan being stuck on high, but …" at bounding box center [341, 155] width 228 height 17
click at [411, 147] on div "It should be. I had an issue with the living room fan being stuck on high, but …" at bounding box center [341, 155] width 228 height 17
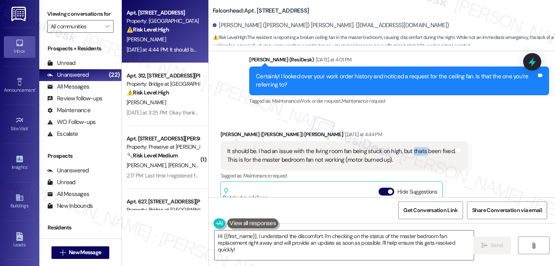
click at [411, 147] on div "It should be. I had an issue with the living room fan being stuck on high, but …" at bounding box center [341, 155] width 228 height 17
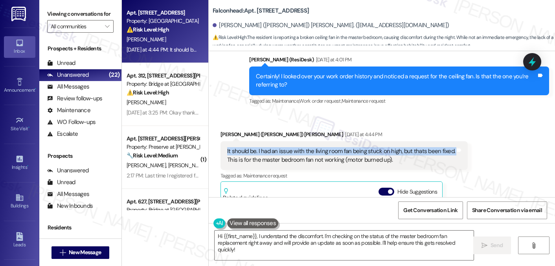
click at [411, 147] on div "It should be. I had an issue with the living room fan being stuck on high, but …" at bounding box center [341, 155] width 228 height 17
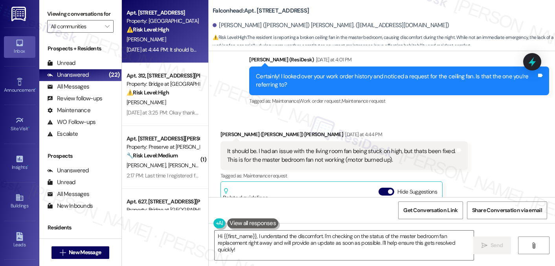
click at [328, 147] on div "It should be. I had an issue with the living room fan being stuck on high, but …" at bounding box center [341, 155] width 228 height 17
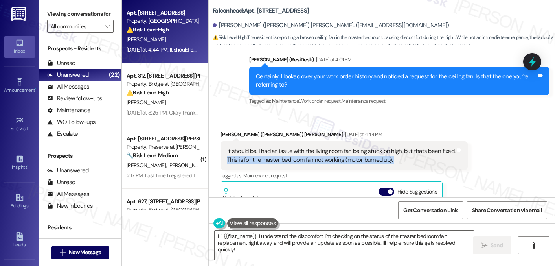
click at [328, 147] on div "It should be. I had an issue with the living room fan being stuck on high, but …" at bounding box center [341, 155] width 228 height 17
click at [370, 147] on div "It should be. I had an issue with the living room fan being stuck on high, but …" at bounding box center [341, 155] width 228 height 17
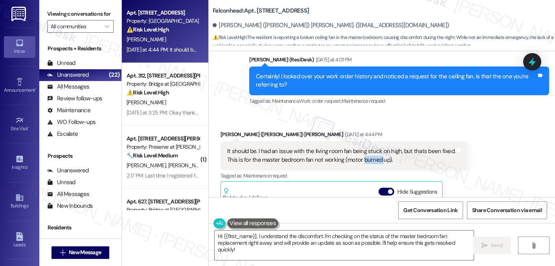
click at [370, 147] on div "It should be. I had an issue with the living room fan being stuck on high, but …" at bounding box center [341, 155] width 228 height 17
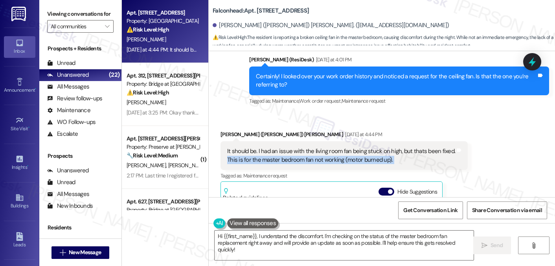
click at [370, 147] on div "It should be. I had an issue with the living room fan being stuck on high, but …" at bounding box center [341, 155] width 228 height 17
click at [385, 147] on div "It should be. I had an issue with the living room fan being stuck on high, but …" at bounding box center [341, 155] width 228 height 17
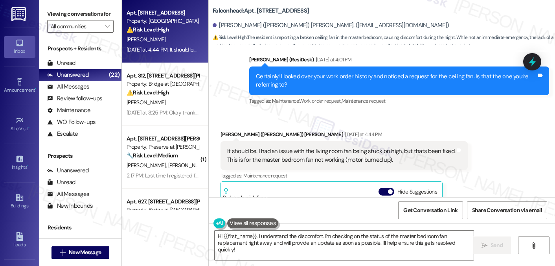
click at [357, 147] on div "It should be. I had an issue with the living room fan being stuck on high, but …" at bounding box center [341, 155] width 228 height 17
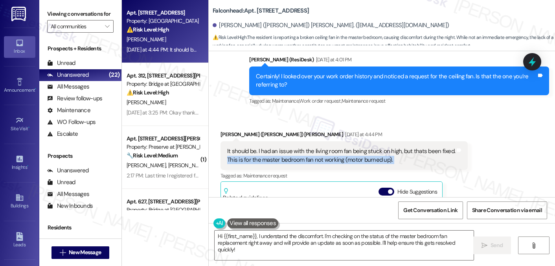
click at [357, 147] on div "It should be. I had an issue with the living room fan being stuck on high, but …" at bounding box center [341, 155] width 228 height 17
copy div "This is for the master bedroom fan not working (motor burned up). Tags and notes"
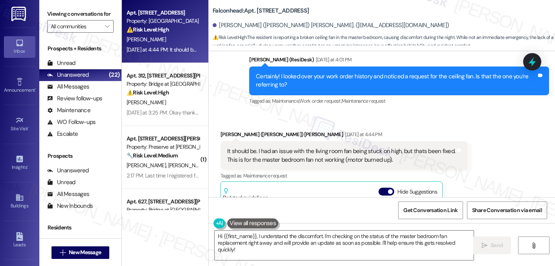
click at [96, 20] on label "Viewing conversations for" at bounding box center [80, 14] width 66 height 12
click at [327, 147] on div "It should be. I had an issue with the living room fan being stuck on high, but …" at bounding box center [341, 155] width 228 height 17
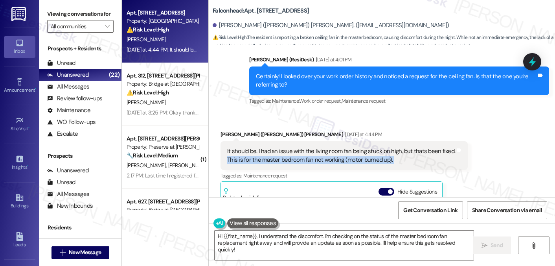
click at [327, 147] on div "It should be. I had an issue with the living room fan being stuck on high, but …" at bounding box center [341, 155] width 228 height 17
click at [305, 147] on div "It should be. I had an issue with the living room fan being stuck on high, but …" at bounding box center [341, 155] width 228 height 17
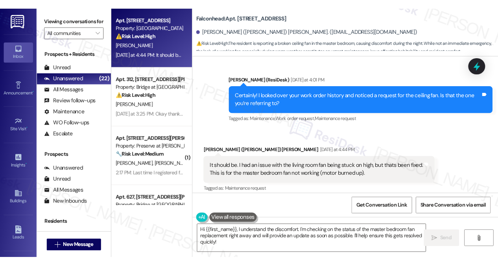
scroll to position [5453, 0]
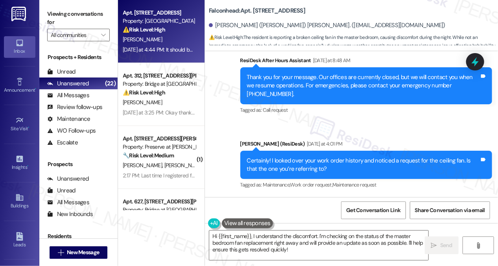
click at [69, 14] on label "Viewing conversations for" at bounding box center [78, 18] width 63 height 21
click at [223, 214] on div "Jerry (Chris) Brackhahn Yesterday at 4:44 PM" at bounding box center [340, 219] width 247 height 11
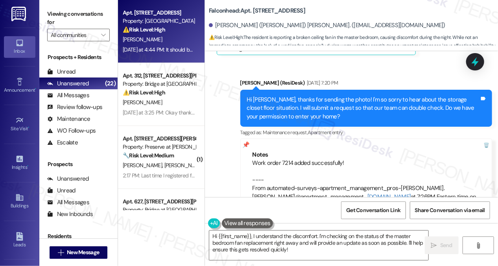
scroll to position [4784, 0]
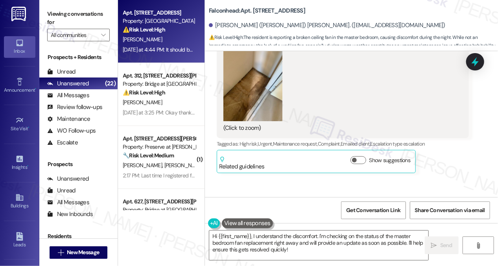
drag, startPoint x: 274, startPoint y: 117, endPoint x: 371, endPoint y: 117, distance: 97.5
click at [371, 213] on div "Hi [PERSON_NAME], thanks for sending the photo! I'm so sorry to hear about the …" at bounding box center [363, 225] width 233 height 25
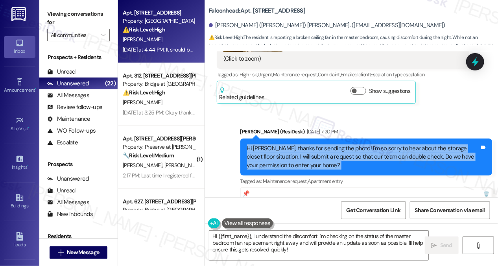
scroll to position [4902, 0]
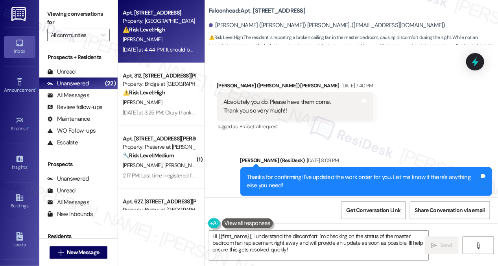
scroll to position [5177, 0]
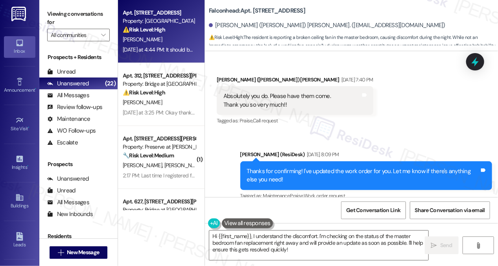
click at [318, 242] on div "Thank you so much. Do you know if they have the work order still open to replac…" at bounding box center [329, 254] width 212 height 25
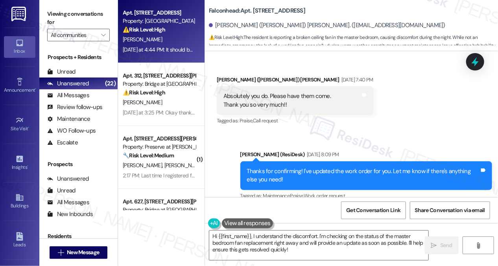
click at [318, 242] on div "Thank you so much. Do you know if they have the work order still open to replac…" at bounding box center [329, 254] width 212 height 25
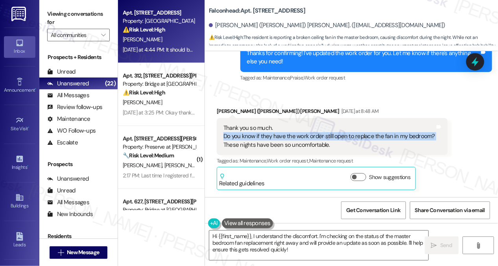
scroll to position [5413, 0]
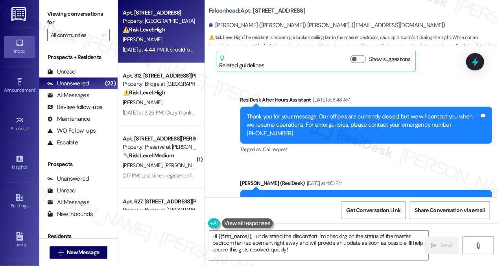
click at [313, 196] on div "Certainly! I looked over your work order history and noticed a request for the …" at bounding box center [363, 204] width 233 height 17
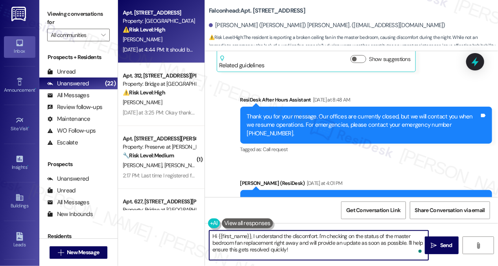
drag, startPoint x: 304, startPoint y: 249, endPoint x: 243, endPoint y: 239, distance: 61.4
click at [243, 239] on textarea "Hi {{first_name}}, I understand the discomfort. I'm checking on the status of t…" at bounding box center [318, 244] width 219 height 29
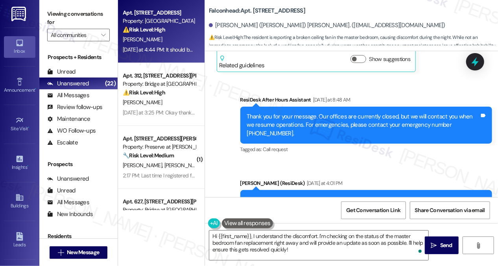
copy div "Jerry"
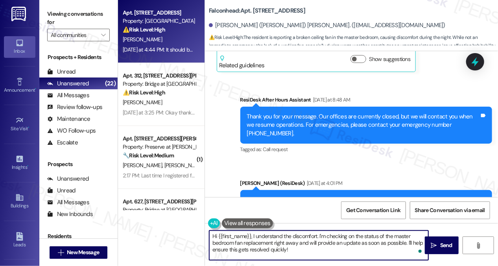
click at [217, 236] on textarea "Hi {{first_name}}, I understand the discomfort. I'm checking on the status of t…" at bounding box center [318, 244] width 219 height 29
drag, startPoint x: 217, startPoint y: 236, endPoint x: 252, endPoint y: 229, distance: 35.6
click at [252, 229] on div "Hi {{first_name}}, I understand the discomfort. I'm checking on the status of t…" at bounding box center [351, 252] width 293 height 59
paste textarea "Jerry"
drag, startPoint x: 341, startPoint y: 234, endPoint x: 322, endPoint y: 234, distance: 19.3
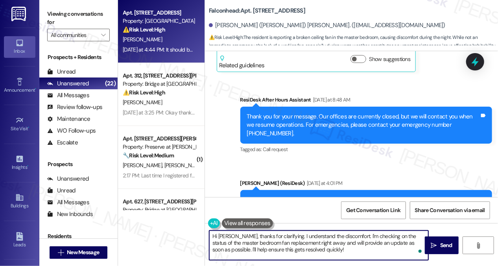
click at [322, 234] on textarea "Hi Jerry, thanks for clarifying. I understand the discomfort. I'm checking on t…" at bounding box center [318, 244] width 219 height 29
click at [320, 234] on textarea "Hi Jerry, thanks for clarifying. I understand the discomfort. I'm checking on t…" at bounding box center [318, 244] width 219 height 29
drag, startPoint x: 278, startPoint y: 235, endPoint x: 326, endPoint y: 252, distance: 50.7
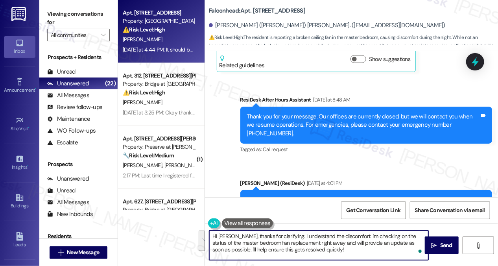
click at [326, 252] on textarea "Hi Jerry, thanks for clarifying. I understand the discomfort. I'm checking on t…" at bounding box center [318, 244] width 219 height 29
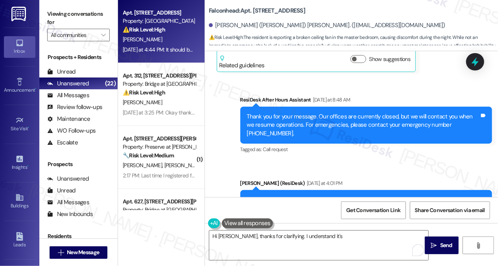
click at [44, 13] on div "Viewing conversations for All communities " at bounding box center [78, 24] width 78 height 49
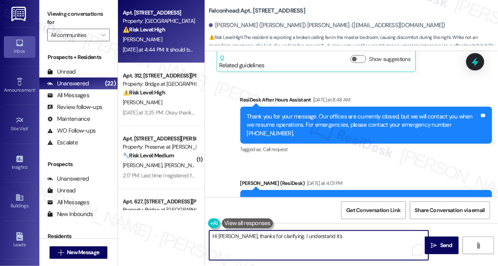
drag, startPoint x: 351, startPoint y: 240, endPoint x: 320, endPoint y: 236, distance: 31.4
click at [320, 236] on textarea "Hi Jerry, thanks for clarifying. I understand it's" at bounding box center [318, 244] width 219 height 29
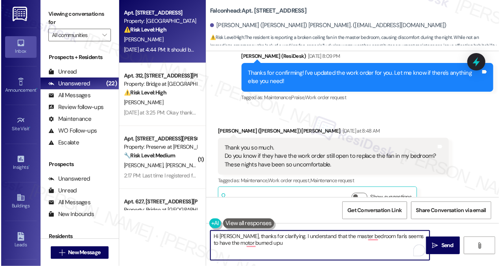
scroll to position [5453, 0]
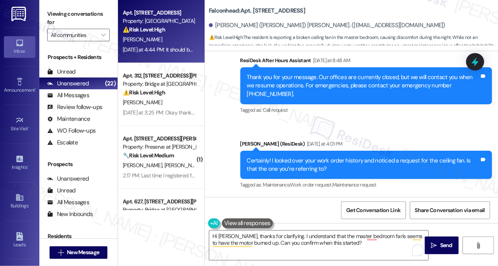
click at [86, 11] on label "Viewing conversations for" at bounding box center [78, 18] width 63 height 21
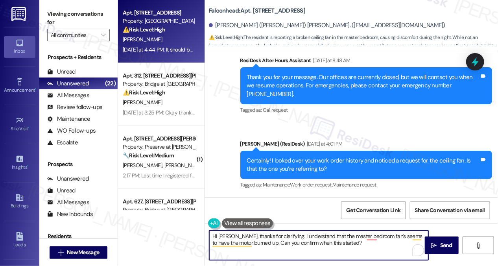
click at [348, 242] on textarea "Hi Jerry, thanks for clarifying. I understand that the master bedroom fan's see…" at bounding box center [318, 244] width 219 height 29
paste textarea "Also, have you noticed if the light fixture on the fan still works?"
type textarea "Hi Jerry, thanks for clarifying. I understand that the master bedroom fan seems…"
click at [338, 245] on textarea "Hi Jerry, thanks for clarifying. I understand that the master bedroom fan seems…" at bounding box center [318, 244] width 219 height 29
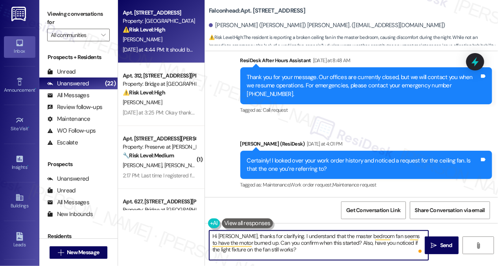
click at [338, 245] on textarea "Hi Jerry, thanks for clarifying. I understand that the master bedroom fan seems…" at bounding box center [318, 244] width 219 height 29
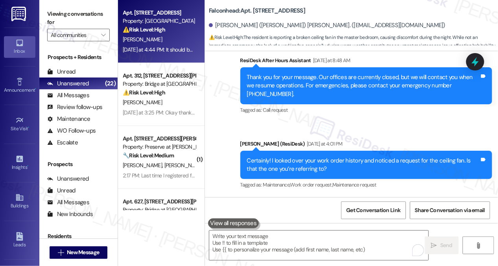
click at [75, 3] on div "Viewing conversations for All communities " at bounding box center [78, 24] width 78 height 49
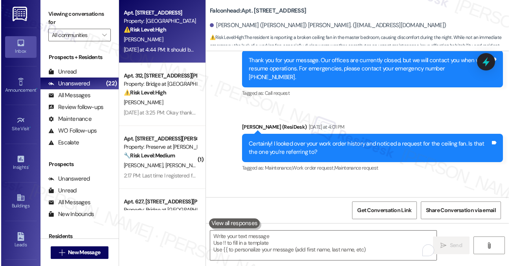
scroll to position [5385, 0]
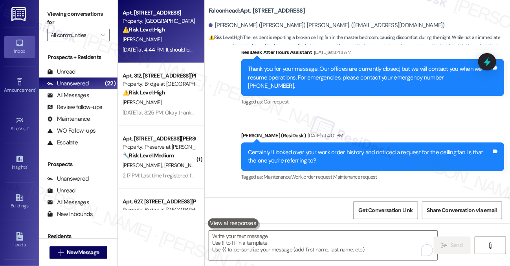
click at [285, 238] on textarea "To enrich screen reader interactions, please activate Accessibility in Grammarl…" at bounding box center [323, 244] width 228 height 29
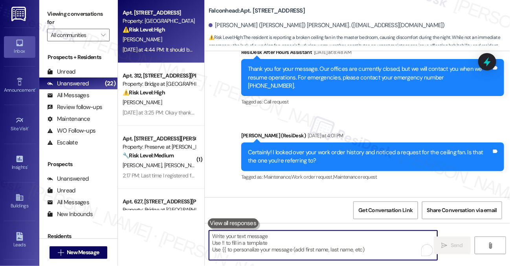
paste textarea "Hi [PERSON_NAME], thanks for clarifying. I understand the master bedroom fan’s …"
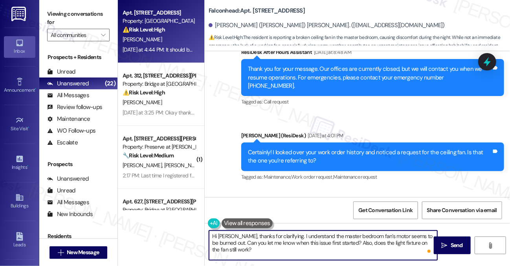
click at [321, 245] on textarea "Hi [PERSON_NAME], thanks for clarifying. I understand the master bedroom fan’s …" at bounding box center [323, 244] width 228 height 29
click at [274, 245] on textarea "Hi [PERSON_NAME], thanks for clarifying. I understand the master bedroom fan’s …" at bounding box center [323, 244] width 228 height 29
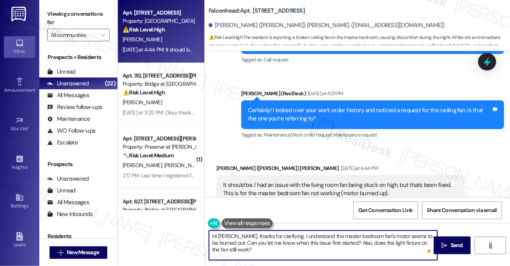
scroll to position [5542, 0]
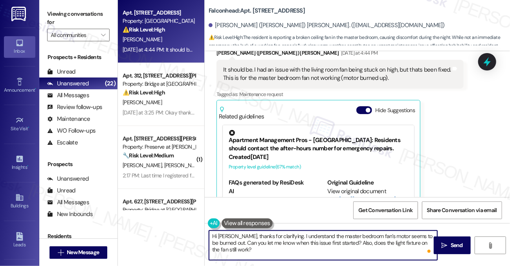
click at [304, 243] on textarea "Hi [PERSON_NAME], thanks for clarifying. I understand the master bedroom fan’s …" at bounding box center [323, 244] width 228 height 29
click at [252, 252] on textarea "Hi [PERSON_NAME], thanks for clarifying. I understand the master bedroom fan’s …" at bounding box center [323, 244] width 228 height 29
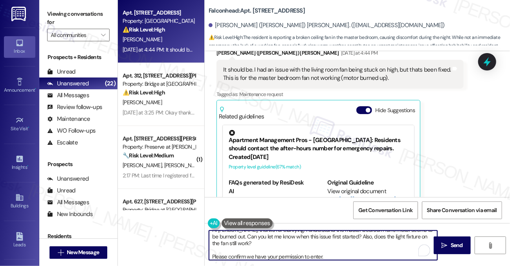
type textarea "Hi Jerry, thanks for clarifying. I understand the master bedroom fan’s motor se…"
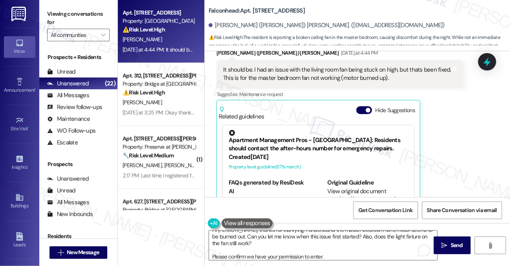
click at [453, 131] on div "Lease started May 16, 2025 at 8:00 PM Announcement, sent via SMS Sarah (ResiDes…" at bounding box center [357, 124] width 305 height 146
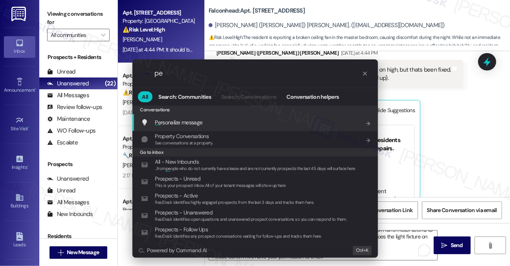
type input "pe"
click at [453, 131] on div ".cls-1{fill:#0a055f;}.cls-2{fill:#0cc4c4;} resideskLogoBlueOrange pe All Search…" at bounding box center [255, 133] width 510 height 266
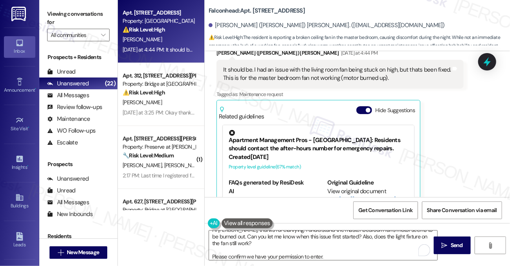
scroll to position [1579, 0]
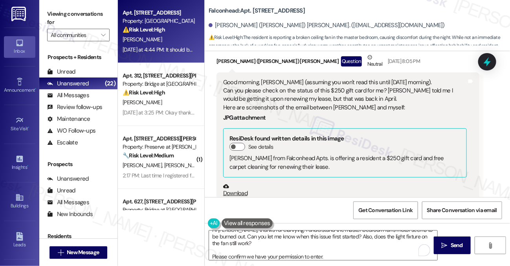
click at [337, 260] on div "Hi Jerry, thanks for clarifying. I understand the master bedroom fan’s motor se…" at bounding box center [357, 252] width 305 height 59
click at [334, 256] on textarea "Hi Jerry, thanks for clarifying. I understand the master bedroom fan’s motor se…" at bounding box center [323, 244] width 228 height 29
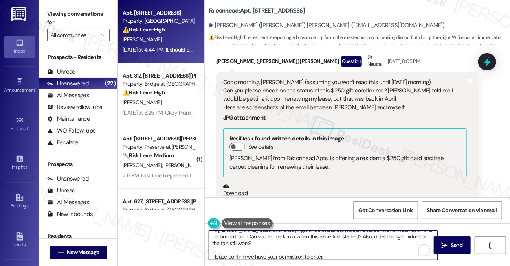
scroll to position [8, 0]
drag, startPoint x: 334, startPoint y: 256, endPoint x: 215, endPoint y: 261, distance: 118.8
click at [215, 261] on div "Hi Jerry, thanks for clarifying. I understand the master bedroom fan’s motor se…" at bounding box center [357, 252] width 305 height 59
click at [220, 256] on textarea "Hi Jerry, thanks for clarifying. I understand the master bedroom fan’s motor se…" at bounding box center [323, 244] width 228 height 29
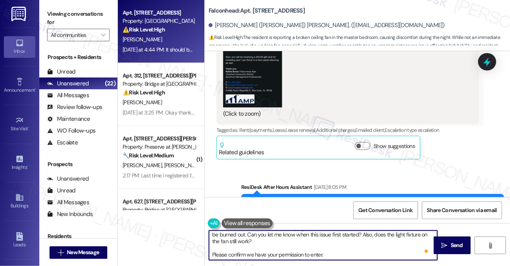
click at [329, 258] on textarea "Hi Jerry, thanks for clarifying. I understand the master bedroom fan’s motor se…" at bounding box center [323, 244] width 228 height 29
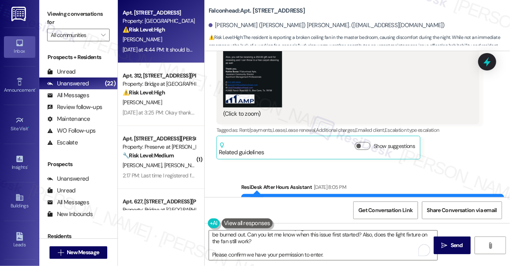
click at [94, 17] on label "Viewing conversations for" at bounding box center [78, 18] width 63 height 21
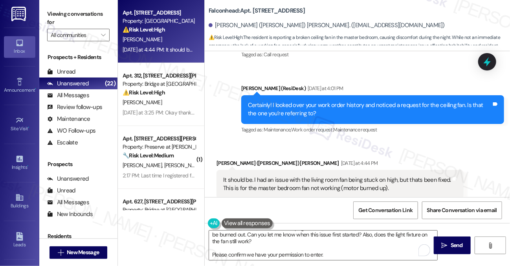
scroll to position [5353, 0]
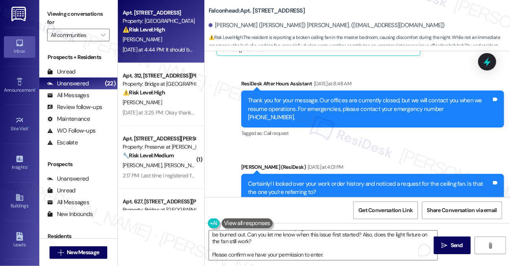
click at [289, 254] on div "It should be. I had an issue with the living room fan being stuck on high, but …" at bounding box center [337, 262] width 228 height 17
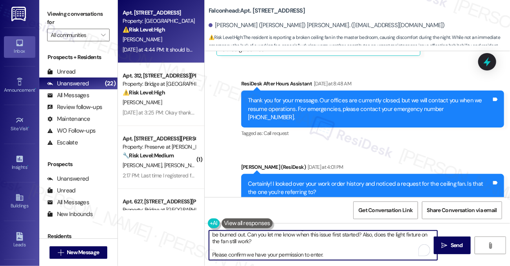
click at [335, 256] on textarea "Hi Jerry, thanks for clarifying. I understand the master bedroom fan’s motor se…" at bounding box center [323, 244] width 228 height 29
drag, startPoint x: 342, startPoint y: 254, endPoint x: 247, endPoint y: 257, distance: 94.8
click at [247, 257] on textarea "Hi Jerry, thanks for clarifying. I understand the master bedroom fan’s motor se…" at bounding box center [323, 244] width 228 height 29
click at [264, 256] on textarea "Hi Jerry, thanks for clarifying. I understand the master bedroom fan’s motor se…" at bounding box center [323, 244] width 228 height 29
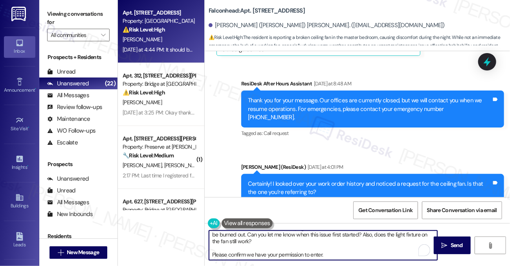
click at [264, 256] on textarea "Hi Jerry, thanks for clarifying. I understand the master bedroom fan’s motor se…" at bounding box center [323, 244] width 228 height 29
click at [272, 254] on textarea "Hi Jerry, thanks for clarifying. I understand the master bedroom fan’s motor se…" at bounding box center [323, 244] width 228 height 29
click at [271, 253] on textarea "Hi Jerry, thanks for clarifying. I understand the master bedroom fan’s motor se…" at bounding box center [323, 244] width 228 height 29
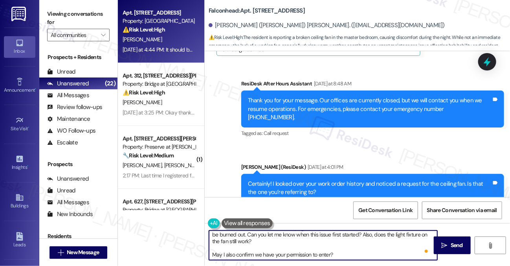
click at [271, 253] on textarea "Hi Jerry, thanks for clarifying. I understand the master bedroom fan’s motor se…" at bounding box center [323, 244] width 228 height 29
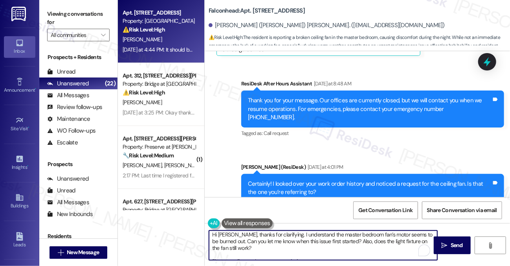
scroll to position [0, 0]
click at [311, 249] on textarea "Hi Jerry, thanks for clarifying. I understand the master bedroom fan’s motor se…" at bounding box center [323, 244] width 228 height 29
click at [216, 245] on textarea "Hi Jerry, thanks for clarifying. I understand the master bedroom fan’s motor se…" at bounding box center [323, 244] width 228 height 29
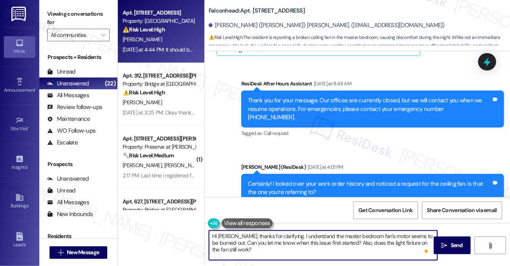
click at [219, 244] on textarea "Hi Jerry, thanks for clarifying. I understand the master bedroom fan’s motor se…" at bounding box center [323, 244] width 228 height 29
click at [399, 240] on textarea "Hi Jerry, thanks for clarifying. I understand the master bedroom fan’s motor se…" at bounding box center [323, 244] width 228 height 29
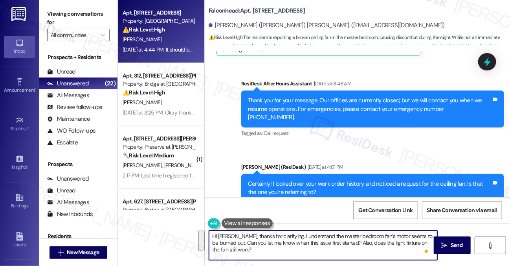
click at [406, 240] on textarea "Hi Jerry, thanks for clarifying. I understand the master bedroom fan’s motor se…" at bounding box center [323, 244] width 228 height 29
click at [278, 248] on textarea "Hi Jerry, thanks for clarifying. I understand the master bedroom fan’s motor se…" at bounding box center [323, 244] width 228 height 29
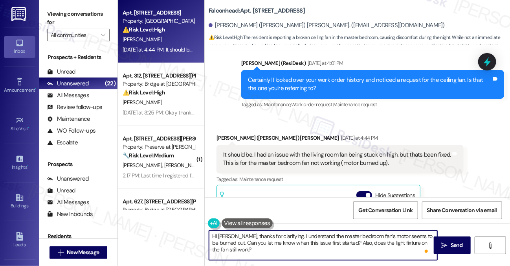
scroll to position [5393, 0]
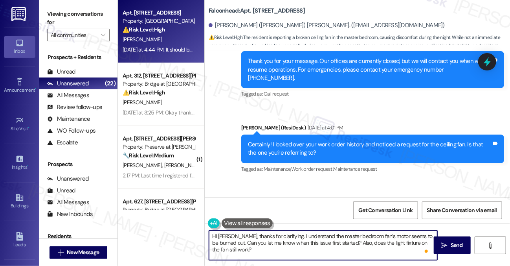
click at [333, 250] on textarea "Hi Jerry, thanks for clarifying. I understand the master bedroom fan’s motor se…" at bounding box center [323, 244] width 228 height 29
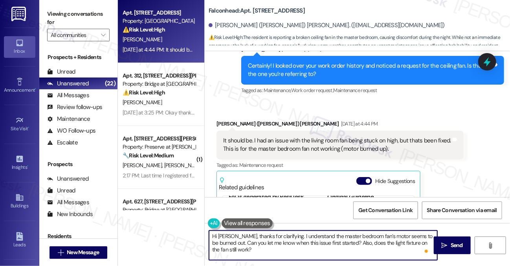
scroll to position [29, 0]
click at [367, 177] on button "Hide Suggestions" at bounding box center [365, 181] width 16 height 8
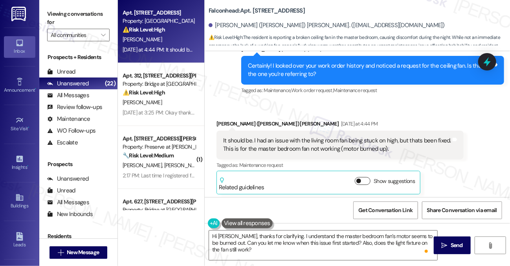
scroll to position [5444, 0]
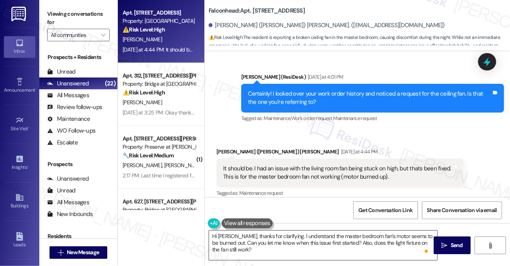
click at [332, 247] on textarea "Hi Jerry, thanks for clarifying. I understand the master bedroom fan’s motor se…" at bounding box center [323, 244] width 228 height 29
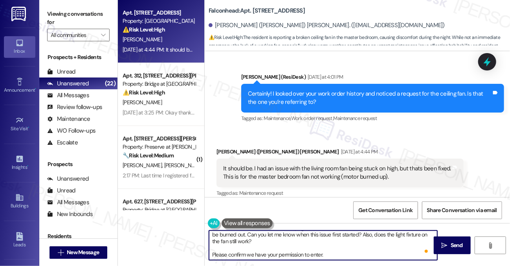
scroll to position [8, 0]
click at [244, 255] on textarea "Hi Jerry, thanks for clarifying. I understand the master bedroom fan’s motor se…" at bounding box center [323, 244] width 228 height 29
click at [351, 253] on textarea "Hi Jerry, thanks for clarifying. I understand the master bedroom fan’s motor se…" at bounding box center [323, 244] width 228 height 29
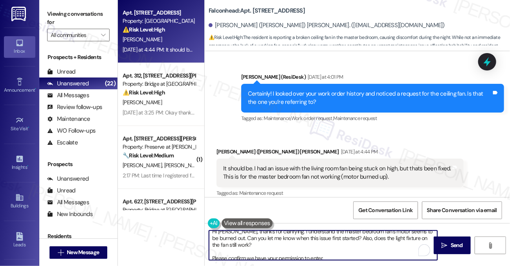
scroll to position [0, 0]
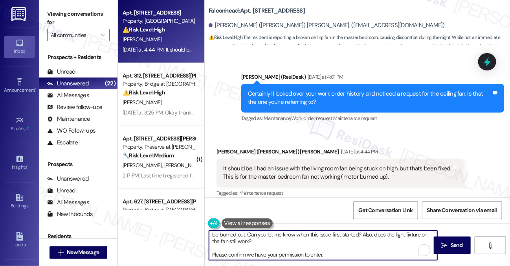
click at [343, 252] on textarea "Hi Jerry, thanks for clarifying. I understand the master bedroom fan’s motor se…" at bounding box center [323, 244] width 228 height 29
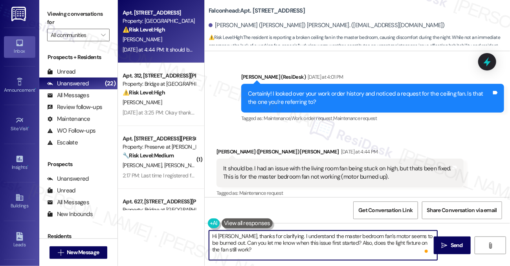
click at [306, 243] on textarea "Hi Jerry, thanks for clarifying. I understand the master bedroom fan’s motor se…" at bounding box center [323, 244] width 228 height 29
click at [272, 253] on textarea "Hi Jerry, thanks for clarifying. I understand the master bedroom fan’s motor se…" at bounding box center [323, 244] width 228 height 29
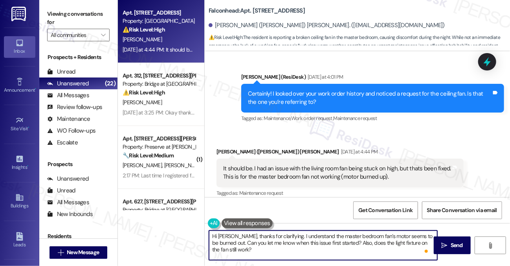
click at [272, 253] on textarea "Hi Jerry, thanks for clarifying. I understand the master bedroom fan’s motor se…" at bounding box center [323, 244] width 228 height 29
click at [278, 245] on textarea "Hi Jerry, thanks for clarifying. I understand the master bedroom fan’s motor se…" at bounding box center [323, 244] width 228 height 29
type textarea "Hi Jerry, thanks for clarifying. I understand the master bedroom fan’s motor se…"
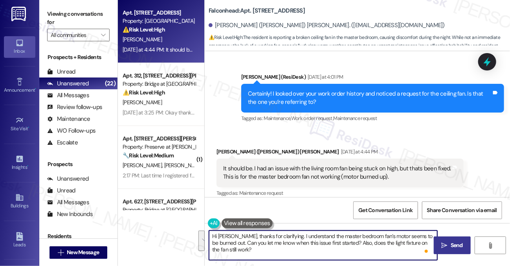
click at [440, 245] on span " Send" at bounding box center [452, 245] width 25 height 8
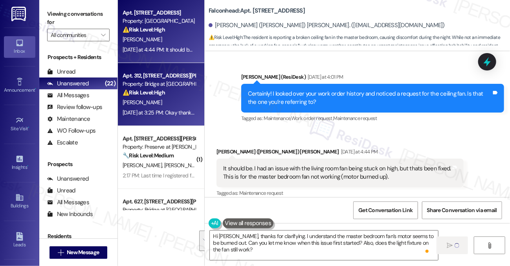
click at [193, 101] on div "[PERSON_NAME]" at bounding box center [159, 103] width 74 height 10
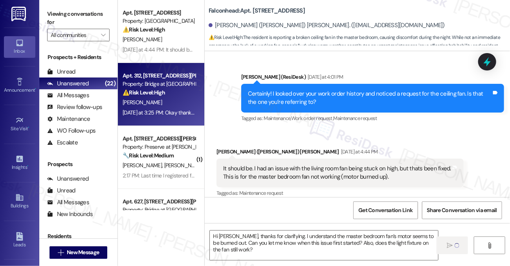
type textarea "Fetching suggested responses. Please feel free to read through the conversation…"
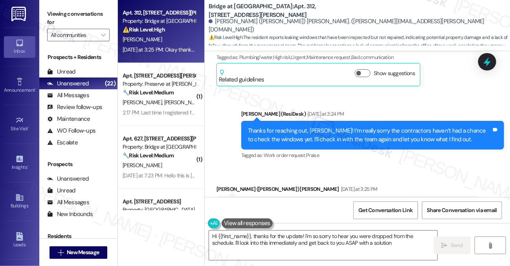
type textarea "Hi {{first_name}}, thanks for the update! I'm so sorry to hear you were dropped…"
click at [274, 202] on div "Okay thanks! The contractors have already come to check the windows and confirm…" at bounding box center [345, 210] width 244 height 17
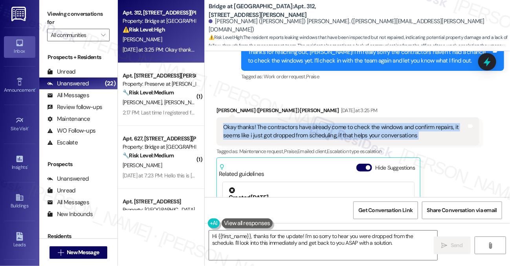
click at [355, 123] on div "Okay thanks! The contractors have already come to check the windows and confirm…" at bounding box center [345, 131] width 244 height 17
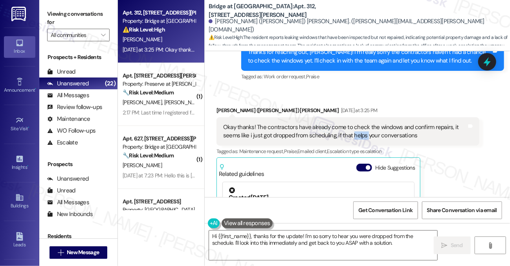
click at [355, 123] on div "Okay thanks! The contractors have already come to check the windows and confirm…" at bounding box center [345, 131] width 244 height 17
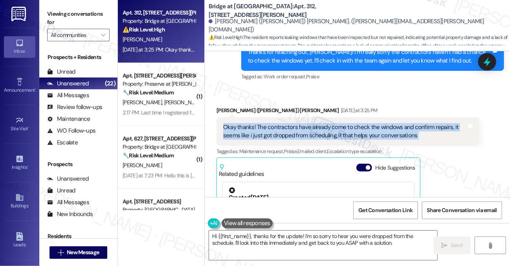
click at [355, 123] on div "Okay thanks! The contractors have already come to check the windows and confirm…" at bounding box center [345, 131] width 244 height 17
click at [305, 123] on div "Okay thanks! The contractors have already come to check the windows and confirm…" at bounding box center [345, 131] width 244 height 17
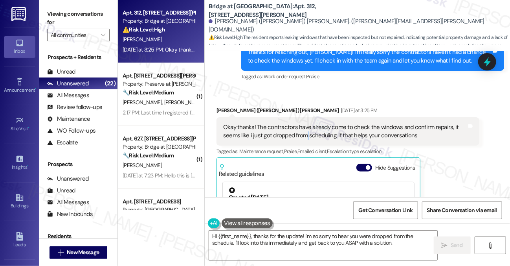
click at [305, 123] on div "Okay thanks! The contractors have already come to check the windows and confirm…" at bounding box center [345, 131] width 244 height 17
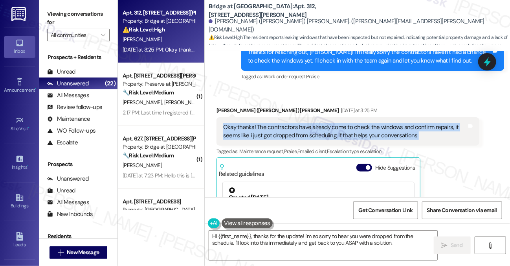
click at [305, 123] on div "Okay thanks! The contractors have already come to check the windows and confirm…" at bounding box center [345, 131] width 244 height 17
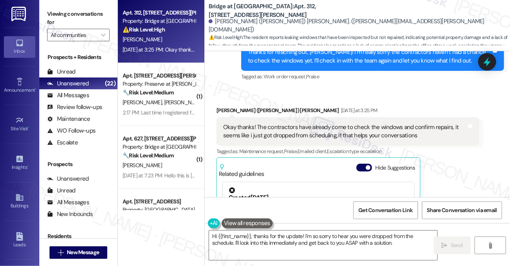
click at [372, 106] on div "Weston (Nicole) Hartzell Yesterday at 3:25 PM" at bounding box center [348, 111] width 263 height 11
click at [368, 123] on div "Okay thanks! The contractors have already come to check the windows and confirm…" at bounding box center [345, 131] width 244 height 17
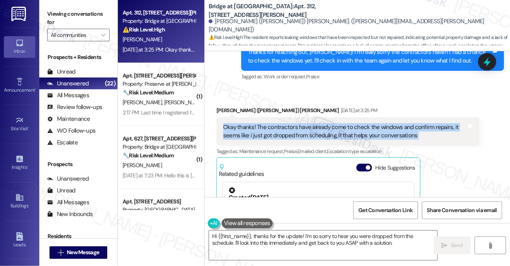
click at [368, 123] on div "Okay thanks! The contractors have already come to check the windows and confirm…" at bounding box center [345, 131] width 244 height 17
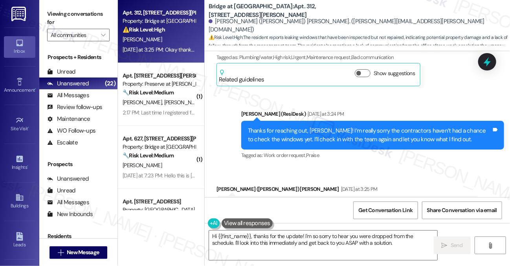
click at [298, 127] on div "Thanks for reaching out, [PERSON_NAME]! I’m really sorry the contractors haven’…" at bounding box center [370, 135] width 244 height 17
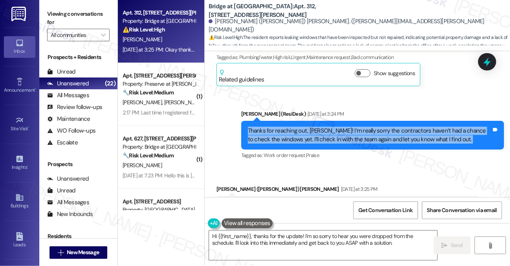
click at [298, 127] on div "Thanks for reaching out, [PERSON_NAME]! I’m really sorry the contractors haven’…" at bounding box center [370, 135] width 244 height 17
click at [382, 127] on div "Thanks for reaching out, [PERSON_NAME]! I’m really sorry the contractors haven’…" at bounding box center [370, 135] width 244 height 17
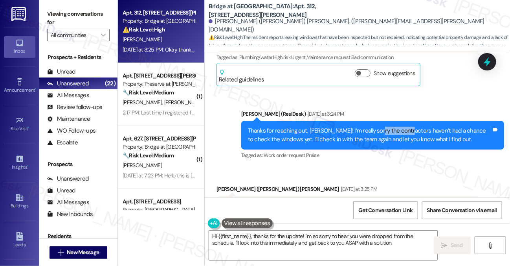
click at [382, 127] on div "Thanks for reaching out, [PERSON_NAME]! I’m really sorry the contractors haven’…" at bounding box center [370, 135] width 244 height 17
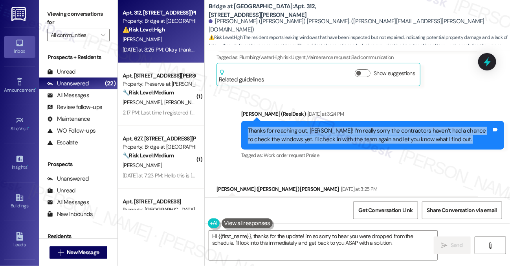
click at [382, 127] on div "Thanks for reaching out, [PERSON_NAME]! I’m really sorry the contractors haven’…" at bounding box center [370, 135] width 244 height 17
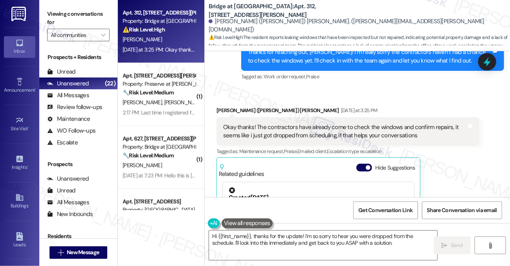
click at [327, 123] on div "Okay thanks! The contractors have already come to check the windows and confirm…" at bounding box center [345, 131] width 244 height 17
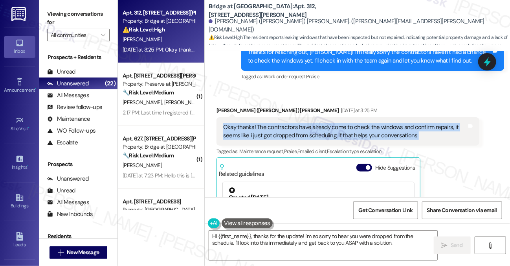
click at [327, 123] on div "Okay thanks! The contractors have already come to check the windows and confirm…" at bounding box center [345, 131] width 244 height 17
click at [304, 123] on div "Okay thanks! The contractors have already come to check the windows and confirm…" at bounding box center [345, 131] width 244 height 17
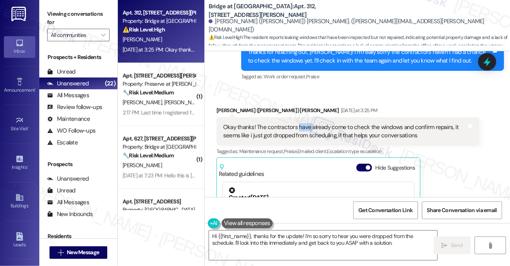
click at [304, 123] on div "Okay thanks! The contractors have already come to check the windows and confirm…" at bounding box center [345, 131] width 244 height 17
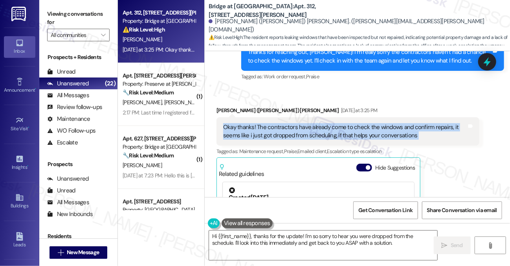
click at [304, 123] on div "Okay thanks! The contractors have already come to check the windows and confirm…" at bounding box center [345, 131] width 244 height 17
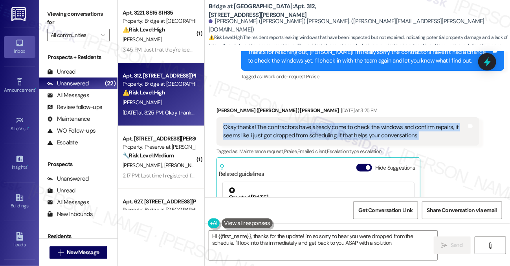
click at [296, 123] on div "Okay thanks! The contractors have already come to check the windows and confirm…" at bounding box center [345, 131] width 244 height 17
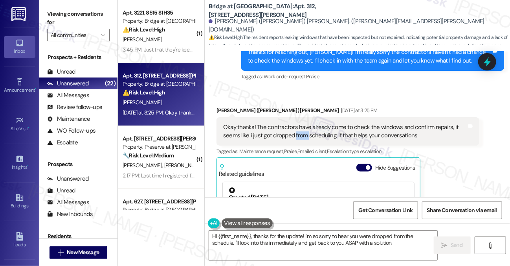
click at [296, 123] on div "Okay thanks! The contractors have already come to check the windows and confirm…" at bounding box center [345, 131] width 244 height 17
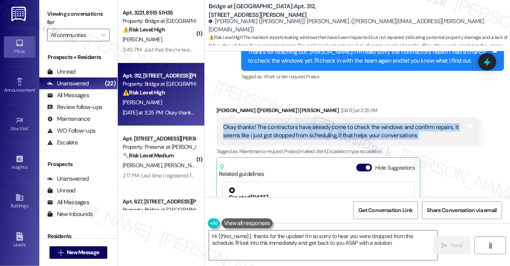
click at [296, 123] on div "Okay thanks! The contractors have already come to check the windows and confirm…" at bounding box center [345, 131] width 244 height 17
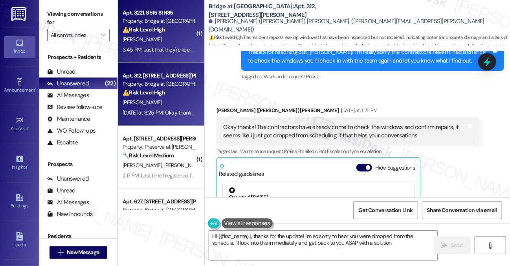
click at [171, 53] on div "3:45 PM: Just that they're keeping an eye on it. 3:45 PM: Just that they're kee…" at bounding box center [159, 50] width 74 height 10
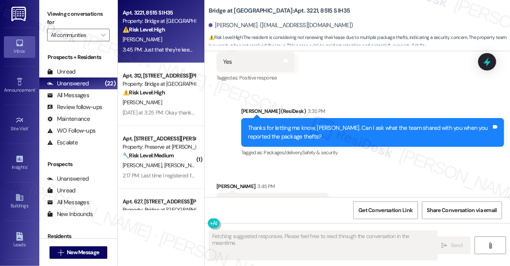
click at [295, 199] on div "Just that they're keeping an eye on it." at bounding box center [269, 203] width 93 height 8
click at [304, 124] on div "Thanks for letting me know, [PERSON_NAME]. Can I ask what the team shared with …" at bounding box center [370, 132] width 244 height 17
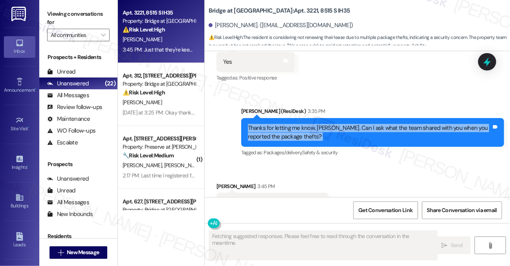
click at [304, 124] on div "Thanks for letting me know, [PERSON_NAME]. Can I ask what the team shared with …" at bounding box center [370, 132] width 244 height 17
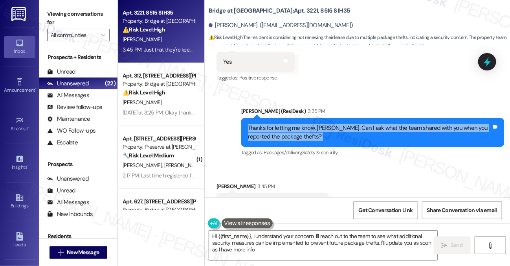
type textarea "Hi {{first_name}}, I understand your concern. I'll reach out to the team to see…"
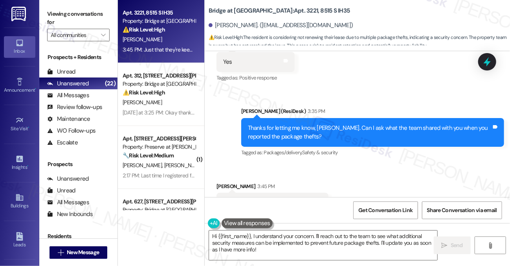
click at [291, 199] on div "Just that they're keeping an eye on it." at bounding box center [269, 203] width 93 height 8
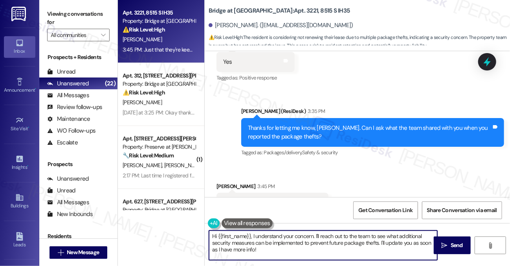
click at [310, 243] on textarea "Hi {{first_name}}, I understand your concern. I'll reach out to the team to see…" at bounding box center [323, 244] width 228 height 29
click at [289, 240] on textarea "Hi {{first_name}}, I understand your concern. I'll reach out to the team to see…" at bounding box center [323, 244] width 228 height 29
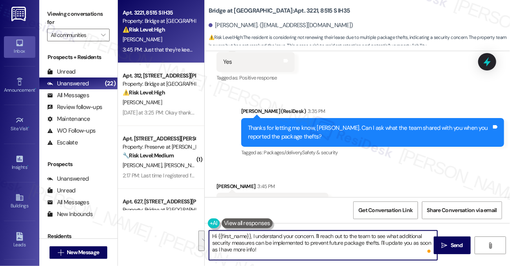
click at [289, 240] on textarea "Hi {{first_name}}, I understand your concern. I'll reach out to the team to see…" at bounding box center [323, 244] width 228 height 29
click at [318, 124] on div "Thanks for letting me know, [PERSON_NAME]. Can I ask what the team shared with …" at bounding box center [370, 132] width 244 height 17
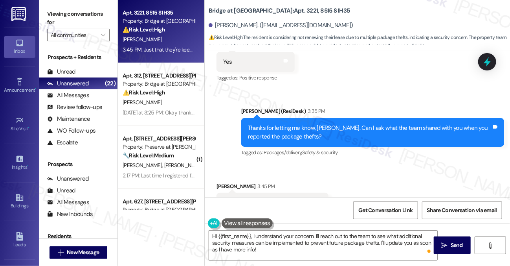
click at [319, 124] on div "Thanks for letting me know, [PERSON_NAME]. Can I ask what the team shared with …" at bounding box center [370, 132] width 244 height 17
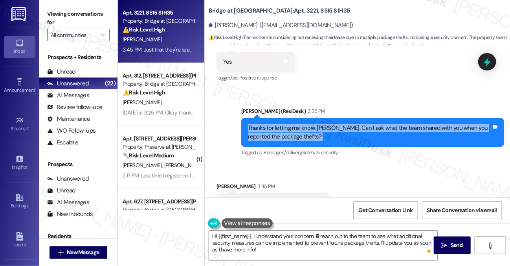
click at [319, 124] on div "Thanks for letting me know, [PERSON_NAME]. Can I ask what the team shared with …" at bounding box center [370, 132] width 244 height 17
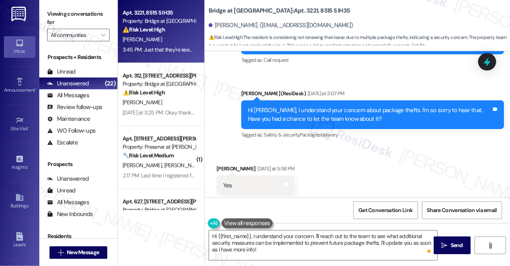
scroll to position [1184, 0]
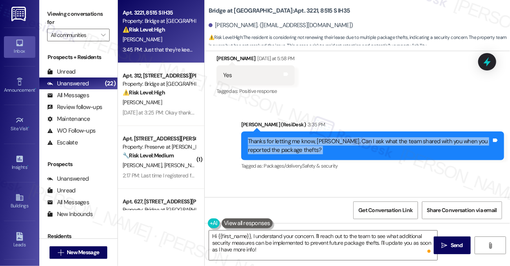
scroll to position [1342, 0]
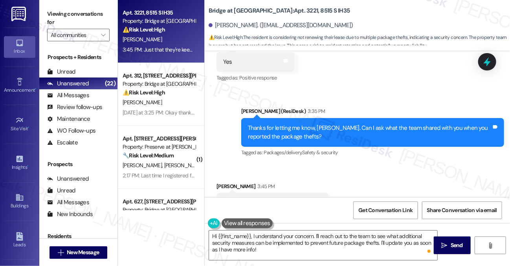
click at [279, 193] on div "Just that they're keeping an eye on it. Tags and notes" at bounding box center [273, 203] width 112 height 20
click at [285, 199] on div "Just that they're keeping an eye on it." at bounding box center [269, 203] width 93 height 8
click at [267, 243] on textarea "Hi {{first_name}}, I understand your concern. I'll reach out to the team to see…" at bounding box center [323, 244] width 228 height 29
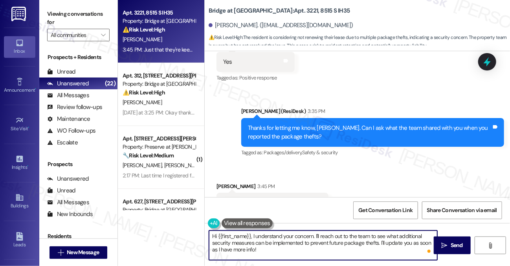
click at [267, 243] on textarea "Hi {{first_name}}, I understand your concern. I'll reach out to the team to see…" at bounding box center [323, 244] width 228 height 29
click at [298, 242] on textarea "Hi {{first_name}}, I understand your concern. I'll reach out to the team to see…" at bounding box center [323, 244] width 228 height 29
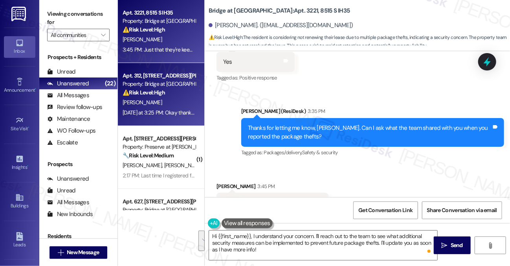
click at [182, 111] on div "[DATE] at 3:25 PM: Okay thanks! The contractors have already come to check the …" at bounding box center [341, 112] width 436 height 7
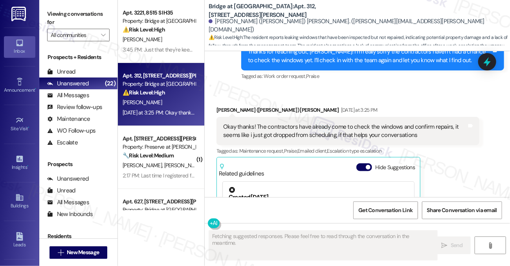
scroll to position [1036, 0]
click at [263, 123] on div "Okay thanks! The contractors have already come to check the windows and confirm…" at bounding box center [345, 131] width 244 height 17
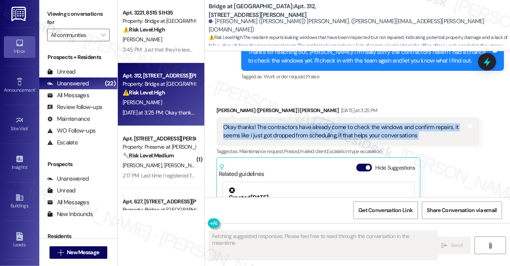
click at [263, 123] on div "Okay thanks! The contractors have already come to check the windows and confirm…" at bounding box center [345, 131] width 244 height 17
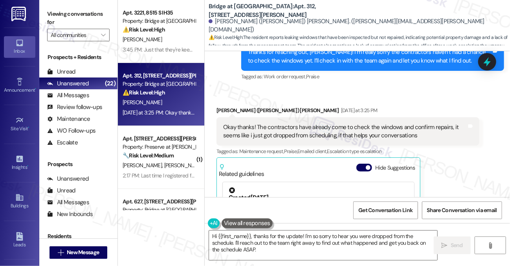
click at [228, 117] on div "Okay thanks! The contractors have already come to check the windows and confirm…" at bounding box center [348, 131] width 263 height 29
click at [300, 237] on textarea "Hi {{first_name}}, thanks for the update! I'm so sorry to hear you were dropped…" at bounding box center [323, 244] width 228 height 29
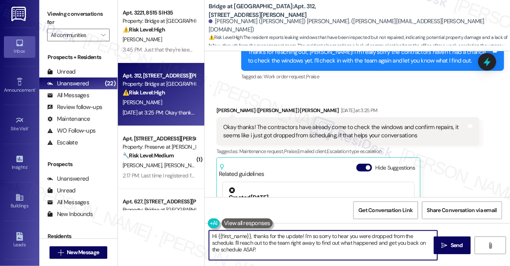
click at [300, 237] on textarea "Hi {{first_name}}, thanks for the update! I'm so sorry to hear you were dropped…" at bounding box center [323, 244] width 228 height 29
click at [313, 235] on textarea "Hi {{first_name}}, thanks for the update! I'm so sorry to hear you were dropped…" at bounding box center [323, 244] width 228 height 29
drag, startPoint x: 313, startPoint y: 252, endPoint x: 429, endPoint y: 227, distance: 118.6
click at [429, 227] on div "Hi {{first_name}}, thanks for the update! I'm sorry to hear you were dropped fr…" at bounding box center [357, 252] width 305 height 59
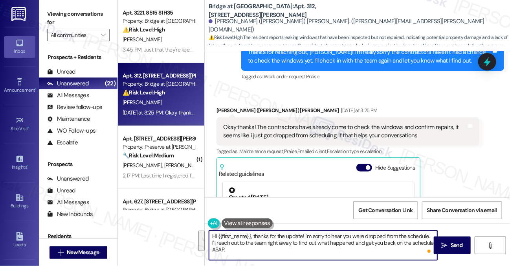
click at [291, 123] on div "Okay thanks! The contractors have already come to check the windows and confirm…" at bounding box center [345, 131] width 244 height 17
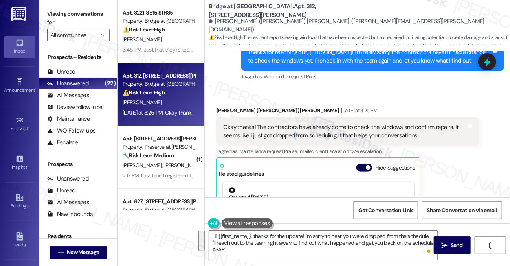
click at [291, 123] on div "Okay thanks! The contractors have already come to check the windows and confirm…" at bounding box center [345, 131] width 244 height 17
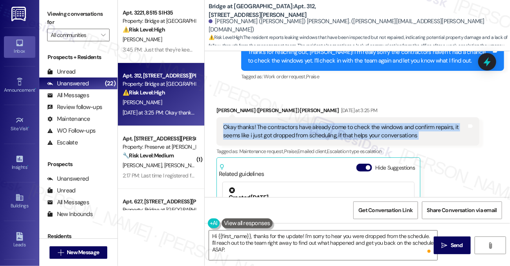
click at [291, 123] on div "Okay thanks! The contractors have already come to check the windows and confirm…" at bounding box center [345, 131] width 244 height 17
copy div "Okay thanks! The contractors have already come to check the windows and confirm…"
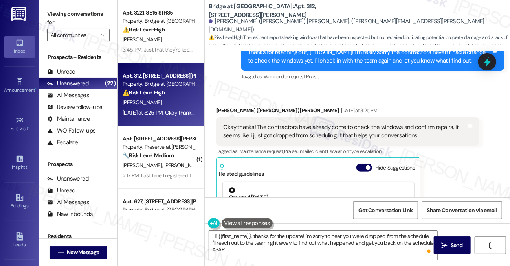
drag, startPoint x: 80, startPoint y: 14, endPoint x: 167, endPoint y: 70, distance: 103.0
click at [80, 14] on label "Viewing conversations for" at bounding box center [78, 18] width 63 height 21
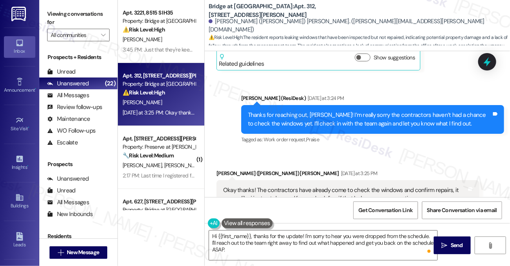
scroll to position [918, 0]
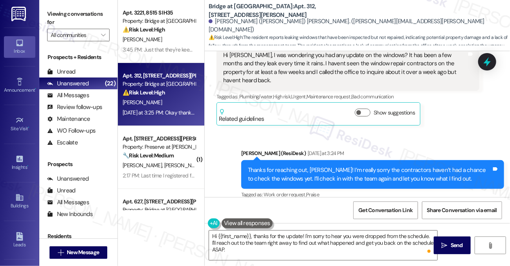
click at [313, 160] on div "Thanks for reaching out, [PERSON_NAME]! I’m really sorry the contractors haven’…" at bounding box center [372, 174] width 263 height 29
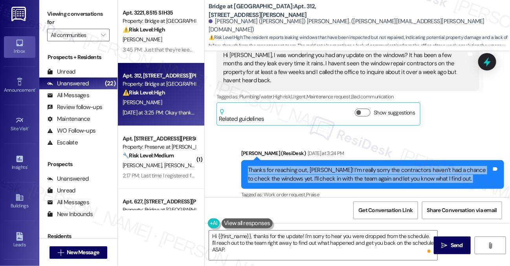
click at [313, 160] on div "Thanks for reaching out, [PERSON_NAME]! I’m really sorry the contractors haven’…" at bounding box center [372, 174] width 263 height 29
copy div "Thanks for reaching out, [PERSON_NAME]! I’m really sorry the contractors haven’…"
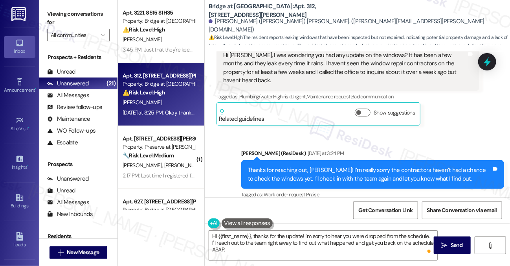
click at [91, 17] on label "Viewing conversations for" at bounding box center [78, 18] width 63 height 21
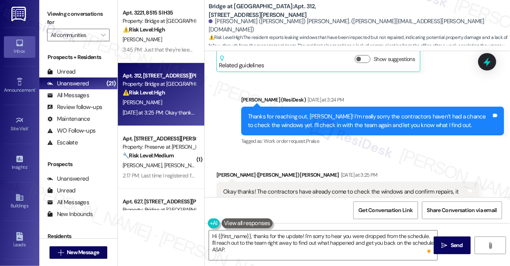
scroll to position [1036, 0]
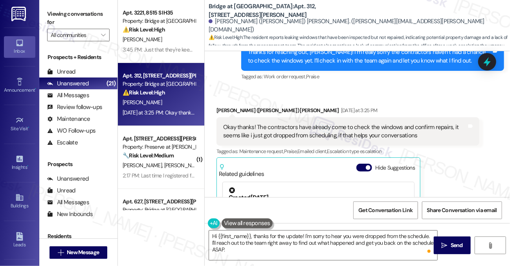
click at [285, 123] on div "Okay thanks! The contractors have already come to check the windows and confirm…" at bounding box center [345, 131] width 244 height 17
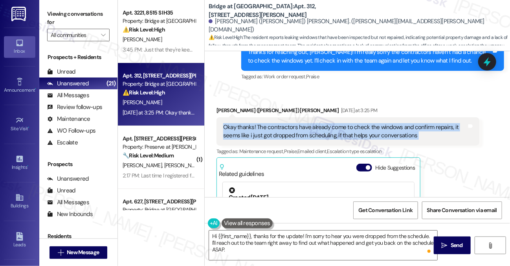
click at [285, 123] on div "Okay thanks! The contractors have already come to check the windows and confirm…" at bounding box center [345, 131] width 244 height 17
copy div "Okay thanks! The contractors have already come to check the windows and confirm…"
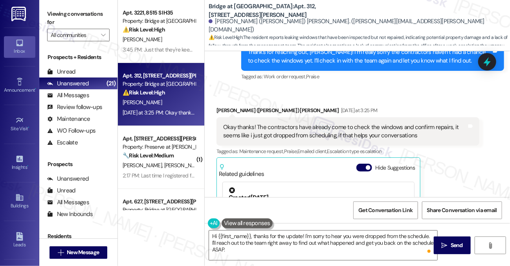
click at [71, 14] on label "Viewing conversations for" at bounding box center [78, 18] width 63 height 21
click at [76, 48] on div "Viewing conversations for All communities " at bounding box center [78, 24] width 78 height 49
click at [94, 15] on label "Viewing conversations for" at bounding box center [78, 18] width 63 height 21
click at [293, 236] on textarea "Hi {{first_name}}, thanks for the update! I'm sorry to hear you were dropped fr…" at bounding box center [323, 244] width 228 height 29
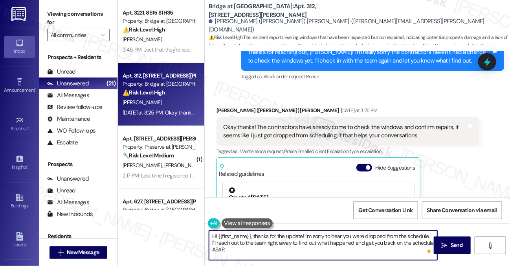
click at [293, 236] on textarea "Hi {{first_name}}, thanks for the update! I'm sorry to hear you were dropped fr…" at bounding box center [323, 244] width 228 height 29
paste textarea "Thanks for clarifying, [PERSON_NAME]! That’s really helpful to know — I’m sorry…"
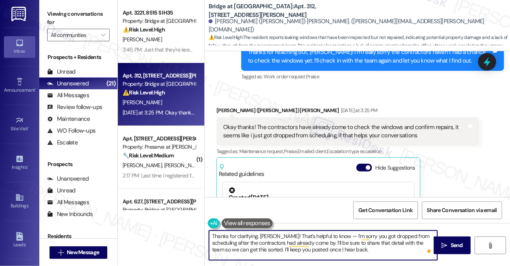
drag, startPoint x: 325, startPoint y: 237, endPoint x: 330, endPoint y: 236, distance: 5.2
click at [330, 236] on textarea "Thanks for clarifying, [PERSON_NAME]! That’s helpful to know — I’m sorry you go…" at bounding box center [323, 244] width 228 height 29
drag, startPoint x: 339, startPoint y: 250, endPoint x: 324, endPoint y: 232, distance: 23.5
click at [324, 232] on textarea "Thanks for clarifying, [PERSON_NAME]! That’s helpful to know, and I’m sorry you…" at bounding box center [323, 244] width 228 height 29
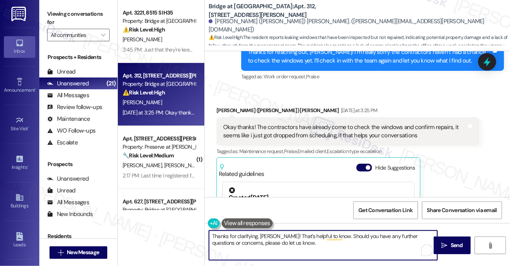
click at [344, 243] on textarea "Thanks for clarifying, [PERSON_NAME]! That’s helpful to know. Should you have a…" at bounding box center [323, 244] width 228 height 29
click at [380, 235] on textarea "Thanks for clarifying, [PERSON_NAME]! That’s helpful to know. Should you have a…" at bounding box center [323, 244] width 228 height 29
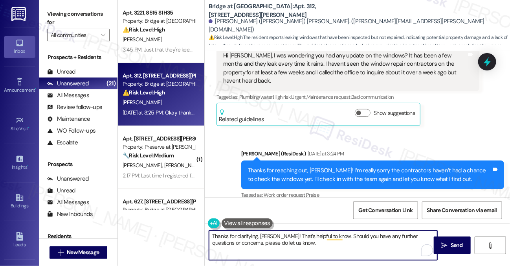
scroll to position [918, 0]
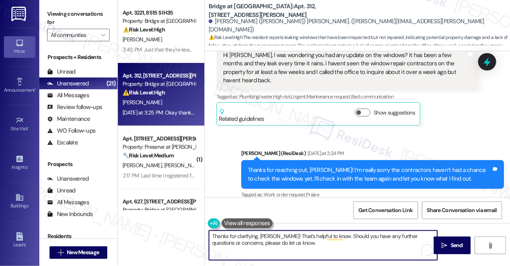
click at [399, 235] on textarea "Thanks for clarifying, [PERSON_NAME]! That’s helpful to know. Should you have a…" at bounding box center [323, 244] width 228 height 29
click at [362, 247] on textarea "Thanks for clarifying, [PERSON_NAME]! That’s helpful to know. Should you have a…" at bounding box center [323, 244] width 228 height 29
click at [292, 245] on textarea "Thanks for clarifying, [PERSON_NAME]! That’s helpful to know. Should you have a…" at bounding box center [323, 244] width 228 height 29
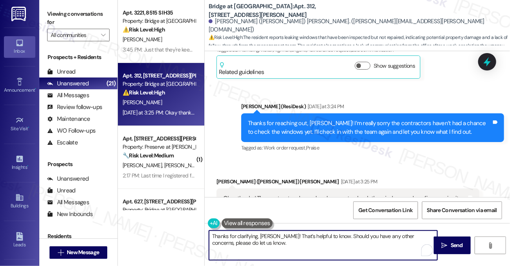
scroll to position [1023, 0]
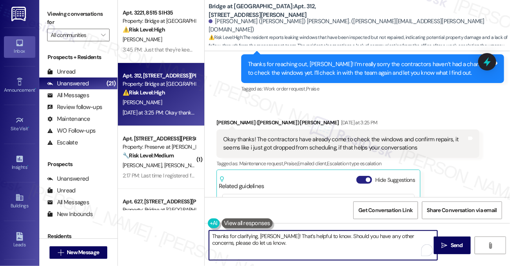
type textarea "Thanks for clarifying, [PERSON_NAME]! That’s helpful to know. Should you have a…"
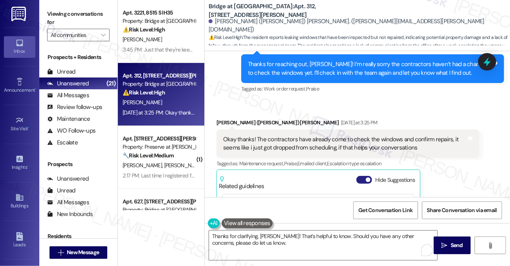
click at [371, 177] on span "button" at bounding box center [368, 179] width 5 height 5
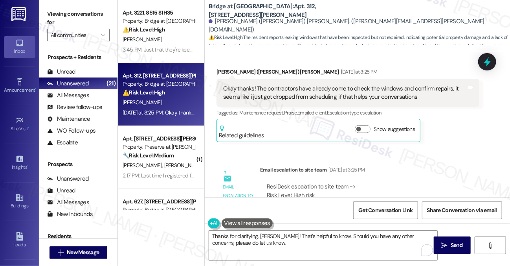
scroll to position [1035, 0]
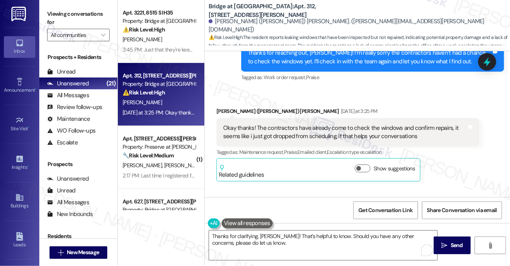
click at [341, 124] on div "Okay thanks! The contractors have already come to check the windows and confirm…" at bounding box center [345, 132] width 244 height 17
click at [342, 124] on div "Okay thanks! The contractors have already come to check the windows and confirm…" at bounding box center [345, 132] width 244 height 17
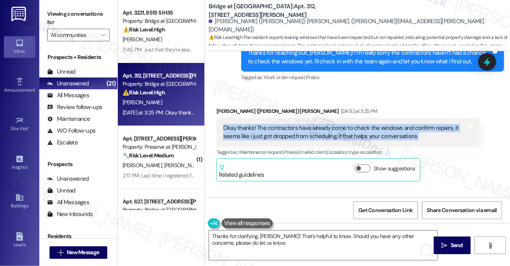
click at [342, 124] on div "Okay thanks! The contractors have already come to check the windows and confirm…" at bounding box center [345, 132] width 244 height 17
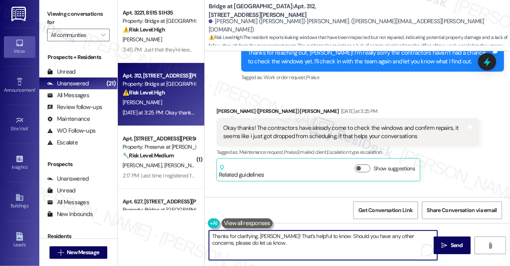
click at [346, 234] on textarea "Thanks for clarifying, [PERSON_NAME]! That’s helpful to know. Should you have a…" at bounding box center [323, 244] width 228 height 29
click at [270, 243] on textarea "Thanks for clarifying, [PERSON_NAME]! That’s helpful to know. Should you have a…" at bounding box center [323, 244] width 228 height 29
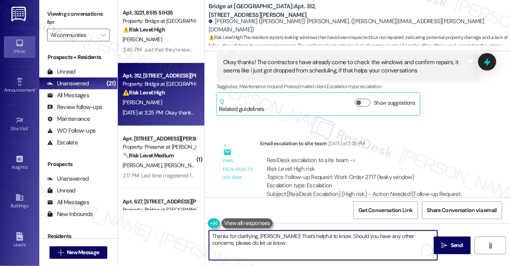
scroll to position [1113, 0]
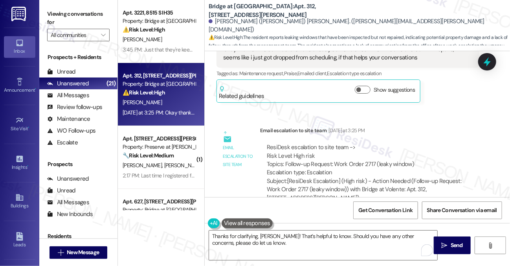
click at [447, 235] on div "Thanks for clarifying, [PERSON_NAME]! That’s helpful to know. Should you have a…" at bounding box center [357, 252] width 305 height 59
click at [445, 237] on button " Send" at bounding box center [452, 245] width 37 height 18
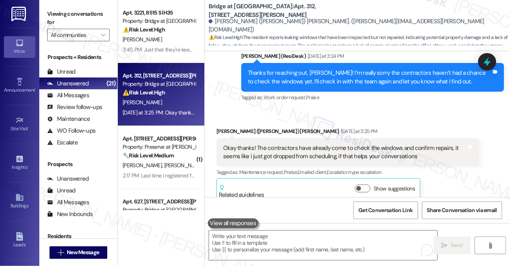
scroll to position [1008, 0]
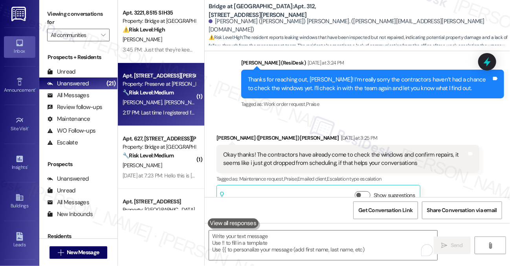
click at [158, 121] on div "Apt. 1007, [STREET_ADDRESS][PERSON_NAME] Property: Preserve at [PERSON_NAME][GE…" at bounding box center [161, 94] width 86 height 63
type textarea "Fetching suggested responses. Please feel free to read through the conversation…"
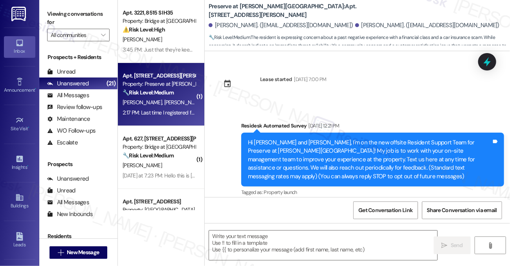
type textarea "Fetching suggested responses. Please feel free to read through the conversation…"
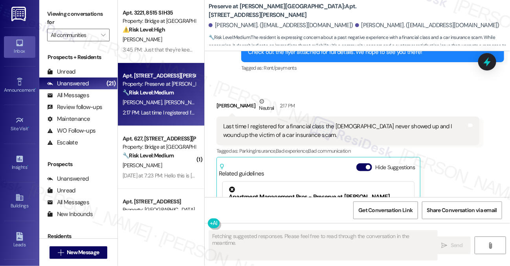
scroll to position [5821, 0]
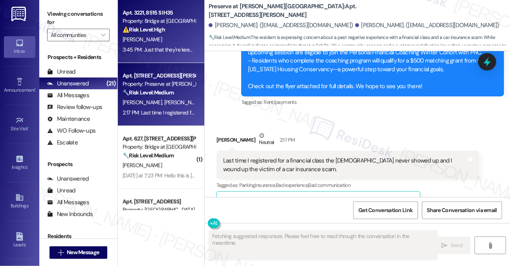
click at [197, 46] on div "Apt. 3221, 8515 S IH35 Property: Bridge at [GEOGRAPHIC_DATA] ⚠️ Risk Level: Hig…" at bounding box center [161, 31] width 86 height 63
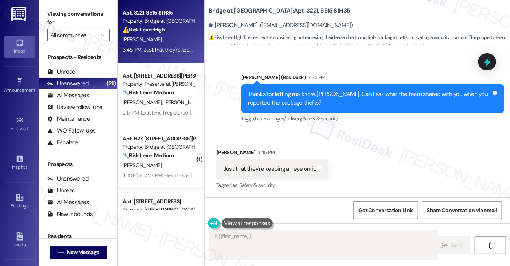
scroll to position [1342, 0]
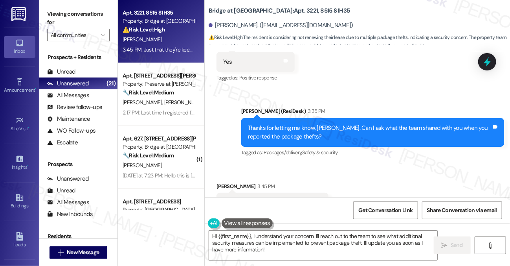
click at [335, 124] on div "Thanks for letting me know, [PERSON_NAME]. Can I ask what the team shared with …" at bounding box center [370, 132] width 244 height 17
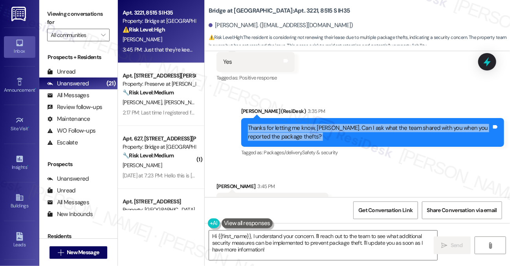
click at [335, 124] on div "Thanks for letting me know, [PERSON_NAME]. Can I ask what the team shared with …" at bounding box center [370, 132] width 244 height 17
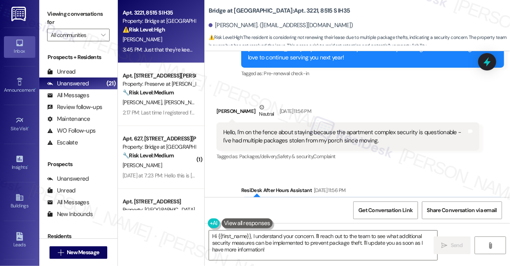
scroll to position [1027, 0]
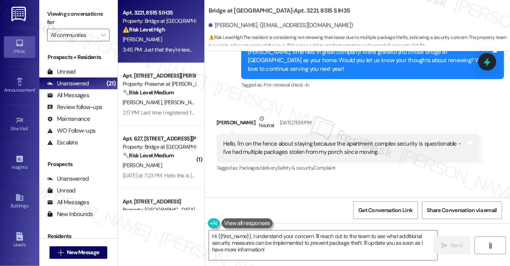
click at [319, 140] on div "Hello, I'm on the fence about staying because the apartment complex security is…" at bounding box center [345, 148] width 244 height 17
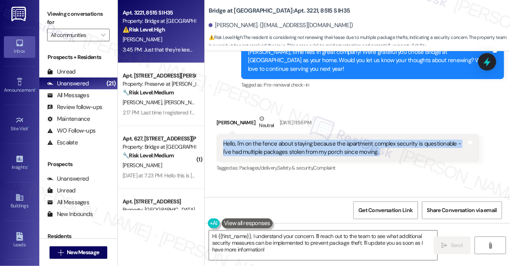
click at [319, 140] on div "Hello, I'm on the fence about staying because the apartment complex security is…" at bounding box center [345, 148] width 244 height 17
click at [318, 140] on div "Hello, I'm on the fence about staying because the apartment complex security is…" at bounding box center [345, 148] width 244 height 17
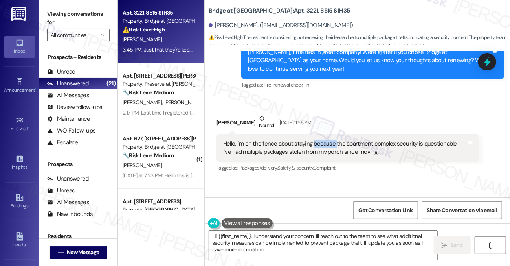
click at [318, 140] on div "Hello, I'm on the fence about staying because the apartment complex security is…" at bounding box center [345, 148] width 244 height 17
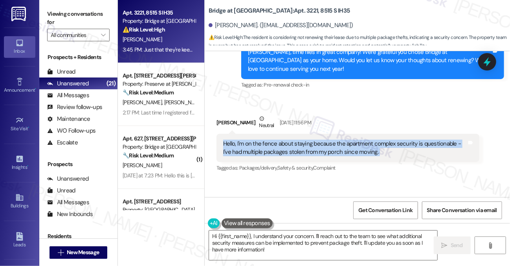
click at [318, 140] on div "Hello, I'm on the fence about staying because the apartment complex security is…" at bounding box center [345, 148] width 244 height 17
click at [274, 256] on textarea "Hi {{first_name}}, I understand your concern. I'll reach out to the team to see…" at bounding box center [323, 244] width 228 height 29
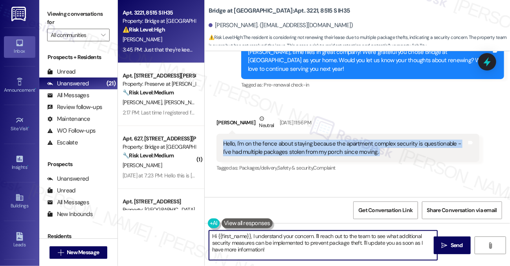
click at [274, 256] on textarea "Hi {{first_name}}, I understand your concern. I'll reach out to the team to see…" at bounding box center [323, 244] width 228 height 29
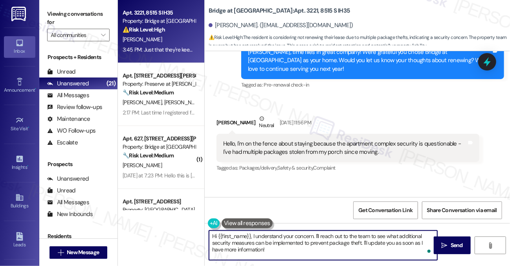
click at [274, 256] on textarea "Hi {{first_name}}, I understand your concern. I'll reach out to the team to see…" at bounding box center [323, 244] width 228 height 29
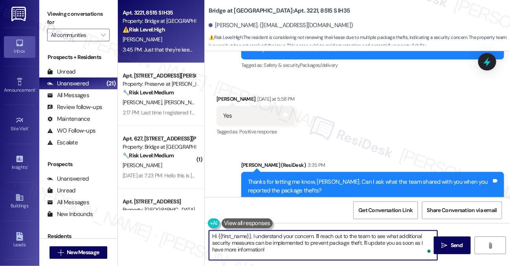
scroll to position [1342, 0]
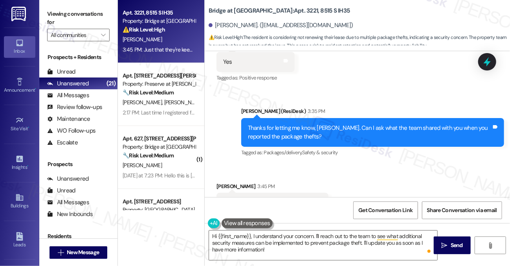
click at [283, 199] on div "Just that they're keeping an eye on it." at bounding box center [269, 203] width 93 height 8
click at [267, 240] on textarea "Hi {{first_name}}, I understand your concern. I'll reach out to the team to see…" at bounding box center [323, 244] width 228 height 29
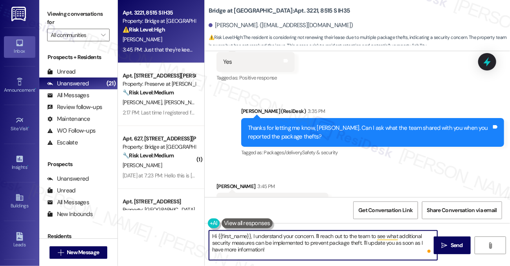
click at [267, 240] on textarea "Hi {{first_name}}, I understand your concern. I'll reach out to the team to see…" at bounding box center [323, 244] width 228 height 29
click at [260, 237] on textarea "Hi {{first_name}}, I understand your concern. I'll reach out to the team to see…" at bounding box center [323, 244] width 228 height 29
drag, startPoint x: 260, startPoint y: 237, endPoint x: 261, endPoint y: 227, distance: 10.2
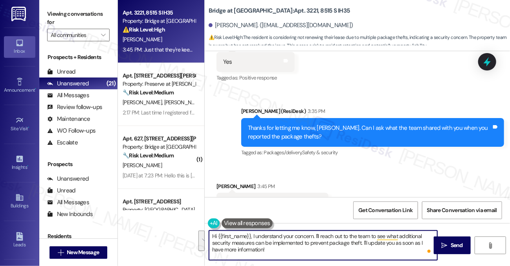
click at [260, 237] on textarea "Hi {{first_name}}, I understand your concern. I'll reach out to the team to see…" at bounding box center [323, 244] width 228 height 29
click at [275, 124] on div "Thanks for letting me know, [PERSON_NAME]. Can I ask what the team shared with …" at bounding box center [370, 132] width 244 height 17
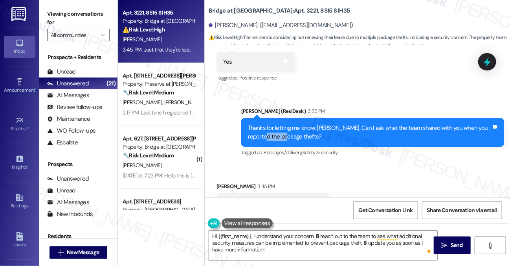
click at [275, 124] on div "Thanks for letting me know, [PERSON_NAME]. Can I ask what the team shared with …" at bounding box center [370, 132] width 244 height 17
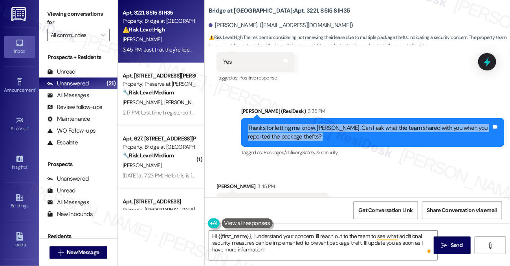
click at [275, 124] on div "Thanks for letting me know, [PERSON_NAME]. Can I ask what the team shared with …" at bounding box center [370, 132] width 244 height 17
copy div "Thanks for letting me know, [PERSON_NAME]. Can I ask what the team shared with …"
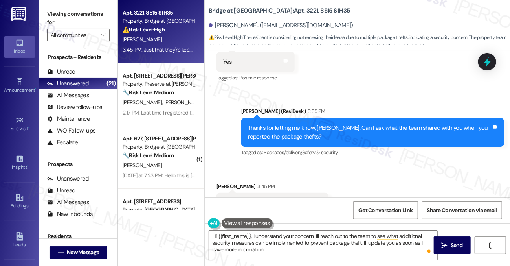
click at [80, 24] on label "Viewing conversations for" at bounding box center [78, 18] width 63 height 21
click at [229, 176] on div "Received via SMS [PERSON_NAME] 3:45 PM Just that they're keeping an eye on it. …" at bounding box center [273, 203] width 124 height 55
click at [241, 193] on div "Just that they're keeping an eye on it. Tags and notes" at bounding box center [273, 203] width 112 height 20
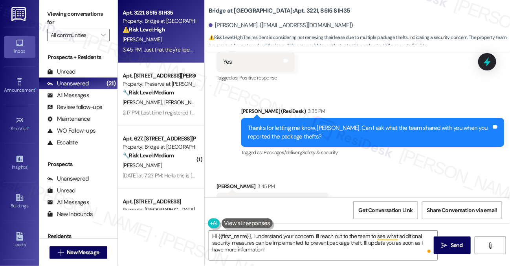
copy div "Just that they're keeping an eye on it. Tags and notes"
click at [101, 18] on label "Viewing conversations for" at bounding box center [78, 18] width 63 height 21
click at [81, 9] on label "Viewing conversations for" at bounding box center [78, 18] width 63 height 21
click at [57, 11] on label "Viewing conversations for" at bounding box center [78, 18] width 63 height 21
click at [299, 243] on textarea "Hi {{first_name}}, I understand your concern. I'll reach out to the team to see…" at bounding box center [323, 244] width 228 height 29
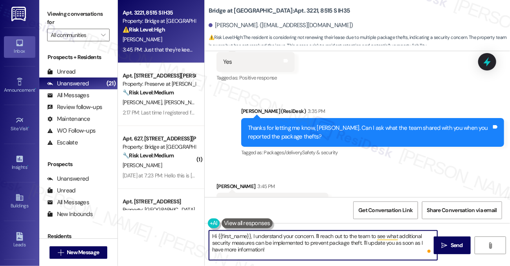
click at [299, 243] on textarea "Hi {{first_name}}, I understand your concern. I'll reach out to the team to see…" at bounding box center [323, 244] width 228 height 29
click at [304, 240] on textarea "Hi {{first_name}}, I understand your concern. I'll reach out to the team to see…" at bounding box center [323, 244] width 228 height 29
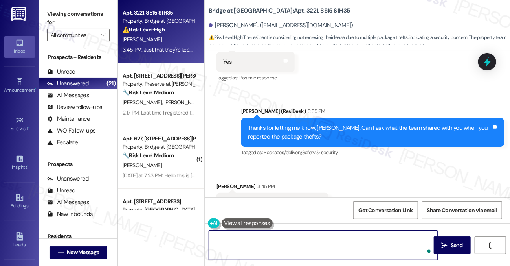
type textarea "I"
type textarea "T"
click at [313, 239] on textarea "Got it. I do hope they'll be able to figure out" at bounding box center [323, 244] width 228 height 29
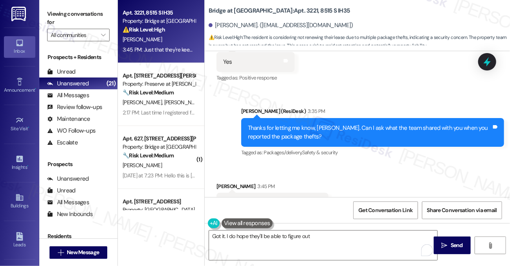
click at [75, 23] on label "Viewing conversations for" at bounding box center [78, 18] width 63 height 21
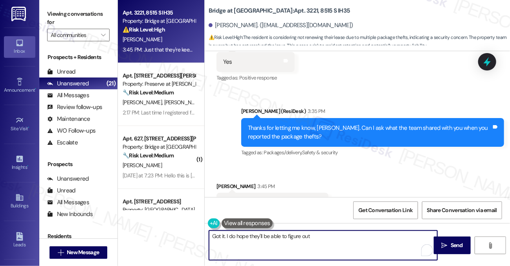
click at [330, 242] on textarea "Got it. I do hope they'll be able to figure out" at bounding box center [323, 244] width 228 height 29
click at [313, 237] on textarea "Got it. I do hope they'll be able to figure out" at bounding box center [323, 244] width 228 height 29
click at [302, 236] on textarea "Got it. I do hope they'll be able to figure out" at bounding box center [323, 244] width 228 height 29
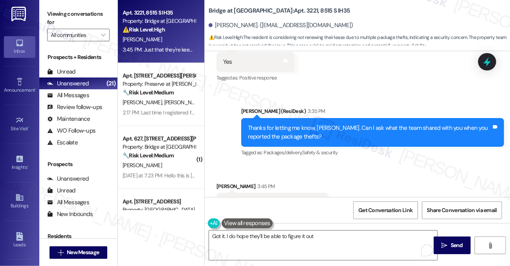
drag, startPoint x: 60, startPoint y: 17, endPoint x: 140, endPoint y: 40, distance: 83.9
click at [60, 17] on label "Viewing conversations for" at bounding box center [78, 18] width 63 height 21
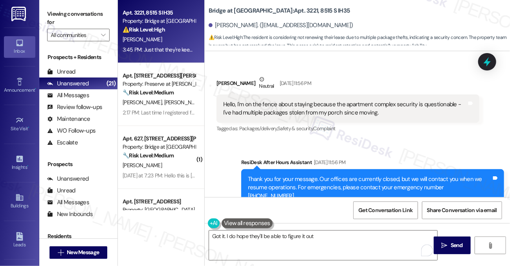
scroll to position [1027, 0]
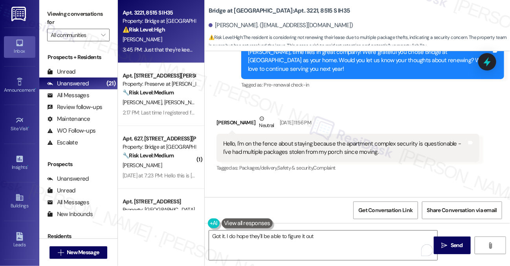
click at [322, 140] on div "Hello, I'm on the fence about staying because the apartment complex security is…" at bounding box center [345, 148] width 244 height 17
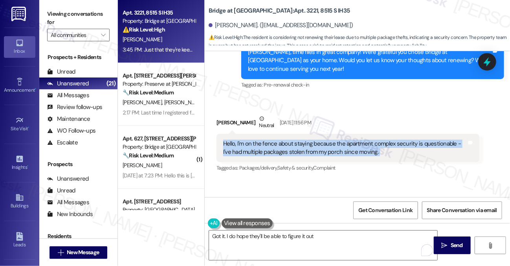
click at [322, 140] on div "Hello, I'm on the fence about staying because the apartment complex security is…" at bounding box center [345, 148] width 244 height 17
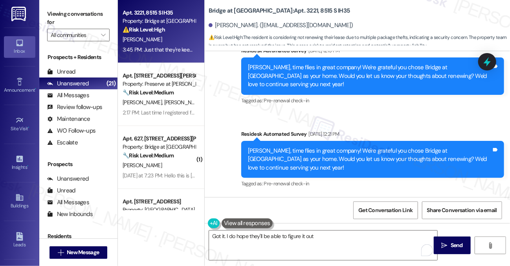
scroll to position [909, 0]
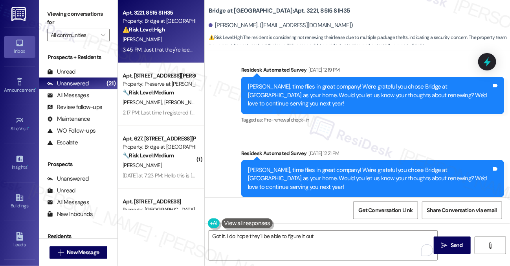
click at [299, 166] on div "[PERSON_NAME], time flies in great company! We're grateful you chose Bridge at …" at bounding box center [370, 178] width 244 height 25
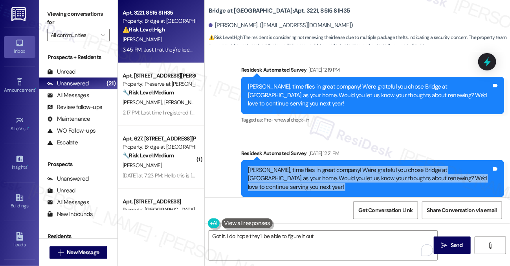
click at [299, 166] on div "[PERSON_NAME], time flies in great company! We're grateful you chose Bridge at …" at bounding box center [370, 178] width 244 height 25
click at [289, 166] on div "[PERSON_NAME], time flies in great company! We're grateful you chose Bridge at …" at bounding box center [370, 178] width 244 height 25
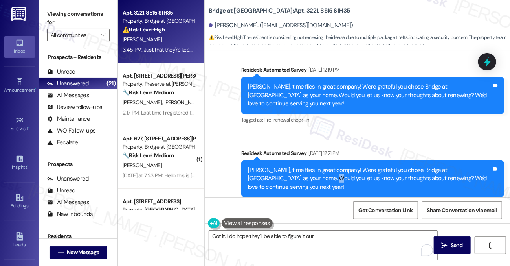
click at [289, 166] on div "[PERSON_NAME], time flies in great company! We're grateful you chose Bridge at …" at bounding box center [370, 178] width 244 height 25
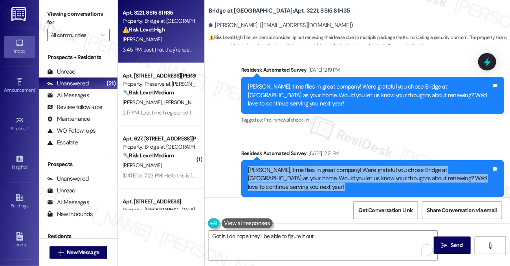
click at [289, 166] on div "[PERSON_NAME], time flies in great company! We're grateful you chose Bridge at …" at bounding box center [370, 178] width 244 height 25
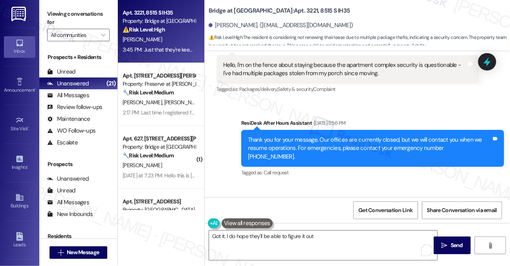
scroll to position [988, 0]
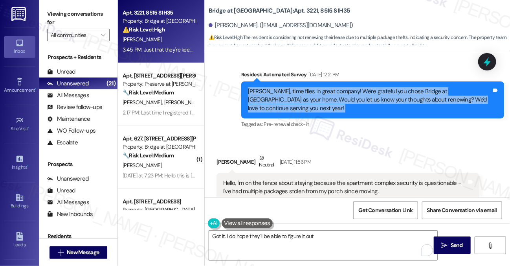
click at [374, 87] on div "[PERSON_NAME], time flies in great company! We're grateful you chose Bridge at …" at bounding box center [370, 99] width 244 height 25
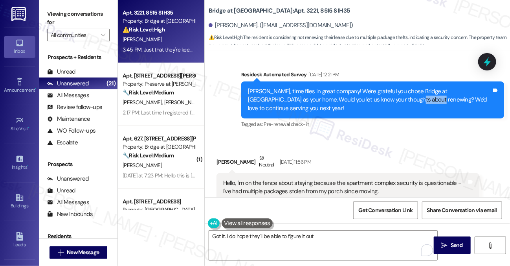
click at [374, 87] on div "[PERSON_NAME], time flies in great company! We're grateful you chose Bridge at …" at bounding box center [370, 99] width 244 height 25
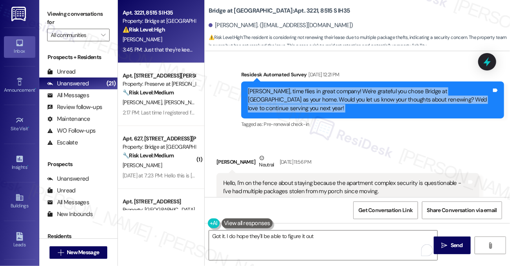
click at [374, 87] on div "[PERSON_NAME], time flies in great company! We're grateful you chose Bridge at …" at bounding box center [370, 99] width 244 height 25
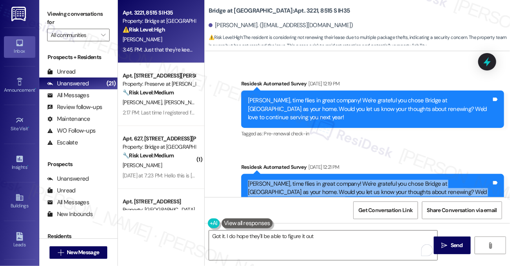
scroll to position [870, 0]
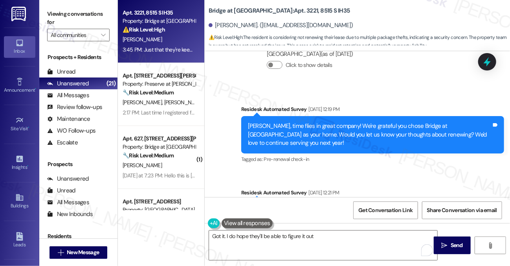
click at [291, 122] on div "[PERSON_NAME], time flies in great company! We're grateful you chose Bridge at …" at bounding box center [370, 134] width 244 height 25
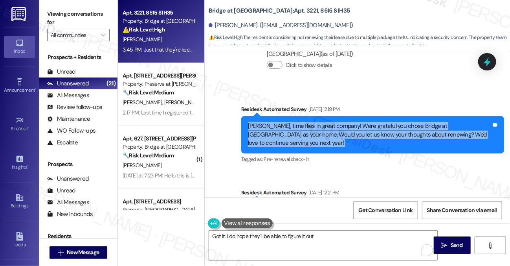
click at [291, 122] on div "[PERSON_NAME], time flies in great company! We're grateful you chose Bridge at …" at bounding box center [370, 134] width 244 height 25
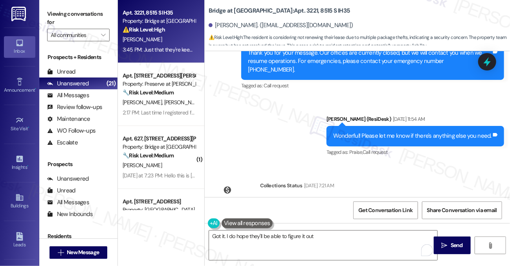
scroll to position [634, 0]
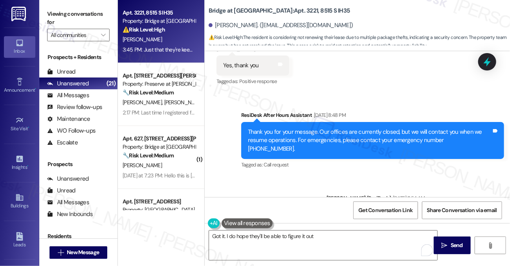
click at [294, 128] on div "Thank you for your message. Our offices are currently closed, but we will conta…" at bounding box center [370, 140] width 244 height 25
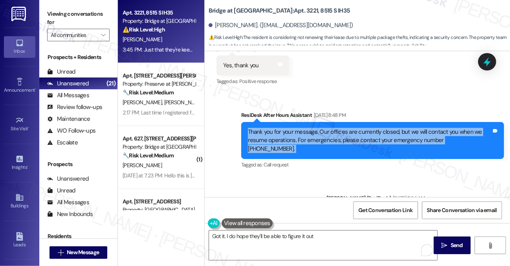
click at [294, 128] on div "Thank you for your message. Our offices are currently closed, but we will conta…" at bounding box center [370, 140] width 244 height 25
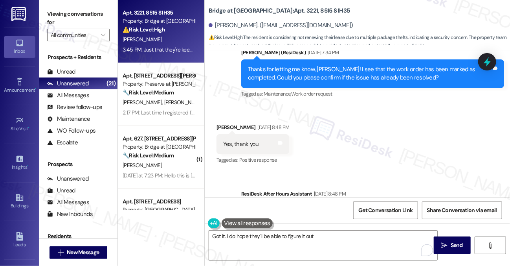
scroll to position [477, 0]
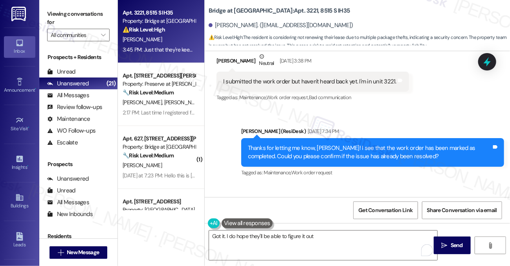
click at [289, 138] on div "Thanks for letting me know, [PERSON_NAME]! I see that the work order has been m…" at bounding box center [372, 152] width 263 height 29
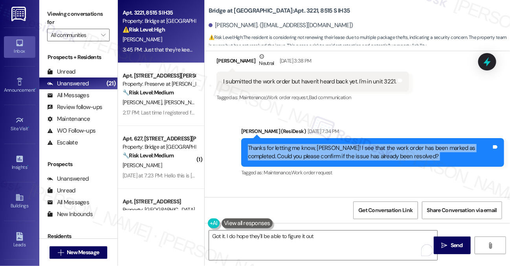
click at [289, 138] on div "Thanks for letting me know, [PERSON_NAME]! I see that the work order has been m…" at bounding box center [372, 152] width 263 height 29
click at [344, 144] on div "Thanks for letting me know, [PERSON_NAME]! I see that the work order has been m…" at bounding box center [370, 152] width 244 height 17
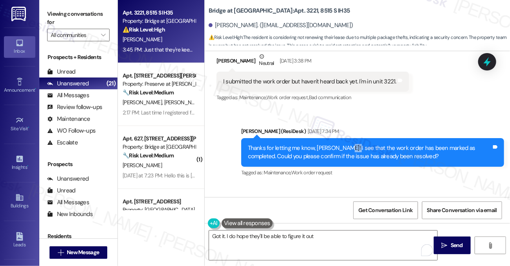
click at [344, 144] on div "Thanks for letting me know, [PERSON_NAME]! I see that the work order has been m…" at bounding box center [370, 152] width 244 height 17
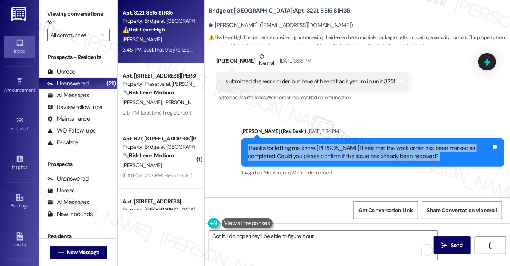
click at [344, 144] on div "Thanks for letting me know, [PERSON_NAME]! I see that the work order has been m…" at bounding box center [370, 152] width 244 height 17
click at [376, 144] on div "Thanks for letting me know, [PERSON_NAME]! I see that the work order has been m…" at bounding box center [370, 152] width 244 height 17
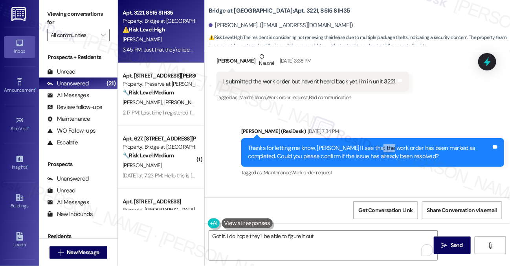
click at [376, 144] on div "Thanks for letting me know, [PERSON_NAME]! I see that the work order has been m…" at bounding box center [370, 152] width 244 height 17
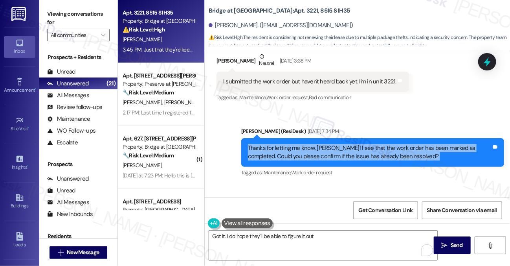
click at [376, 144] on div "Thanks for letting me know, [PERSON_NAME]! I see that the work order has been m…" at bounding box center [370, 152] width 244 height 17
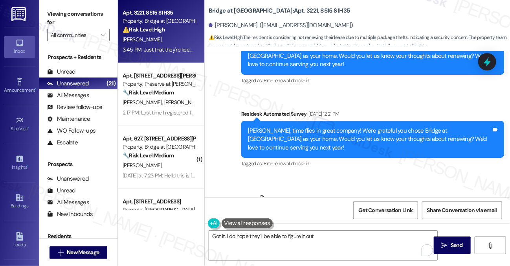
scroll to position [1066, 0]
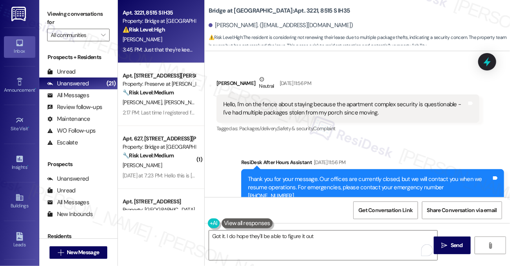
click at [305, 100] on div "Hello, I'm on the fence about staying because the apartment complex security is…" at bounding box center [345, 108] width 244 height 17
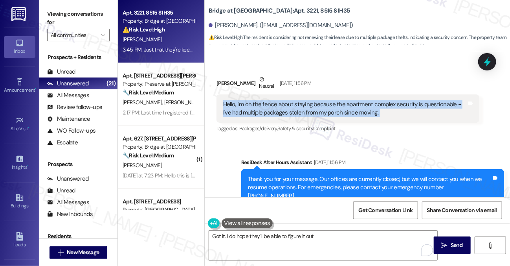
click at [305, 100] on div "Hello, I'm on the fence about staying because the apartment complex security is…" at bounding box center [345, 108] width 244 height 17
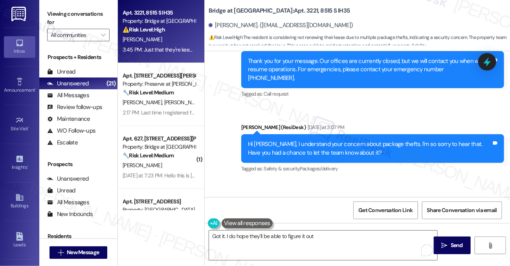
click at [300, 140] on div "Hi [PERSON_NAME], I understand your concern about package thefts. I'm so sorry …" at bounding box center [370, 148] width 244 height 17
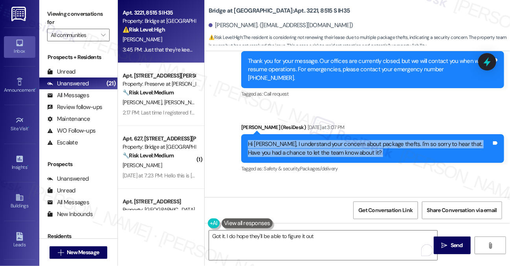
click at [300, 140] on div "Hi [PERSON_NAME], I understand your concern about package thefts. I'm so sorry …" at bounding box center [370, 148] width 244 height 17
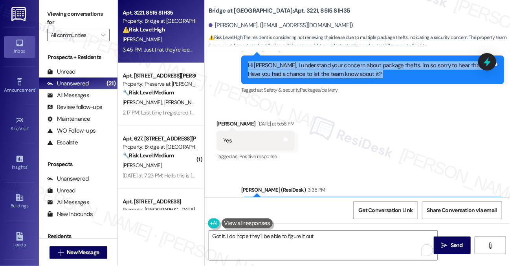
scroll to position [1342, 0]
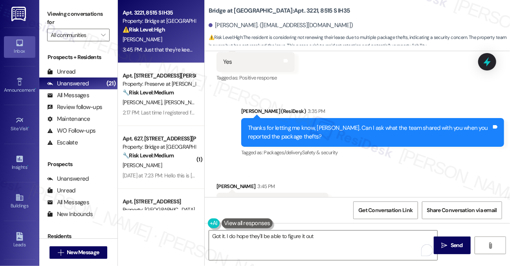
click at [276, 199] on div "Just that they're keeping an eye on it." at bounding box center [269, 203] width 93 height 8
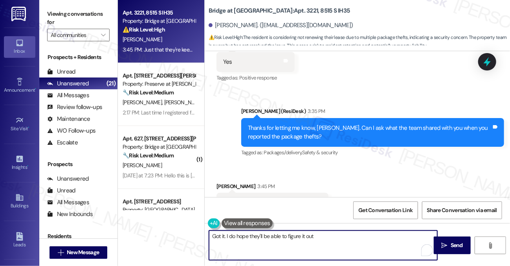
click at [339, 236] on textarea "Got it. I do hope they'll be able to figure it out" at bounding box center [323, 244] width 228 height 29
drag, startPoint x: 339, startPoint y: 236, endPoint x: 301, endPoint y: 236, distance: 37.7
click at [301, 236] on textarea "Got it. I do hope they'll be able to figure it out" at bounding box center [323, 244] width 228 height 29
click at [320, 235] on textarea "Got it. I do hope they'll be able to figure it out" at bounding box center [323, 244] width 228 height 29
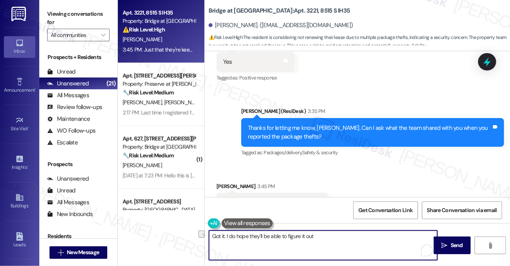
click at [320, 235] on textarea "Got it. I do hope they'll be able to figure it out" at bounding box center [323, 244] width 228 height 29
click at [338, 238] on textarea "Got it. I do hope they'll be able to figure it out" at bounding box center [323, 244] width 228 height 29
drag, startPoint x: 333, startPoint y: 236, endPoint x: 305, endPoint y: 237, distance: 28.3
click at [302, 237] on textarea "Got it. I do hope they'll be able to figure it out" at bounding box center [323, 244] width 228 height 29
click at [321, 234] on textarea "Got it. I do hope they'll be able to figure it out" at bounding box center [323, 244] width 228 height 29
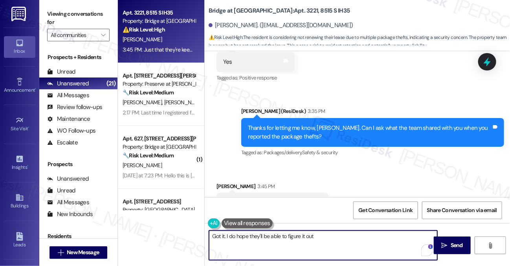
drag, startPoint x: 330, startPoint y: 233, endPoint x: 307, endPoint y: 236, distance: 22.9
click at [307, 236] on textarea "Got it. I do hope they'll be able to figure it out" at bounding box center [323, 244] width 228 height 29
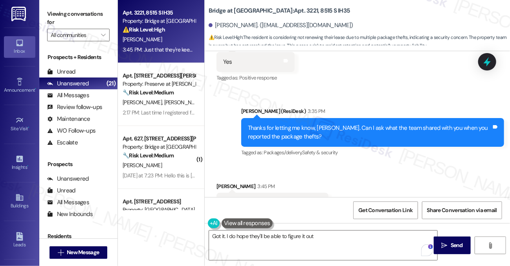
drag, startPoint x: 86, startPoint y: 15, endPoint x: 90, endPoint y: 17, distance: 4.4
click at [86, 15] on label "Viewing conversations for" at bounding box center [78, 18] width 63 height 21
click at [329, 236] on textarea "Got it. I do hope they'll be able to figure it out" at bounding box center [323, 244] width 228 height 29
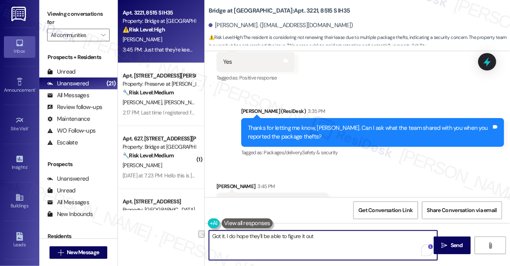
drag, startPoint x: 339, startPoint y: 236, endPoint x: 206, endPoint y: 234, distance: 133.3
click at [206, 234] on div "Got it. I do hope they'll be able to figure it out" at bounding box center [319, 245] width 229 height 30
click at [315, 239] on textarea "I see, thanks for sharing your concerns with the team. If anything else comes u…" at bounding box center [323, 244] width 228 height 29
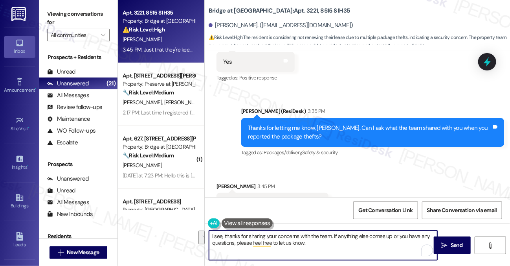
click at [263, 238] on textarea "I see, thanks for sharing your concerns with the team. If anything else comes u…" at bounding box center [323, 244] width 228 height 29
drag, startPoint x: 244, startPoint y: 236, endPoint x: 225, endPoint y: 236, distance: 19.3
click at [225, 236] on textarea "I see, thanks for sharing your concerns with the team. If anything else comes u…" at bounding box center [323, 244] width 228 height 29
click at [320, 237] on textarea "I see, I appreciate you sharing your concerns with the team. If anything else c…" at bounding box center [323, 244] width 228 height 29
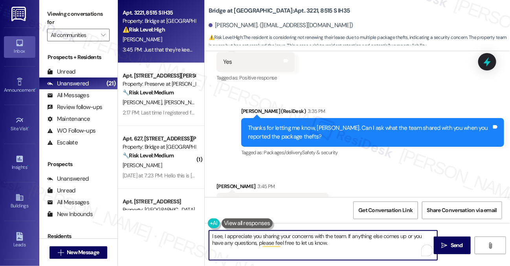
click at [320, 237] on textarea "I see, I appreciate you sharing your concerns with the team. If anything else c…" at bounding box center [323, 244] width 228 height 29
click at [364, 240] on textarea "I see, I appreciate you sharing your concerns with the team. If anything else c…" at bounding box center [323, 244] width 228 height 29
click at [360, 231] on textarea "I see, I appreciate you sharing your concerns with the team. If anything else c…" at bounding box center [323, 244] width 228 height 29
click at [342, 239] on textarea "I see, I appreciate you sharing your concerns with the team. If anything else c…" at bounding box center [323, 244] width 228 height 29
click at [341, 239] on textarea "I see, I appreciate you sharing your concerns with the team. If anything else c…" at bounding box center [323, 244] width 228 height 29
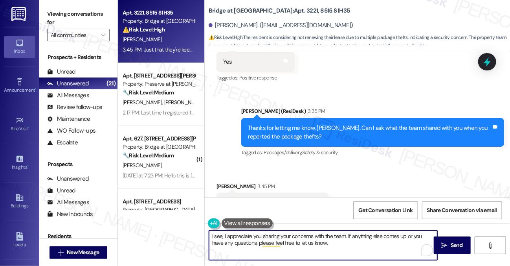
click at [271, 237] on textarea "I see, I appreciate you sharing your concerns with the team. If anything else c…" at bounding box center [323, 244] width 228 height 29
click at [369, 240] on textarea "I see, I appreciate you reporting your concerns with the team. If anything else…" at bounding box center [323, 244] width 228 height 29
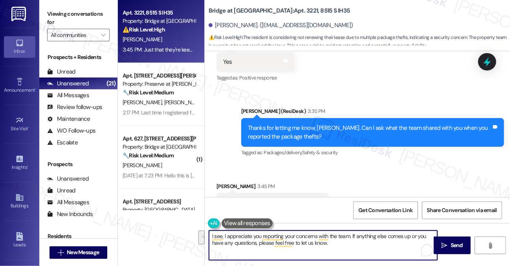
click at [369, 240] on textarea "I see, I appreciate you reporting your concerns with the team. If anything else…" at bounding box center [323, 244] width 228 height 29
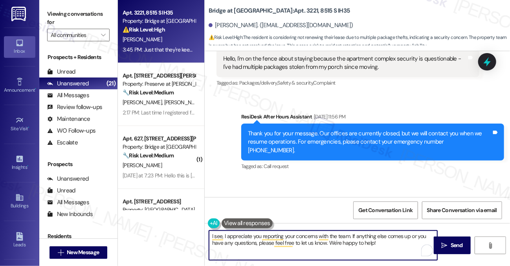
scroll to position [1066, 0]
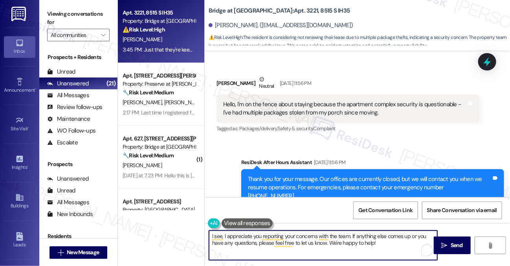
click at [271, 100] on div "Hello, I'm on the fence about staying because the apartment complex security is…" at bounding box center [345, 108] width 244 height 17
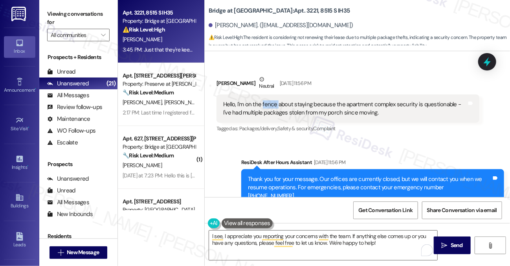
click at [271, 100] on div "Hello, I'm on the fence about staying because the apartment complex security is…" at bounding box center [345, 108] width 244 height 17
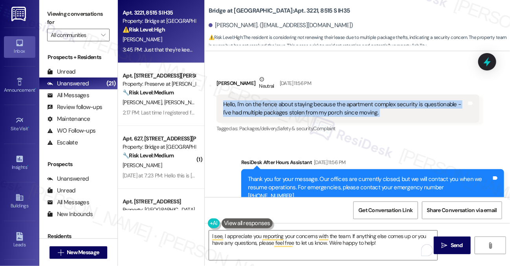
click at [271, 100] on div "Hello, I'm on the fence about staying because the apartment complex security is…" at bounding box center [345, 108] width 244 height 17
click at [288, 100] on div "Hello, I'm on the fence about staying because the apartment complex security is…" at bounding box center [345, 108] width 244 height 17
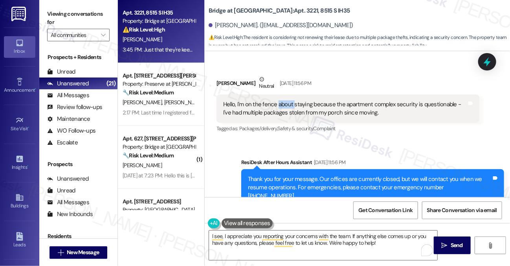
click at [288, 100] on div "Hello, I'm on the fence about staying because the apartment complex security is…" at bounding box center [345, 108] width 244 height 17
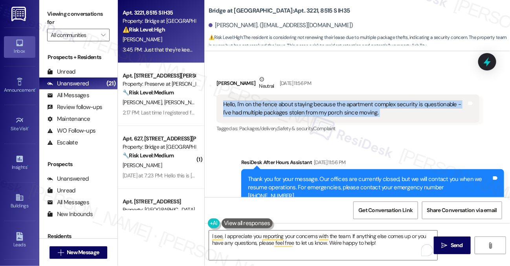
click at [288, 100] on div "Hello, I'm on the fence about staying because the apartment complex security is…" at bounding box center [345, 108] width 244 height 17
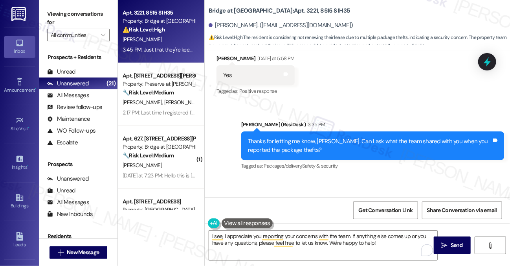
scroll to position [1342, 0]
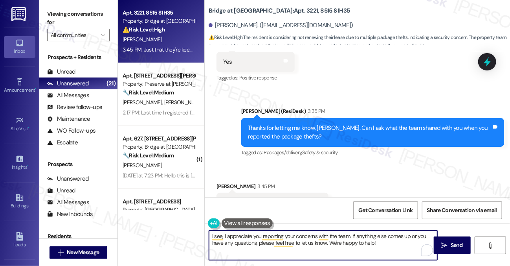
click at [224, 236] on textarea "I see, I appreciate you reporting your concerns with the team. If anything else…" at bounding box center [323, 244] width 228 height 29
click at [396, 242] on textarea "I see and I appreciate you reporting your concerns with the team. If anything e…" at bounding box center [323, 244] width 228 height 29
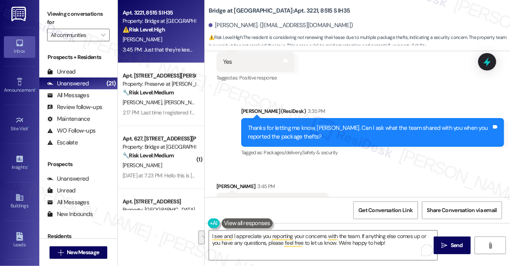
click at [362, 164] on div "Received via SMS [PERSON_NAME] 3:45 PM Just that they're keeping an eye on it. …" at bounding box center [357, 197] width 305 height 66
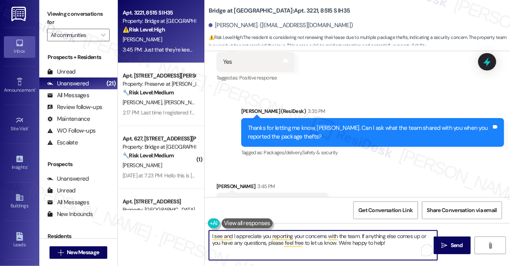
drag, startPoint x: 394, startPoint y: 243, endPoint x: 407, endPoint y: 241, distance: 13.1
click at [394, 243] on textarea "I see and I appreciate you reporting your concerns with the team. If anything e…" at bounding box center [323, 244] width 228 height 29
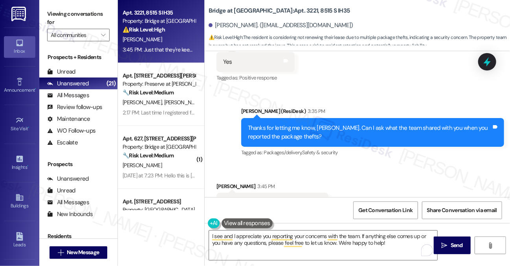
click at [99, 15] on label "Viewing conversations for" at bounding box center [78, 18] width 63 height 21
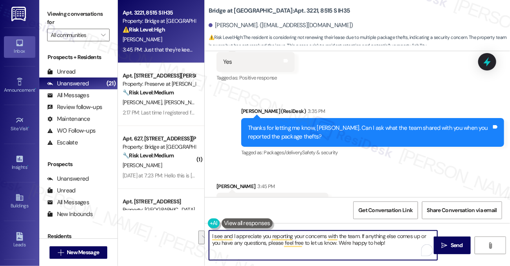
drag, startPoint x: 394, startPoint y: 242, endPoint x: 362, endPoint y: 235, distance: 33.1
click at [362, 235] on textarea "I see and I appreciate you reporting your concerns with the team. If anything e…" at bounding box center [323, 244] width 228 height 29
paste textarea "Please don’t hesitate to reach out if it happens again — your safety and peace …"
click at [395, 242] on textarea "I see and I appreciate you reporting your concerns with the team. If anything e…" at bounding box center [323, 244] width 228 height 29
click at [453, 164] on div "Received via SMS [PERSON_NAME] 3:45 PM Just that they're keeping an eye on it. …" at bounding box center [357, 197] width 305 height 66
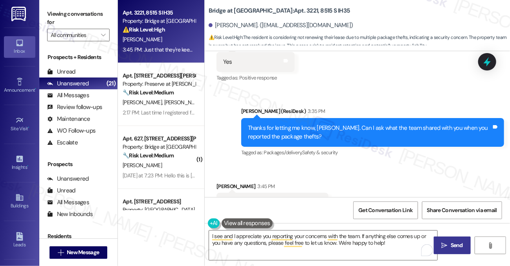
click at [453, 243] on span "Send" at bounding box center [457, 245] width 12 height 8
type textarea "Hi {{first_name}}, I understand your concern. I'll reach out to the team to see…"
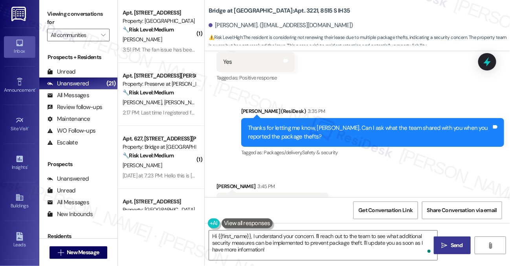
scroll to position [1405, 0]
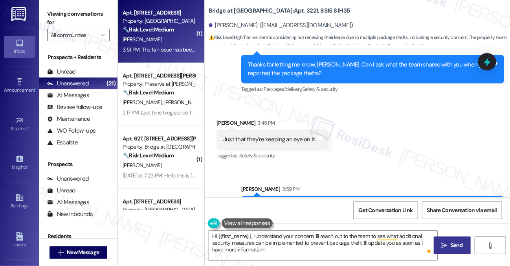
click at [170, 42] on div "[PERSON_NAME]" at bounding box center [159, 40] width 74 height 10
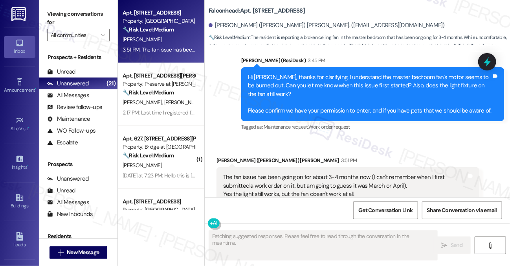
scroll to position [5655, 0]
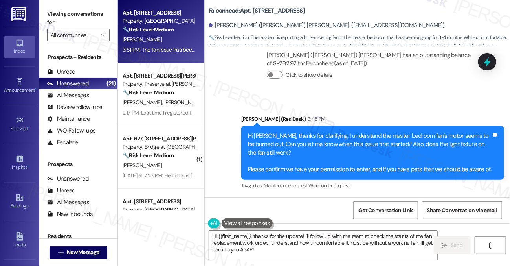
click at [347, 232] on div "The fan issue has been going on for about 3-4 months now (I can't remember when…" at bounding box center [345, 253] width 244 height 42
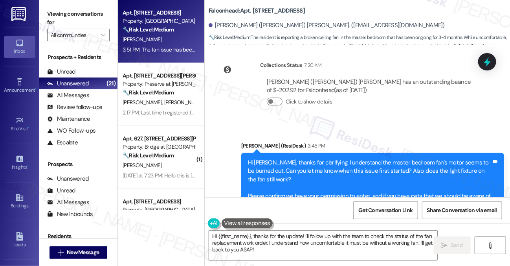
scroll to position [5616, 0]
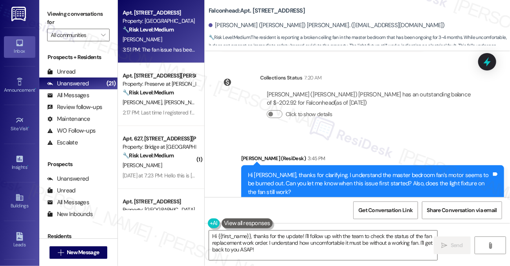
click at [314, 171] on div "Hi [PERSON_NAME], thanks for clarifying. I understand the master bedroom fan’s …" at bounding box center [370, 192] width 244 height 42
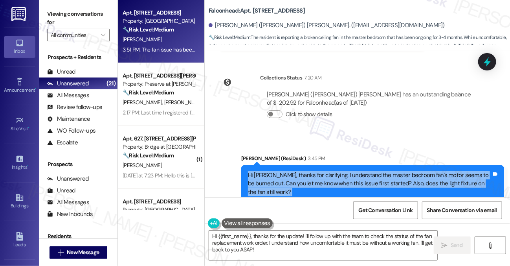
click at [314, 171] on div "Hi [PERSON_NAME], thanks for clarifying. I understand the master bedroom fan’s …" at bounding box center [370, 192] width 244 height 42
click at [311, 171] on div "Hi [PERSON_NAME], thanks for clarifying. I understand the master bedroom fan’s …" at bounding box center [370, 192] width 244 height 42
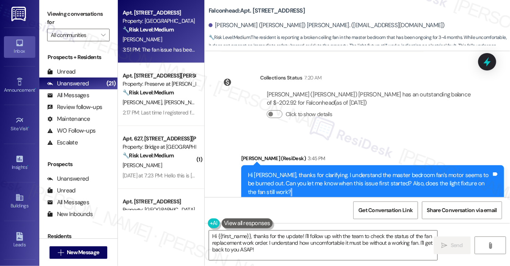
click at [311, 171] on div "Hi [PERSON_NAME], thanks for clarifying. I understand the master bedroom fan’s …" at bounding box center [370, 192] width 244 height 42
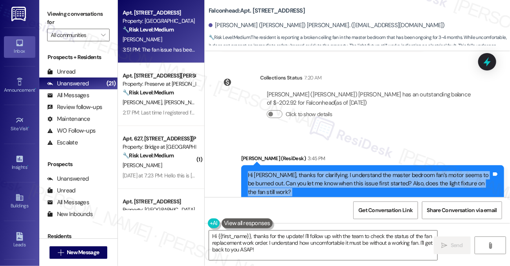
click at [311, 171] on div "Hi [PERSON_NAME], thanks for clarifying. I understand the master bedroom fan’s …" at bounding box center [370, 192] width 244 height 42
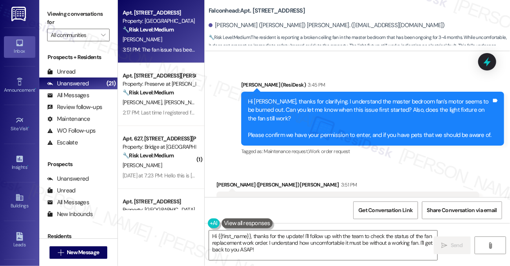
scroll to position [5694, 0]
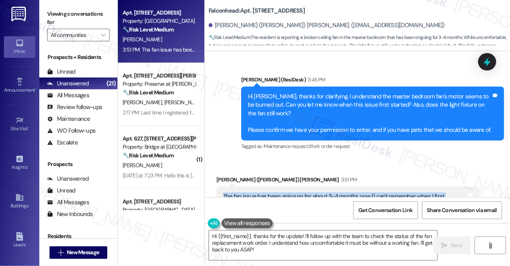
click at [323, 192] on div "The fan issue has been going on for about 3-4 months now (I can't remember when…" at bounding box center [345, 213] width 244 height 42
click at [88, 15] on label "Viewing conversations for" at bounding box center [78, 18] width 63 height 21
click at [75, 11] on label "Viewing conversations for" at bounding box center [78, 18] width 63 height 21
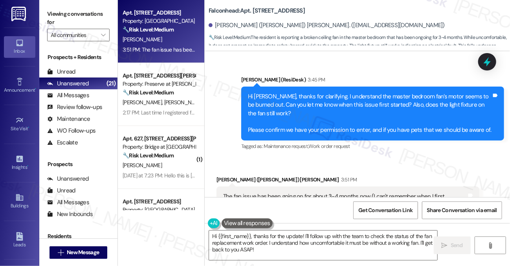
click at [83, 18] on label "Viewing conversations for" at bounding box center [78, 18] width 63 height 21
click at [264, 12] on b "Falconhead: Apt. [STREET_ADDRESS]" at bounding box center [257, 11] width 96 height 8
click at [260, 12] on b "Falconhead: Apt. [STREET_ADDRESS]" at bounding box center [257, 11] width 96 height 8
copy b "12201"
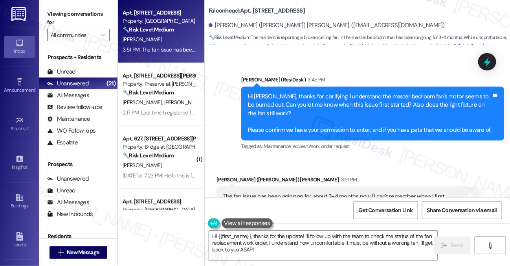
click at [74, 10] on label "Viewing conversations for" at bounding box center [78, 18] width 63 height 21
drag, startPoint x: 226, startPoint y: 83, endPoint x: 368, endPoint y: 84, distance: 141.5
click at [368, 192] on div "The fan issue has been going on for about 3-4 months now (I can't remember when…" at bounding box center [345, 213] width 244 height 42
drag, startPoint x: 365, startPoint y: 85, endPoint x: 299, endPoint y: 86, distance: 66.5
click at [365, 192] on div "The fan issue has been going on for about 3-4 months now (I can't remember when…" at bounding box center [345, 213] width 244 height 42
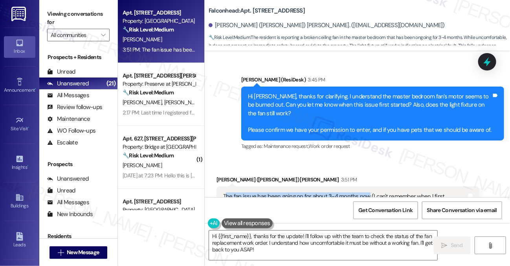
click at [234, 192] on div "The fan issue has been going on for about 3-4 months now (I can't remember when…" at bounding box center [345, 213] width 244 height 42
drag, startPoint x: 222, startPoint y: 85, endPoint x: 366, endPoint y: 82, distance: 143.9
click at [366, 192] on div "The fan issue has been going on for about 3-4 months now (I can't remember when…" at bounding box center [345, 213] width 245 height 42
copy div "The fan issue has been going on for about 3-4 months now"
click at [77, 15] on label "Viewing conversations for" at bounding box center [78, 18] width 63 height 21
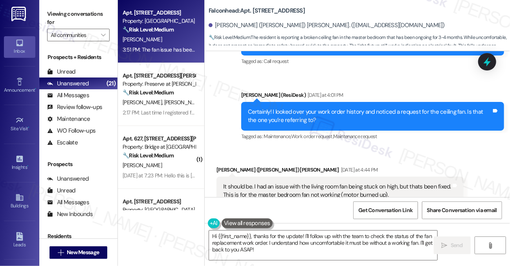
scroll to position [5380, 0]
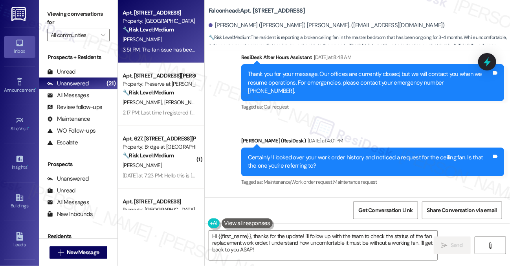
click at [68, 17] on label "Viewing conversations for" at bounding box center [78, 18] width 63 height 21
drag, startPoint x: 308, startPoint y: 127, endPoint x: 388, endPoint y: 127, distance: 79.8
click at [388, 228] on div "It should be. I had an issue with the living room fan being stuck on high, but …" at bounding box center [337, 236] width 228 height 17
copy div "not working (motor burned up)."
click at [67, 8] on label "Viewing conversations for" at bounding box center [78, 18] width 63 height 21
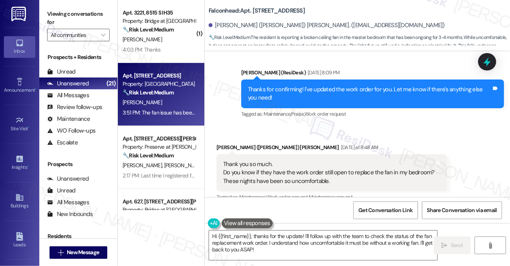
scroll to position [5144, 0]
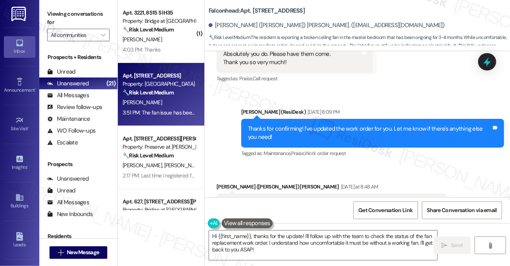
drag, startPoint x: 350, startPoint y: 104, endPoint x: 363, endPoint y: 113, distance: 16.0
click at [363, 199] on div "Thank you so much. Do you know if they have the work order still open to replac…" at bounding box center [329, 211] width 212 height 25
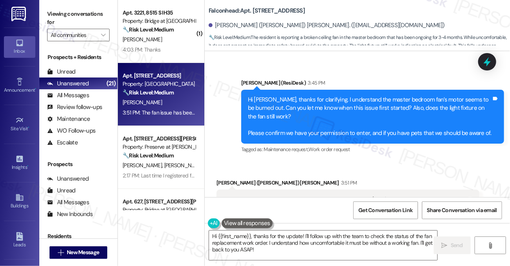
scroll to position [5694, 0]
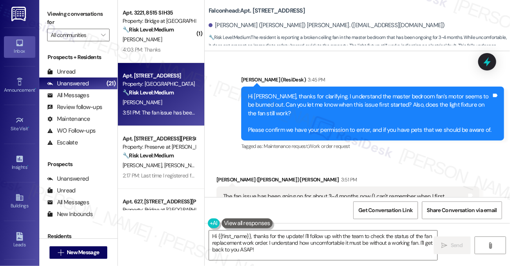
click at [64, 6] on div "Viewing conversations for All communities " at bounding box center [78, 24] width 78 height 49
click at [77, 11] on label "Viewing conversations for" at bounding box center [78, 18] width 63 height 21
click at [291, 237] on textarea "Hi {{first_name}}, thanks for the update! I'll follow up with the team to check…" at bounding box center [323, 244] width 228 height 29
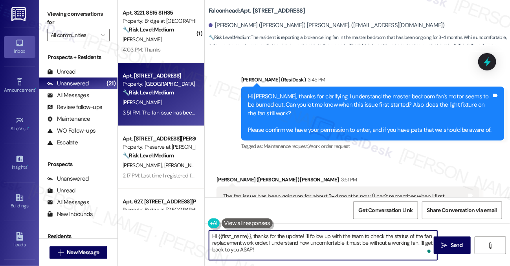
drag, startPoint x: 304, startPoint y: 248, endPoint x: 305, endPoint y: 237, distance: 11.1
click at [305, 237] on textarea "Hi {{first_name}}, thanks for the update! I'll follow up with the team to check…" at bounding box center [323, 244] width 228 height 29
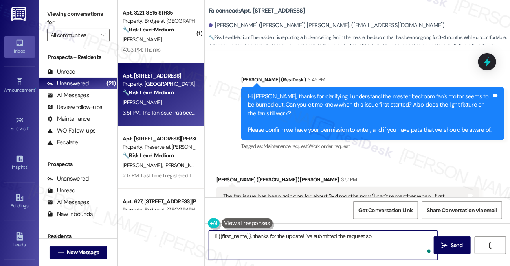
click at [384, 233] on textarea "Hi {{first_name}}, thanks for the update! I've submitted the request so" at bounding box center [323, 244] width 228 height 29
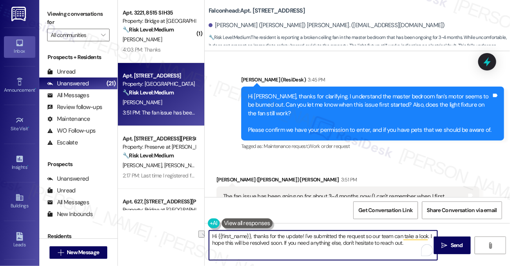
drag, startPoint x: 407, startPoint y: 243, endPoint x: 344, endPoint y: 245, distance: 63.7
click at [344, 245] on textarea "Hi {{first_name}}, thanks for the update! I've submitted the request so our tea…" at bounding box center [323, 244] width 228 height 29
click at [342, 242] on textarea "Hi {{first_name}}, thanks for the update! I've submitted the request so our tea…" at bounding box center [323, 244] width 228 height 29
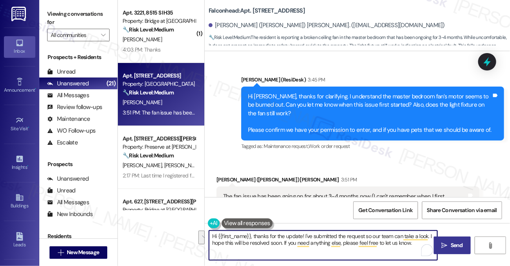
type textarea "Hi {{first_name}}, thanks for the update! I've submitted the request so our tea…"
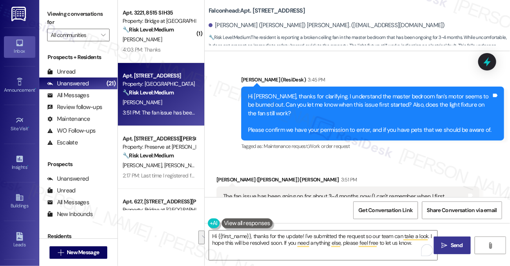
click at [451, 247] on span "Send" at bounding box center [457, 245] width 12 height 8
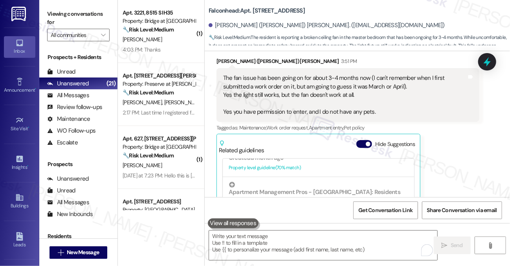
scroll to position [5836, 0]
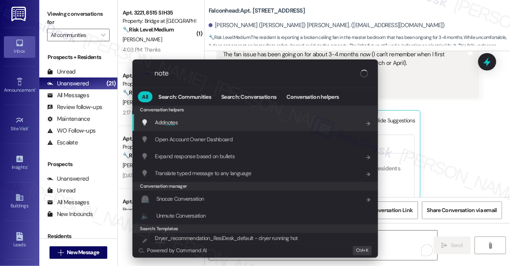
type input "notes"
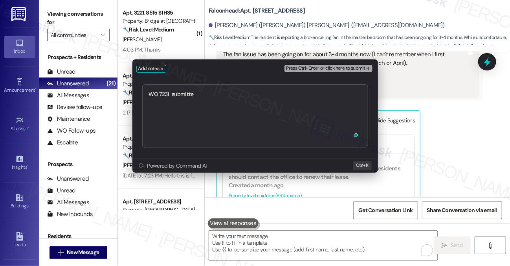
type textarea "WO 7231 submitted"
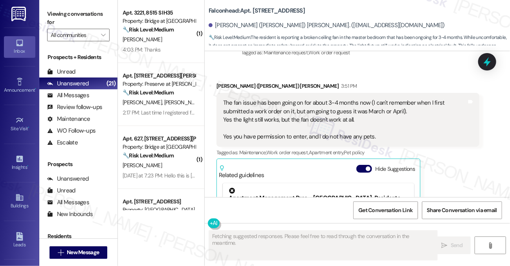
scroll to position [5773, 0]
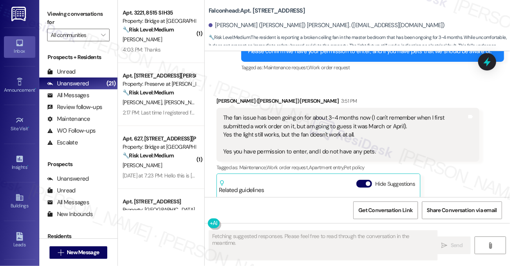
click at [90, 18] on label "Viewing conversations for" at bounding box center [78, 18] width 63 height 21
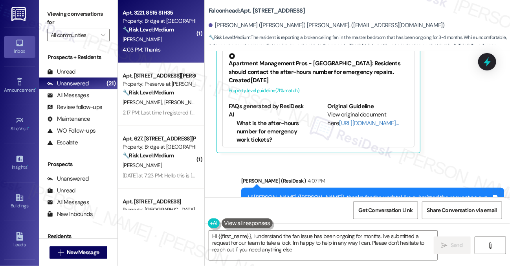
type textarea "Hi {{first_name}}, I understand the fan issue has been ongoing for months. I've…"
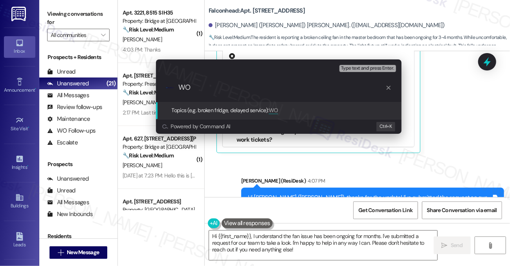
paste input "WO 7231 submitted"
type input "WOWO 7231 submitted"
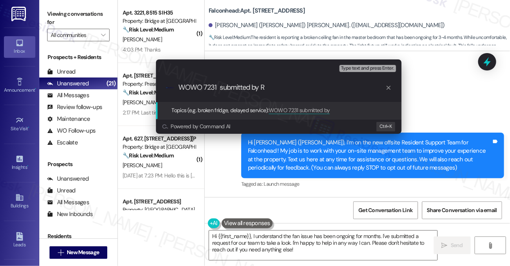
scroll to position [5923, 0]
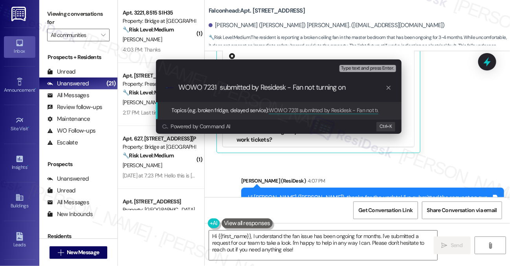
drag, startPoint x: 201, startPoint y: 88, endPoint x: 188, endPoint y: 86, distance: 13.1
click at [188, 86] on input "WOWO 7231 submitted by Residesk - Fan not turning on" at bounding box center [282, 87] width 207 height 8
click at [220, 88] on input "WO# 7231 submitted by Residesk - Fan not turning on" at bounding box center [282, 87] width 207 height 8
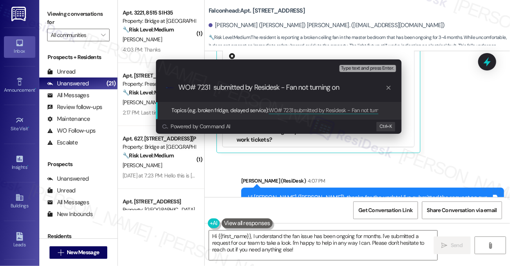
type input "WO# 7231 submitted by Residesk - Fan not turning on"
click at [265, 96] on div ".cls-1{fill:#0a055f;}.cls-2{fill:#0cc4c4;} resideskLogoBlueOrange WO# 7231 subm…" at bounding box center [279, 88] width 246 height 28
click at [282, 86] on input "WO# 7231 submitted by Residesk - Fan not turning on" at bounding box center [282, 87] width 207 height 8
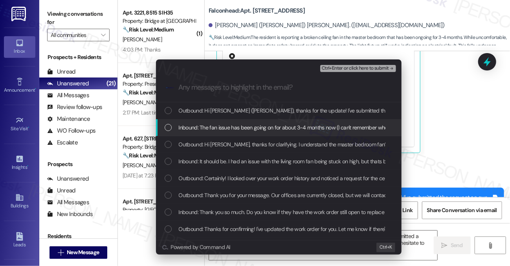
click at [256, 123] on span "Inbound: The fan issue has been going on for about 3-4 months now (I can't reme…" at bounding box center [507, 127] width 656 height 9
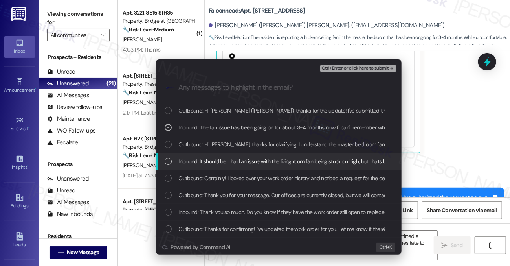
click at [252, 159] on span "Inbound: It should be. I had an issue with the living room fan being stuck on h…" at bounding box center [370, 161] width 382 height 9
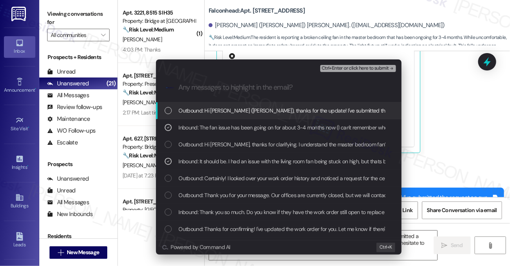
click at [335, 70] on span "Ctrl+Enter or click here to submit" at bounding box center [355, 69] width 67 height 6
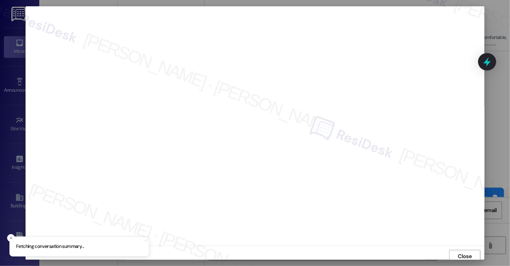
scroll to position [3, 0]
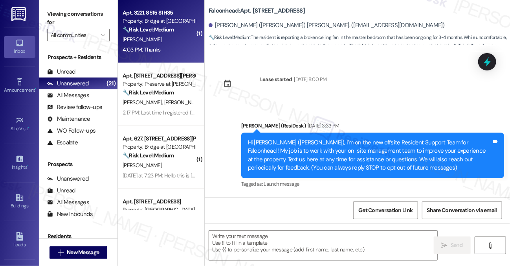
type textarea "Fetching suggested responses. Please feel free to read through the conversation…"
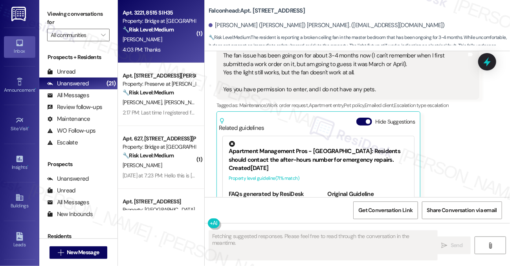
scroll to position [5773, 0]
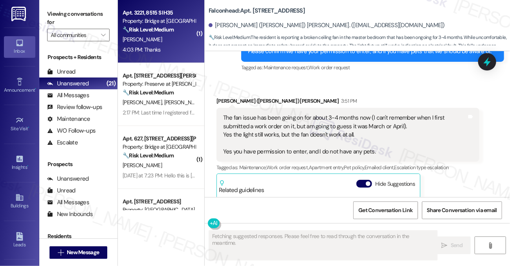
click at [148, 39] on div "[PERSON_NAME]" at bounding box center [159, 40] width 74 height 10
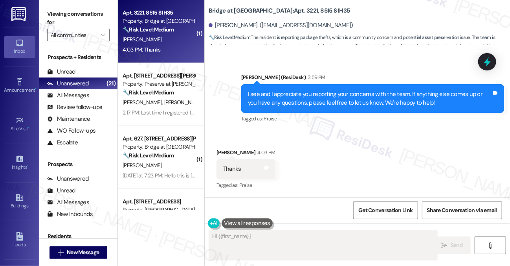
scroll to position [1483, 0]
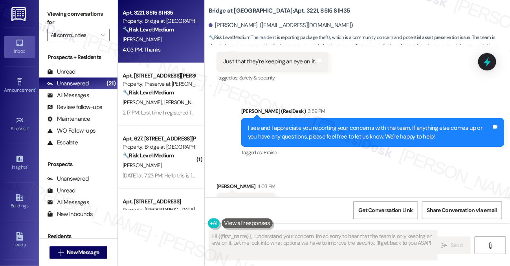
click at [320, 124] on div "I see and I appreciate you reporting your concerns with the team. If anything e…" at bounding box center [370, 132] width 244 height 17
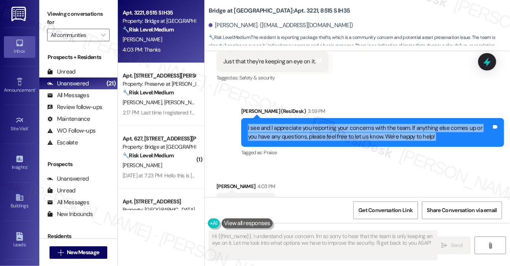
click at [320, 124] on div "I see and I appreciate you reporting your concerns with the team. If anything e…" at bounding box center [370, 132] width 244 height 17
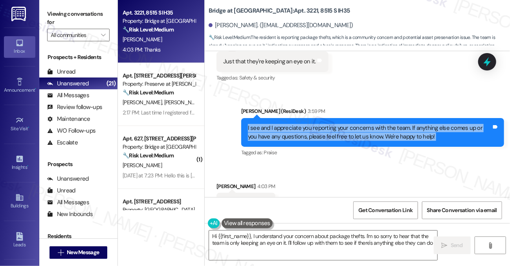
type textarea "Hi {{first_name}}, I understand your concern about package thefts. I'm so sorry…"
click at [300, 233] on textarea "Hi {{first_name}}, I understand your concern about package thefts. I'm so sorry…" at bounding box center [323, 244] width 228 height 29
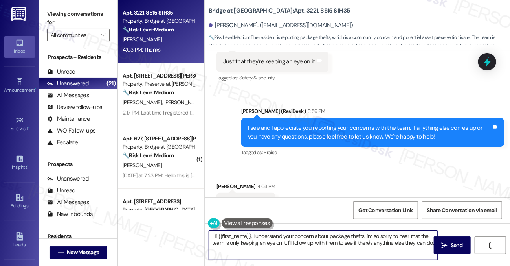
click at [300, 233] on textarea "Hi {{first_name}}, I understand your concern about package thefts. I'm so sorry…" at bounding box center [323, 244] width 228 height 29
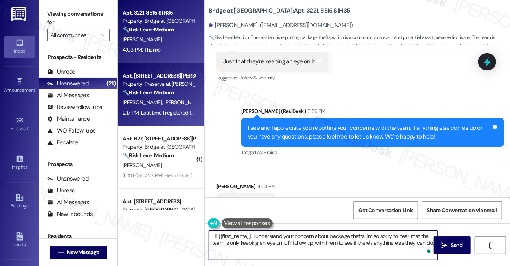
click at [179, 88] on div "Property: Preserve at [PERSON_NAME][GEOGRAPHIC_DATA]" at bounding box center [159, 84] width 73 height 8
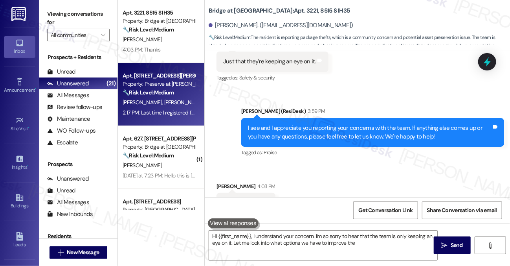
type textarea "Hi {{first_name}}, I understand your concern. I'm so sorry to hear that the tea…"
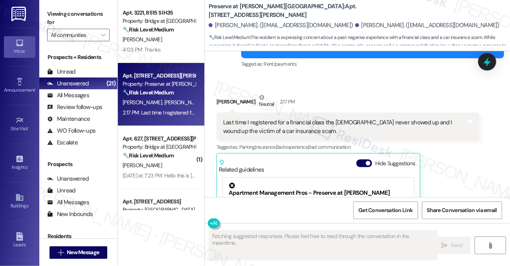
scroll to position [5821, 0]
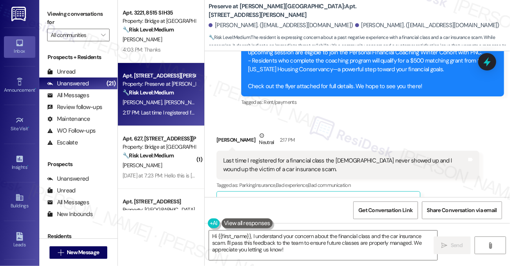
click at [278, 156] on div "Last time I registered for a financial class the [DEMOGRAPHIC_DATA] never showe…" at bounding box center [345, 164] width 244 height 17
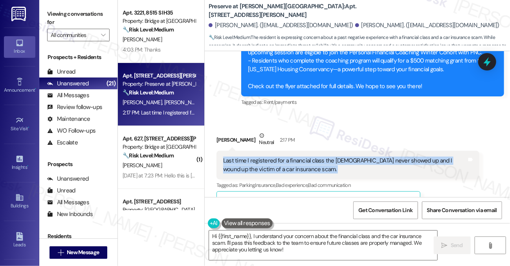
click at [278, 156] on div "Last time I registered for a financial class the [DEMOGRAPHIC_DATA] never showe…" at bounding box center [345, 164] width 244 height 17
click at [289, 156] on div "Last time I registered for a financial class the [DEMOGRAPHIC_DATA] never showe…" at bounding box center [345, 164] width 244 height 17
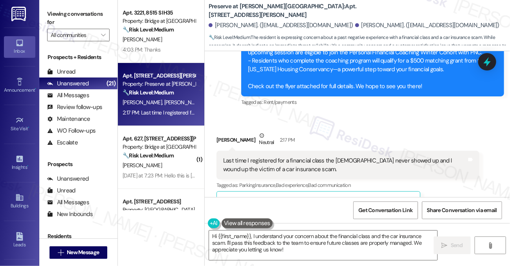
click at [271, 156] on div "Last time I registered for a financial class the [DEMOGRAPHIC_DATA] never showe…" at bounding box center [345, 164] width 244 height 17
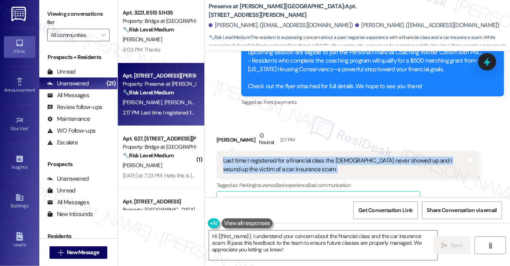
click at [271, 156] on div "Last time I registered for a financial class the [DEMOGRAPHIC_DATA] never showe…" at bounding box center [345, 164] width 244 height 17
copy div "Last time I registered for a financial class the lady never showed up and I wou…"
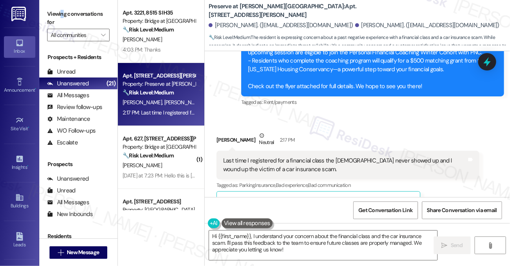
drag, startPoint x: 62, startPoint y: 9, endPoint x: 66, endPoint y: 10, distance: 4.4
click at [62, 10] on label "Viewing conversations for" at bounding box center [78, 18] width 63 height 21
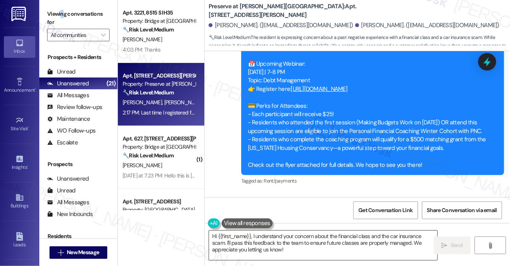
click at [252, 237] on textarea "Hi {{first_name}}, I understand your concern about the financial class and the …" at bounding box center [323, 244] width 228 height 29
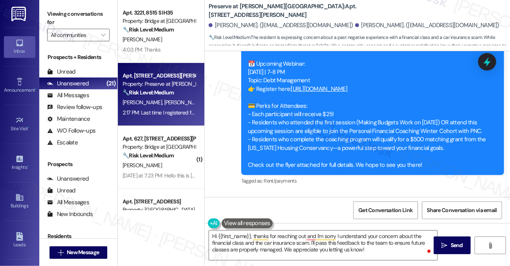
click at [68, 18] on label "Viewing conversations for" at bounding box center [78, 18] width 63 height 21
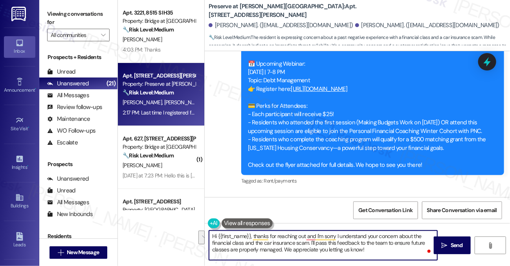
drag, startPoint x: 388, startPoint y: 254, endPoint x: 309, endPoint y: 239, distance: 79.9
click at [309, 239] on textarea "Hi {{first_name}}, thanks for reaching out and I'm sorry I understand your conc…" at bounding box center [323, 244] width 228 height 29
click at [314, 243] on textarea "Hi {{first_name}}, thanks for reaching out and I'm sorry I understand your conc…" at bounding box center [323, 244] width 228 height 29
click at [365, 256] on textarea "Hi {{first_name}}, thanks for reaching out and I'm sorry I understand your conc…" at bounding box center [323, 244] width 228 height 29
click at [375, 252] on textarea "Hi {{first_name}}, thanks for reaching out and I'm sorry I understand your conc…" at bounding box center [323, 244] width 228 height 29
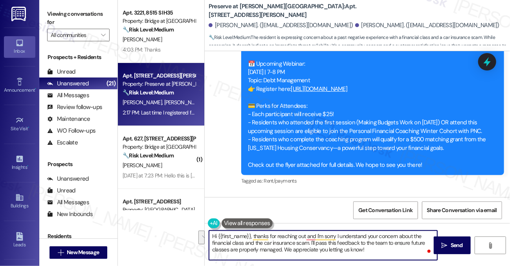
drag, startPoint x: 376, startPoint y: 249, endPoint x: 309, endPoint y: 240, distance: 67.4
click at [309, 240] on textarea "Hi {{first_name}}, thanks for reaching out and I'm sorry I understand your conc…" at bounding box center [323, 244] width 228 height 29
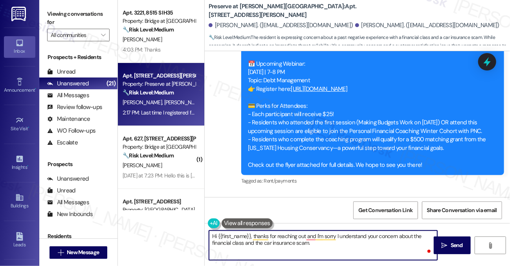
paste textarea "Just so I can better understand, can you share when and where that financial cl…"
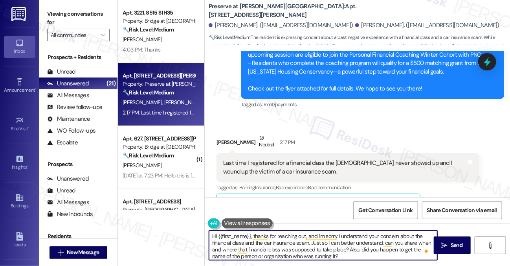
scroll to position [5821, 0]
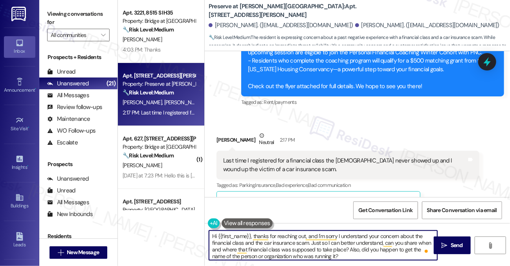
click at [337, 235] on textarea "Hi {{first_name}}, thanks for reaching out, and I'm sorry I understand your con…" at bounding box center [323, 244] width 228 height 29
drag, startPoint x: 250, startPoint y: 250, endPoint x: 281, endPoint y: 243, distance: 32.2
click at [281, 243] on textarea "Hi {{first_name}}, thanks for reaching out, and I'm sorry that the speaker did …" at bounding box center [323, 244] width 228 height 29
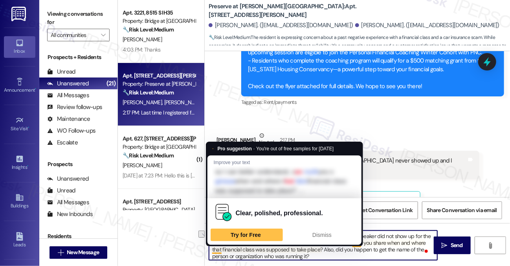
drag, startPoint x: 254, startPoint y: 250, endPoint x: 213, endPoint y: 248, distance: 41.3
click at [213, 248] on textarea "Hi {{first_name}}, thanks for reaching out, and I'm sorry that the speaker did …" at bounding box center [323, 244] width 228 height 29
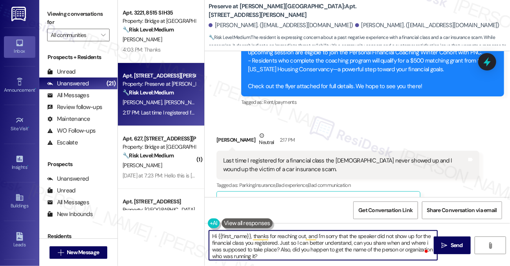
type textarea "Hi {{first_name}}, thanks for reaching out, and I'm sorry that the speaker did …"
click at [307, 255] on textarea "Hi {{first_name}}, thanks for reaching out, and I'm sorry that the speaker did …" at bounding box center [323, 244] width 228 height 29
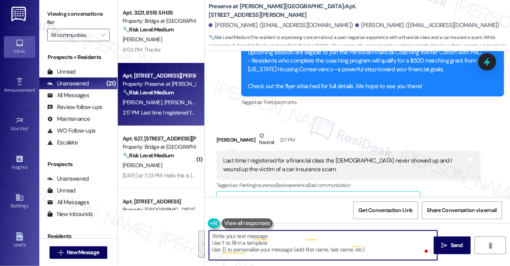
scroll to position [0, 0]
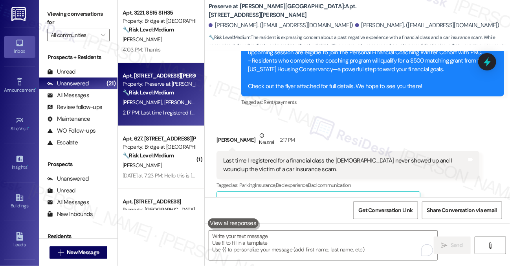
click at [79, 17] on label "Viewing conversations for" at bounding box center [78, 18] width 63 height 21
click at [74, 6] on div "Viewing conversations for All communities " at bounding box center [78, 24] width 78 height 49
click at [250, 234] on textarea "To enrich screen reader interactions, please activate Accessibility in Grammarl…" at bounding box center [323, 244] width 228 height 29
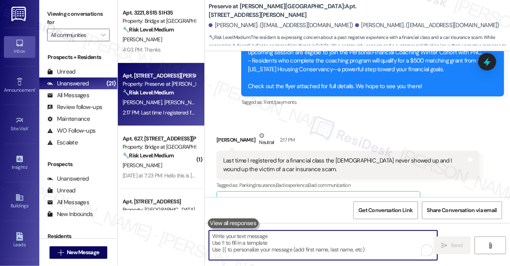
paste textarea "Hi {{first_name}}, thanks for reaching out. I’m sorry to hear that the speaker …"
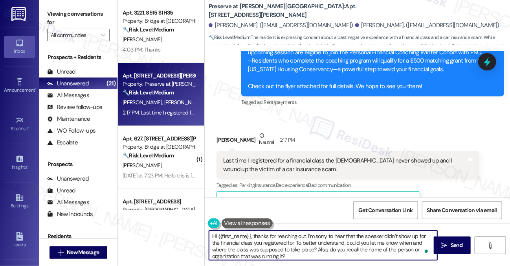
click at [305, 249] on textarea "Hi {{first_name}}, thanks for reaching out. I’m sorry to hear that the speaker …" at bounding box center [323, 244] width 228 height 29
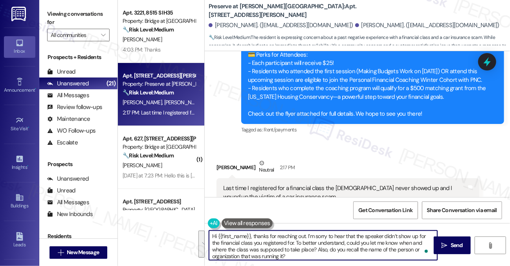
scroll to position [5781, 0]
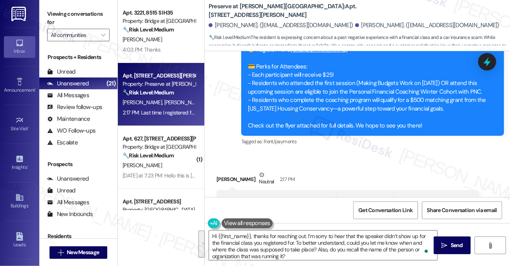
click at [222, 171] on div "Johnette Mason Neutral 2:17 PM" at bounding box center [348, 180] width 263 height 19
copy div "Johnette"
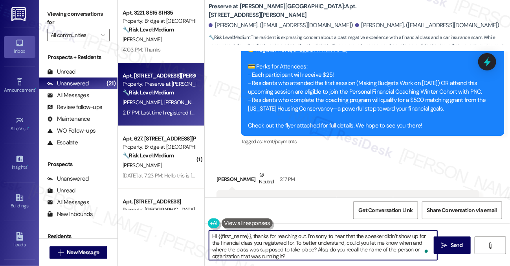
drag, startPoint x: 219, startPoint y: 235, endPoint x: 251, endPoint y: 229, distance: 32.8
click at [251, 229] on div "Hi {{first_name}}, thanks for reaching out. I’m sorry to hear that the speaker …" at bounding box center [357, 252] width 305 height 59
paste textarea "Johnette"
type textarea "Hi Johnette, thanks for reaching out. I’m sorry to hear that the speaker didn’t…"
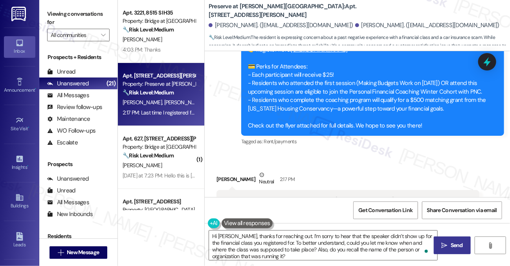
click at [450, 248] on span "Send" at bounding box center [456, 245] width 15 height 8
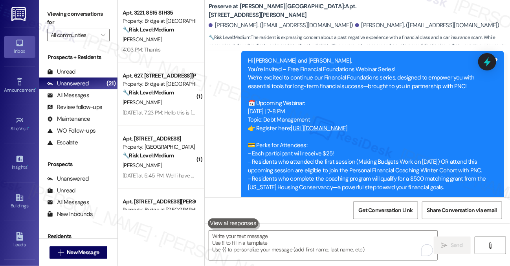
scroll to position [5624, 0]
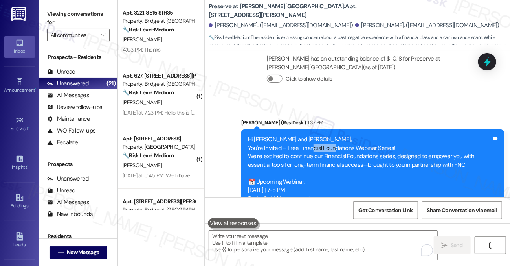
drag, startPoint x: 309, startPoint y: 99, endPoint x: 333, endPoint y: 99, distance: 24.0
click at [333, 135] on div "Hi Johnette and Richard, You're Invited – Free Financial Foundations Webinar Se…" at bounding box center [370, 211] width 244 height 152
click at [326, 135] on div "Hi Johnette and Richard, You're Invited – Free Financial Foundations Webinar Se…" at bounding box center [370, 211] width 244 height 152
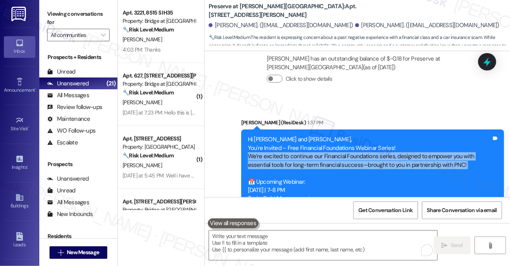
click at [326, 135] on div "Hi Johnette and Richard, You're Invited – Free Financial Foundations Webinar Se…" at bounding box center [370, 211] width 244 height 152
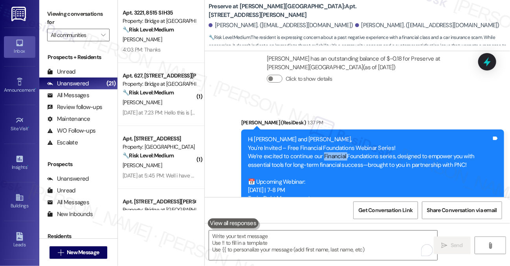
click at [326, 135] on div "Hi Johnette and Richard, You're Invited – Free Financial Foundations Webinar Se…" at bounding box center [370, 211] width 244 height 152
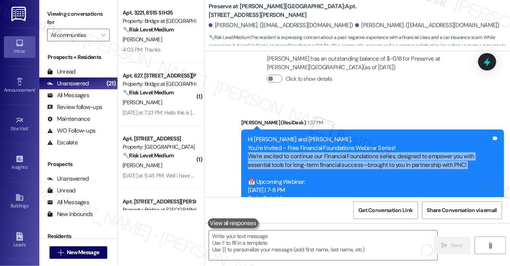
click at [326, 135] on div "Hi Johnette and Richard, You're Invited – Free Financial Foundations Webinar Se…" at bounding box center [370, 211] width 244 height 152
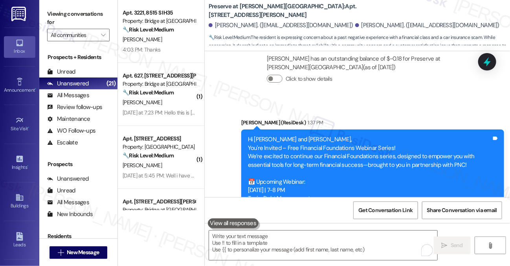
click at [288, 149] on div "Hi Johnette and Richard, You're Invited – Free Financial Foundations Webinar Se…" at bounding box center [370, 211] width 244 height 152
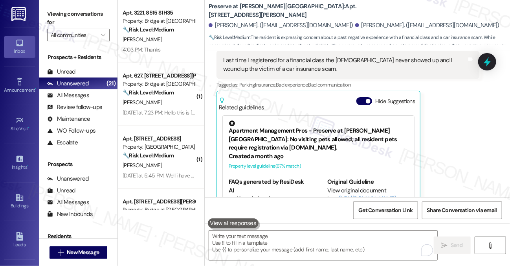
scroll to position [5979, 0]
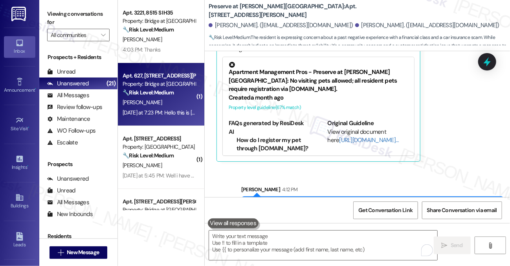
click at [156, 122] on div "Apt. 627, 11908 Anderson Mill Rd Property: Bridge at Volente 🔧 Risk Level: Medi…" at bounding box center [161, 94] width 86 height 63
type textarea "Fetching suggested responses. Please feel free to read through the conversation…"
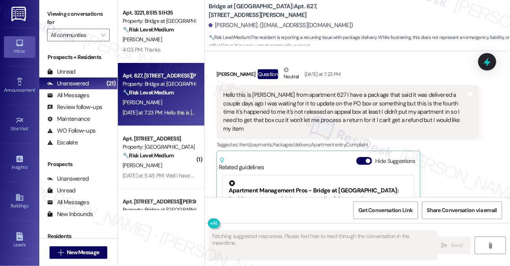
scroll to position [761, 0]
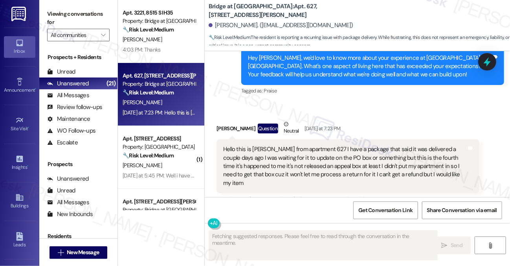
click at [330, 145] on div "Hello this is Margaret from apartment 627 I have a package that said it was del…" at bounding box center [345, 166] width 244 height 42
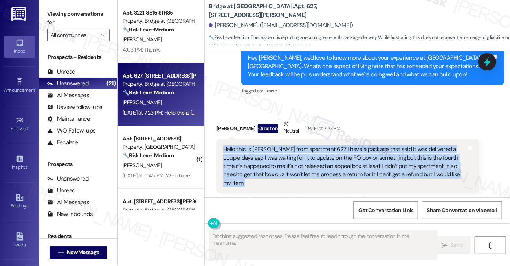
click at [330, 145] on div "Hello this is Margaret from apartment 627 I have a package that said it was del…" at bounding box center [345, 166] width 244 height 42
click at [379, 145] on div "Hello this is Margaret from apartment 627 I have a package that said it was del…" at bounding box center [345, 166] width 244 height 42
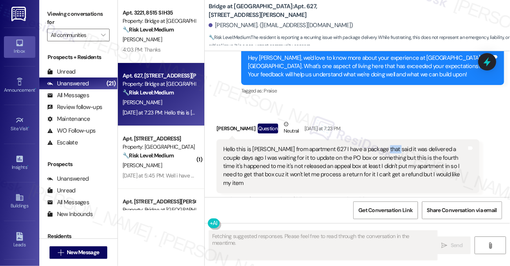
click at [379, 145] on div "Hello this is Margaret from apartment 627 I have a package that said it was del…" at bounding box center [345, 166] width 244 height 42
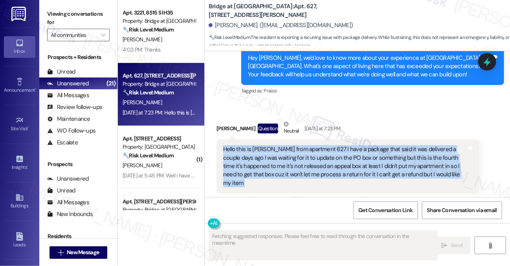
click at [379, 145] on div "Hello this is Margaret from apartment 627 I have a package that said it was del…" at bounding box center [345, 166] width 244 height 42
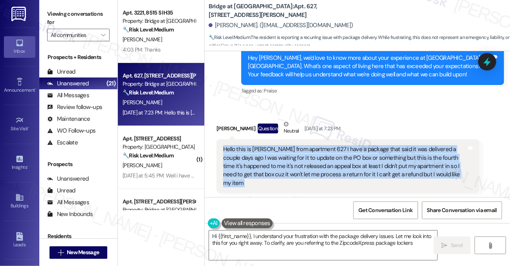
type textarea "Hi {{first_name}}, I understand your frustration with the package delivery issu…"
click at [318, 146] on div "Hello this is Margaret from apartment 627 I have a package that said it was del…" at bounding box center [345, 166] width 244 height 42
click at [390, 145] on div "Hello this is Margaret from apartment 627 I have a package that said it was del…" at bounding box center [345, 166] width 244 height 42
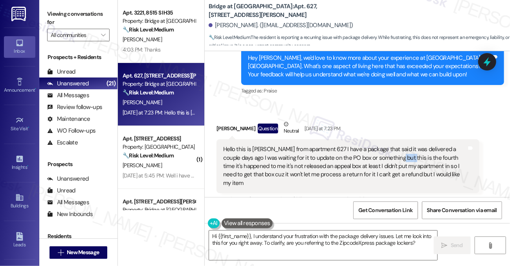
click at [390, 145] on div "Hello this is Margaret from apartment 627 I have a package that said it was del…" at bounding box center [345, 166] width 244 height 42
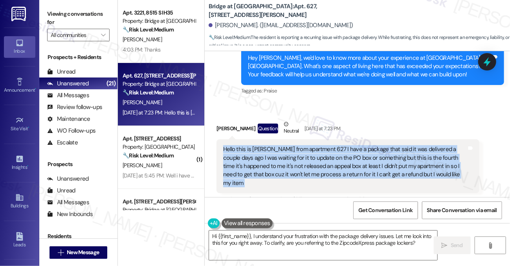
click at [390, 145] on div "Hello this is Margaret from apartment 627 I have a package that said it was del…" at bounding box center [345, 166] width 244 height 42
click at [285, 145] on div "Hello this is Margaret from apartment 627 I have a package that said it was del…" at bounding box center [345, 166] width 244 height 42
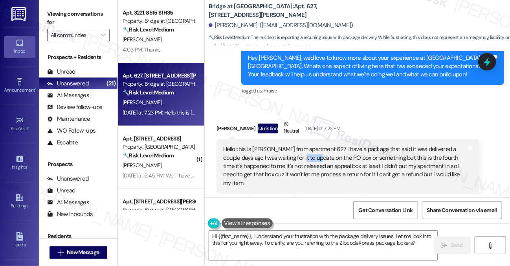
click at [285, 145] on div "Hello this is Margaret from apartment 627 I have a package that said it was del…" at bounding box center [345, 166] width 244 height 42
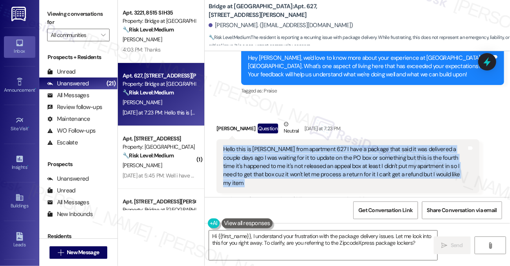
click at [285, 145] on div "Hello this is Margaret from apartment 627 I have a package that said it was del…" at bounding box center [345, 166] width 244 height 42
click at [315, 145] on div "Hello this is Margaret from apartment 627 I have a package that said it was del…" at bounding box center [345, 166] width 244 height 42
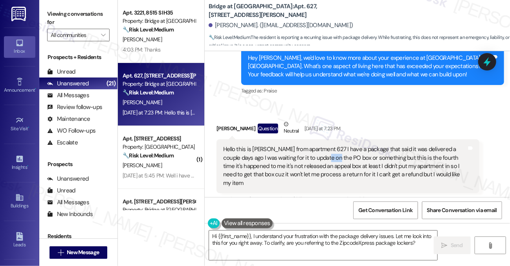
click at [315, 145] on div "Hello this is Margaret from apartment 627 I have a package that said it was del…" at bounding box center [345, 166] width 244 height 42
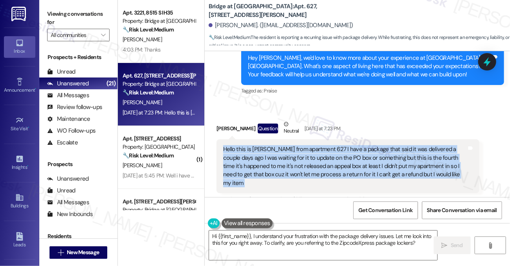
click at [315, 145] on div "Hello this is Margaret from apartment 627 I have a package that said it was del…" at bounding box center [345, 166] width 244 height 42
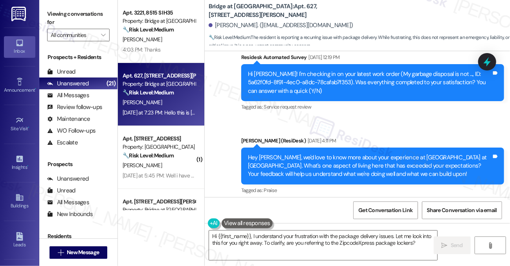
scroll to position [643, 0]
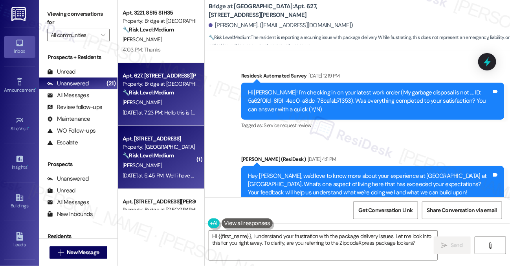
click at [156, 164] on div "[PERSON_NAME]" at bounding box center [159, 165] width 74 height 10
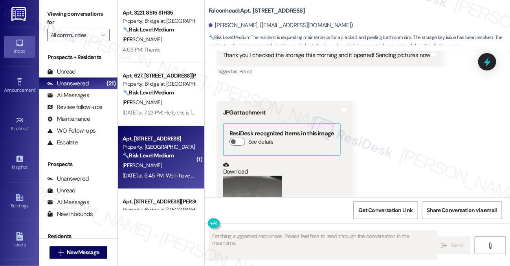
scroll to position [1404, 0]
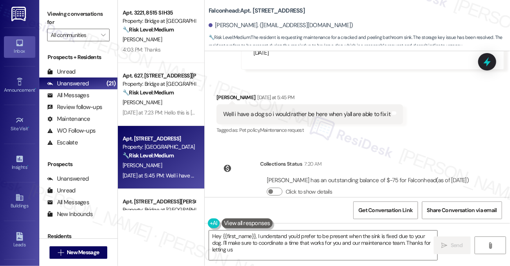
click at [324, 110] on div "Well i have a dog so i would rather be here when y'all are able to fix it" at bounding box center [306, 114] width 167 height 8
type textarea "Hey {{first_name}}, I understand you'd prefer to be present when the sink is fi…"
click at [324, 110] on div "Well i have a dog so i would rather be here when y'all are able to fix it" at bounding box center [306, 114] width 167 height 8
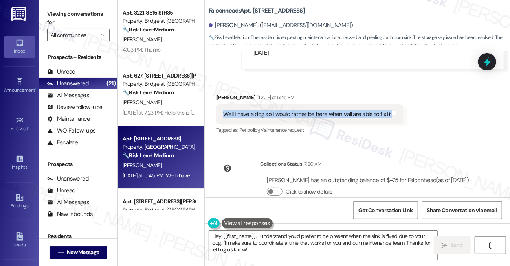
click at [324, 110] on div "Well i have a dog so i would rather be here when y'all are able to fix it" at bounding box center [306, 114] width 167 height 8
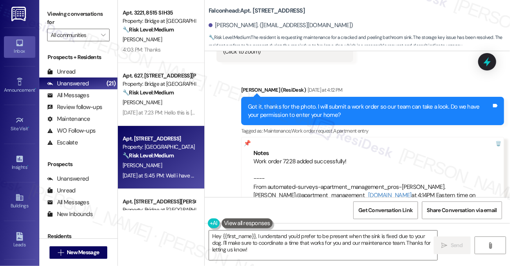
scroll to position [1207, 0]
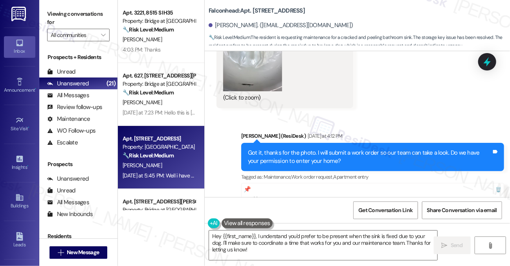
click at [298, 149] on div "Got it, thanks for the photo. I will submit a work order so our team can take a…" at bounding box center [370, 157] width 244 height 17
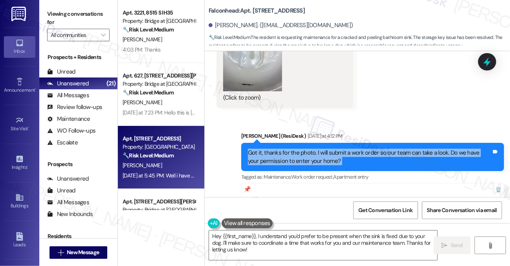
click at [298, 149] on div "Got it, thanks for the photo. I will submit a work order so our team can take a…" at bounding box center [370, 157] width 244 height 17
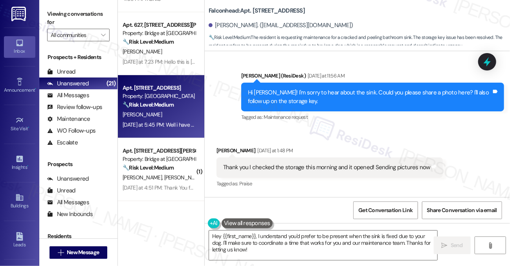
scroll to position [118, 0]
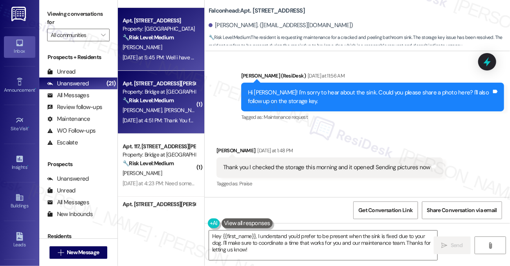
click at [156, 102] on strong "🔧 Risk Level: Medium" at bounding box center [148, 100] width 51 height 7
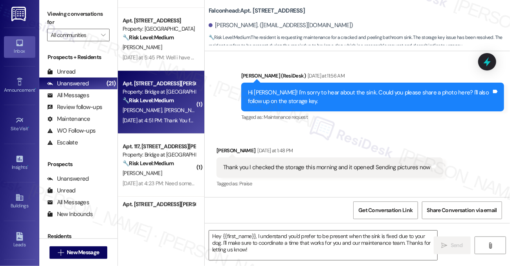
type textarea "Fetching suggested responses. Please feel free to read through the conversation…"
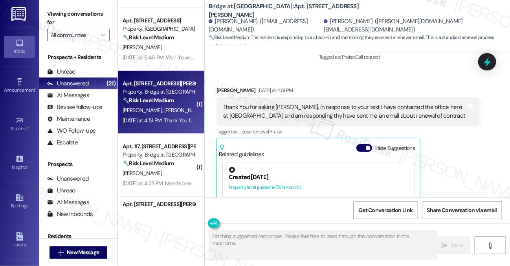
scroll to position [548, 0]
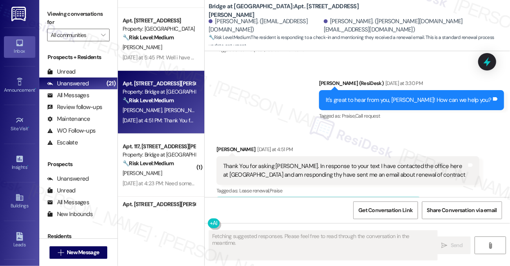
click at [258, 162] on div "Thank You for asking Sarah. In response to your text I have contacted the offic…" at bounding box center [345, 170] width 244 height 17
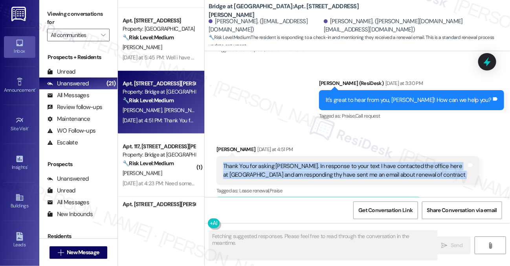
click at [258, 162] on div "Thank You for asking Sarah. In response to your text I have contacted the offic…" at bounding box center [345, 170] width 244 height 17
click at [331, 162] on div "Thank You for asking Sarah. In response to your text I have contacted the offic…" at bounding box center [345, 170] width 244 height 17
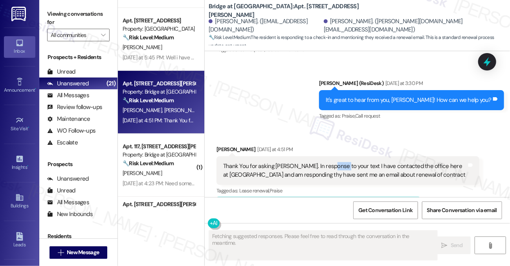
click at [331, 162] on div "Thank You for asking Sarah. In response to your text I have contacted the offic…" at bounding box center [345, 170] width 244 height 17
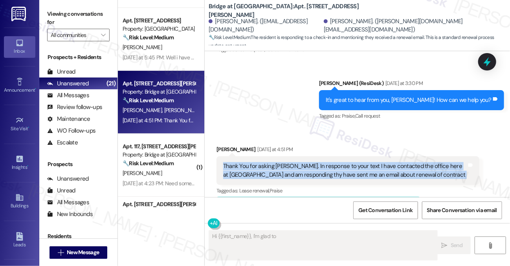
click at [331, 162] on div "Thank You for asking Sarah. In response to your text I have contacted the offic…" at bounding box center [345, 170] width 244 height 17
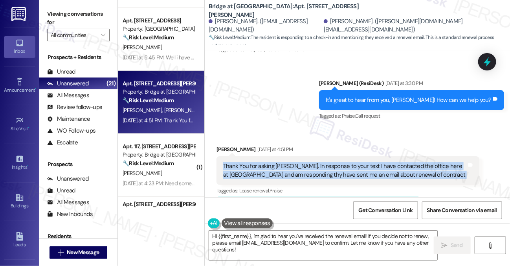
click at [337, 156] on div "Thank You for asking Sarah. In response to your text I have contacted the offic…" at bounding box center [348, 170] width 263 height 29
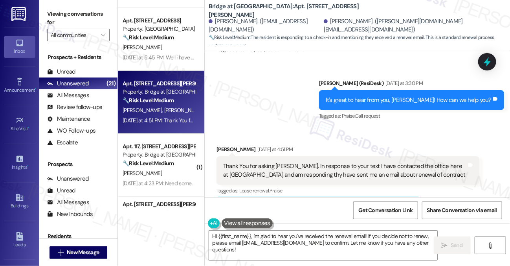
click at [339, 162] on div "Thank You for asking Sarah. In response to your text I have contacted the offic…" at bounding box center [345, 170] width 244 height 17
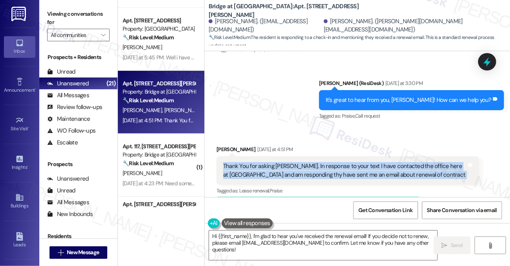
click at [339, 162] on div "Thank You for asking Sarah. In response to your text I have contacted the offic…" at bounding box center [345, 170] width 244 height 17
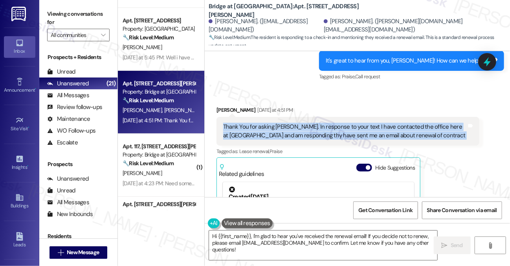
click at [328, 123] on div "Thank You for asking Sarah. In response to your text I have contacted the offic…" at bounding box center [345, 131] width 244 height 17
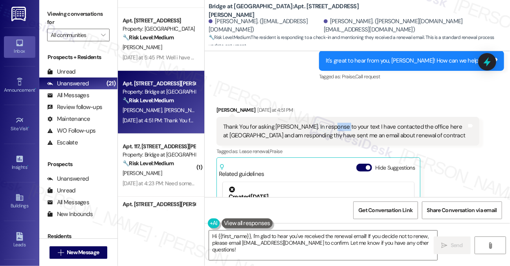
click at [328, 123] on div "Thank You for asking Sarah. In response to your text I have contacted the offic…" at bounding box center [345, 131] width 244 height 17
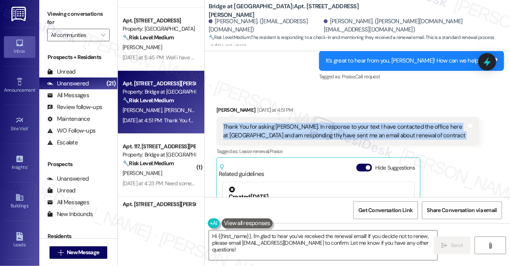
click at [328, 123] on div "Thank You for asking Sarah. In response to your text I have contacted the offic…" at bounding box center [345, 131] width 244 height 17
click at [316, 123] on div "Thank You for asking Sarah. In response to your text I have contacted the offic…" at bounding box center [345, 131] width 244 height 17
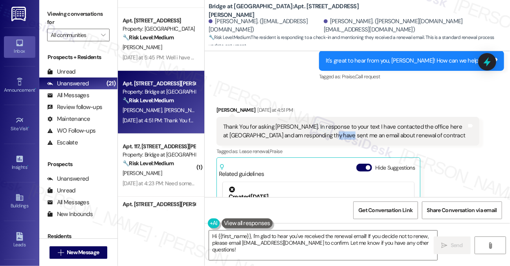
click at [316, 123] on div "Thank You for asking Sarah. In response to your text I have contacted the offic…" at bounding box center [345, 131] width 244 height 17
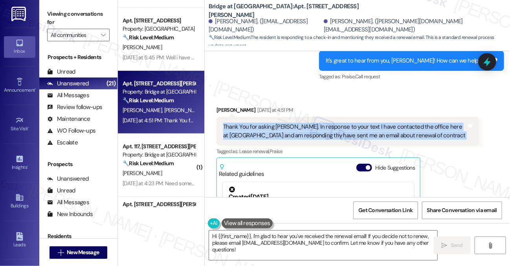
click at [316, 123] on div "Thank You for asking Sarah. In response to your text I have contacted the offic…" at bounding box center [345, 131] width 244 height 17
click at [315, 123] on div "Thank You for asking Sarah. In response to your text I have contacted the offic…" at bounding box center [345, 131] width 244 height 17
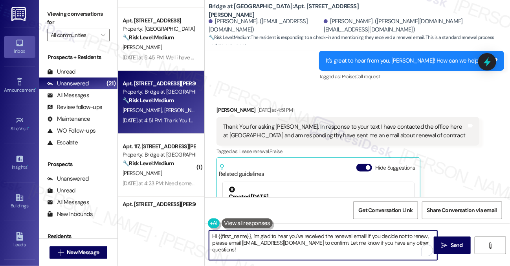
drag, startPoint x: 328, startPoint y: 248, endPoint x: 368, endPoint y: 238, distance: 41.4
click at [368, 238] on textarea "Hi {{first_name}}, I'm glad to hear you've received the renewal email! If you d…" at bounding box center [323, 244] width 228 height 29
click at [340, 245] on textarea "Hi {{first_name}}, I'm glad to hear you've received the renewal email! If you d…" at bounding box center [323, 244] width 228 height 29
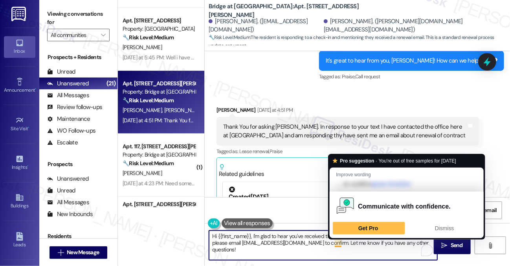
click at [337, 252] on textarea "Hi {{first_name}}, I'm glad to hear you've received the renewal email! If you d…" at bounding box center [323, 244] width 228 height 29
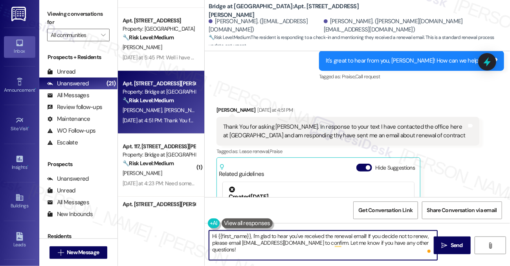
click at [321, 245] on textarea "Hi {{first_name}}, I'm glad to hear you've received the renewal email! If you d…" at bounding box center [323, 244] width 228 height 29
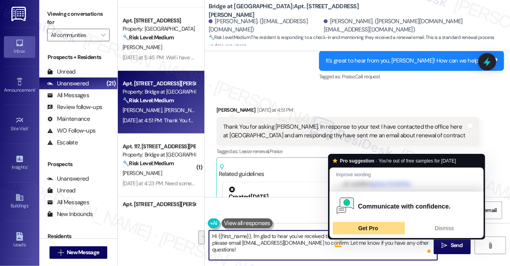
drag, startPoint x: 340, startPoint y: 243, endPoint x: 334, endPoint y: 233, distance: 11.8
click at [334, 233] on html "Inbox Go to Inbox Announcement • Send A Text Announcement Site Visit • Go to Si…" at bounding box center [255, 133] width 510 height 266
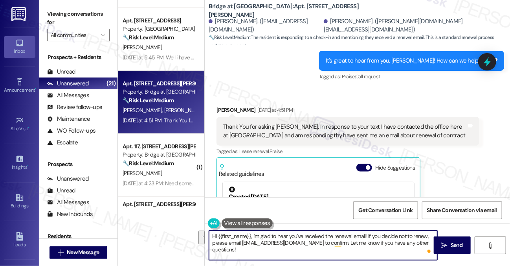
click at [319, 250] on textarea "Hi {{first_name}}, I'm glad to hear you've received the renewal email! If you d…" at bounding box center [323, 244] width 228 height 29
drag, startPoint x: 337, startPoint y: 249, endPoint x: 371, endPoint y: 236, distance: 36.6
click at [371, 236] on textarea "Hi {{first_name}}, I'm glad to hear you've received the renewal email! If you d…" at bounding box center [323, 244] width 228 height 29
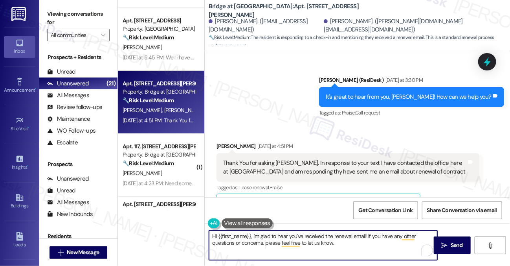
scroll to position [508, 0]
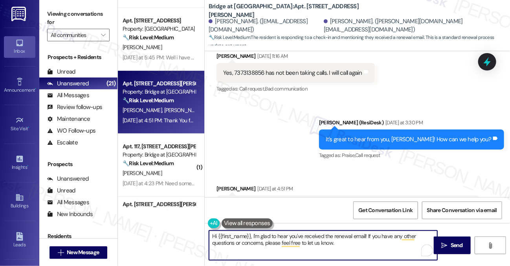
click at [375, 239] on textarea "Hi {{first_name}}, I'm glad to hear you've received the renewal email! If you h…" at bounding box center [323, 244] width 228 height 29
click at [281, 242] on textarea "Hi {{first_name}}, I'm glad to hear you've received the renewal email! If you h…" at bounding box center [323, 244] width 228 height 29
drag, startPoint x: 253, startPoint y: 235, endPoint x: 195, endPoint y: 234, distance: 57.8
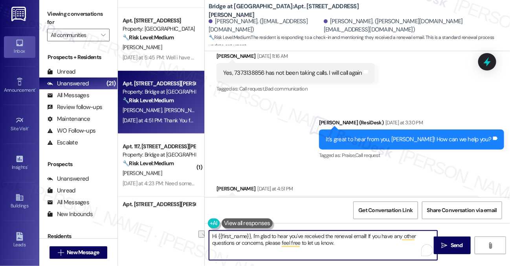
click at [195, 234] on div "Apt. 3221, 8515 S IH35 Property: Bridge at Monarch Bluffs 🔧 Risk Level: Medium …" at bounding box center [314, 133] width 392 height 266
click at [220, 184] on div "Carol Williams Yesterday at 4:51 PM" at bounding box center [348, 189] width 263 height 11
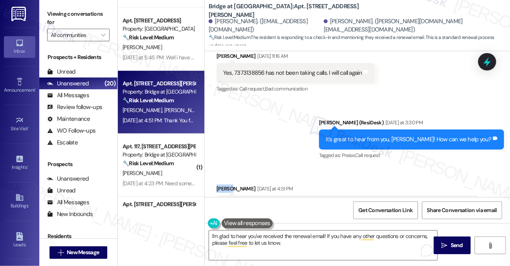
click at [220, 184] on div "Carol Williams Yesterday at 4:51 PM" at bounding box center [348, 189] width 263 height 11
copy div "Carol"
click at [324, 236] on textarea "I'm glad to hear you've received the renewal email! If you have any other quest…" at bounding box center [323, 244] width 228 height 29
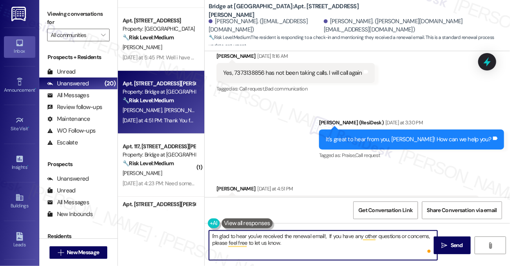
paste textarea "Carol"
click at [315, 241] on textarea "I'm glad to hear you've received the renewal email!, Carol! If you have any oth…" at bounding box center [323, 244] width 228 height 29
click at [326, 239] on textarea "I'm glad to hear you've received the renewal email!, Carol! If you have any oth…" at bounding box center [323, 244] width 228 height 29
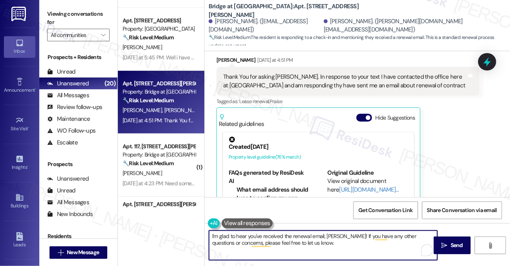
scroll to position [666, 0]
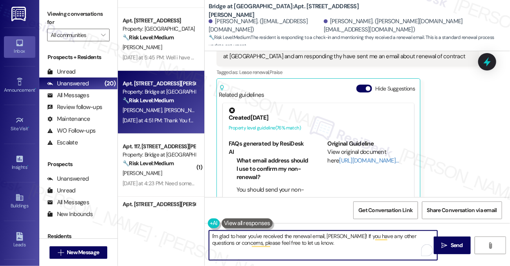
click at [352, 246] on textarea "I'm glad to hear you've received the renewal email, Carol! If you have any othe…" at bounding box center [323, 244] width 228 height 29
click at [317, 242] on textarea "I'm glad to hear you've received the renewal email, Carol! If you have any othe…" at bounding box center [323, 244] width 228 height 29
click at [340, 233] on textarea "I'm glad to hear you've received the renewal email, Carol! If you have any othe…" at bounding box center [323, 244] width 228 height 29
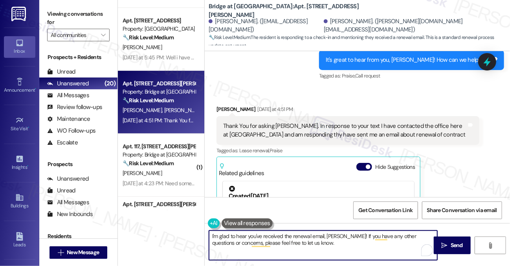
scroll to position [587, 0]
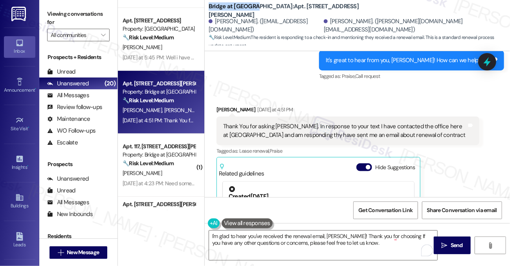
drag, startPoint x: 206, startPoint y: 9, endPoint x: 252, endPoint y: 10, distance: 45.6
click at [252, 10] on div "Bridge at Volente: Apt. 318, 11908 Anderson Mill Rd Carol Williams. (carolw39@g…" at bounding box center [357, 23] width 305 height 43
copy b "Bridge at Volente"
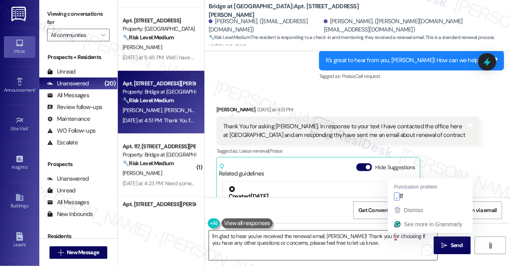
click at [393, 236] on textarea "I'm glad to hear you've received the renewal email, Carol! Thank you for choosi…" at bounding box center [323, 244] width 228 height 29
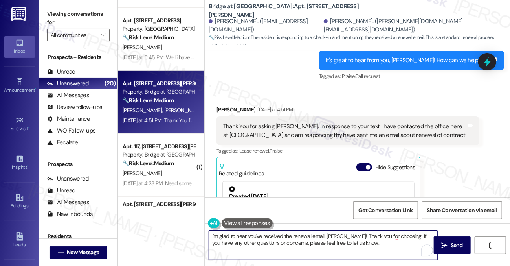
paste textarea "Bridge at Volente"
click at [364, 236] on textarea "I'm glad to hear you've received the renewal email, Carol! Thank you for choosi…" at bounding box center [323, 244] width 228 height 29
click at [298, 237] on textarea "I'm glad to hear you've received the renewal email, Carol! Thank you again for …" at bounding box center [323, 244] width 228 height 29
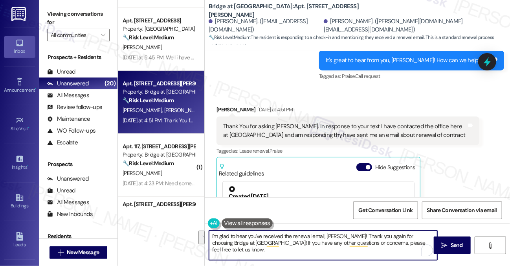
click at [340, 246] on textarea "I'm glad to hear you've received the renewal email, Carol! Thank you again for …" at bounding box center [323, 244] width 228 height 29
click at [302, 239] on textarea "I'm glad to hear you've received the renewal email, Carol! Thank you again for …" at bounding box center [323, 244] width 228 height 29
type textarea "I'm glad to hear you've received the renewal email, Carol! Thank you again for …"
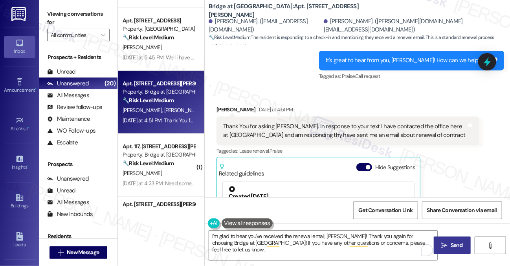
click at [439, 245] on button " Send" at bounding box center [452, 245] width 37 height 18
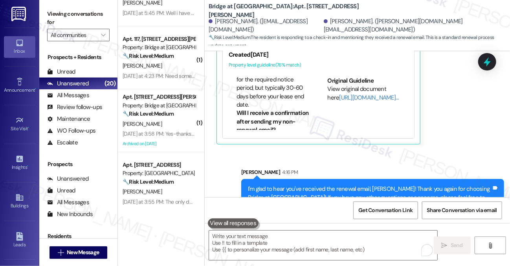
scroll to position [197, 0]
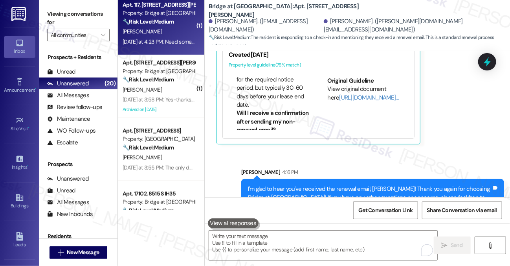
click at [157, 49] on div "Apt. 117, 11908 Anderson Mill Rd Property: Bridge at Volente 🔧 Risk Level: Medi…" at bounding box center [161, 23] width 86 height 63
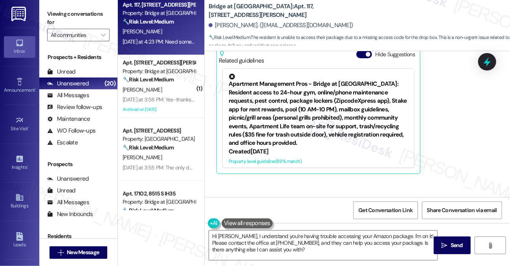
scroll to position [386, 0]
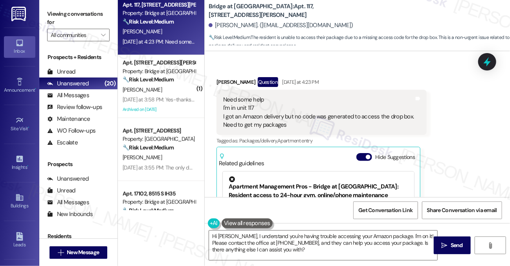
click at [230, 101] on div "Need some help I'm in unit 117 I got an Amazon delivery but no code was generat…" at bounding box center [318, 113] width 191 height 34
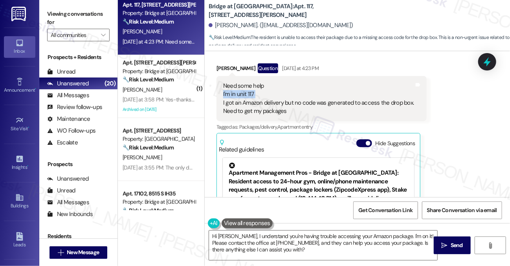
scroll to position [386, 0]
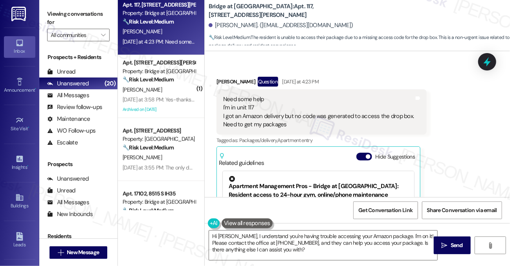
click at [247, 112] on div "Need some help I'm in unit 117 I got an Amazon delivery but no code was generat…" at bounding box center [318, 112] width 191 height 34
click at [244, 103] on div "Need some help I'm in unit 117 I got an Amazon delivery but no code was generat…" at bounding box center [318, 112] width 191 height 34
drag, startPoint x: 226, startPoint y: 103, endPoint x: 300, endPoint y: 112, distance: 75.2
click at [300, 112] on div "Need some help I'm in unit 117 I got an Amazon delivery but no code was generat…" at bounding box center [318, 112] width 191 height 34
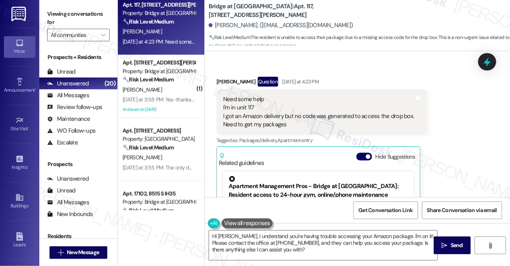
click at [300, 112] on div "Need some help I'm in unit 117 I got an Amazon delivery but no code was generat…" at bounding box center [318, 112] width 191 height 34
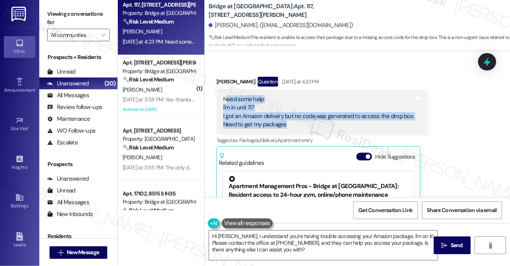
drag, startPoint x: 311, startPoint y: 114, endPoint x: 226, endPoint y: 91, distance: 88.0
click at [226, 95] on div "Need some help I'm in unit 117 I got an Amazon delivery but no code was generat…" at bounding box center [318, 112] width 191 height 34
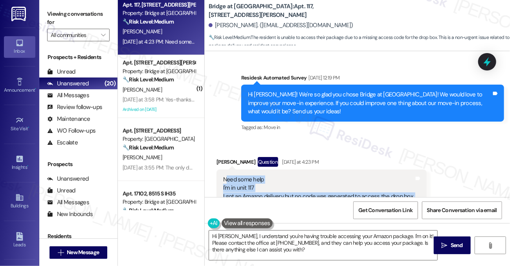
scroll to position [347, 0]
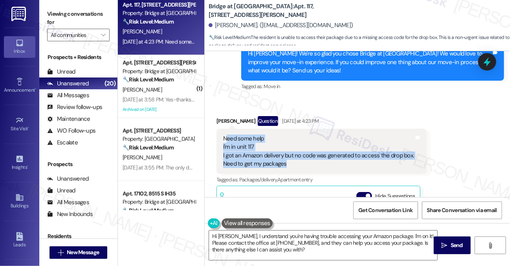
click at [239, 136] on div "Need some help I'm in unit 117 I got an Amazon delivery but no code was generat…" at bounding box center [318, 151] width 191 height 34
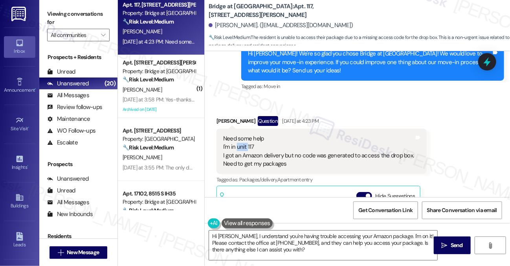
click at [239, 136] on div "Need some help I'm in unit 117 I got an Amazon delivery but no code was generat…" at bounding box center [318, 151] width 191 height 34
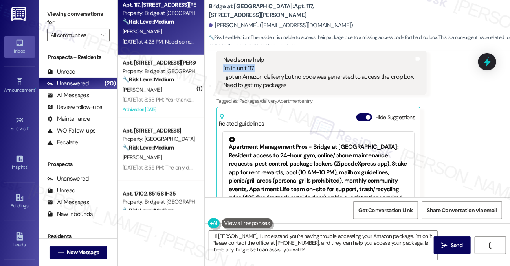
scroll to position [386, 0]
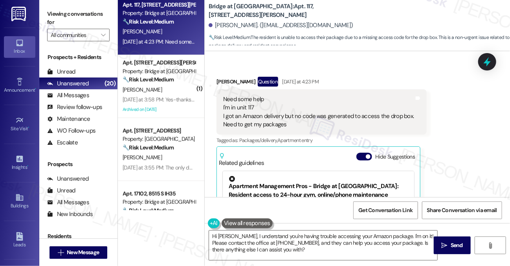
click at [297, 115] on div "Need some help I'm in unit 117 I got an Amazon delivery but no code was generat…" at bounding box center [318, 112] width 191 height 34
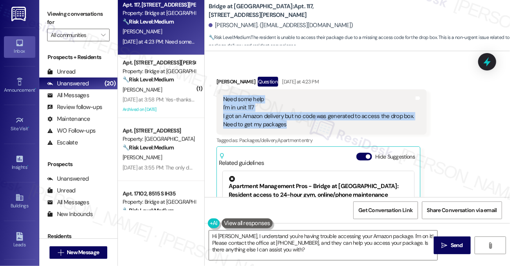
drag, startPoint x: 296, startPoint y: 114, endPoint x: 224, endPoint y: 87, distance: 76.8
click at [224, 95] on div "Need some help I'm in unit 117 I got an Amazon delivery but no code was generat…" at bounding box center [318, 112] width 191 height 34
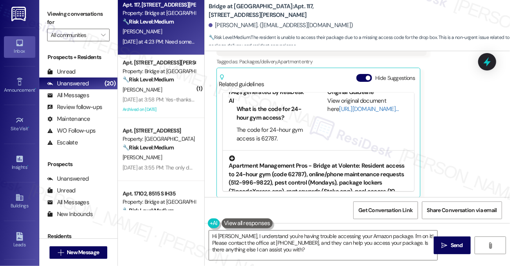
scroll to position [108, 0]
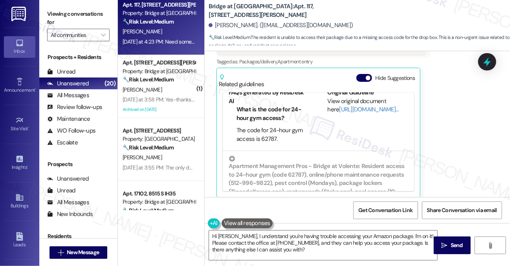
click at [60, 14] on label "Viewing conversations for" at bounding box center [78, 18] width 63 height 21
drag, startPoint x: 206, startPoint y: 10, endPoint x: 252, endPoint y: 8, distance: 46.0
click at [252, 8] on div "Bridge at Volente: Apt. 117, 11908 Anderson Mill Rd Chris Menghi. (menghichris@…" at bounding box center [357, 23] width 305 height 43
copy b "Bridge at Volente"
click at [83, 13] on label "Viewing conversations for" at bounding box center [78, 18] width 63 height 21
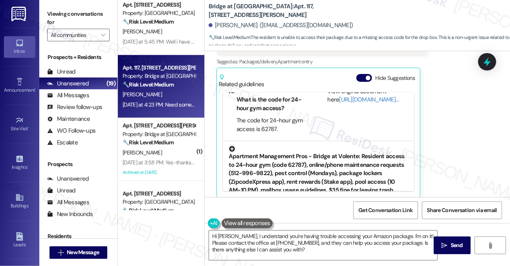
scroll to position [79, 0]
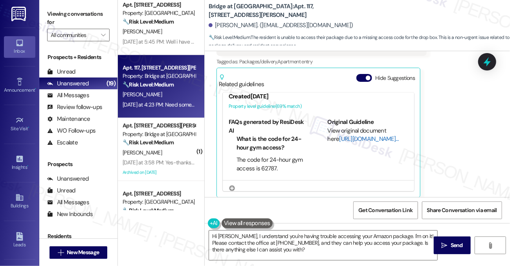
click at [348, 135] on link "[URL][DOMAIN_NAME]…" at bounding box center [368, 139] width 59 height 8
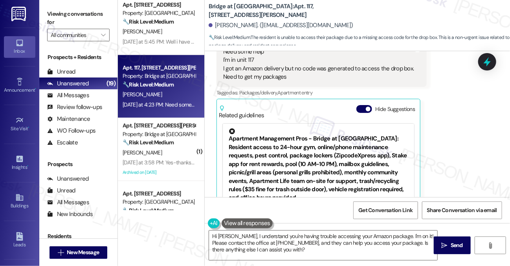
scroll to position [386, 0]
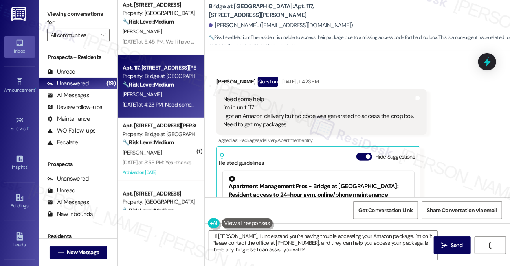
click at [290, 107] on div "Need some help I'm in unit 117 I got an Amazon delivery but no code was generat…" at bounding box center [318, 112] width 191 height 34
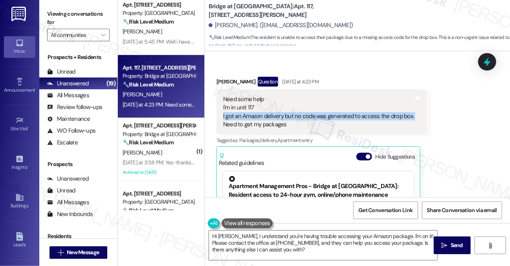
click at [290, 107] on div "Need some help I'm in unit 117 I got an Amazon delivery but no code was generat…" at bounding box center [318, 112] width 191 height 34
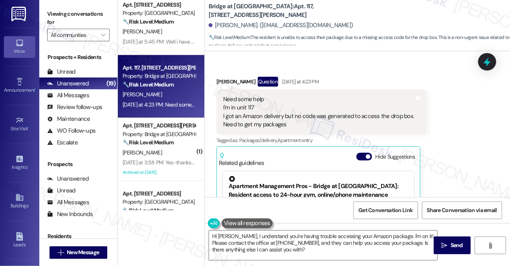
click at [342, 71] on div "Received via SMS Chris Menghi Question Yesterday at 4:23 PM Need some help I'm …" at bounding box center [322, 176] width 222 height 211
click at [260, 110] on div "Need some help I'm in unit 117 I got an Amazon delivery but no code was generat…" at bounding box center [318, 112] width 191 height 34
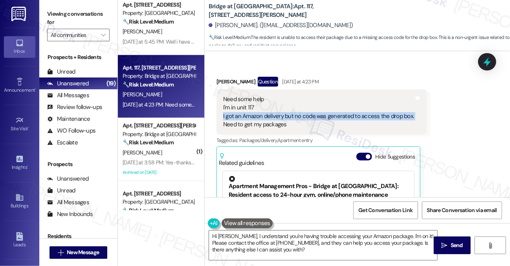
click at [260, 110] on div "Need some help I'm in unit 117 I got an Amazon delivery but no code was generat…" at bounding box center [318, 112] width 191 height 34
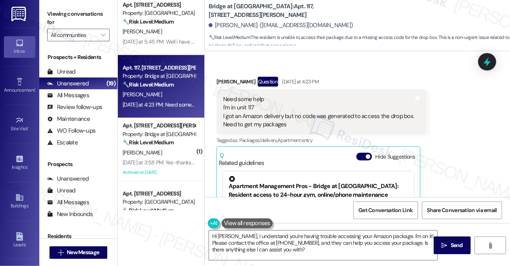
click at [299, 114] on div "Need some help I'm in unit 117 I got an Amazon delivery but no code was generat…" at bounding box center [318, 112] width 191 height 34
click at [300, 114] on div "Need some help I'm in unit 117 I got an Amazon delivery but no code was generat…" at bounding box center [318, 112] width 191 height 34
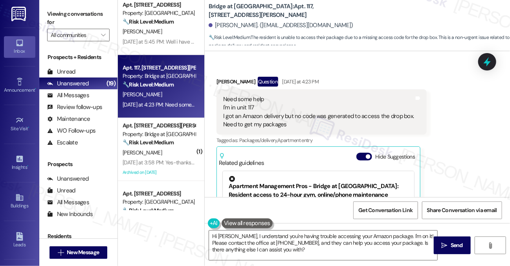
click at [300, 114] on div "Need some help I'm in unit 117 I got an Amazon delivery but no code was generat…" at bounding box center [318, 112] width 191 height 34
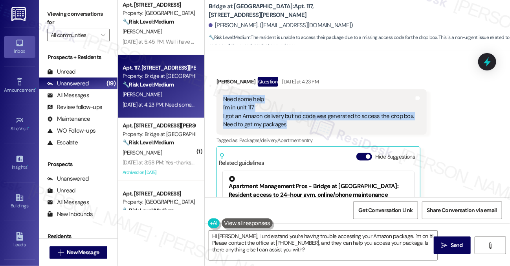
drag, startPoint x: 260, startPoint y: 111, endPoint x: 224, endPoint y: 90, distance: 41.9
click at [224, 95] on div "Need some help I'm in unit 117 I got an Amazon delivery but no code was generat…" at bounding box center [318, 112] width 191 height 34
copy div "Need some help I'm in unit 117 I got an Amazon delivery but no code was generat…"
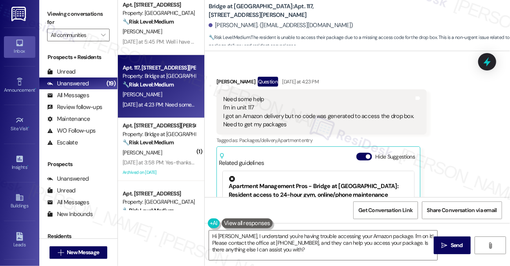
click at [74, 17] on label "Viewing conversations for" at bounding box center [78, 18] width 63 height 21
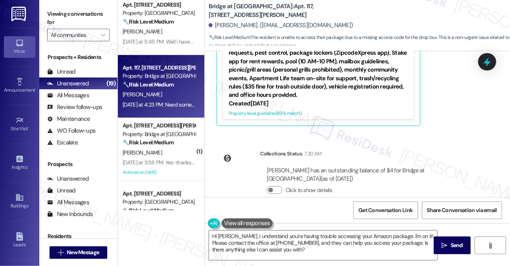
scroll to position [543, 0]
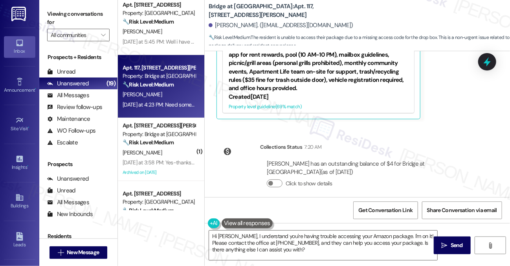
click at [74, 17] on label "Viewing conversations for" at bounding box center [78, 18] width 63 height 21
click at [81, 14] on label "Viewing conversations for" at bounding box center [78, 18] width 63 height 21
click at [264, 236] on textarea "Hi Chris, I understand you're having trouble accessing your Amazon package. I'm…" at bounding box center [323, 244] width 228 height 29
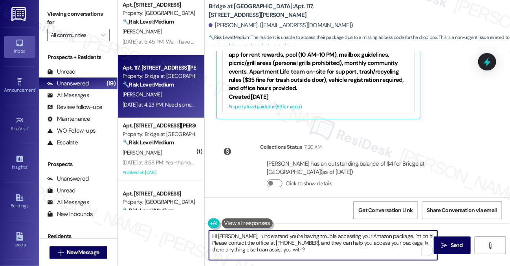
click at [264, 236] on textarea "Hi Chris, I understand you're having trouble accessing your Amazon package. I'm…" at bounding box center [323, 244] width 228 height 29
paste textarea "[Resident’s Name], just checking back in — were you able to get access to the d…"
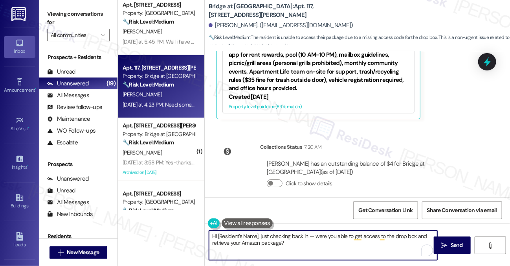
click at [221, 28] on div "Chris Menghi. (menghichris@icloud.com)" at bounding box center [281, 25] width 145 height 8
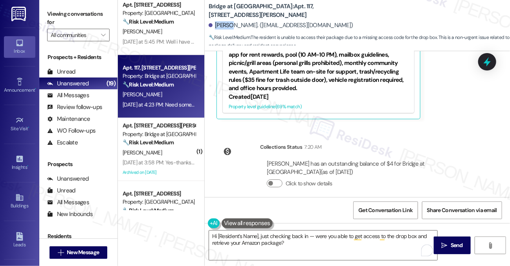
click at [221, 28] on div "Chris Menghi. (menghichris@icloud.com)" at bounding box center [281, 25] width 145 height 8
copy div "Chris"
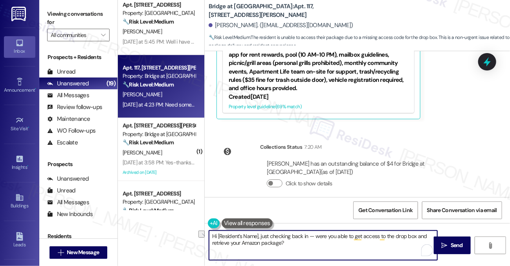
drag, startPoint x: 217, startPoint y: 234, endPoint x: 261, endPoint y: 230, distance: 44.2
click at [261, 230] on textarea "Hi [Resident’s Name], just checking back in — were you able to get access to th…" at bounding box center [323, 244] width 228 height 29
paste textarea "Chris"
drag, startPoint x: 284, startPoint y: 234, endPoint x: 278, endPoint y: 233, distance: 6.1
click at [278, 233] on textarea "Hi Chris, just checking back in — were you able to get access to the drop box a…" at bounding box center [323, 244] width 228 height 29
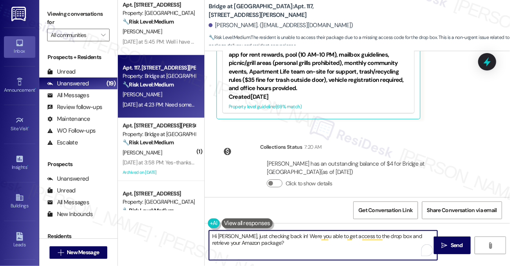
click at [278, 236] on textarea "Hi Chris, just checking back in! Were you able to get access to the drop box an…" at bounding box center [323, 244] width 228 height 29
click at [424, 242] on textarea "Hi Chris, just checking back in. Were you able to get access to the drop box an…" at bounding box center [323, 244] width 228 height 29
type textarea "Hi Chris, just checking back in. Were you able to get access to the drop box an…"
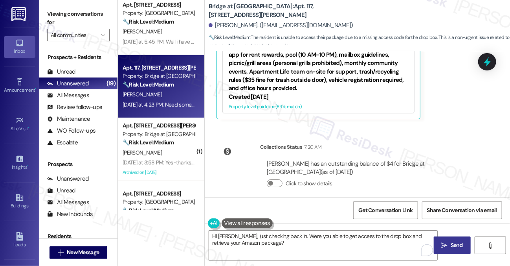
click at [438, 245] on button " Send" at bounding box center [452, 245] width 37 height 18
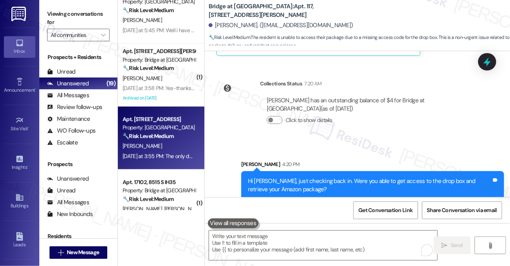
scroll to position [118, 0]
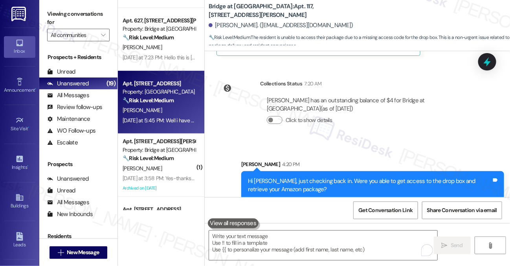
click at [171, 109] on div "[PERSON_NAME]" at bounding box center [159, 110] width 74 height 10
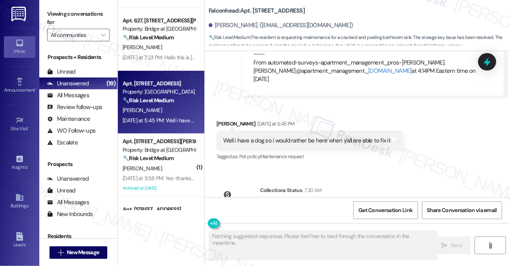
scroll to position [1365, 0]
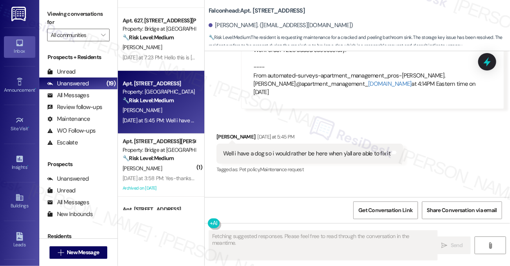
click at [294, 149] on div "Well i have a dog so i would rather be here when y'all are able to fix it" at bounding box center [306, 153] width 167 height 8
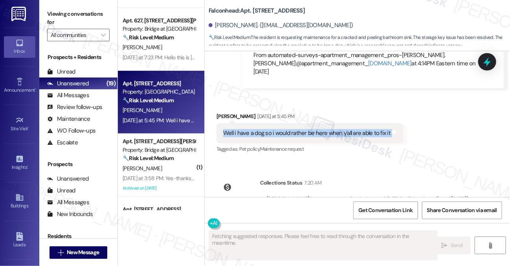
scroll to position [1404, 0]
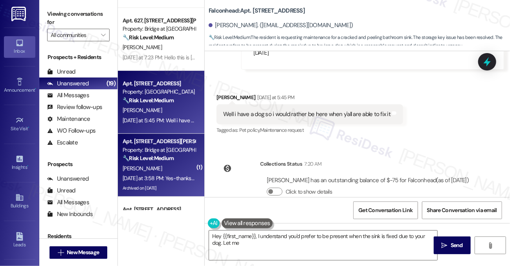
type textarea "Hey {{first_name}}, I understand you'd prefer to be present when the sink is fi…"
click at [165, 158] on strong "🔧 Risk Level: Medium" at bounding box center [148, 158] width 51 height 7
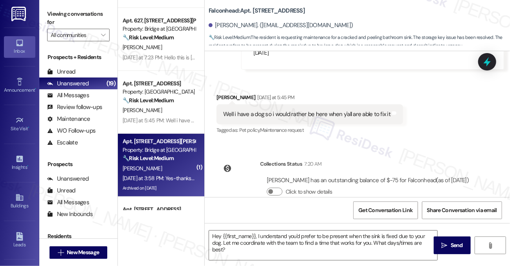
type textarea "Fetching suggested responses. Please feel free to read through the conversation…"
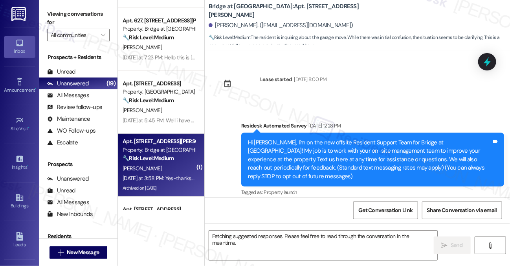
scroll to position [10575, 0]
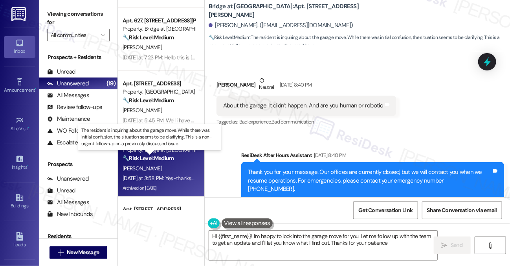
type textarea "Hi {{first_name}}! I'm happy to look into the garage move for you. Let me follo…"
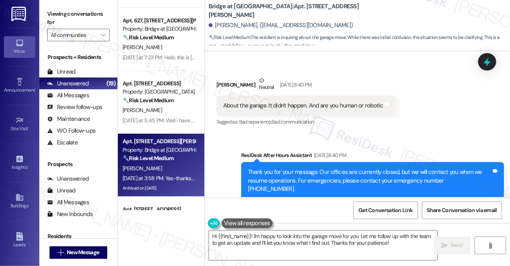
click at [320, 251] on div "Apologies for the mix-up! I’ve been communicating directly with the management,…" at bounding box center [370, 259] width 244 height 17
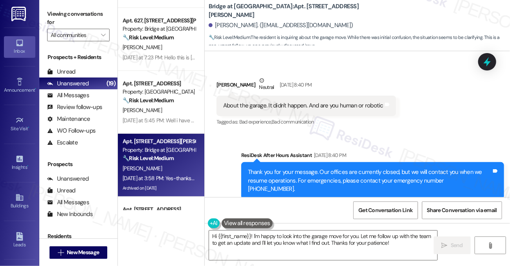
click at [320, 251] on div "Apologies for the mix-up! I’ve been communicating directly with the management,…" at bounding box center [370, 259] width 244 height 17
click at [355, 251] on div "Apologies for the mix-up! I’ve been communicating directly with the management,…" at bounding box center [370, 259] width 244 height 17
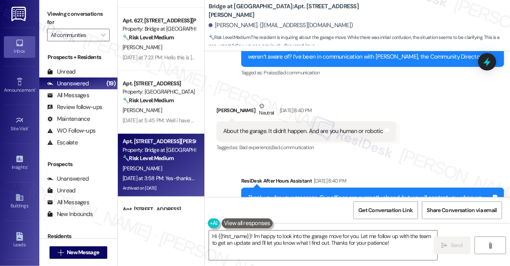
scroll to position [10536, 0]
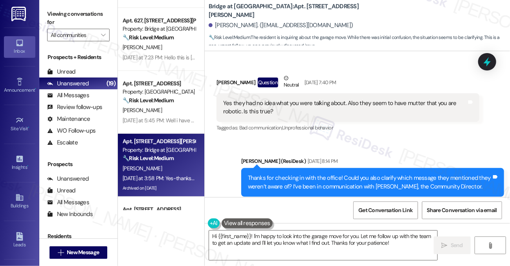
scroll to position [10378, 0]
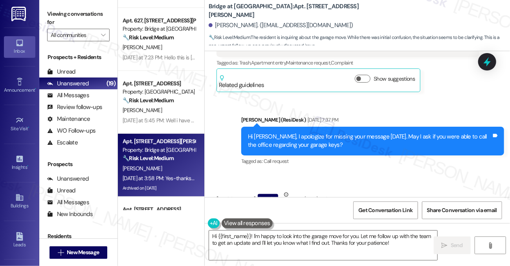
scroll to position [10300, 0]
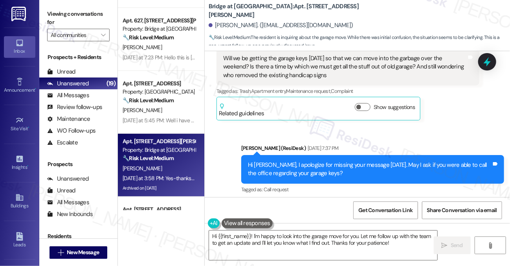
scroll to position [10260, 0]
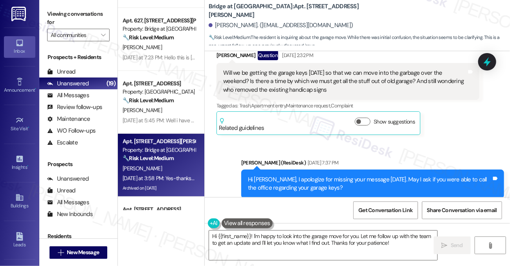
click at [256, 258] on div "Yes they had no idea what you were talking about. Also they seem to have mutter…" at bounding box center [345, 266] width 244 height 17
click at [322, 258] on div "Yes they had no idea what you were talking about. Also they seem to have mutter…" at bounding box center [345, 266] width 244 height 17
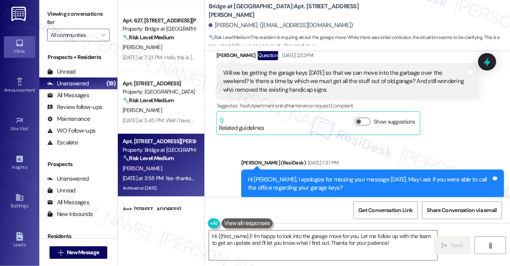
click at [322, 258] on div "Yes they had no idea what you were talking about. Also they seem to have mutter…" at bounding box center [345, 266] width 244 height 17
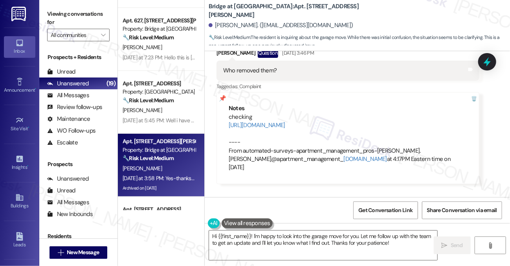
scroll to position [10142, 0]
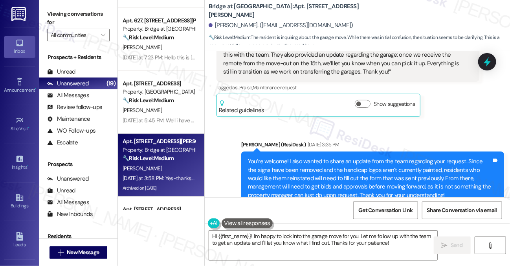
scroll to position [9906, 0]
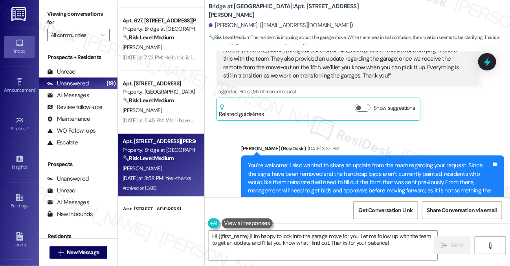
click at [250, 263] on div "Who removed them?" at bounding box center [249, 267] width 53 height 8
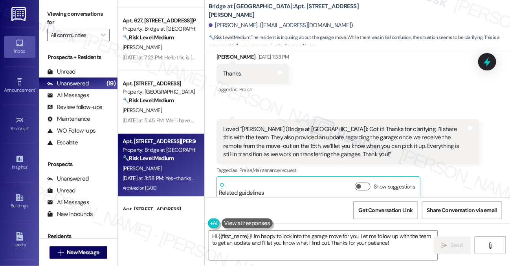
click at [272, 240] on div "You’re welcome! I also wanted to share an update from the team regarding your r…" at bounding box center [370, 261] width 244 height 42
click at [351, 240] on div "You’re welcome! I also wanted to share an update from the team regarding your r…" at bounding box center [370, 261] width 244 height 42
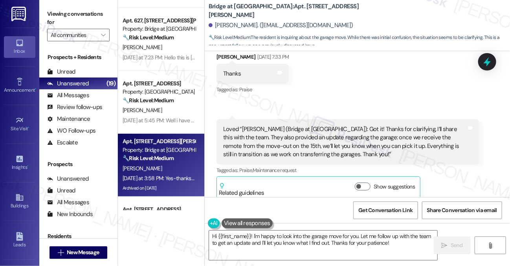
click at [351, 240] on div "You’re welcome! I also wanted to share an update from the team regarding your r…" at bounding box center [370, 261] width 244 height 42
click at [340, 240] on div "You’re welcome! I also wanted to share an update from the team regarding your r…" at bounding box center [370, 261] width 244 height 42
click at [286, 217] on div "Sent via SMS Sarah (ResiDesk) Aug 12, 2025 at 3:35 PM You’re welcome! I also wa…" at bounding box center [373, 261] width 275 height 88
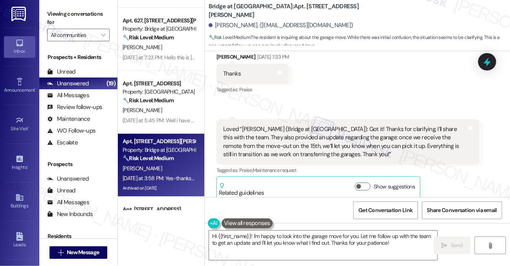
click at [332, 240] on div "You’re welcome! I also wanted to share an update from the team regarding your r…" at bounding box center [370, 261] width 244 height 42
click at [333, 240] on div "You’re welcome! I also wanted to share an update from the team regarding your r…" at bounding box center [370, 261] width 244 height 42
click at [338, 240] on div "You’re welcome! I also wanted to share an update from the team regarding your r…" at bounding box center [370, 261] width 244 height 42
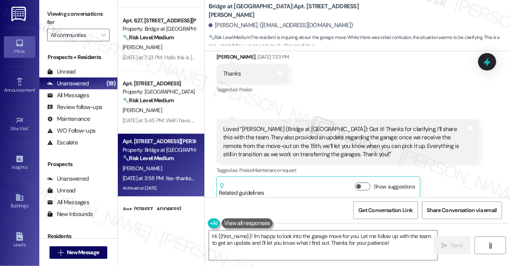
click at [338, 240] on div "You’re welcome! I also wanted to share an update from the team regarding your r…" at bounding box center [370, 261] width 244 height 42
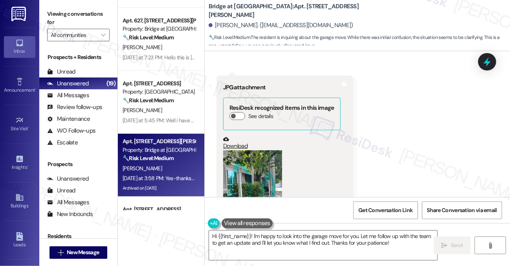
scroll to position [9513, 0]
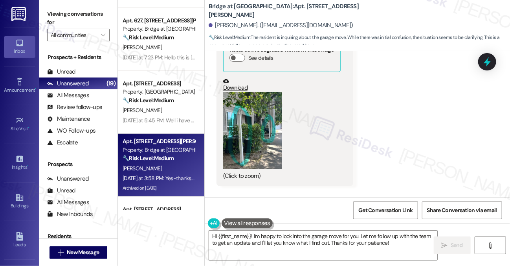
scroll to position [9592, 0]
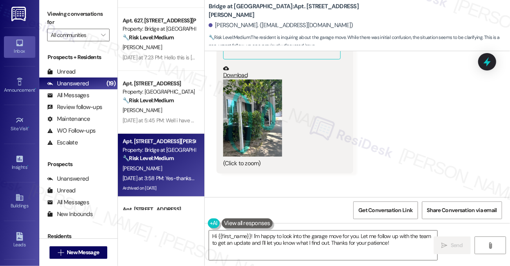
click at [354, 214] on div "Got it! Thanks for clarifying, I’ll share this with the team. They also provide…" at bounding box center [370, 231] width 244 height 34
click at [351, 214] on div "Got it! Thanks for clarifying, I’ll share this with the team. They also provide…" at bounding box center [370, 231] width 244 height 34
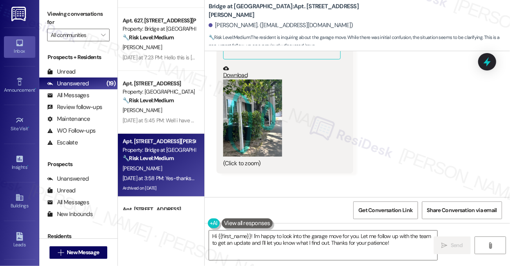
click at [351, 214] on div "Got it! Thanks for clarifying, I’ll share this with the team. They also provide…" at bounding box center [370, 231] width 244 height 34
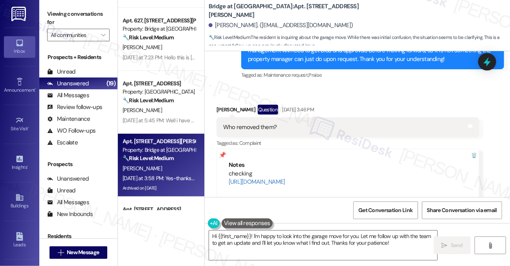
scroll to position [10103, 0]
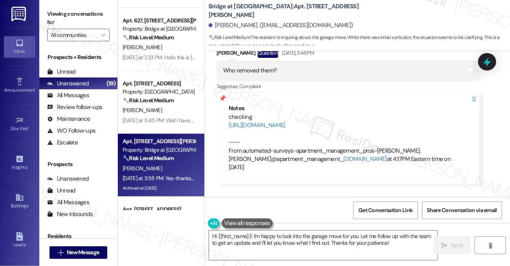
click at [247, 226] on div "Will we be getting the garage keys today so that we can move into the garbage o…" at bounding box center [345, 238] width 244 height 25
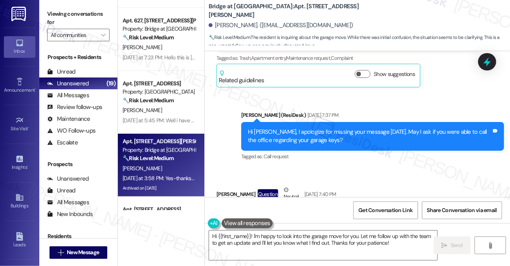
scroll to position [10260, 0]
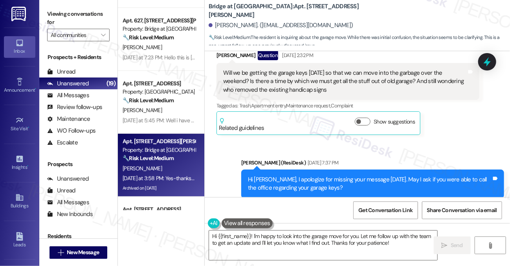
click at [290, 258] on div "Yes they had no idea what you were talking about. Also they seem to have mutter…" at bounding box center [345, 266] width 244 height 17
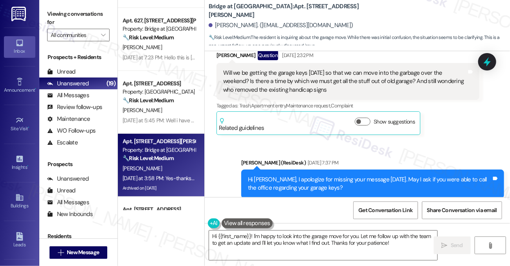
click at [290, 258] on div "Yes they had no idea what you were talking about. Also they seem to have mutter…" at bounding box center [345, 266] width 244 height 17
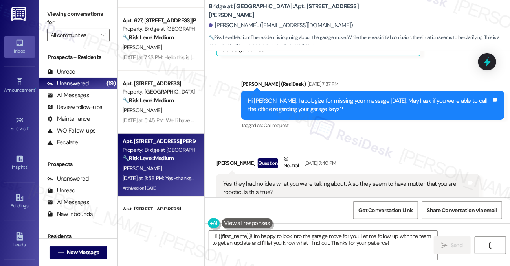
click at [289, 254] on div "Thanks for checking in with the office! Could you also clarify which message th…" at bounding box center [370, 262] width 244 height 17
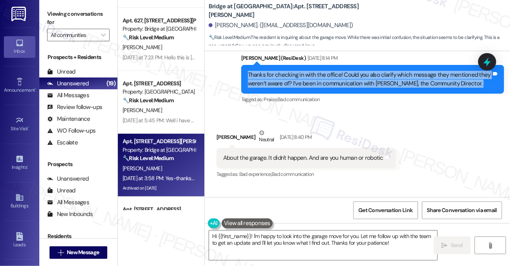
scroll to position [10536, 0]
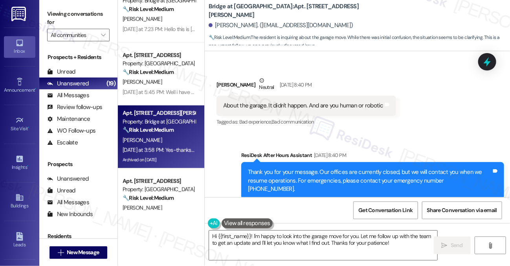
scroll to position [197, 0]
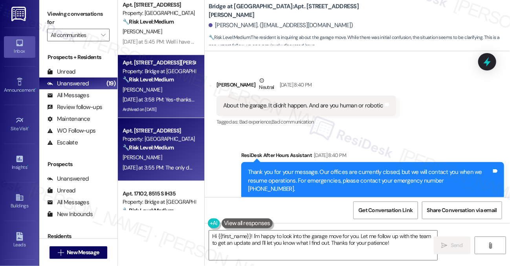
click at [161, 127] on div "Apt. 8308, 3400 Ranch Rd 620 S" at bounding box center [159, 131] width 73 height 8
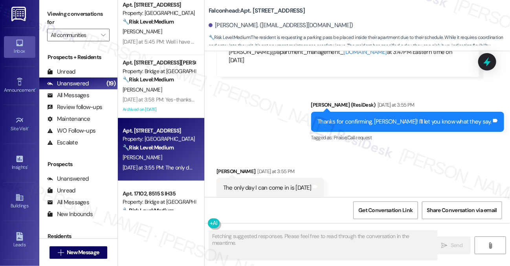
scroll to position [1054, 0]
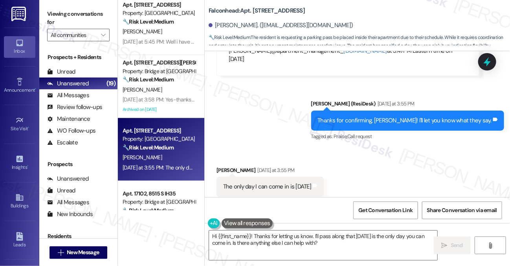
click at [271, 182] on div "The only day I can come in is on Saturday" at bounding box center [267, 186] width 88 height 8
click at [365, 116] on div "Thanks for confirming, Jamie! I'll let you know what they say." at bounding box center [405, 120] width 174 height 8
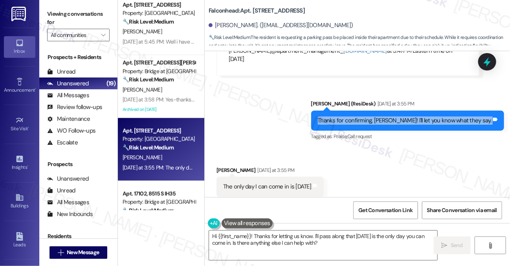
click at [365, 116] on div "Thanks for confirming, Jamie! I'll let you know what they say." at bounding box center [405, 120] width 174 height 8
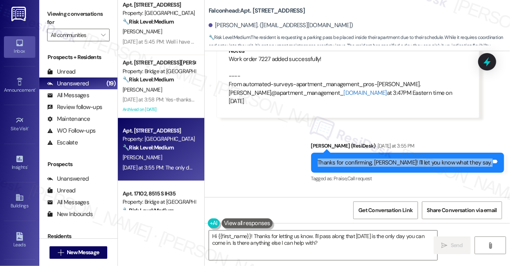
scroll to position [1054, 0]
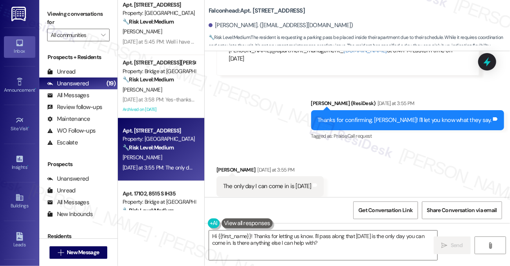
click at [271, 182] on div "The only day I can come in is on Saturday" at bounding box center [267, 186] width 88 height 8
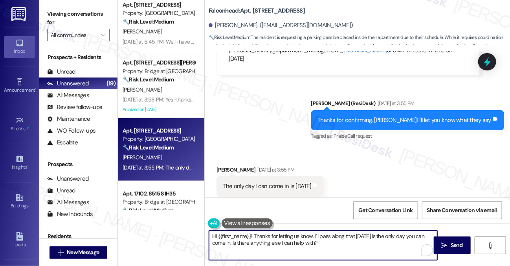
drag, startPoint x: 253, startPoint y: 235, endPoint x: 209, endPoint y: 230, distance: 44.3
click at [209, 230] on textarea "Hi {{first_name}}! Thanks for letting us know. I'll pass along that Saturday is…" at bounding box center [323, 244] width 228 height 29
click at [223, 166] on div "Jamie Powers Yesterday at 3:55 PM" at bounding box center [270, 171] width 107 height 11
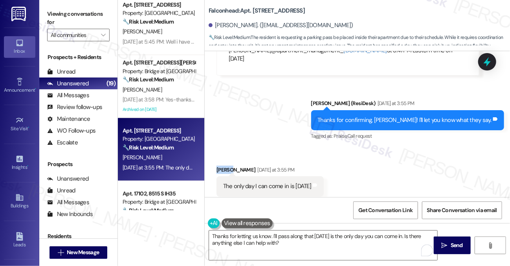
copy div "Jamie"
click at [271, 236] on textarea "Thanks for letting us know. I'll pass along that Saturday is the only day you c…" at bounding box center [323, 244] width 228 height 29
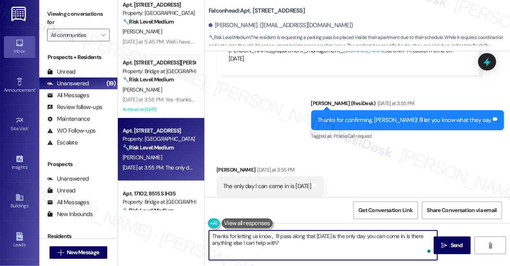
paste textarea "Jamie"
drag, startPoint x: 314, startPoint y: 244, endPoint x: 300, endPoint y: 237, distance: 15.1
click at [300, 237] on textarea "Thanks for letting us know., Jamie. I'll pass along that Saturday is the only d…" at bounding box center [323, 244] width 228 height 29
click at [318, 235] on textarea "Thanks for letting us know., Jamie. I'll pass along that Saturday is the only d…" at bounding box center [323, 244] width 228 height 29
drag, startPoint x: 317, startPoint y: 243, endPoint x: 315, endPoint y: 234, distance: 8.9
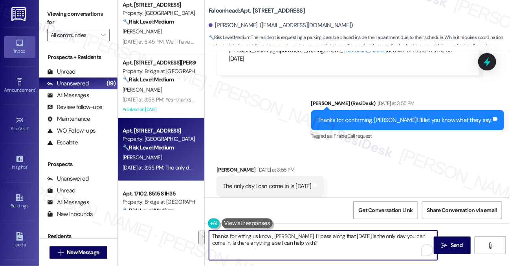
click at [315, 234] on textarea "Thanks for letting us know., Jamie. I'll pass along that Saturday is the only d…" at bounding box center [323, 244] width 228 height 29
click at [313, 244] on textarea "Thanks for letting us know., Jamie. I'll pass along that Saturday is the only d…" at bounding box center [323, 244] width 228 height 29
click at [271, 236] on textarea "Thanks for letting us know., Jamie. I'll pass along that Saturday is the only d…" at bounding box center [323, 244] width 228 height 29
click at [279, 245] on textarea "Thanks for letting us know, Jamie. I'll pass along that Saturday is the only da…" at bounding box center [323, 244] width 228 height 29
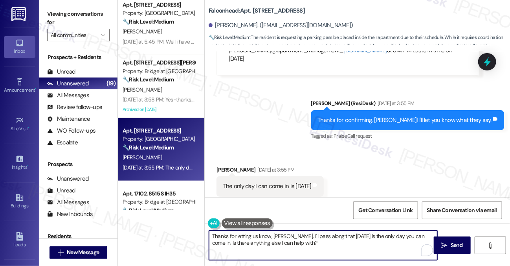
click at [279, 245] on textarea "Thanks for letting us know, Jamie. I'll pass along that Saturday is the only da…" at bounding box center [323, 244] width 228 height 29
click at [344, 245] on textarea "Thanks for letting us know, Jamie. I'll pass along that Saturday is the only da…" at bounding box center [323, 244] width 228 height 29
click at [305, 241] on textarea "Thanks for letting us know, Jamie. I'll pass along that Saturday is the only da…" at bounding box center [323, 244] width 228 height 29
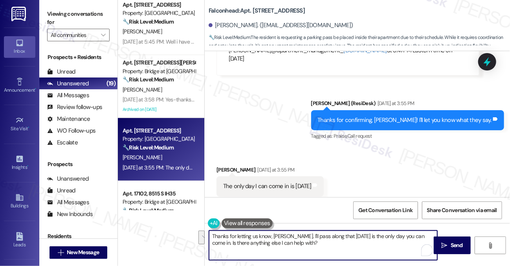
click at [305, 241] on textarea "Thanks for letting us know, Jamie. I'll pass along that Saturday is the only da…" at bounding box center [323, 244] width 228 height 29
type textarea "Thanks for letting us know, Jamie. I'll pass along that Saturday is the only da…"
click at [274, 182] on div "The only day I can come in is on Saturday" at bounding box center [267, 186] width 88 height 8
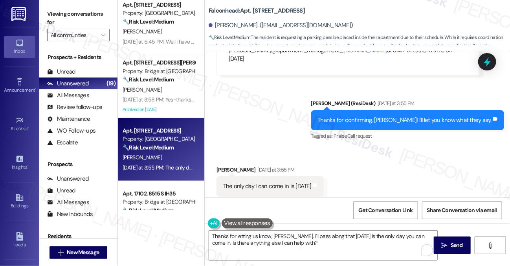
click at [274, 182] on div "The only day I can come in is on Saturday" at bounding box center [267, 186] width 88 height 8
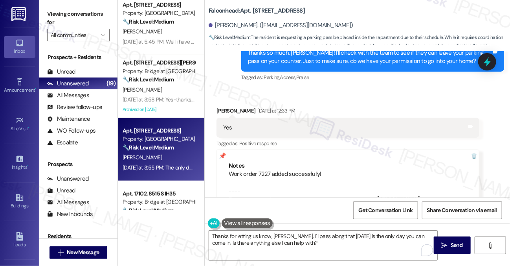
scroll to position [819, 0]
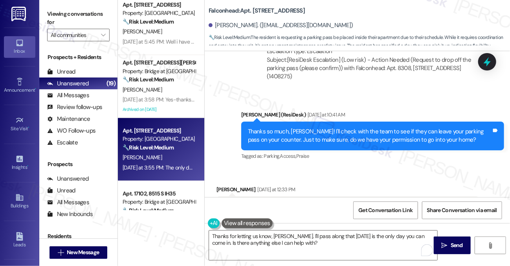
click at [285, 127] on div "Thanks so much, Jamie! I'll check with the team to see if they can leave your p…" at bounding box center [370, 135] width 244 height 17
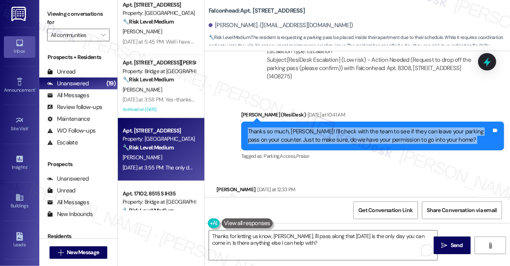
click at [285, 127] on div "Thanks so much, Jamie! I'll check with the team to see if they can leave your p…" at bounding box center [370, 135] width 244 height 17
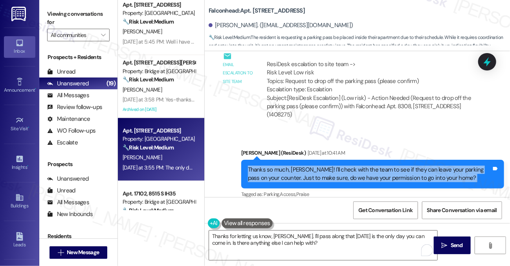
scroll to position [740, 0]
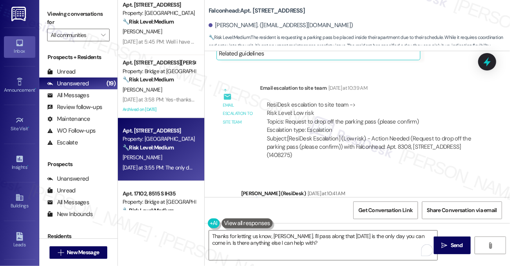
click at [323, 134] on div "Subject: [ResiDesk Escalation] (Low risk) - Action Needed (Request to drop off …" at bounding box center [370, 146] width 206 height 25
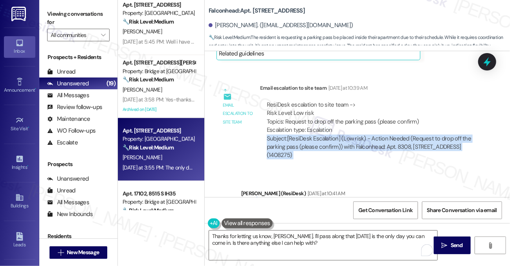
click at [323, 134] on div "Subject: [ResiDesk Escalation] (Low risk) - Action Needed (Request to drop off …" at bounding box center [370, 146] width 206 height 25
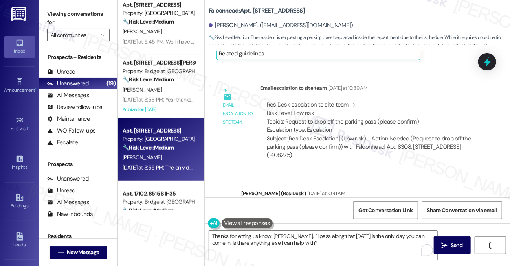
click at [330, 112] on div "ResiDesk escalation to site team -> Risk Level: Low risk Topics: Request to dro…" at bounding box center [370, 118] width 206 height 34
click at [332, 114] on div "ResiDesk escalation to site team -> Risk Level: Low risk Topics: Request to dro…" at bounding box center [370, 118] width 206 height 34
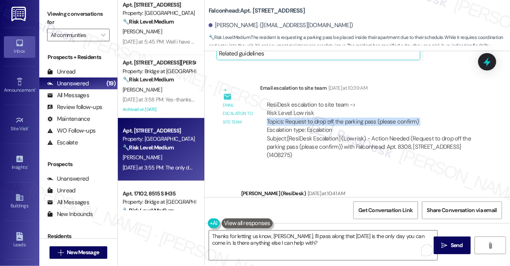
click at [332, 114] on div "ResiDesk escalation to site team -> Risk Level: Low risk Topics: Request to dro…" at bounding box center [370, 118] width 206 height 34
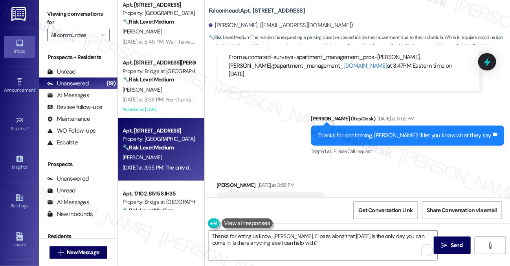
scroll to position [1054, 0]
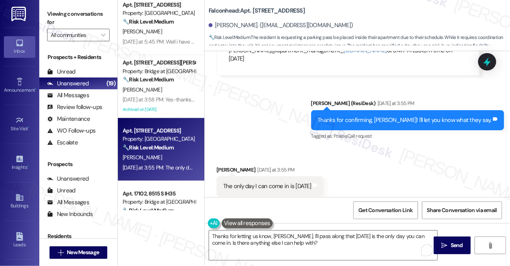
click at [305, 182] on div "The only day I can come in is on Saturday" at bounding box center [267, 186] width 88 height 8
click at [297, 241] on textarea "Thanks for letting us know, Jamie. I'll pass along that Saturday is the only da…" at bounding box center [323, 244] width 228 height 29
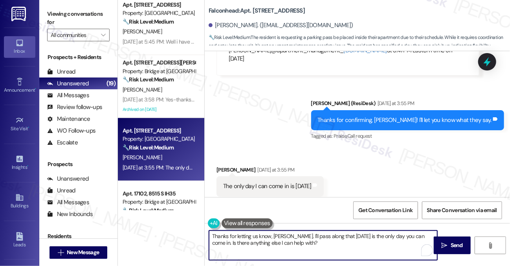
click at [297, 241] on textarea "Thanks for letting us know, Jamie. I'll pass along that Saturday is the only da…" at bounding box center [323, 244] width 228 height 29
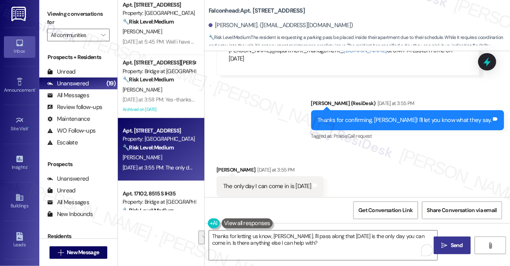
click at [439, 238] on button " Send" at bounding box center [452, 245] width 37 height 18
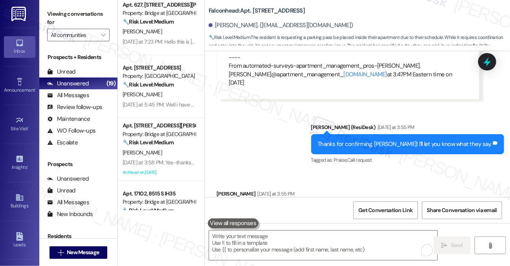
scroll to position [961, 0]
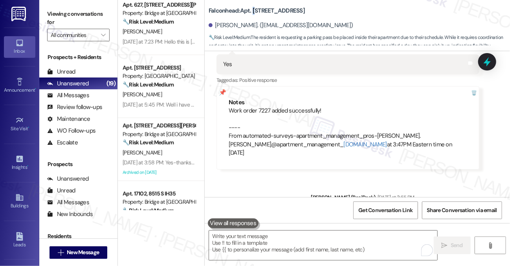
click at [255, 9] on b "Falconhead: Apt. 8308, 3400 Ranch Rd 620 S" at bounding box center [257, 11] width 96 height 8
click at [258, 9] on b "Falconhead: Apt. 8308, 3400 Ranch Rd 620 S" at bounding box center [257, 11] width 96 height 8
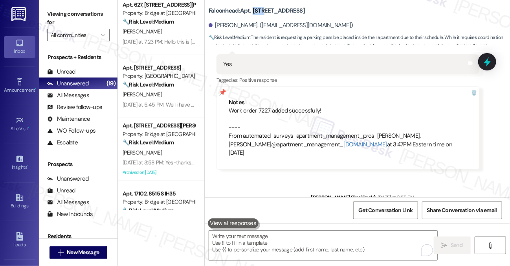
click at [258, 9] on b "Falconhead: Apt. 8308, 3400 Ranch Rd 620 S" at bounding box center [257, 11] width 96 height 8
copy b "8308"
click at [81, 12] on label "Viewing conversations for" at bounding box center [78, 18] width 63 height 21
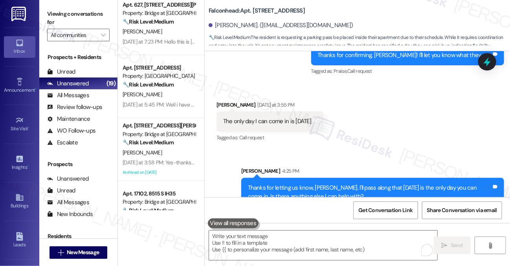
scroll to position [1172, 0]
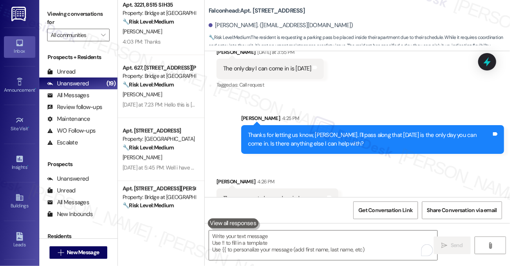
click at [63, 18] on label "Viewing conversations for" at bounding box center [78, 18] width 63 height 21
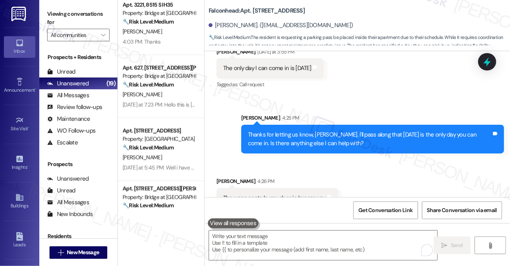
click at [320, 131] on div "Thanks for letting us know, Jamie. I'll pass along that Saturday is the only da…" at bounding box center [370, 139] width 244 height 17
click at [321, 131] on div "Thanks for letting us know, Jamie. I'll pass along that Saturday is the only da…" at bounding box center [370, 139] width 244 height 17
click at [294, 194] on div "The wasp nests by my door in breezeway" at bounding box center [274, 198] width 103 height 8
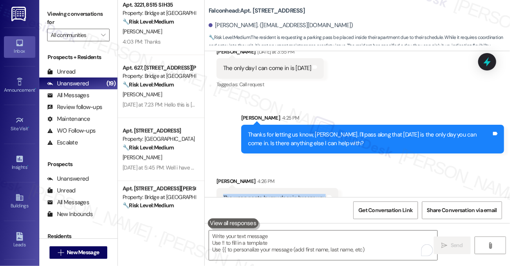
click at [294, 194] on div "The wasp nests by my door in breezeway" at bounding box center [274, 198] width 103 height 8
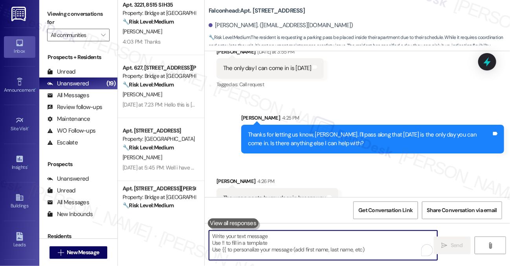
click at [280, 233] on textarea "To enrich screen reader interactions, please activate Accessibility in Grammarl…" at bounding box center [323, 244] width 228 height 29
click at [253, 194] on div "The wasp nests by my door in breezeway" at bounding box center [274, 198] width 103 height 8
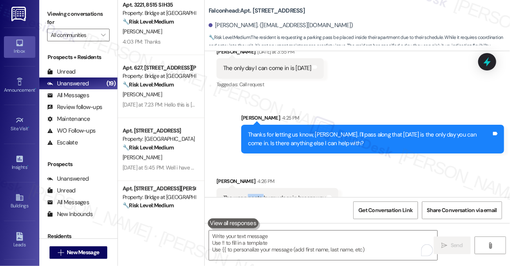
click at [253, 194] on div "The wasp nests by my door in breezeway" at bounding box center [274, 198] width 103 height 8
click at [95, 26] on label "Viewing conversations for" at bounding box center [78, 18] width 63 height 21
click at [359, 255] on textarea "To enrich screen reader interactions, please activate Accessibility in Grammarl…" at bounding box center [323, 244] width 228 height 29
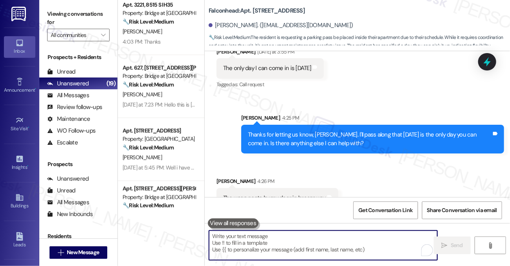
click at [346, 256] on textarea "To enrich screen reader interactions, please activate Accessibility in Grammarl…" at bounding box center [323, 244] width 228 height 29
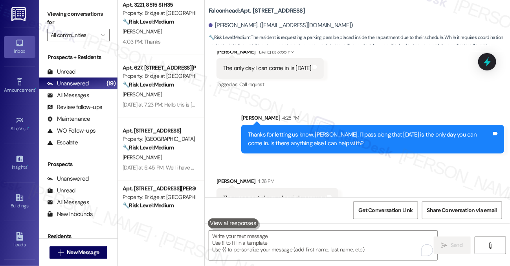
click at [310, 131] on div "Thanks for letting us know, Jamie. I'll pass along that Saturday is the only da…" at bounding box center [370, 139] width 244 height 17
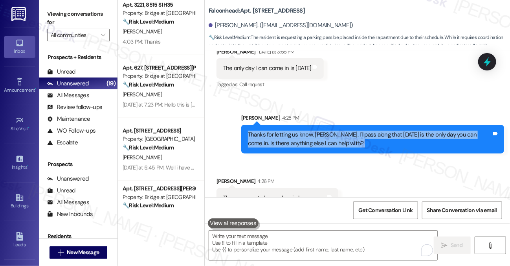
click at [310, 131] on div "Thanks for letting us know, Jamie. I'll pass along that Saturday is the only da…" at bounding box center [370, 139] width 244 height 17
copy div "Thanks for letting us know, Jamie. I'll pass along that Saturday is the only da…"
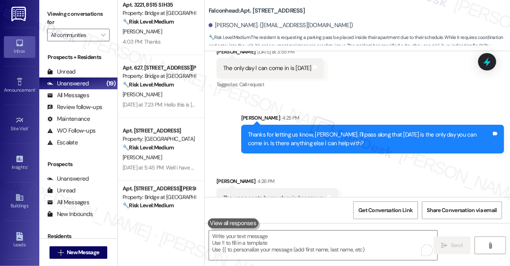
click at [90, 19] on label "Viewing conversations for" at bounding box center [78, 18] width 63 height 21
click at [279, 177] on div "Jamie Powers 4:26 PM" at bounding box center [278, 182] width 122 height 11
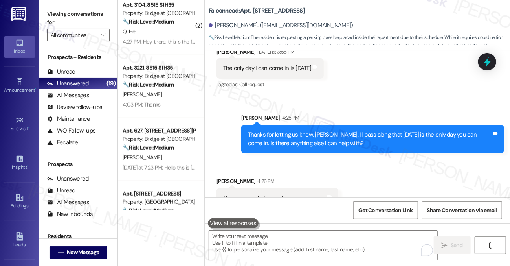
click at [278, 188] on div "The wasp nests by my door in breezeway Tags and notes" at bounding box center [278, 198] width 122 height 20
click at [61, 11] on label "Viewing conversations for" at bounding box center [78, 18] width 63 height 21
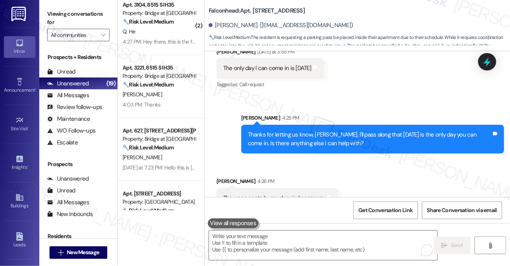
click at [295, 131] on div "Thanks for letting us know, Jamie. I'll pass along that Saturday is the only da…" at bounding box center [370, 139] width 244 height 17
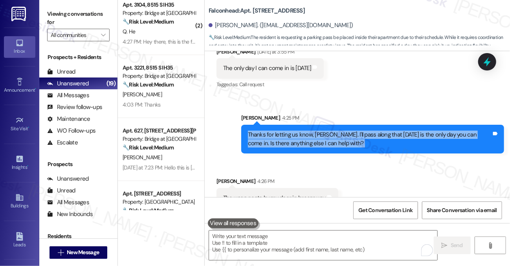
click at [295, 131] on div "Thanks for letting us know, Jamie. I'll pass along that Saturday is the only da…" at bounding box center [370, 139] width 244 height 17
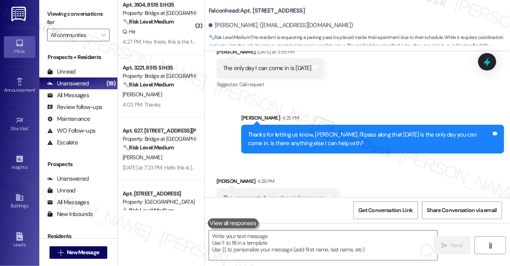
click at [85, 4] on div "Viewing conversations for All communities " at bounding box center [78, 24] width 78 height 49
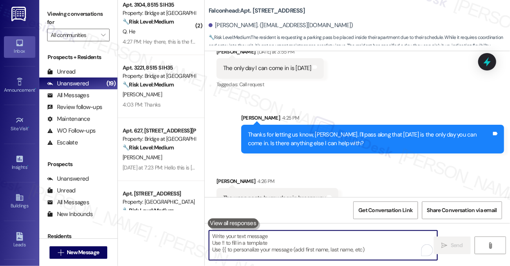
click at [253, 234] on textarea "To enrich screen reader interactions, please activate Accessibility in Grammarl…" at bounding box center [323, 244] width 228 height 29
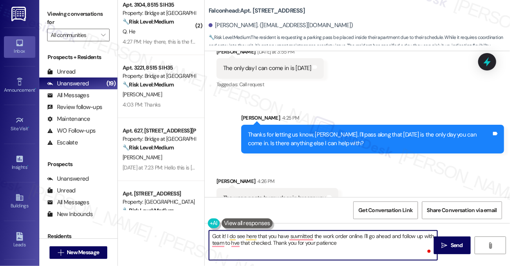
type textarea "Got it! I do see here that you have suvmitted the work order online. I'll go ah…"
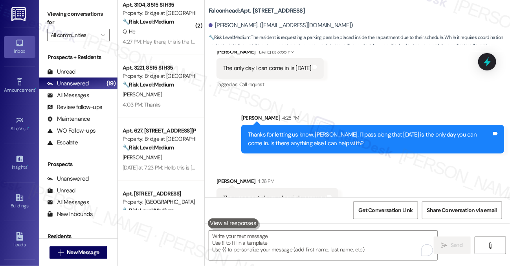
click at [94, 17] on label "Viewing conversations for" at bounding box center [78, 18] width 63 height 21
